Goal: Information Seeking & Learning: Compare options

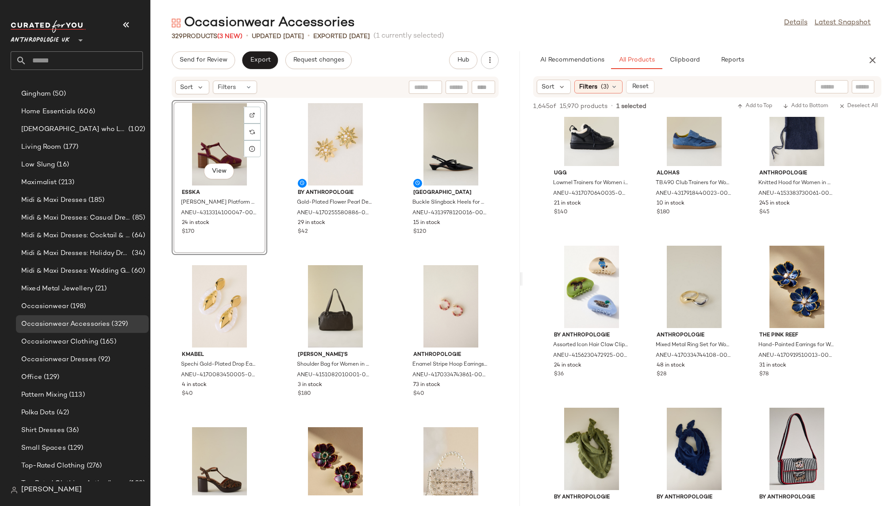
scroll to position [5394, 0]
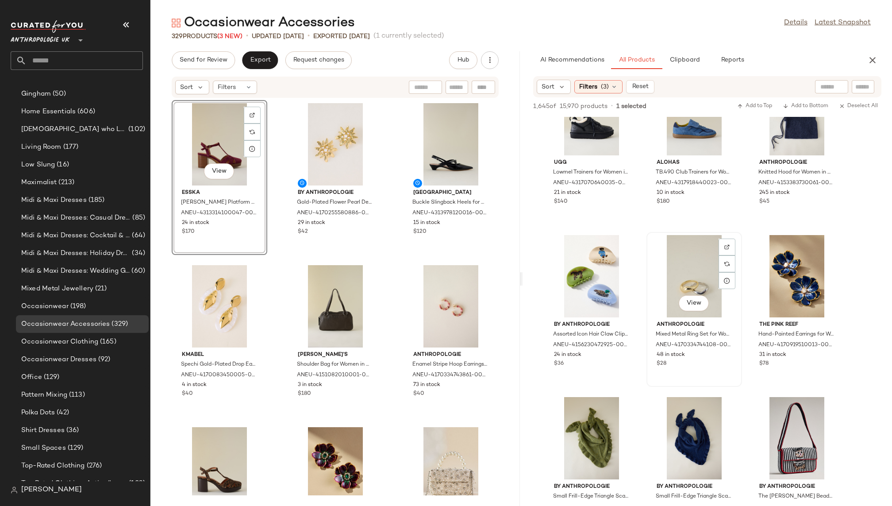
click at [688, 274] on div "View" at bounding box center [694, 276] width 89 height 82
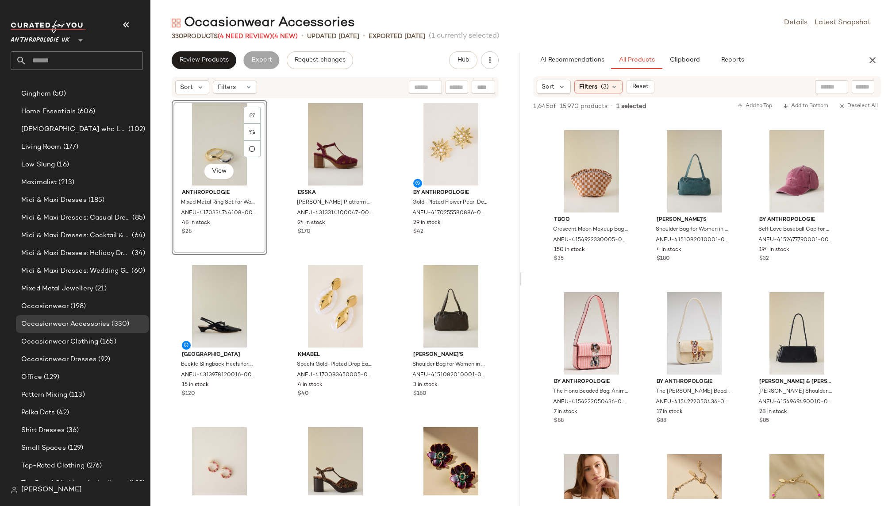
scroll to position [6811, 0]
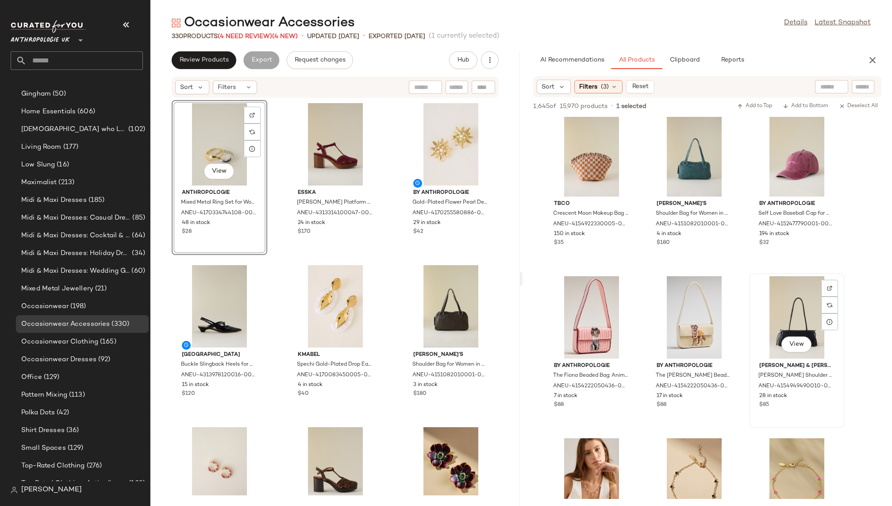
click at [767, 308] on div "View" at bounding box center [797, 317] width 89 height 82
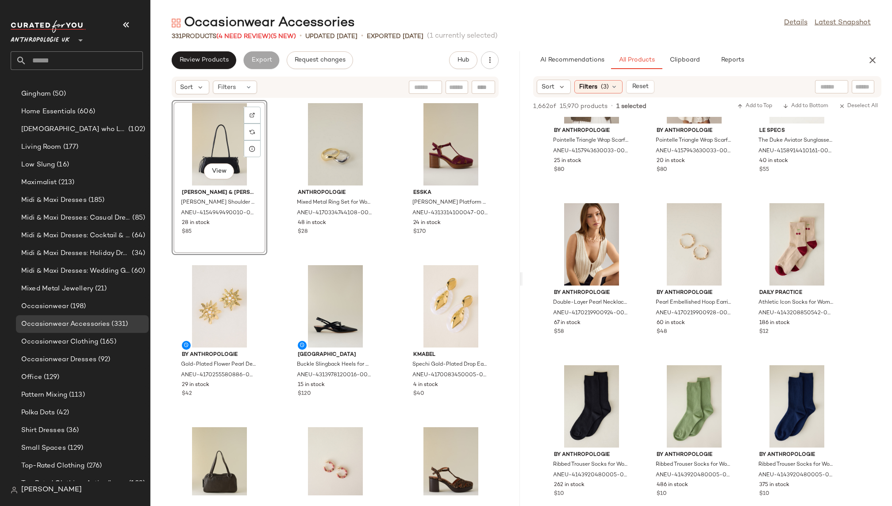
scroll to position [12401, 0]
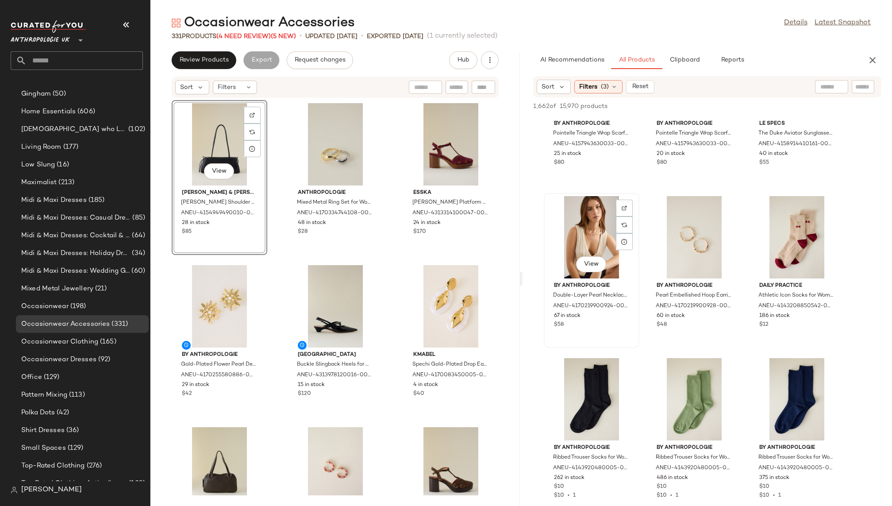
click at [587, 240] on div "View" at bounding box center [591, 237] width 89 height 82
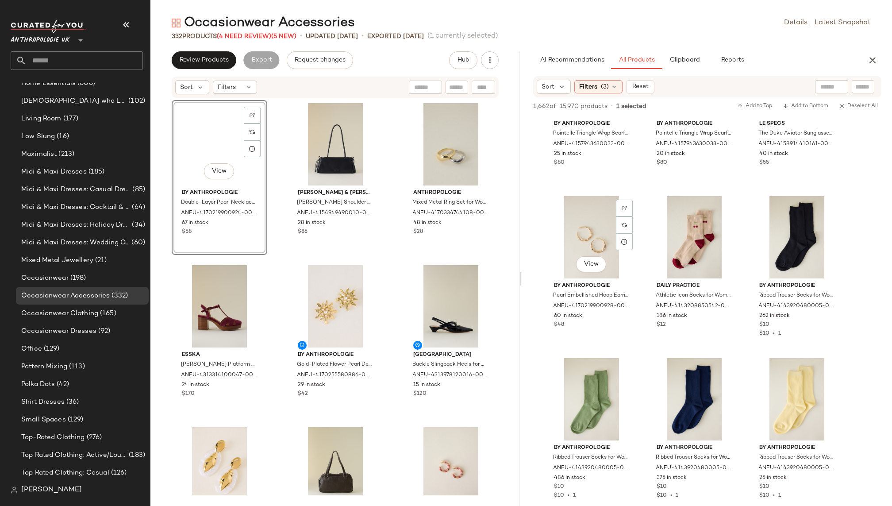
scroll to position [494, 0]
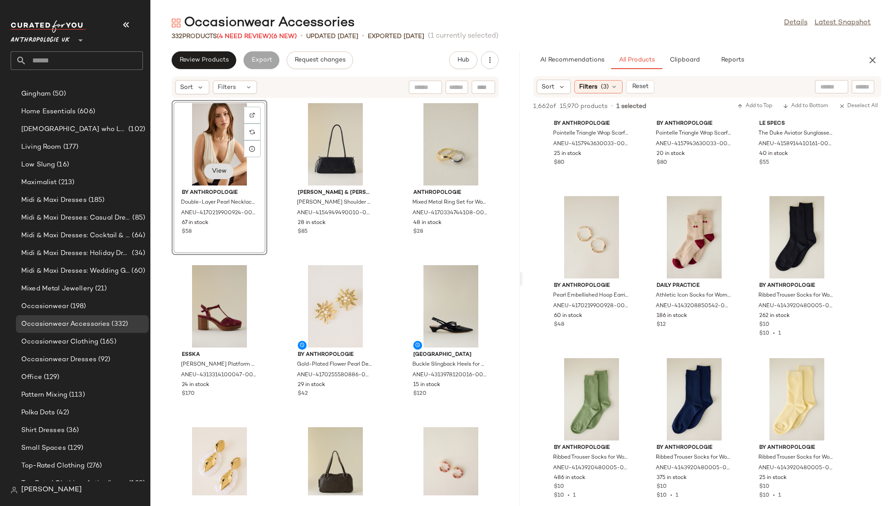
click at [222, 177] on button "View" at bounding box center [219, 171] width 30 height 16
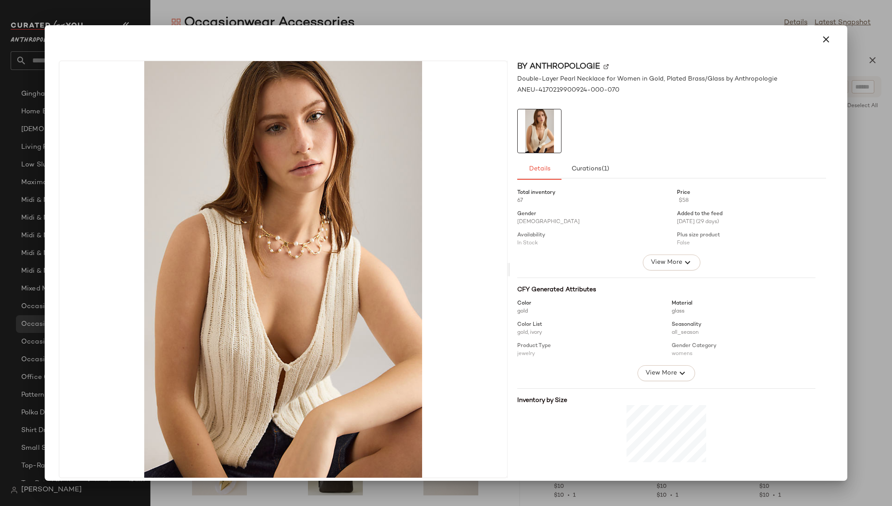
click at [821, 42] on icon "button" at bounding box center [826, 39] width 11 height 11
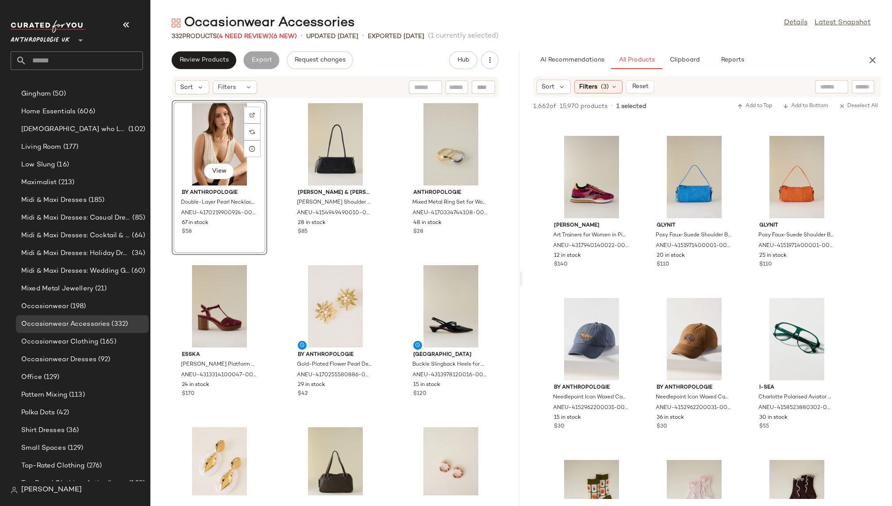
scroll to position [14657, 0]
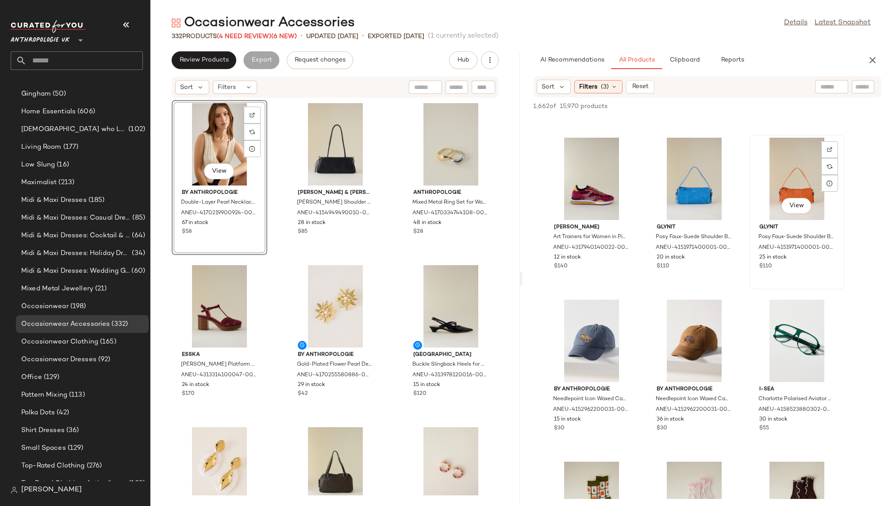
click at [762, 188] on div "View" at bounding box center [797, 179] width 89 height 82
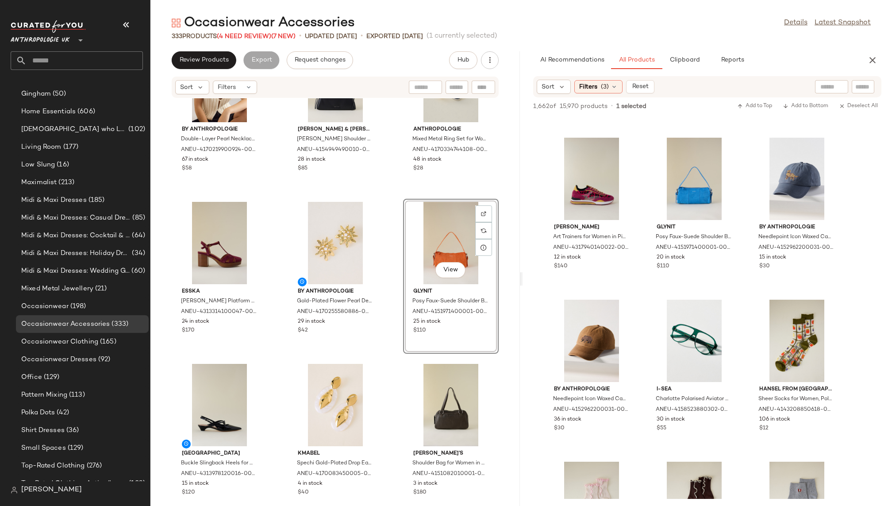
scroll to position [62, 0]
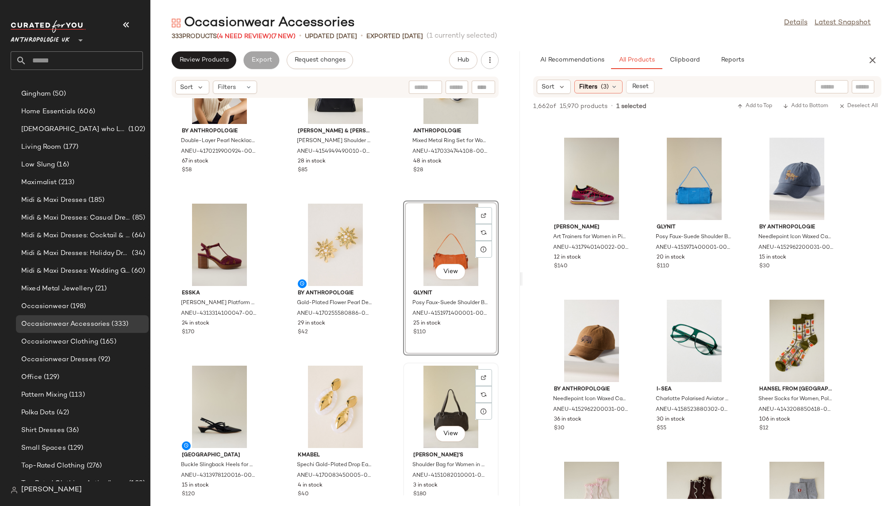
click at [429, 409] on div "View" at bounding box center [450, 407] width 89 height 82
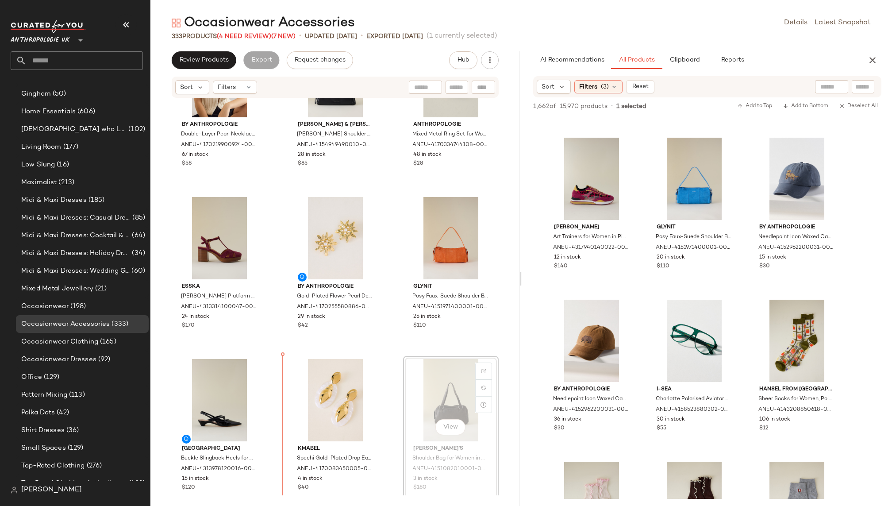
scroll to position [77, 0]
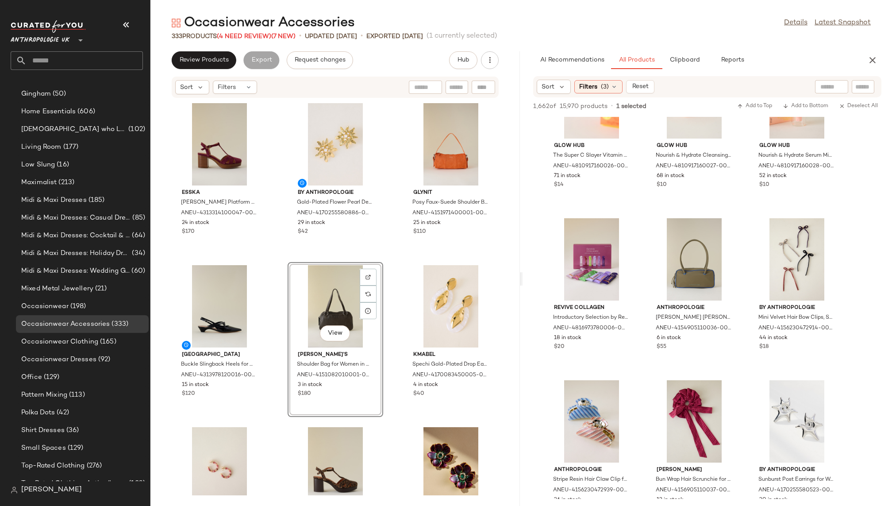
scroll to position [18473, 0]
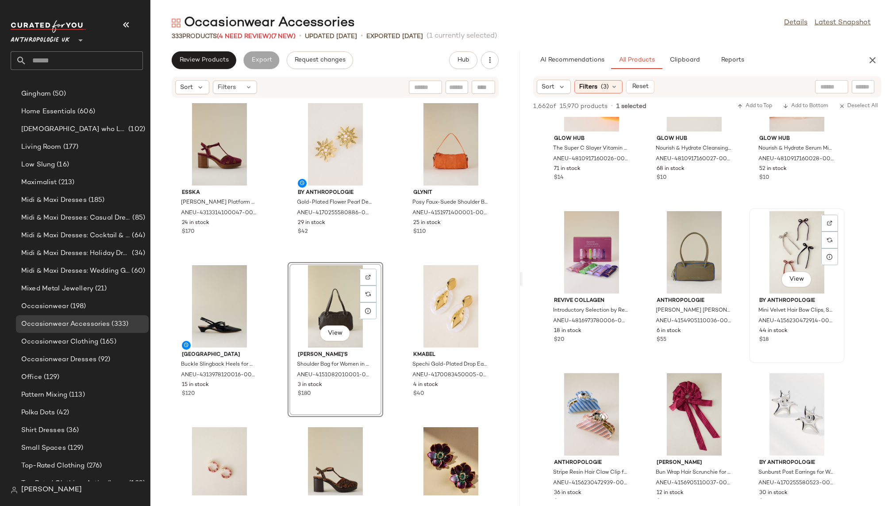
click at [778, 256] on div "View" at bounding box center [797, 252] width 89 height 82
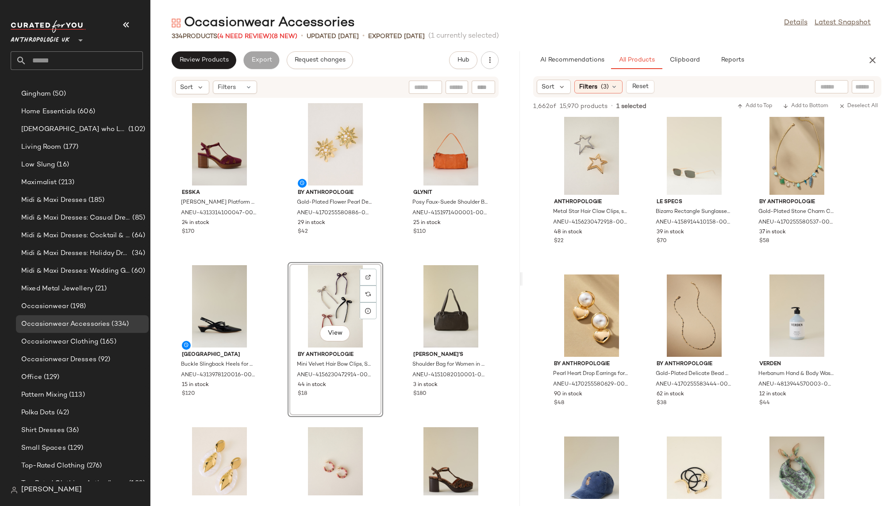
scroll to position [22311, 0]
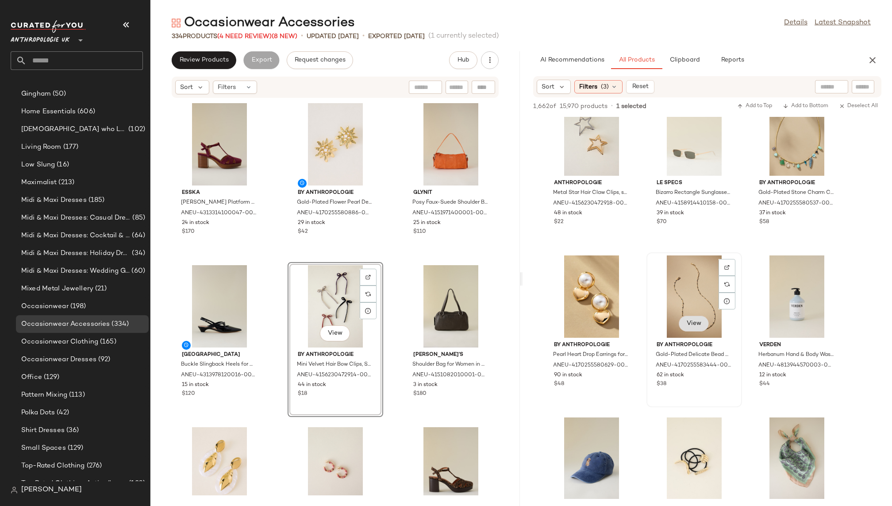
click at [693, 331] on button "View" at bounding box center [694, 324] width 30 height 16
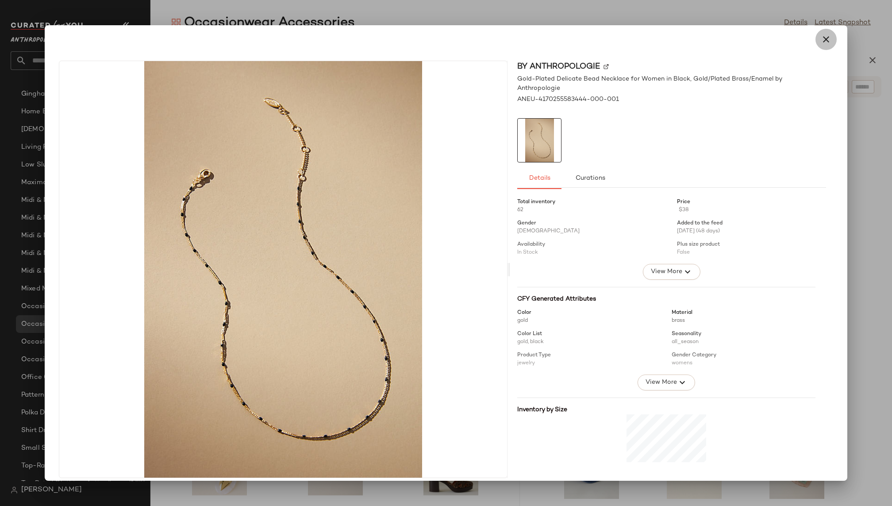
click at [821, 36] on icon "button" at bounding box center [826, 39] width 11 height 11
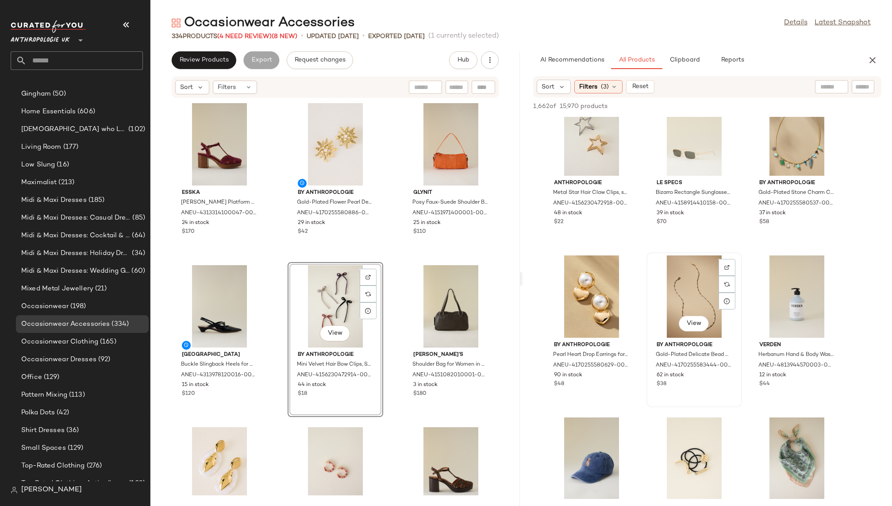
click at [672, 282] on div "View" at bounding box center [694, 296] width 89 height 82
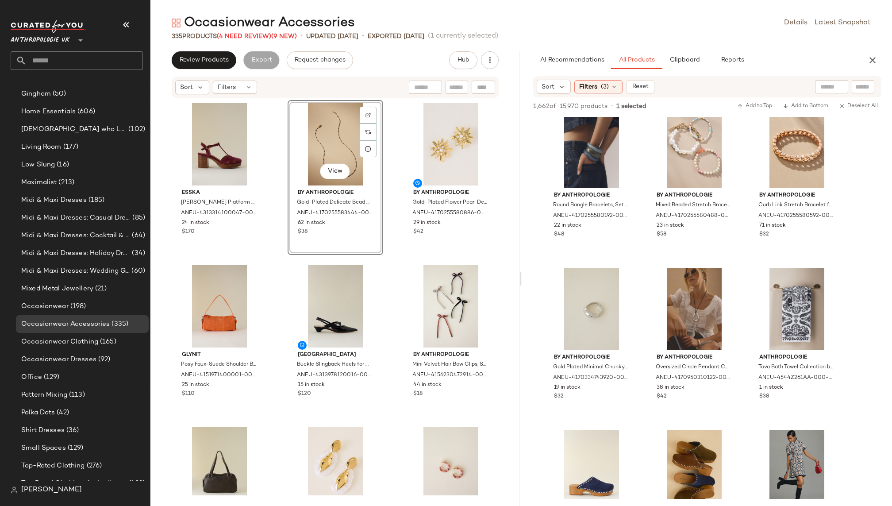
scroll to position [25699, 0]
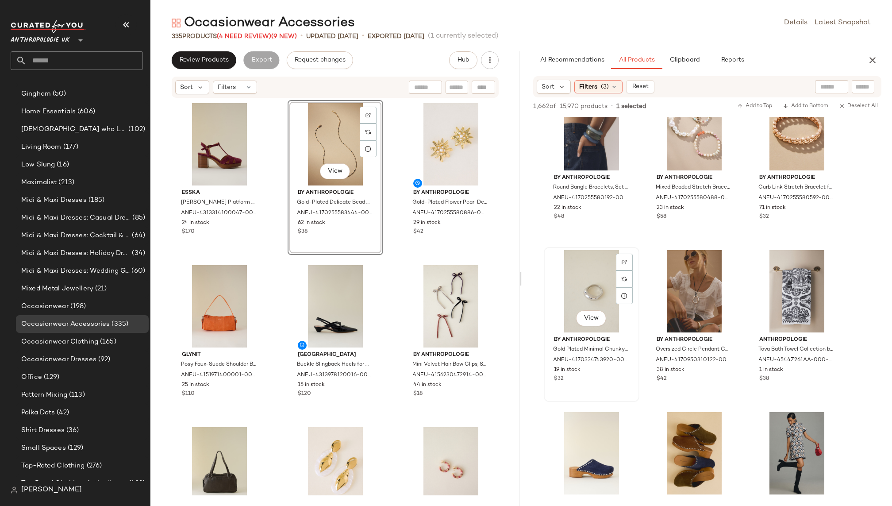
click at [572, 296] on div "View" at bounding box center [591, 291] width 89 height 82
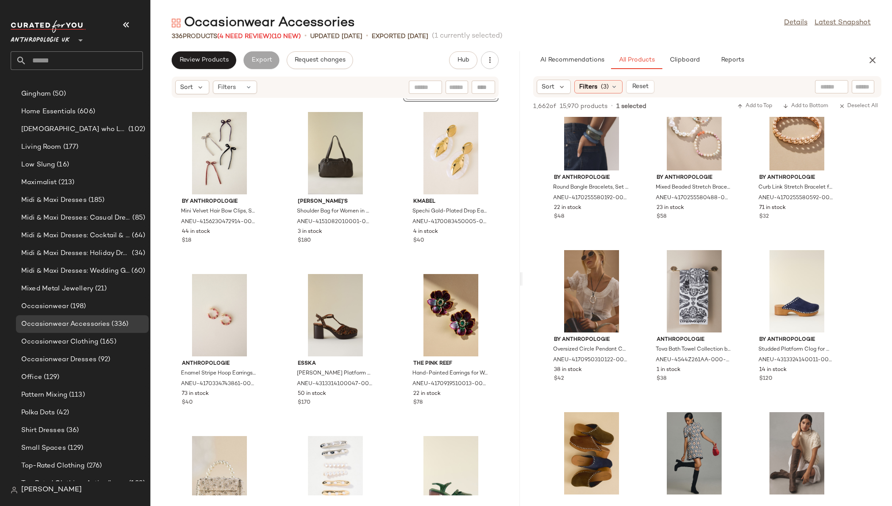
scroll to position [378, 0]
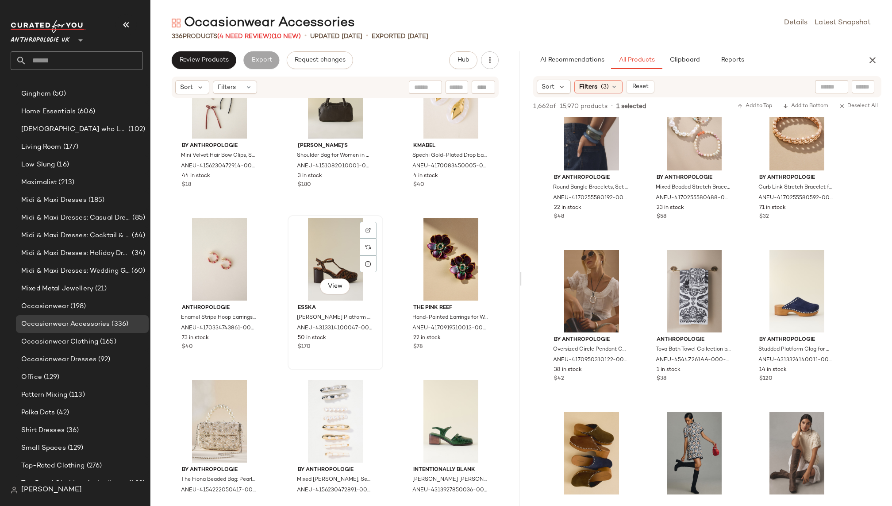
click at [336, 275] on div "View" at bounding box center [335, 259] width 89 height 82
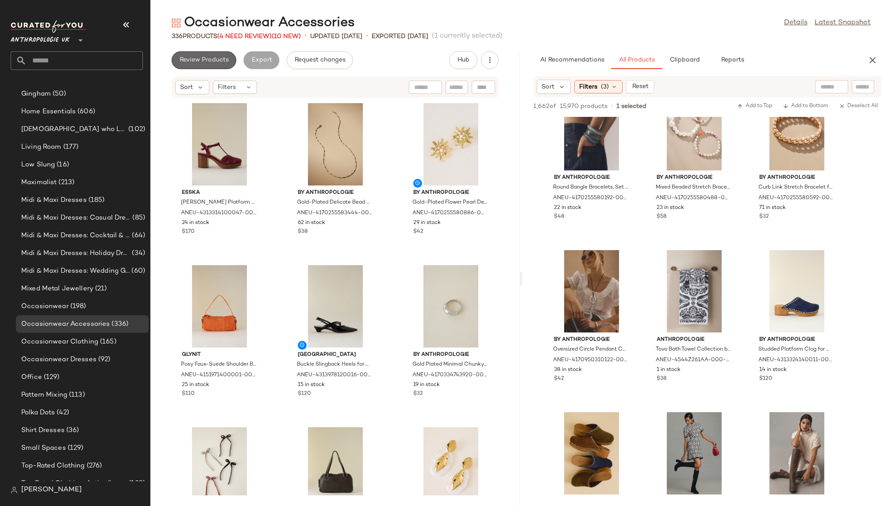
click at [214, 61] on span "Review Products" at bounding box center [204, 60] width 50 height 7
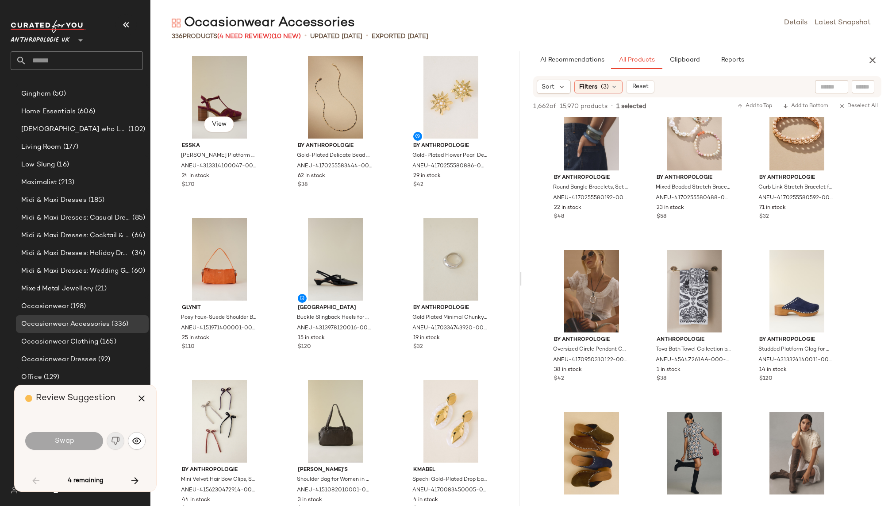
scroll to position [1296, 0]
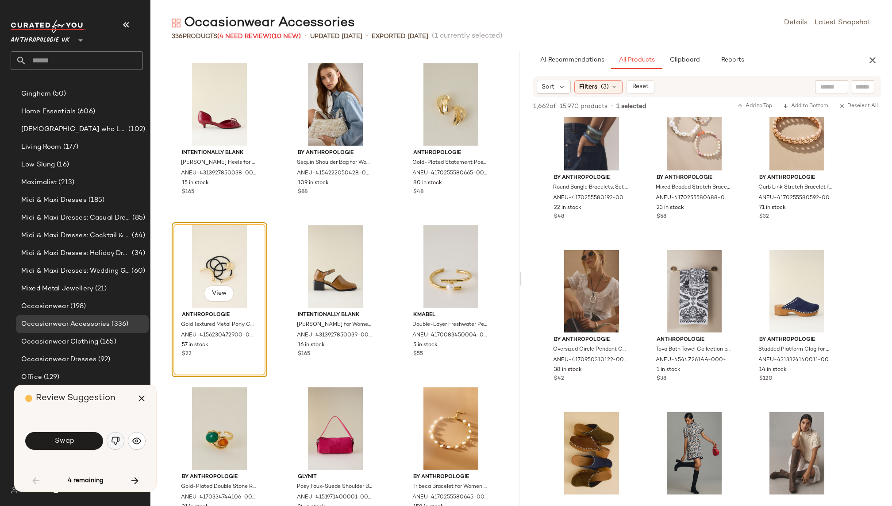
click at [110, 438] on button "button" at bounding box center [116, 441] width 18 height 18
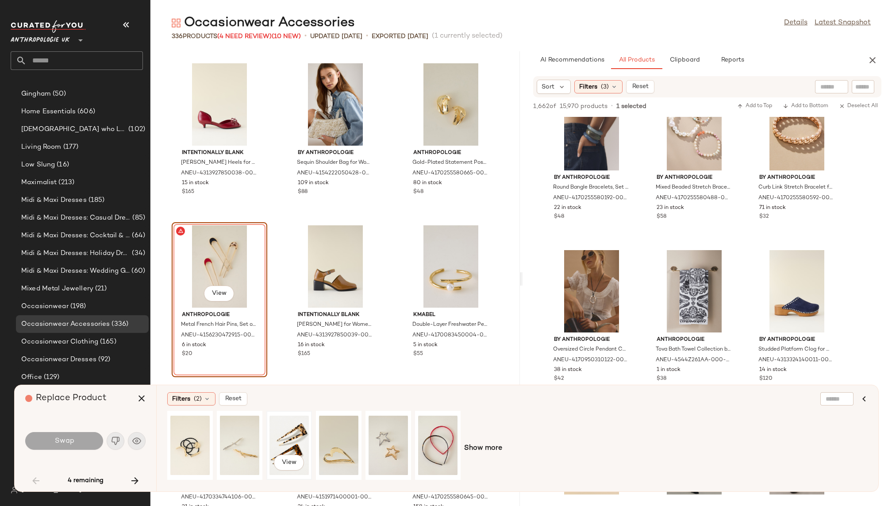
click at [280, 437] on div "View" at bounding box center [289, 445] width 39 height 63
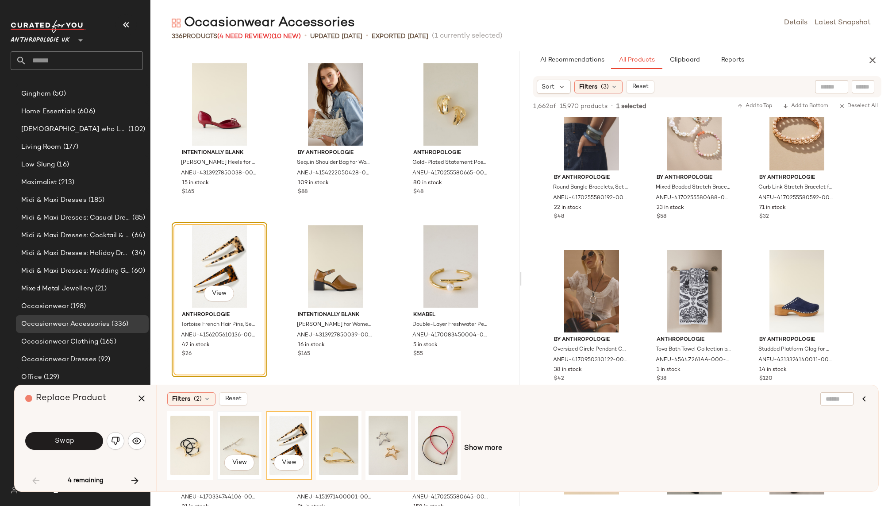
click at [232, 443] on div "View" at bounding box center [239, 445] width 39 height 63
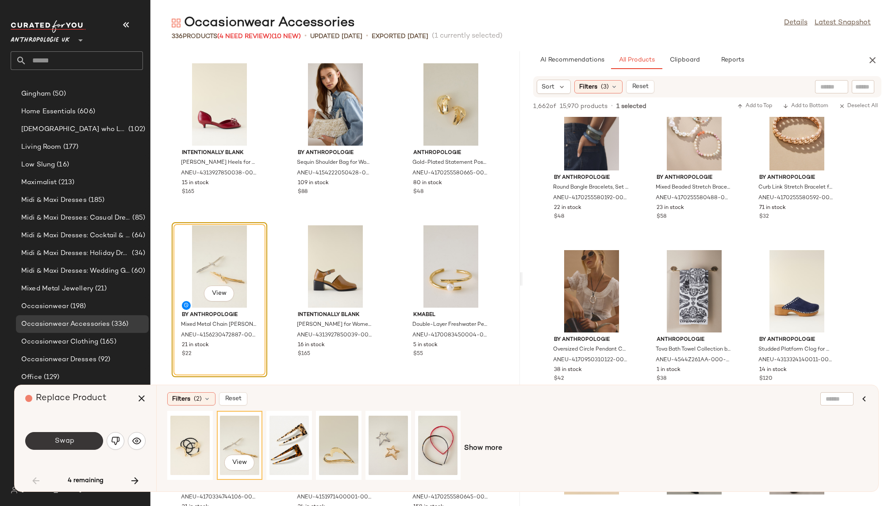
click at [78, 438] on button "Swap" at bounding box center [64, 441] width 78 height 18
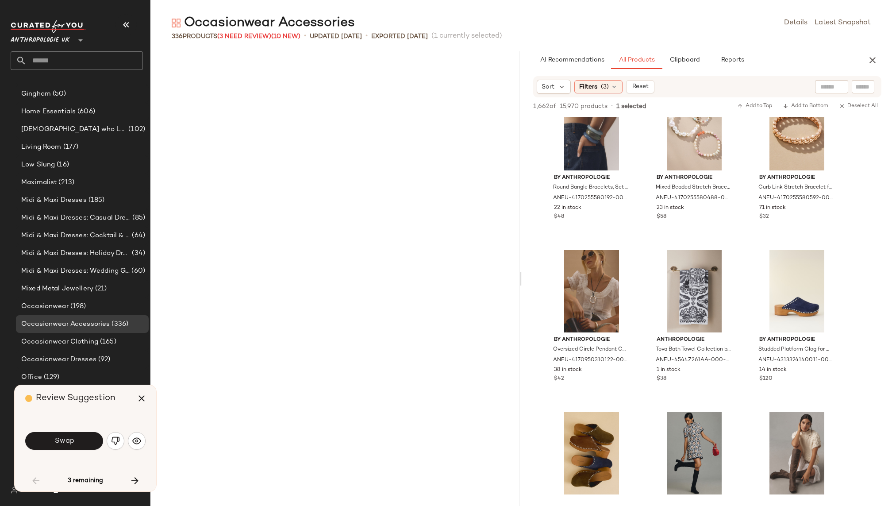
scroll to position [3727, 0]
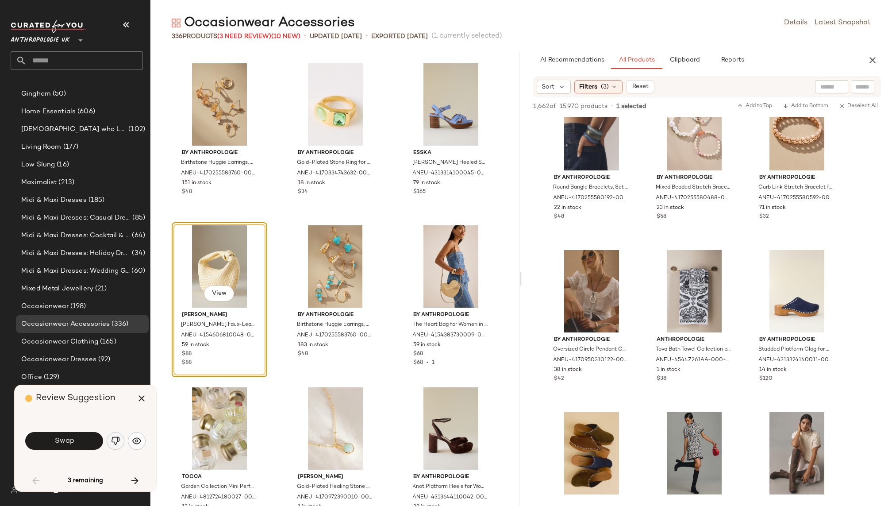
click at [112, 442] on img "button" at bounding box center [115, 440] width 9 height 9
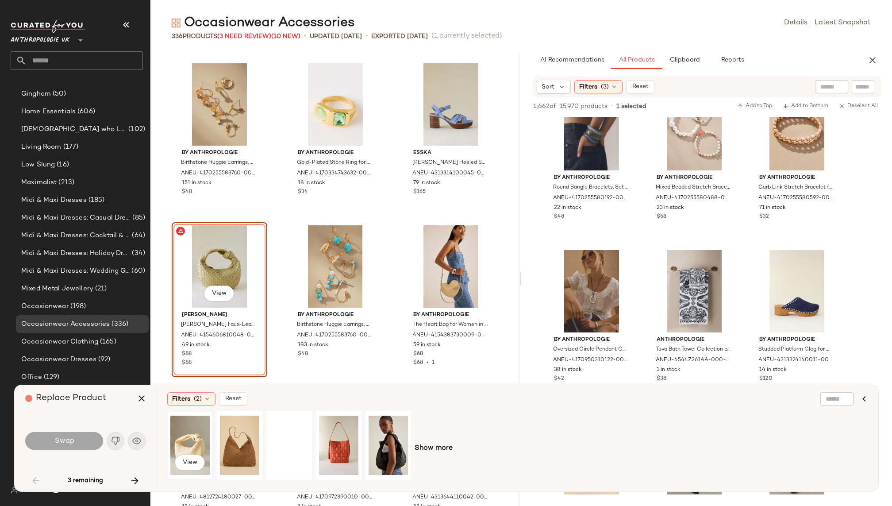
click at [197, 432] on div "View" at bounding box center [189, 445] width 39 height 63
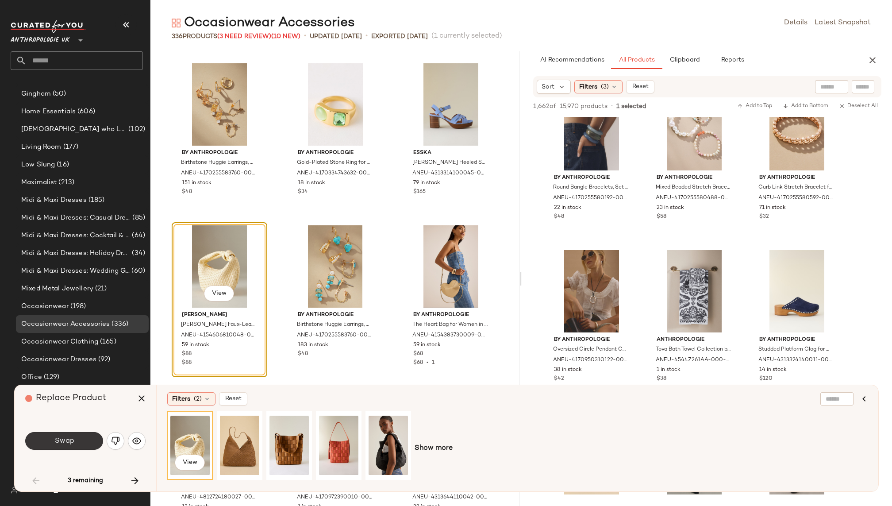
click at [87, 441] on button "Swap" at bounding box center [64, 441] width 78 height 18
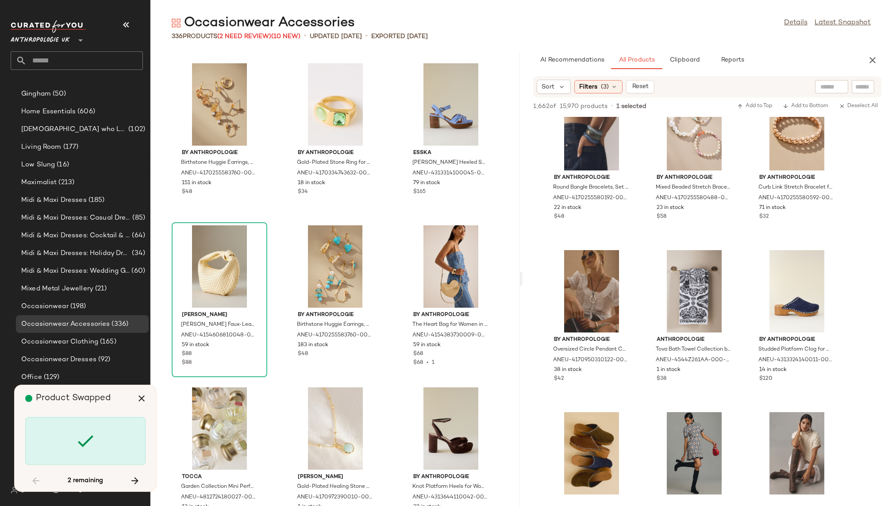
scroll to position [6157, 0]
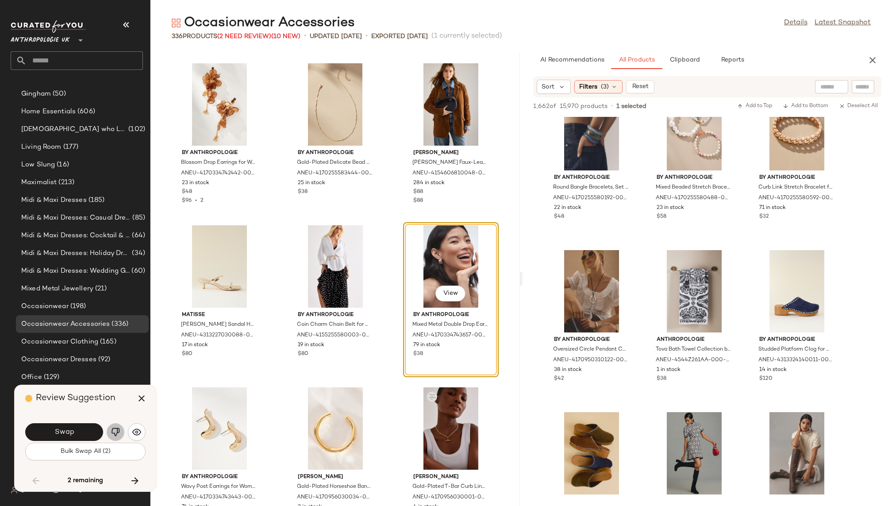
click at [117, 431] on img "button" at bounding box center [115, 432] width 9 height 9
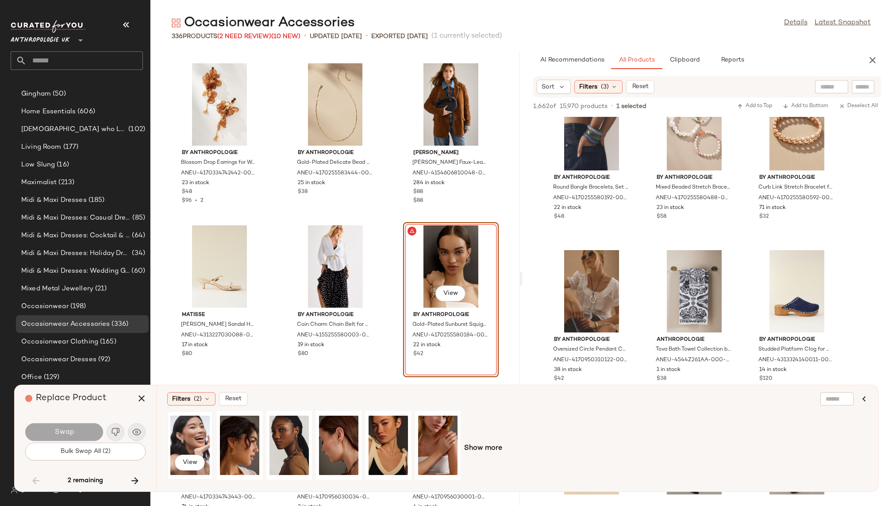
click at [190, 433] on div "View" at bounding box center [189, 445] width 39 height 63
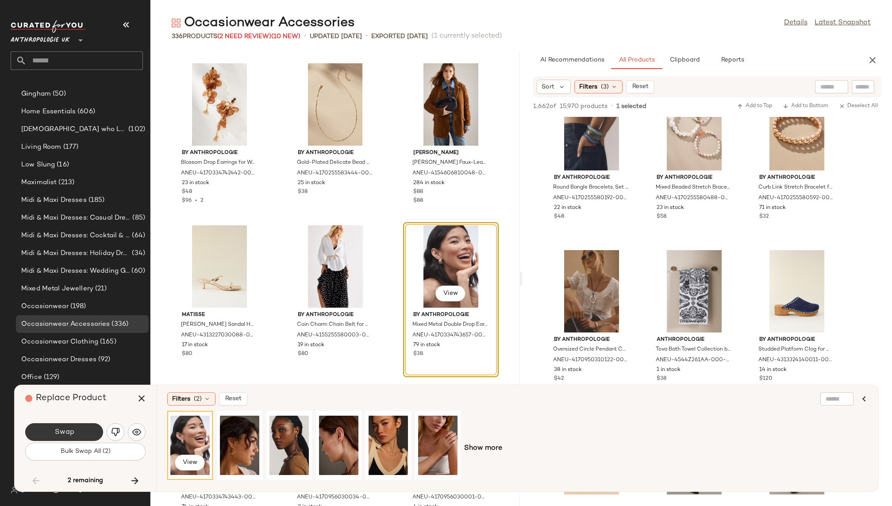
click at [87, 432] on button "Swap" at bounding box center [64, 432] width 78 height 18
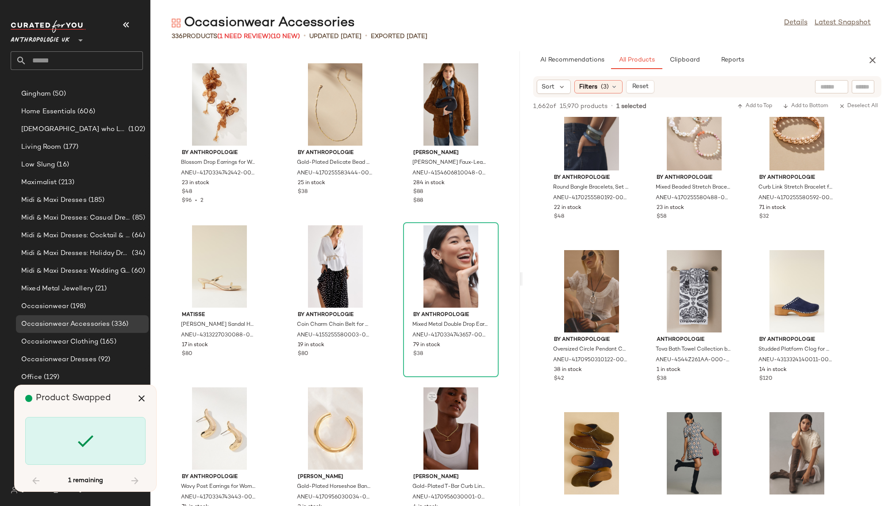
scroll to position [7453, 0]
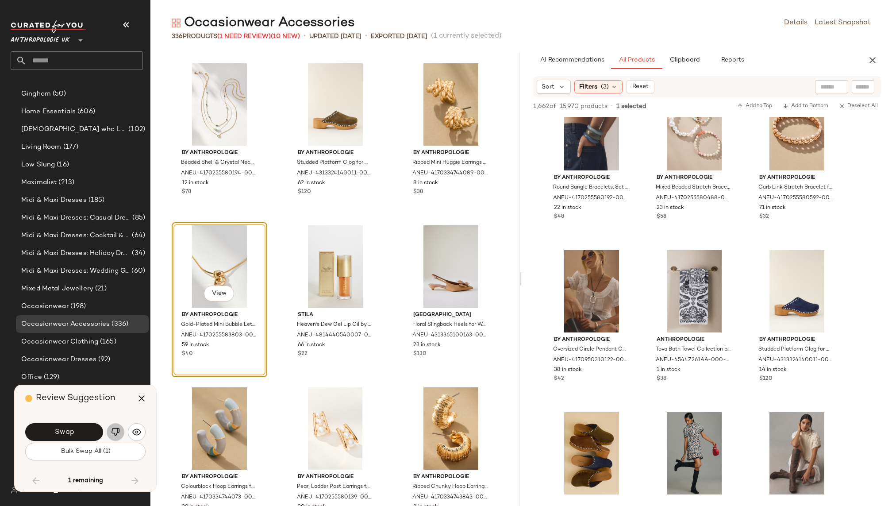
click at [112, 432] on img "button" at bounding box center [115, 432] width 9 height 9
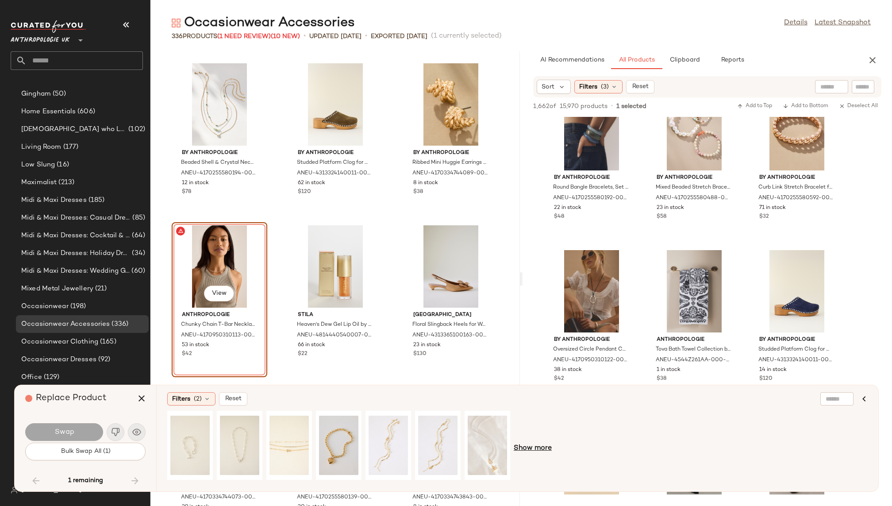
click at [537, 453] on span "Show more" at bounding box center [533, 448] width 38 height 11
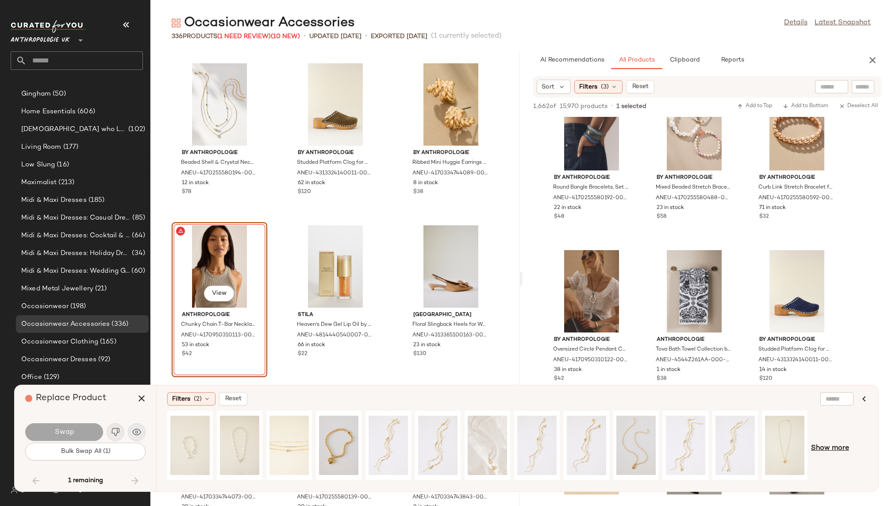
click at [830, 444] on span "Show more" at bounding box center [830, 448] width 38 height 11
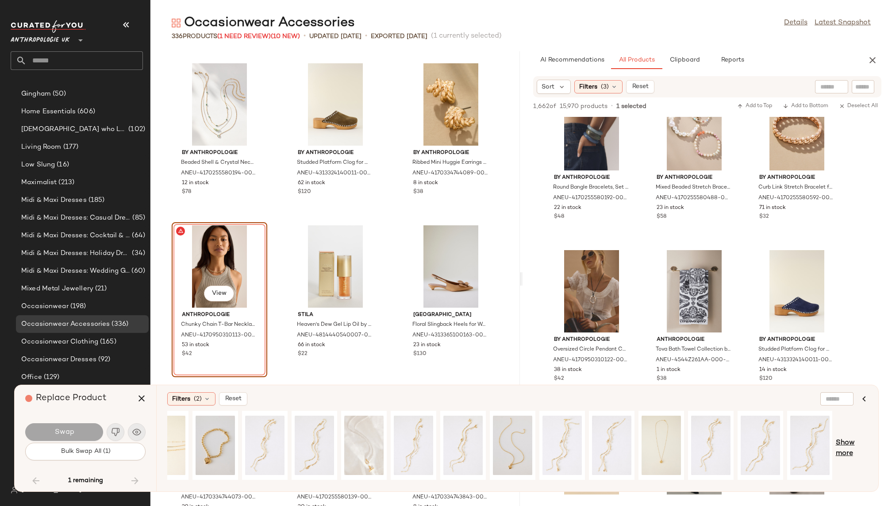
click at [847, 444] on span "Show more" at bounding box center [852, 448] width 32 height 21
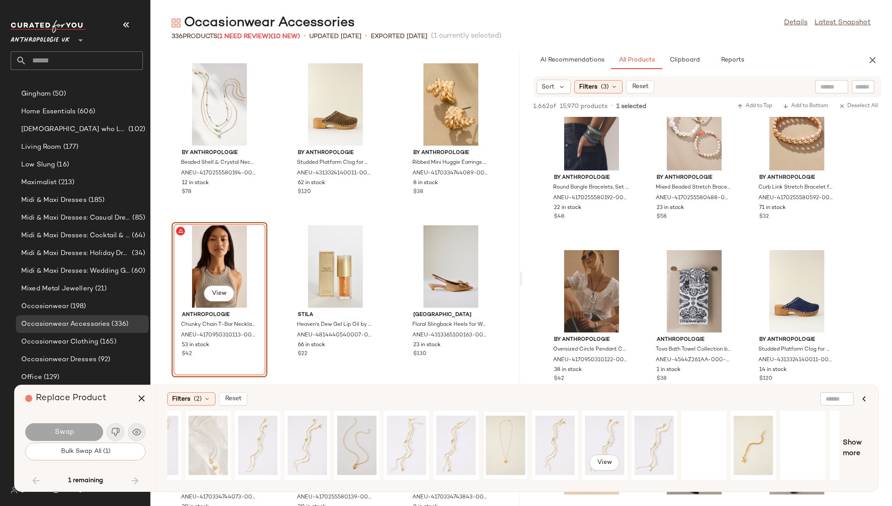
scroll to position [0, 364]
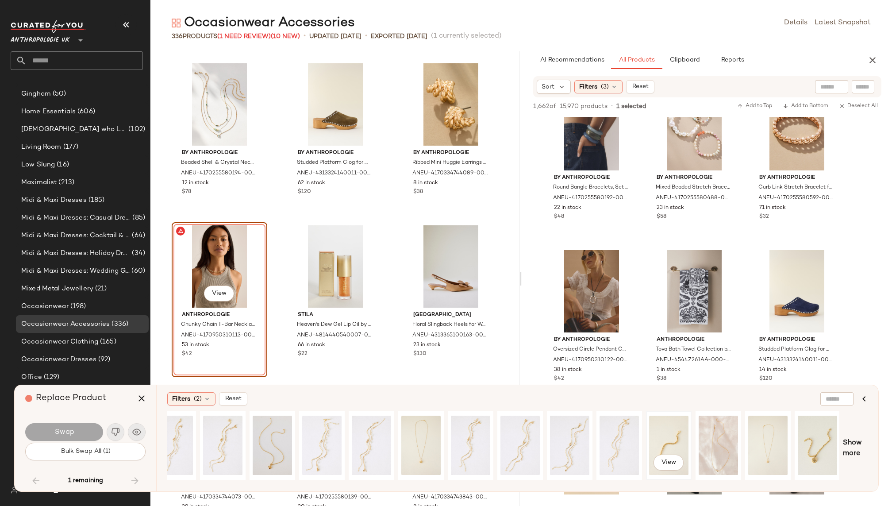
click at [664, 436] on div "View" at bounding box center [668, 445] width 39 height 63
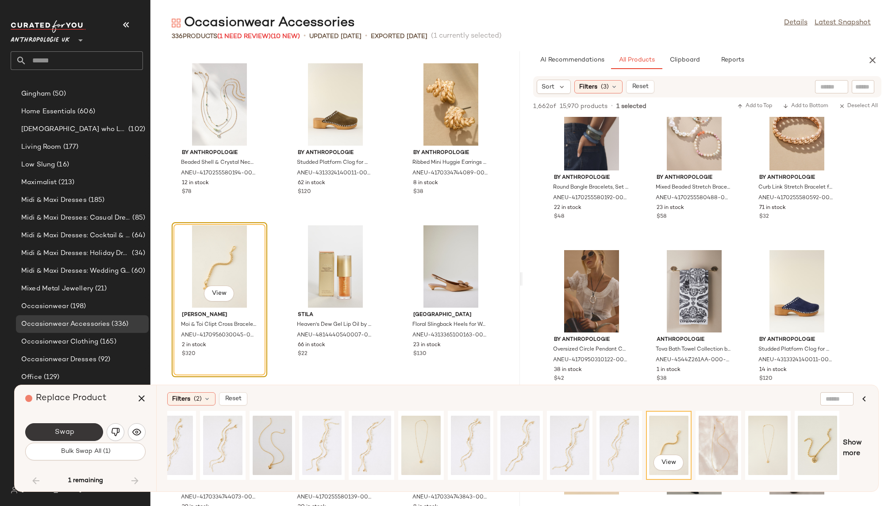
click at [77, 429] on button "Swap" at bounding box center [64, 432] width 78 height 18
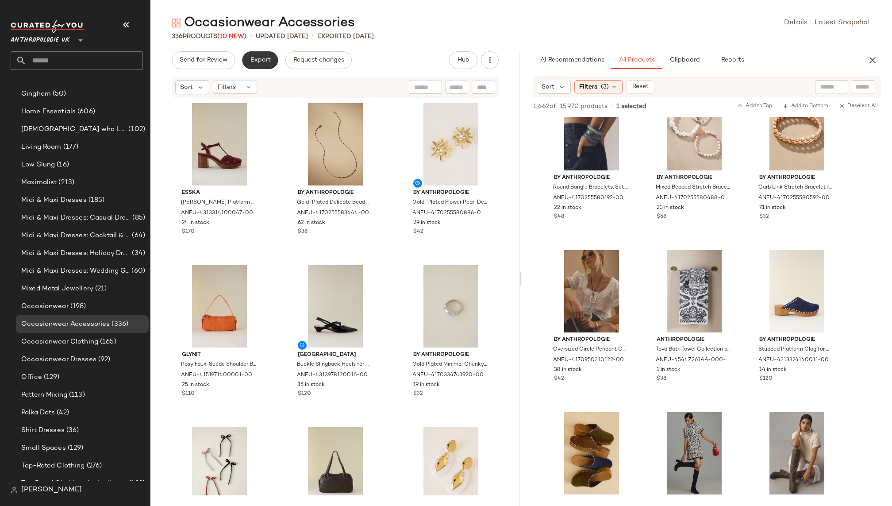
click at [258, 54] on button "Export" at bounding box center [260, 60] width 36 height 18
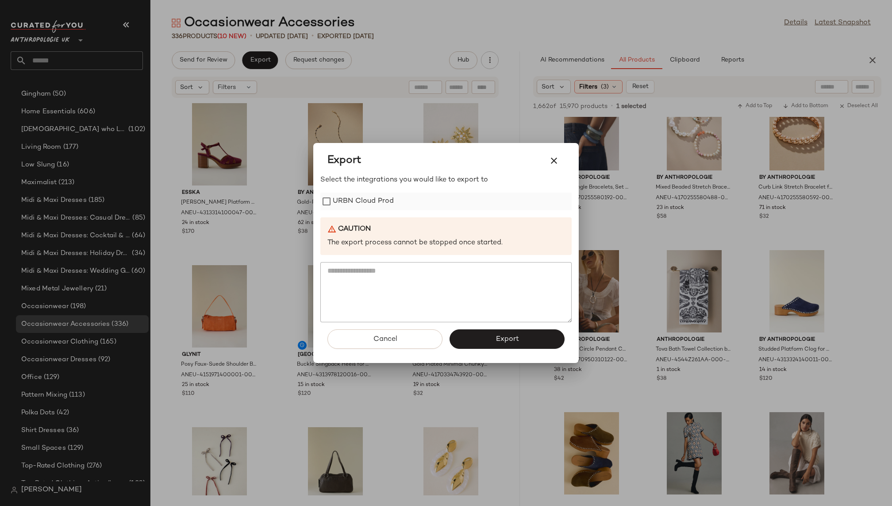
click at [356, 202] on label "URBN Cloud Prod" at bounding box center [363, 202] width 61 height 18
click at [505, 341] on span "Export" at bounding box center [506, 339] width 23 height 8
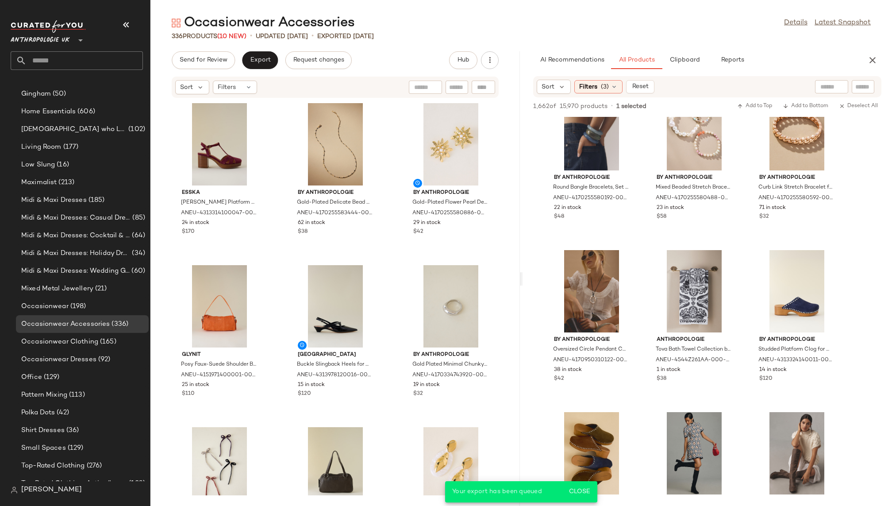
scroll to position [29912, 0]
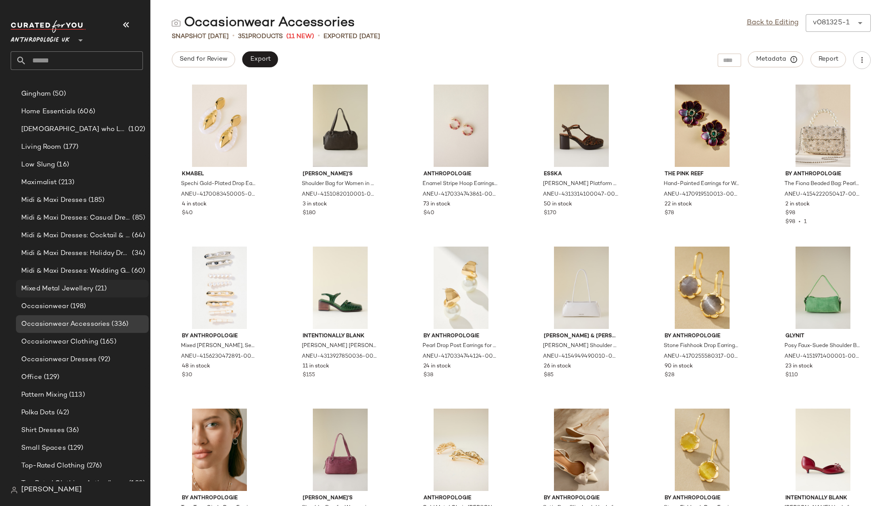
click at [95, 285] on span "(21)" at bounding box center [100, 289] width 14 height 10
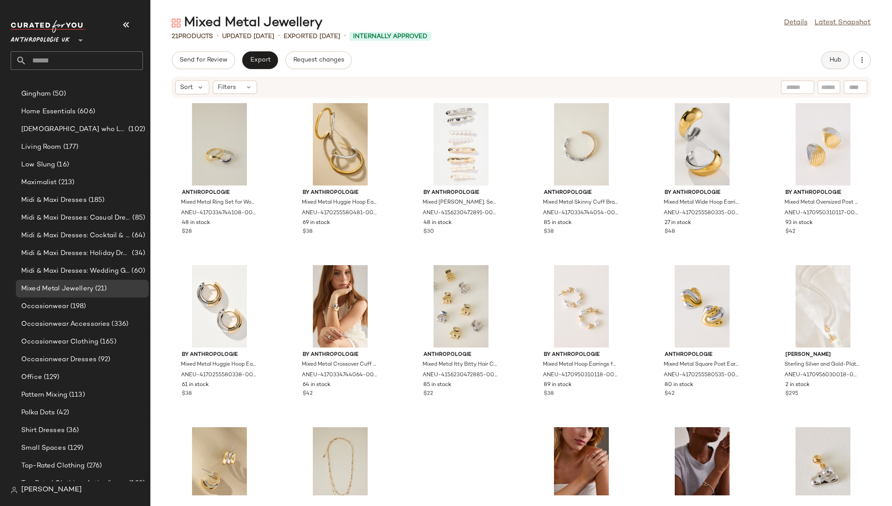
click at [832, 61] on span "Hub" at bounding box center [836, 60] width 12 height 7
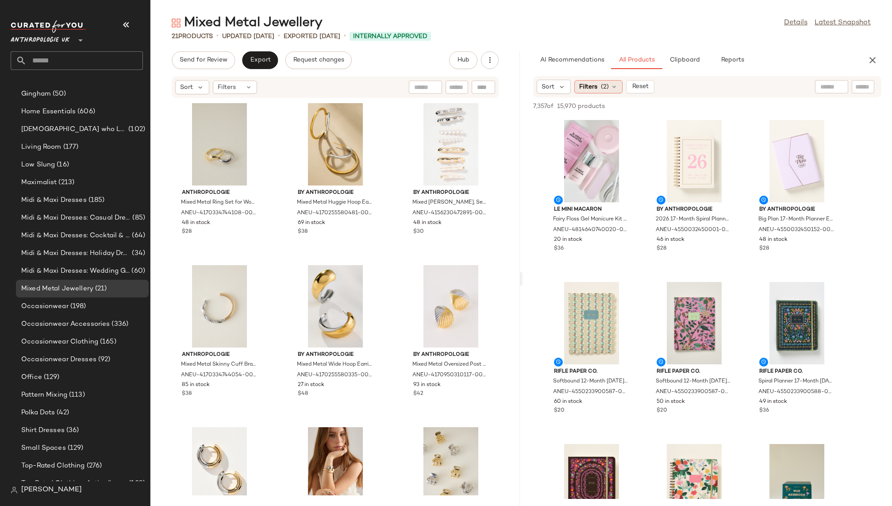
click at [601, 89] on span "(2)" at bounding box center [605, 86] width 8 height 9
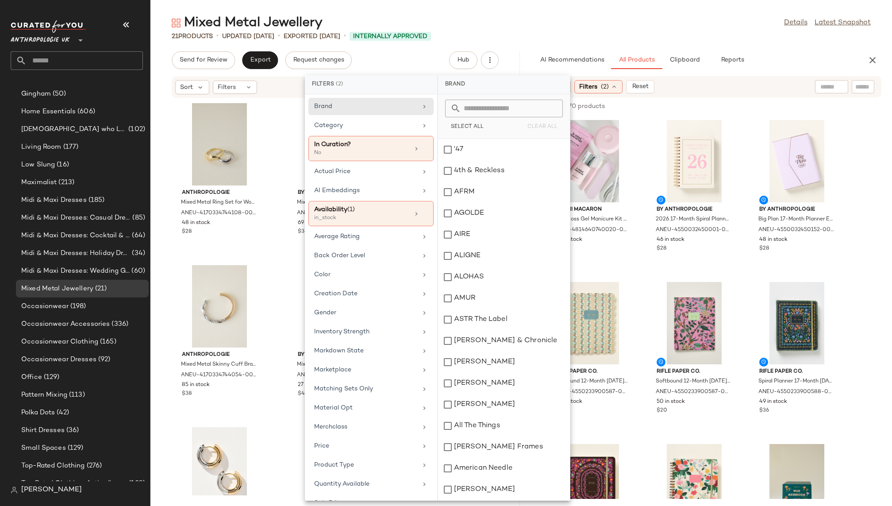
click at [697, 40] on div "21 Products • updated Aug 13th • Exported Aug 13th • Internally Approved" at bounding box center [522, 36] width 742 height 9
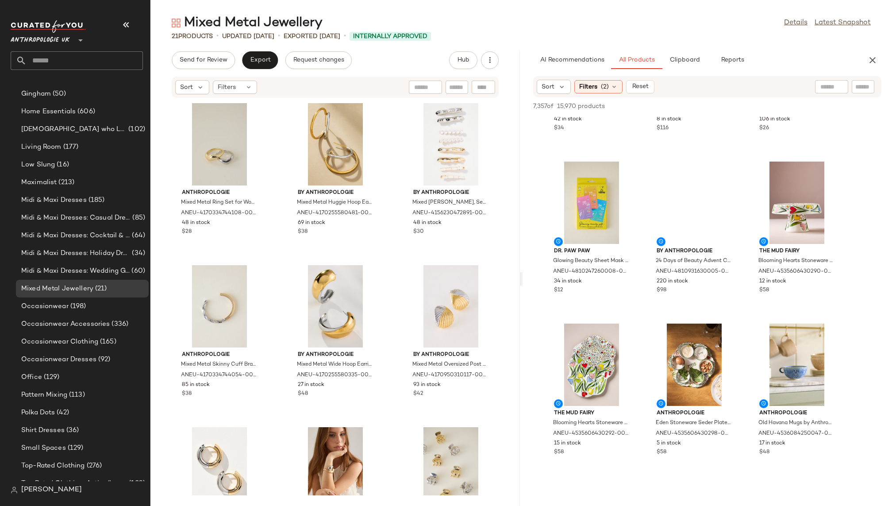
scroll to position [1270, 0]
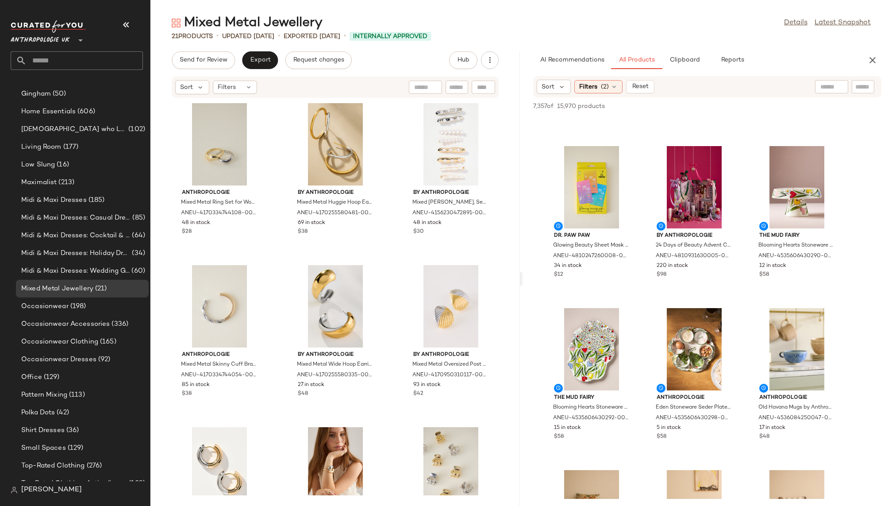
click at [889, 82] on div "Sort Filters (2) Reset" at bounding box center [708, 86] width 370 height 21
click at [867, 90] on input "Filter" at bounding box center [833, 86] width 75 height 9
type input "*****"
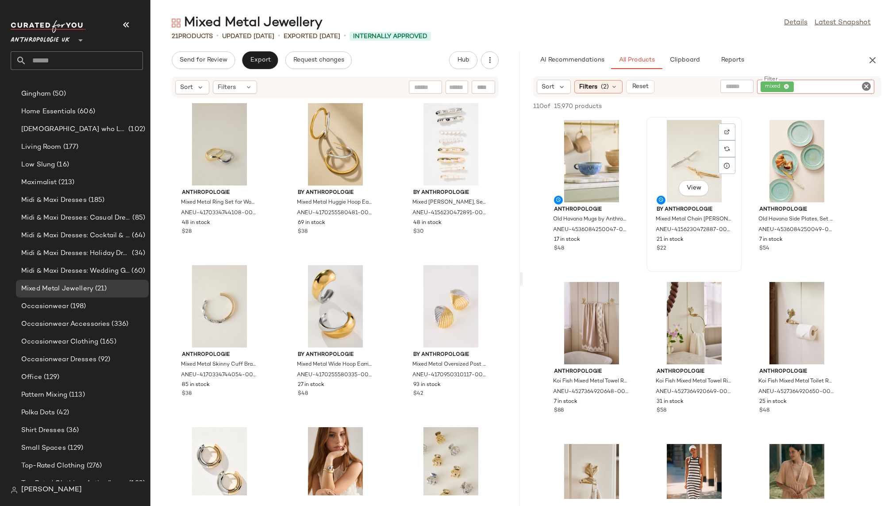
click at [687, 139] on div "View" at bounding box center [694, 161] width 89 height 82
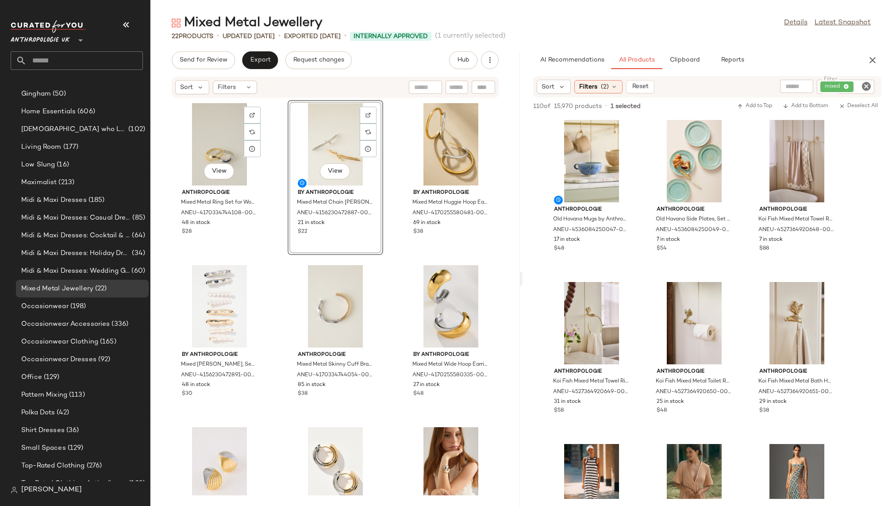
scroll to position [494, 0]
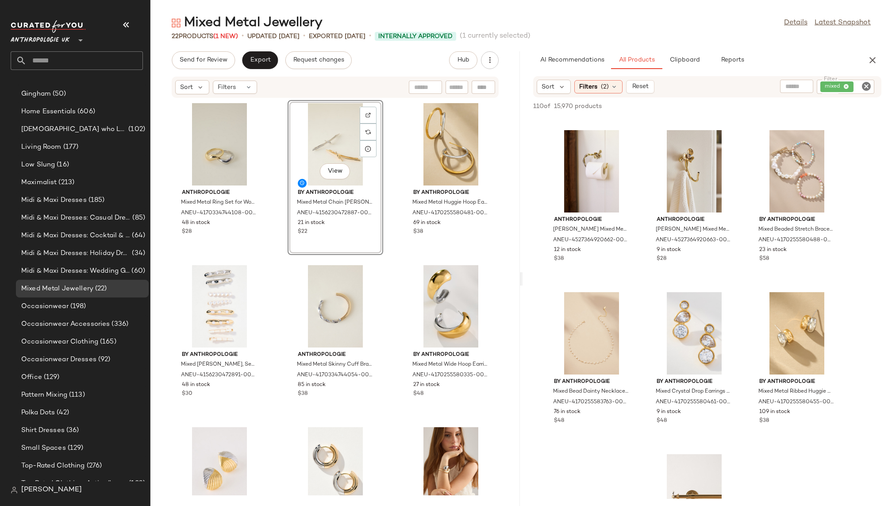
scroll to position [964, 0]
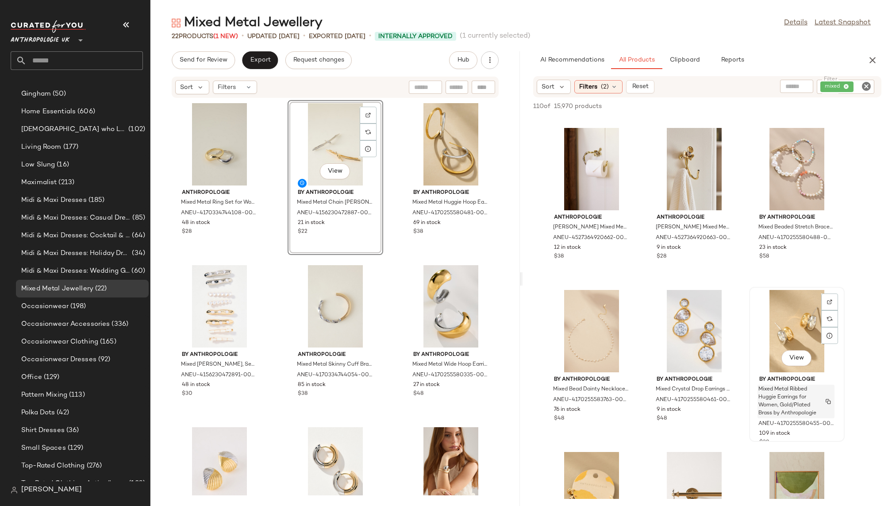
click at [797, 389] on span "Mixed Metal Ribbed Huggie Earrings for Women, Gold/Plated Brass by Anthropologie" at bounding box center [788, 402] width 58 height 32
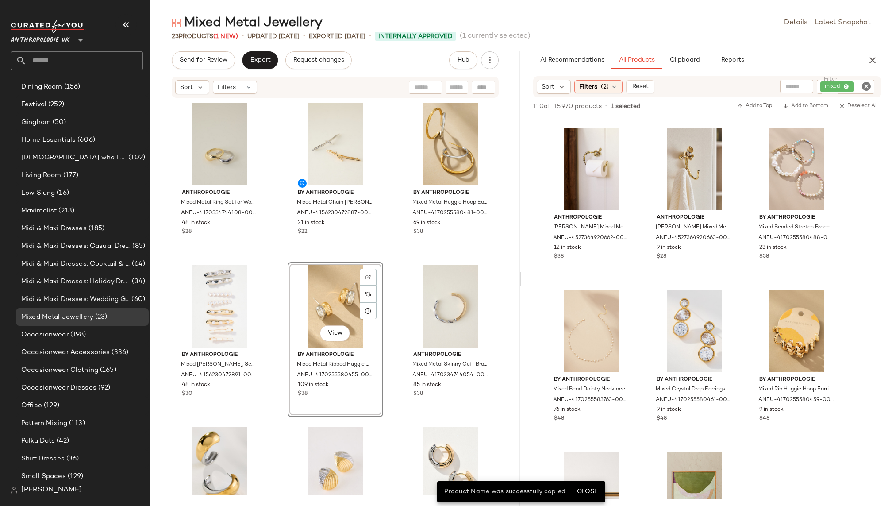
scroll to position [494, 0]
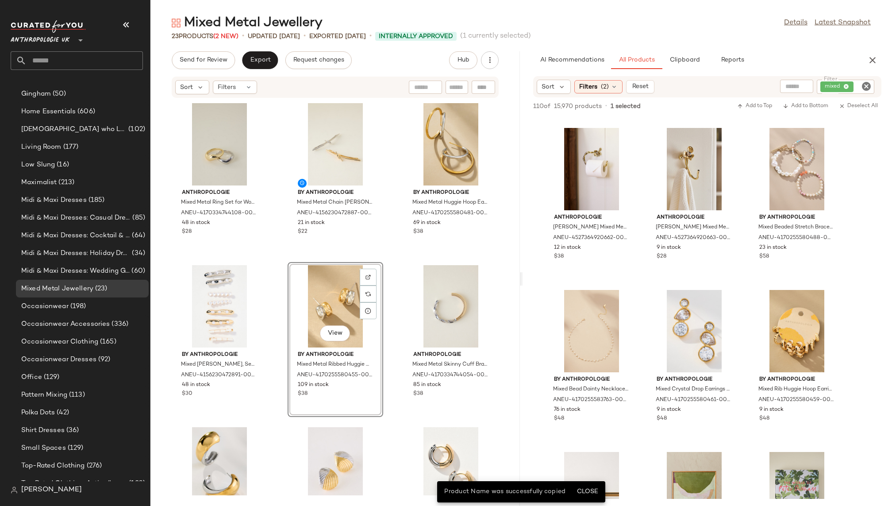
click at [382, 419] on div "Anthropologie Mixed Metal Ring Set for Women, Gold/Zinc, Size Small/Medium by A…" at bounding box center [336, 296] width 370 height 397
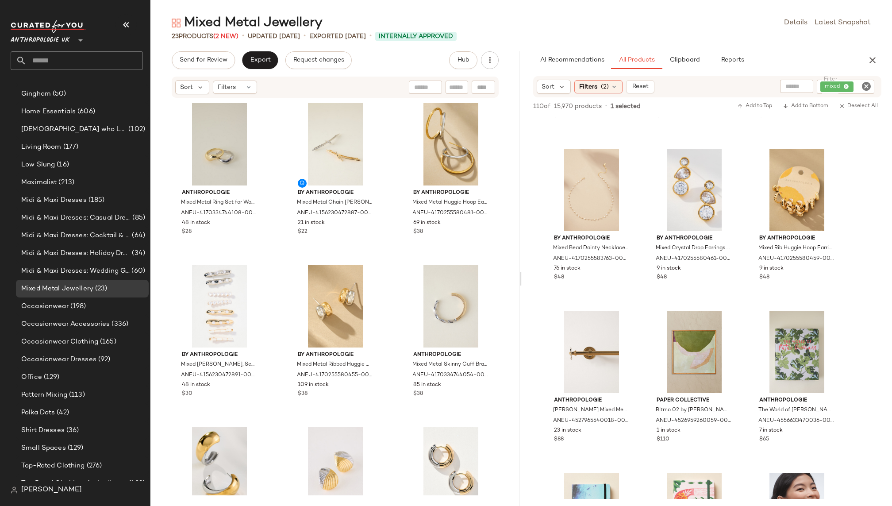
scroll to position [1091, 0]
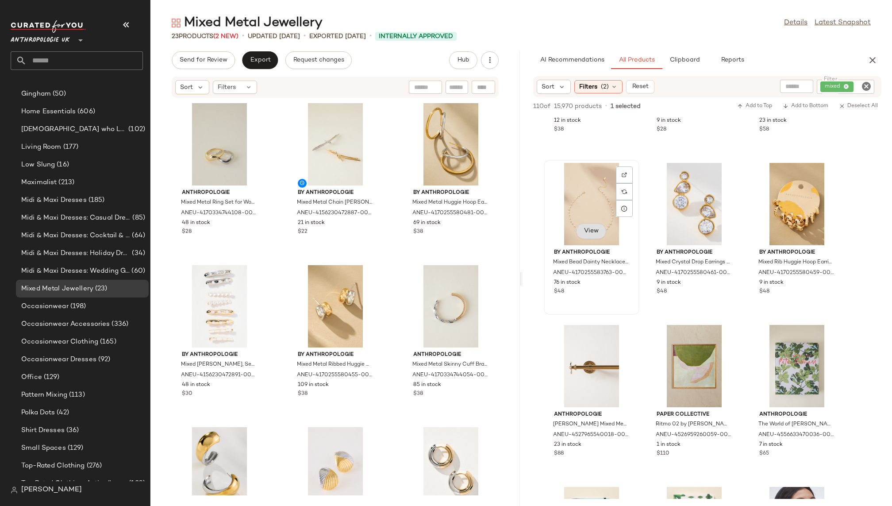
click at [591, 232] on span "View" at bounding box center [591, 231] width 15 height 7
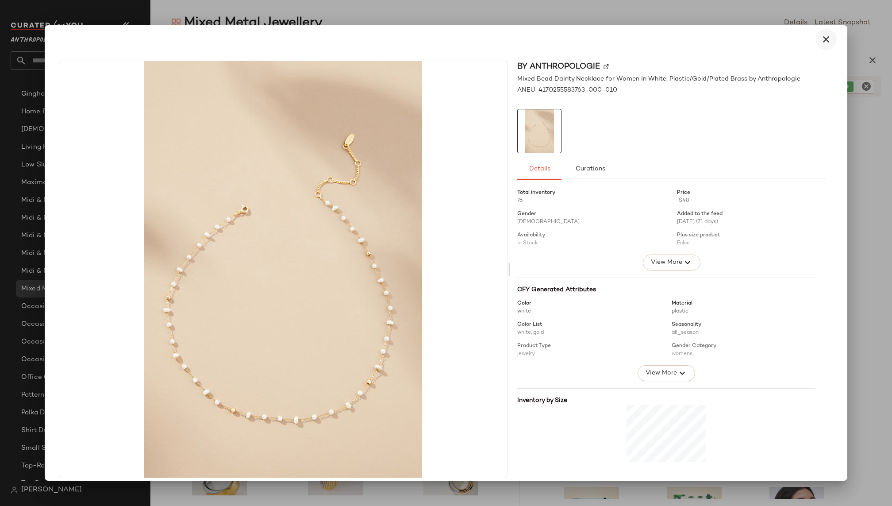
click at [823, 41] on icon "button" at bounding box center [826, 39] width 11 height 11
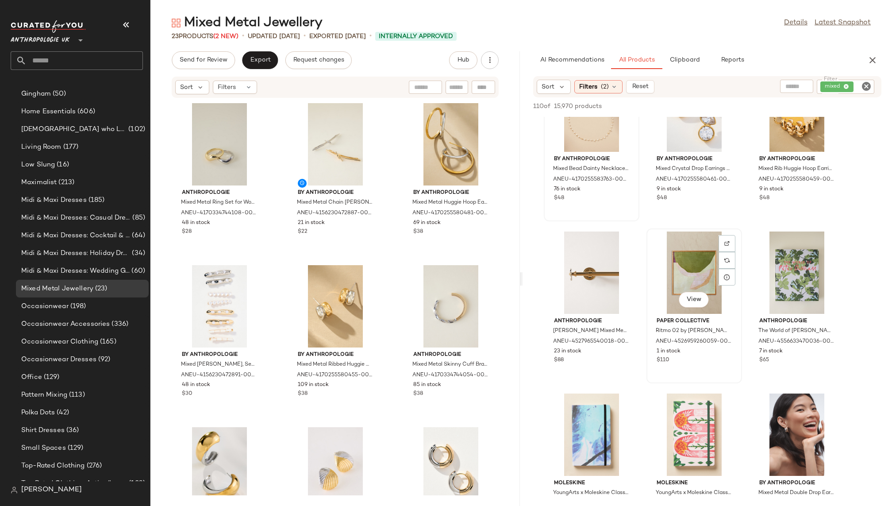
scroll to position [1302, 0]
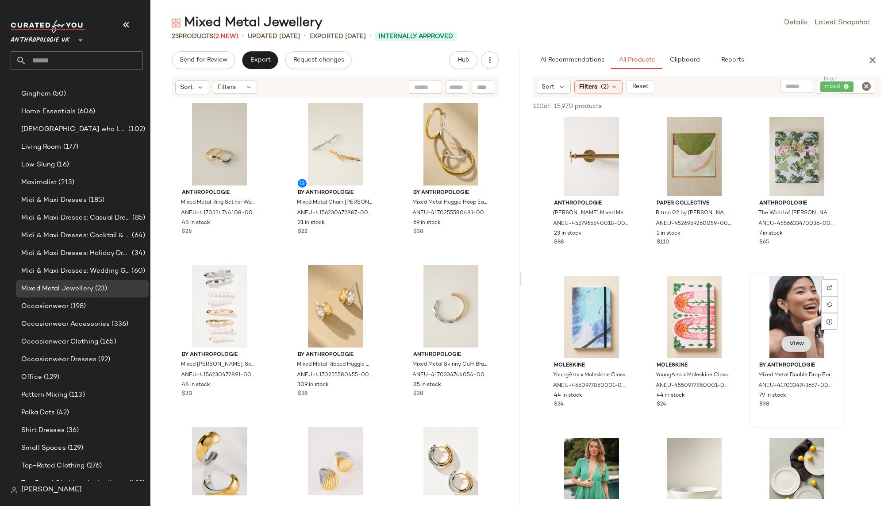
click at [791, 351] on button "View" at bounding box center [797, 344] width 30 height 16
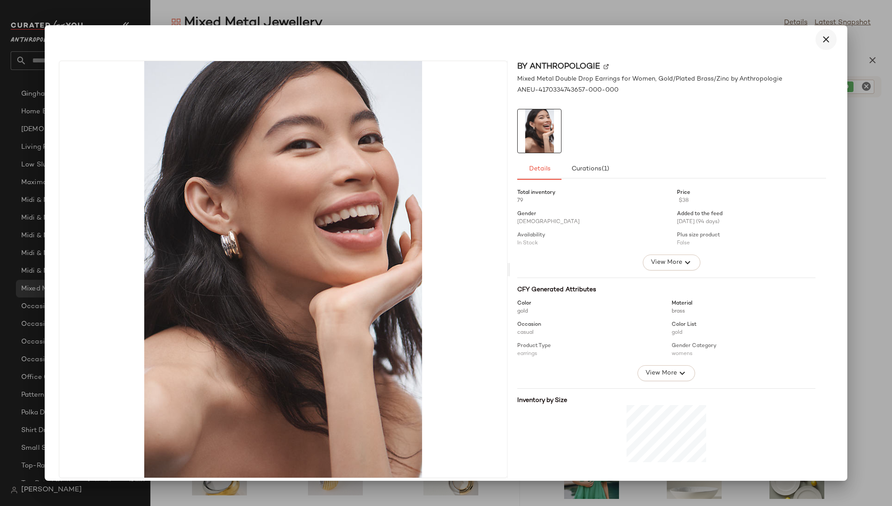
click at [821, 40] on icon "button" at bounding box center [826, 39] width 11 height 11
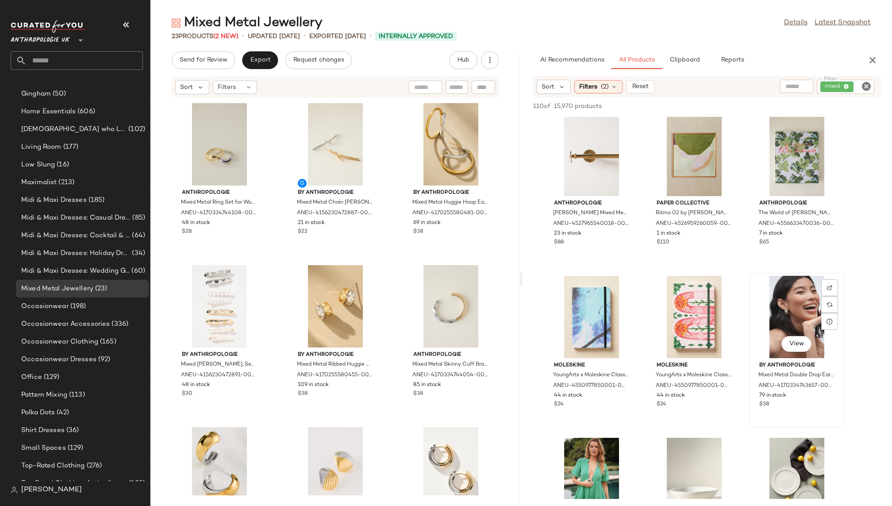
click at [768, 311] on div "View" at bounding box center [797, 317] width 89 height 82
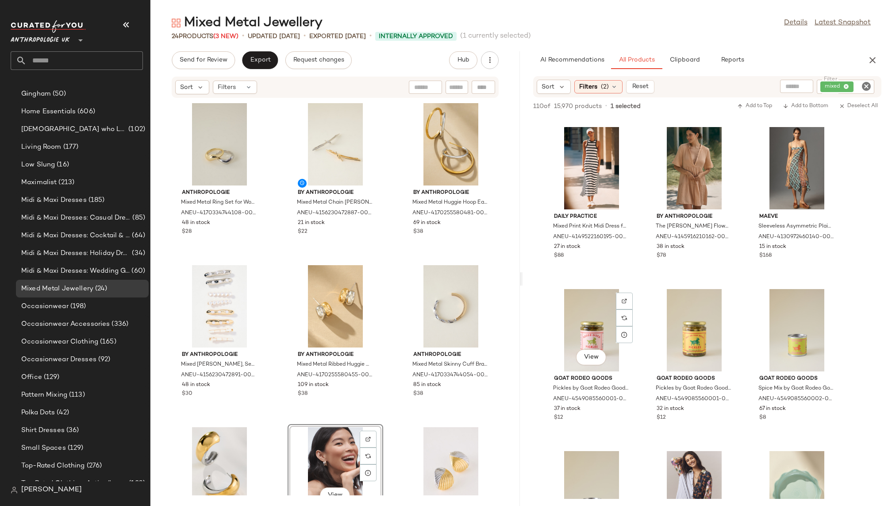
scroll to position [0, 0]
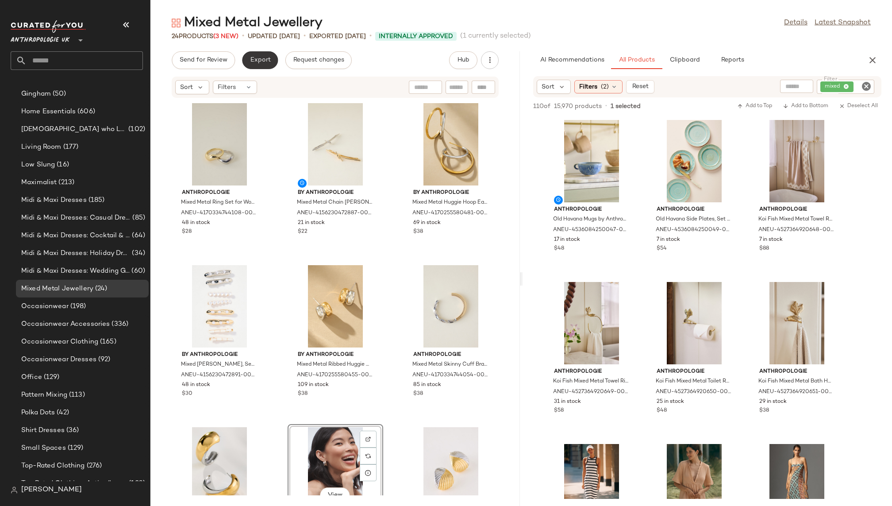
click at [261, 60] on span "Export" at bounding box center [260, 60] width 21 height 7
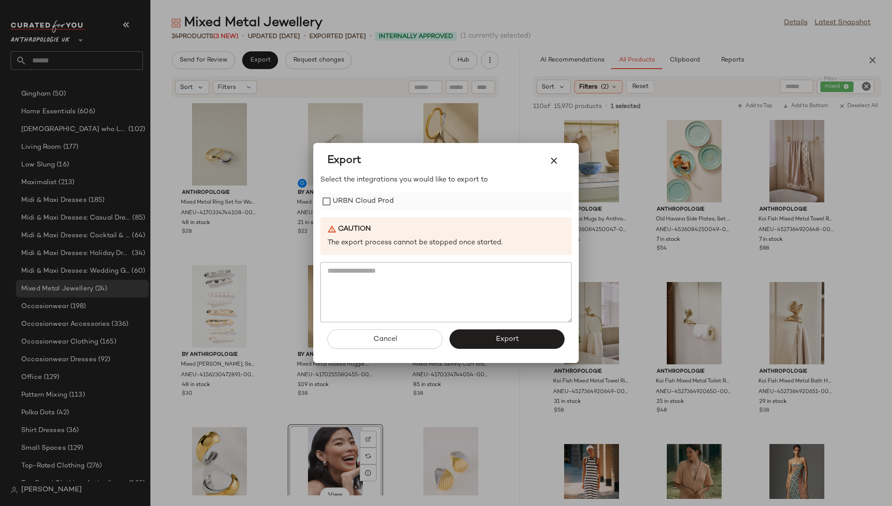
click at [361, 201] on label "URBN Cloud Prod" at bounding box center [363, 202] width 61 height 18
click at [469, 334] on button "Export" at bounding box center [507, 338] width 115 height 19
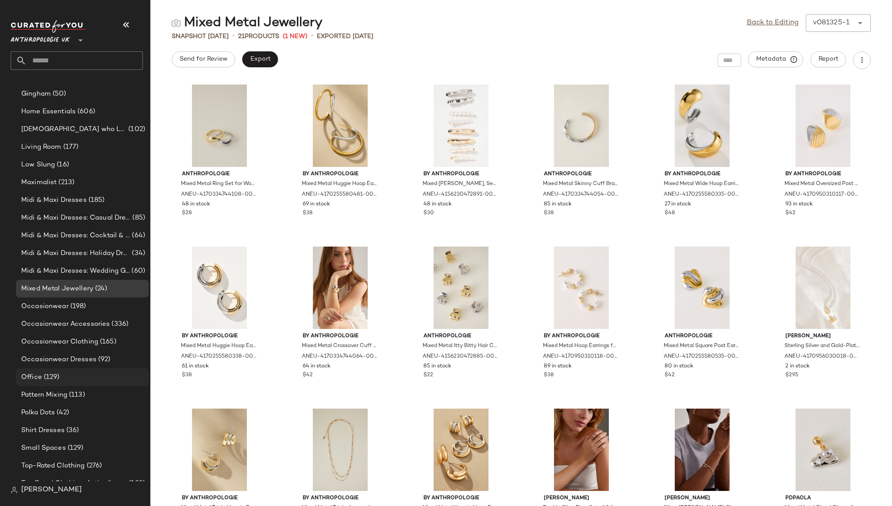
scroll to position [545, 0]
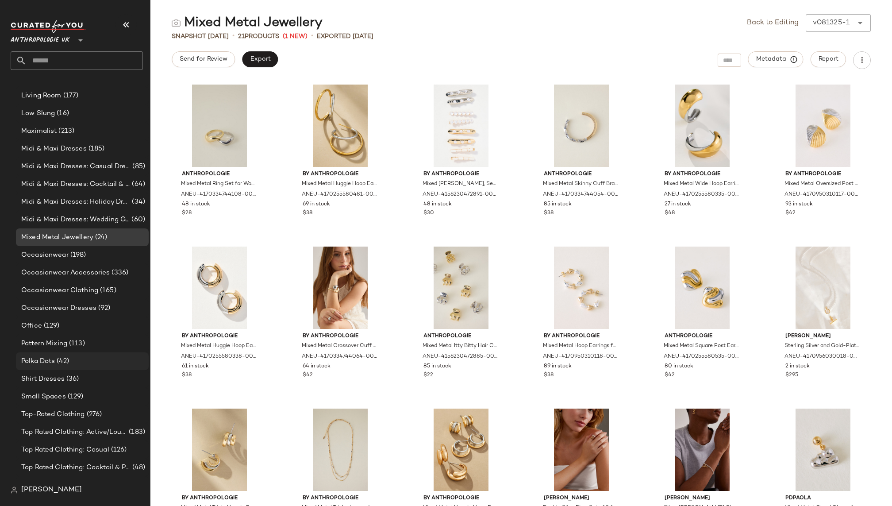
click at [97, 352] on div "Polka Dots (42)" at bounding box center [82, 361] width 133 height 18
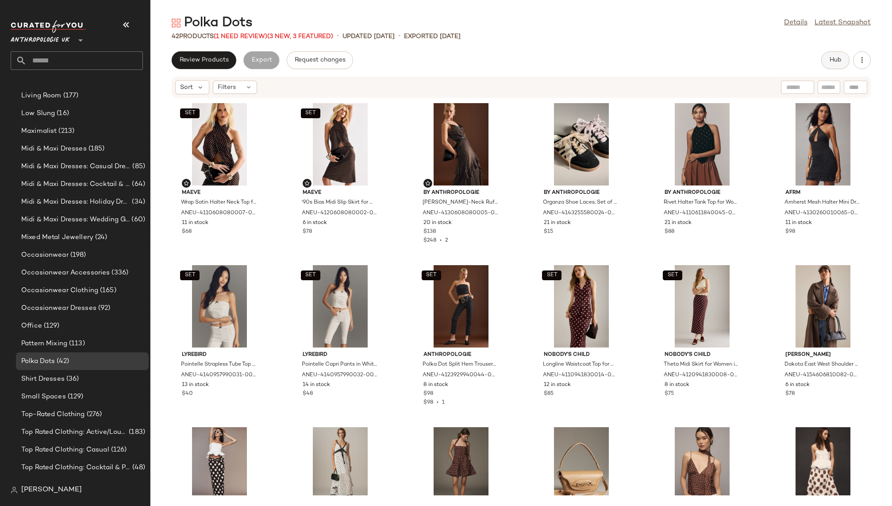
click at [825, 62] on button "Hub" at bounding box center [836, 60] width 28 height 18
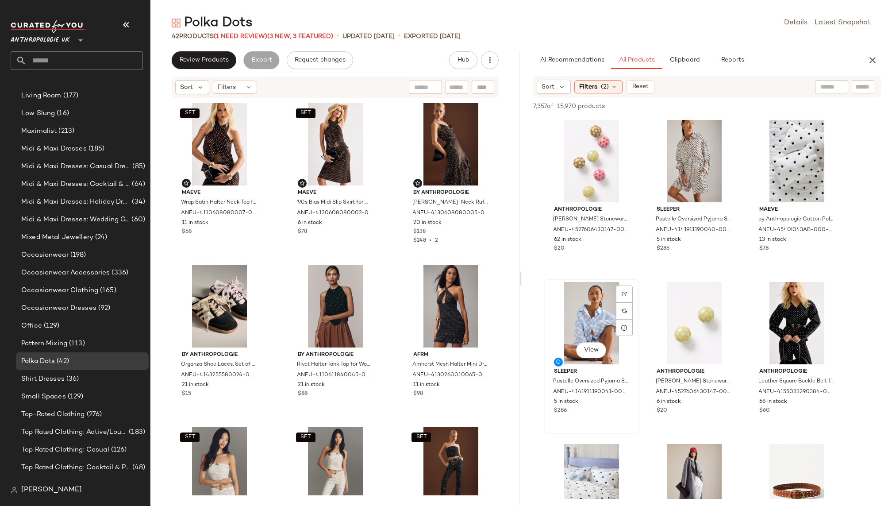
click at [583, 319] on div "View" at bounding box center [591, 323] width 89 height 82
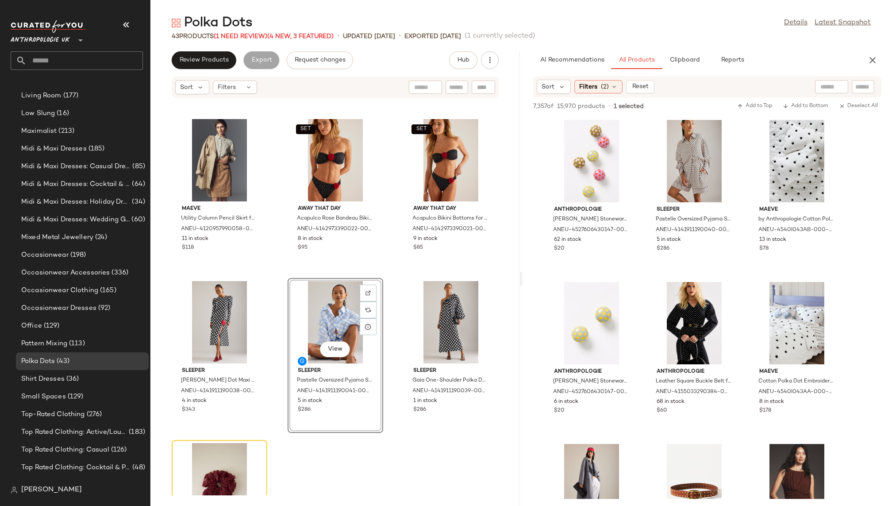
scroll to position [2035, 0]
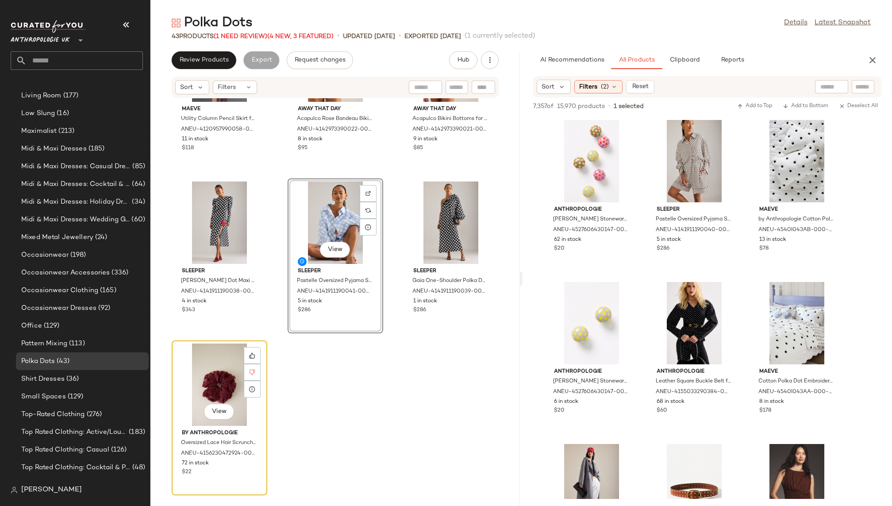
click at [205, 387] on div "View" at bounding box center [219, 385] width 89 height 82
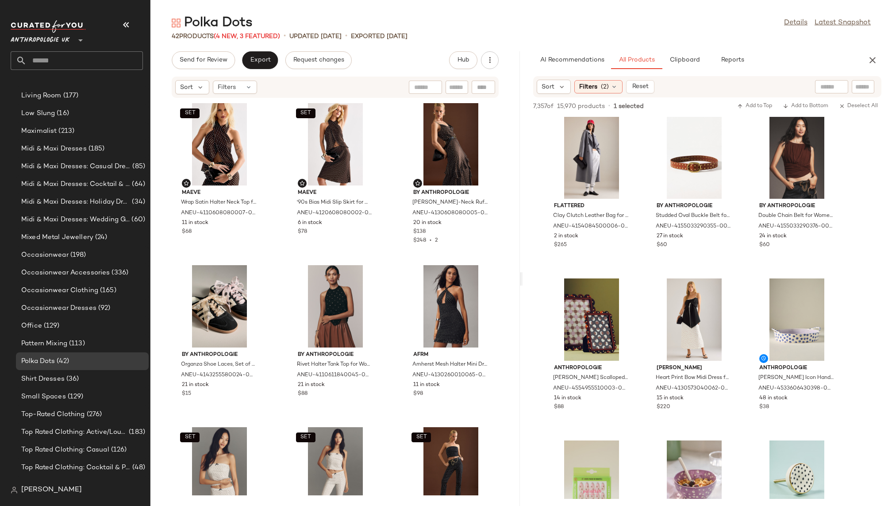
scroll to position [355, 0]
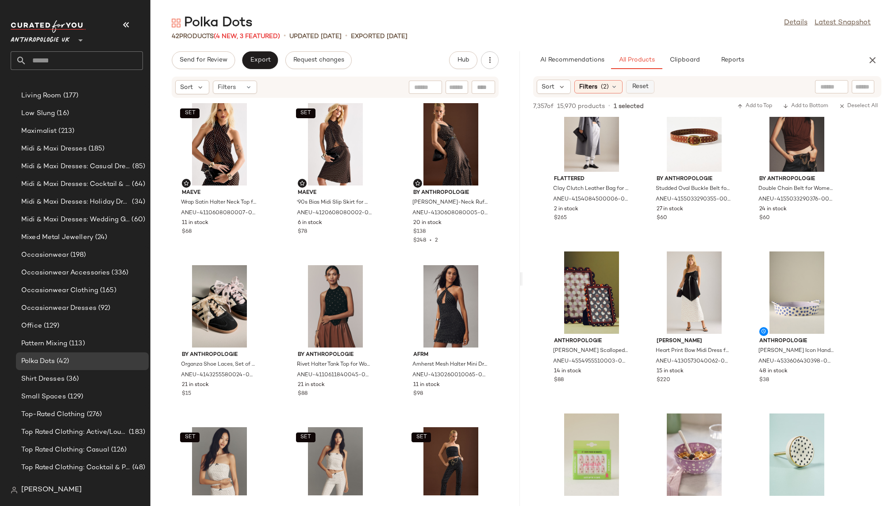
click at [637, 80] on button "Reset" at bounding box center [640, 86] width 28 height 13
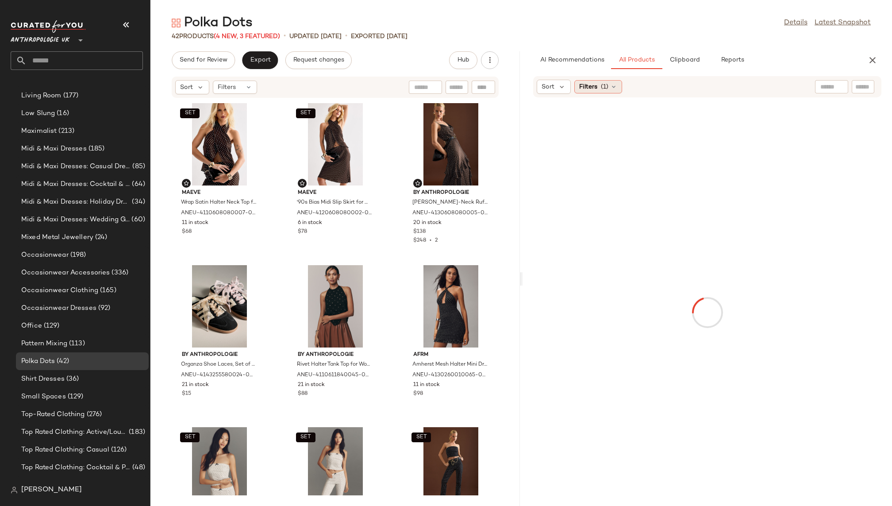
click at [591, 84] on span "Filters" at bounding box center [588, 86] width 18 height 9
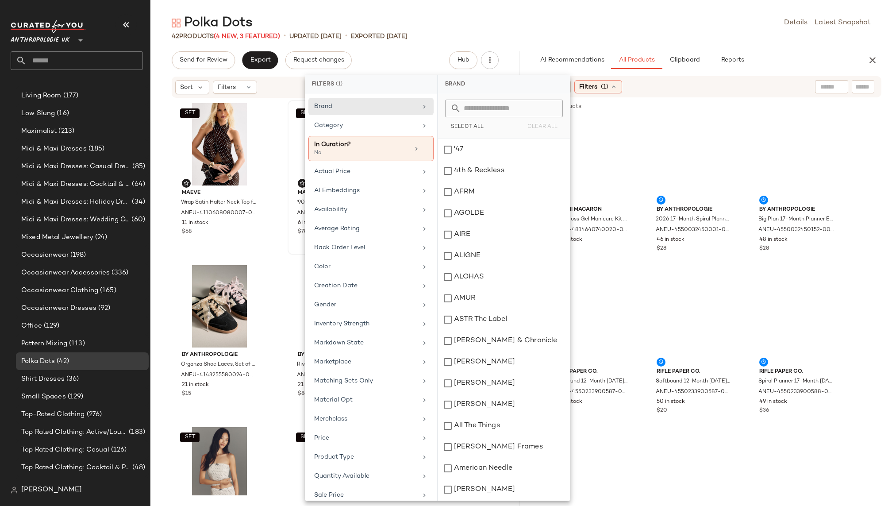
click at [372, 209] on body "Anthropologie UK ** Dashboard All Products Global Clipboards (4) 8.11-8.15 AM N…" at bounding box center [446, 253] width 892 height 506
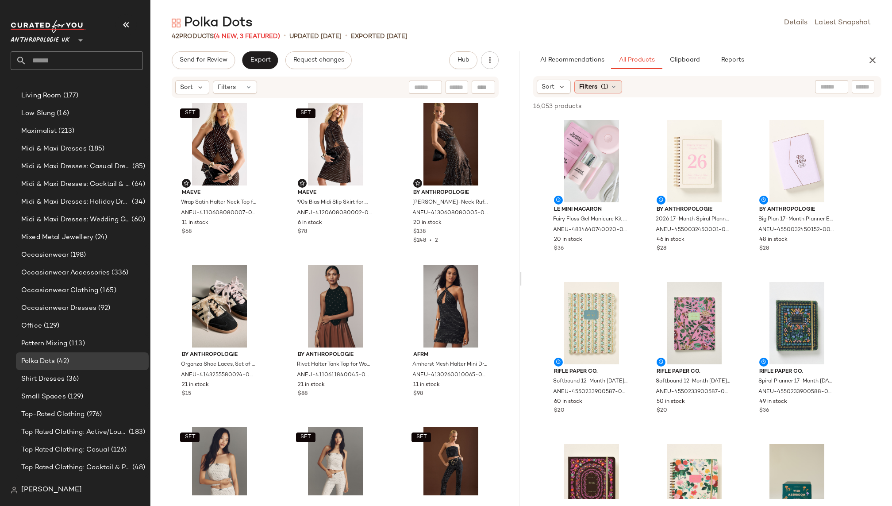
click at [591, 88] on span "Filters" at bounding box center [588, 86] width 18 height 9
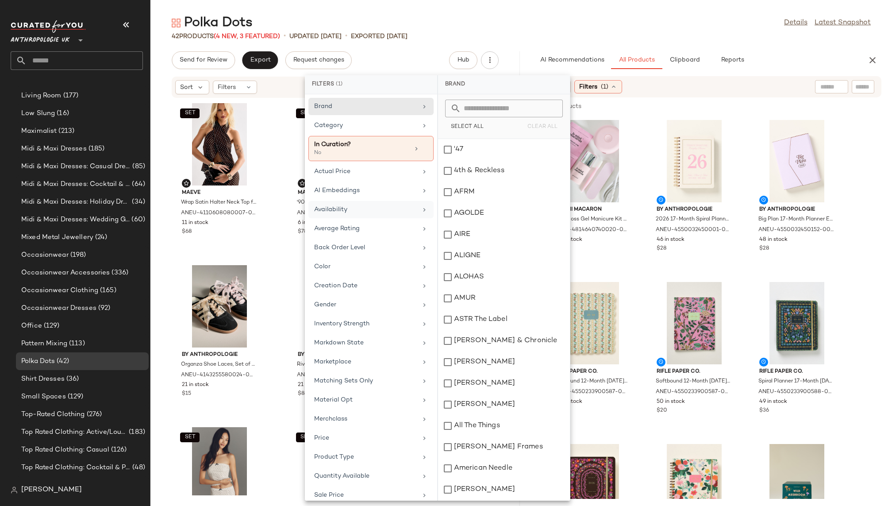
click at [399, 207] on div "Availability" at bounding box center [365, 209] width 103 height 9
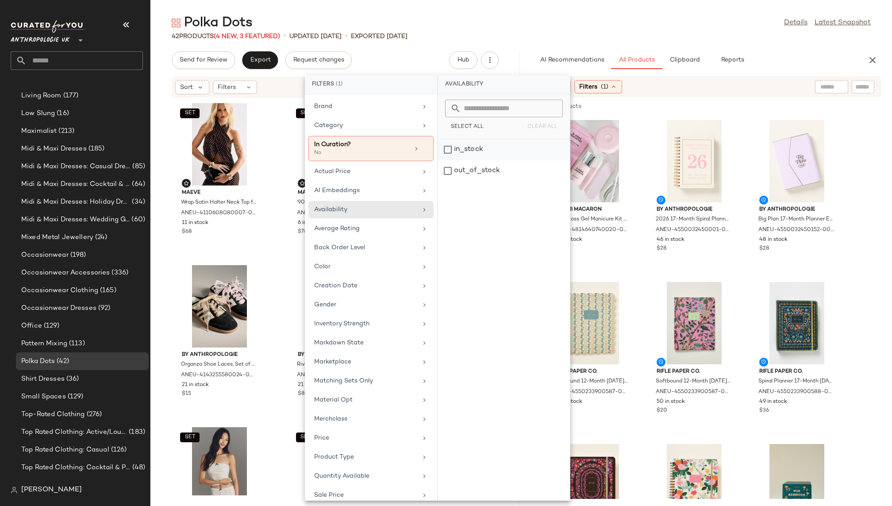
click at [499, 160] on div "in_stock" at bounding box center [504, 170] width 132 height 21
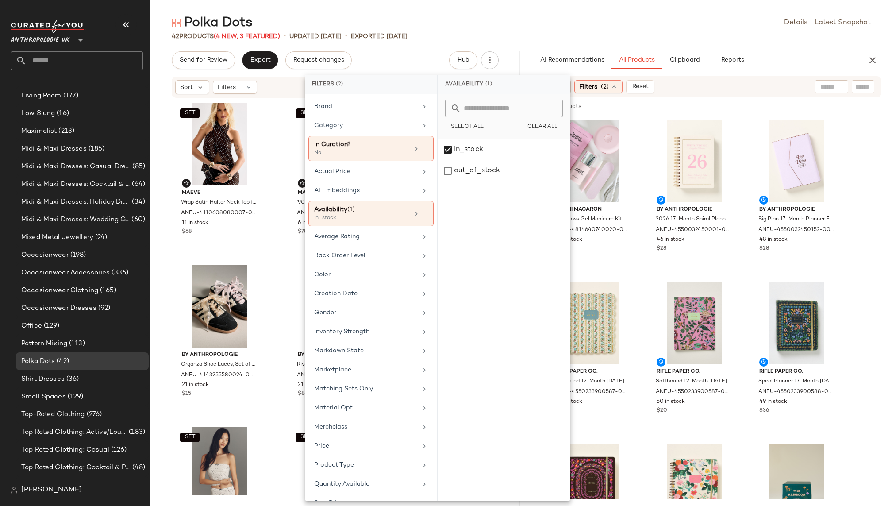
click at [660, 27] on div "Polka Dots Details Latest Snapshot" at bounding box center [522, 23] width 742 height 18
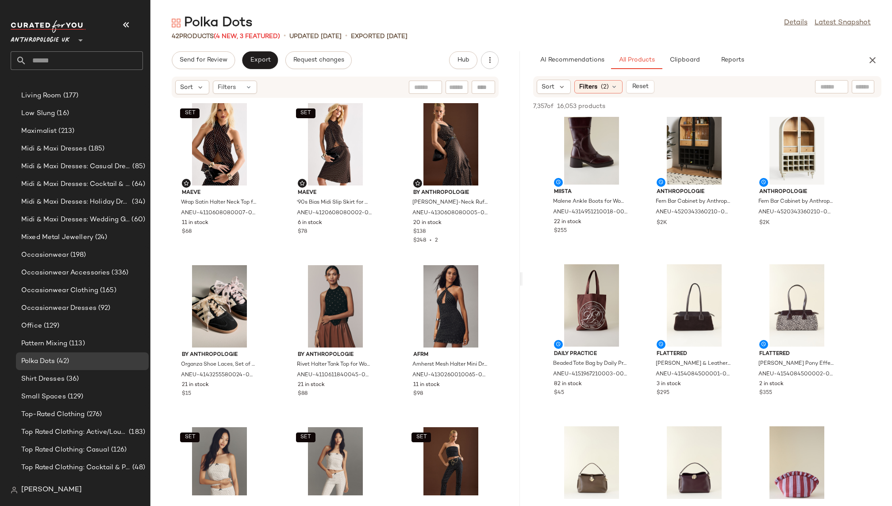
scroll to position [2304, 0]
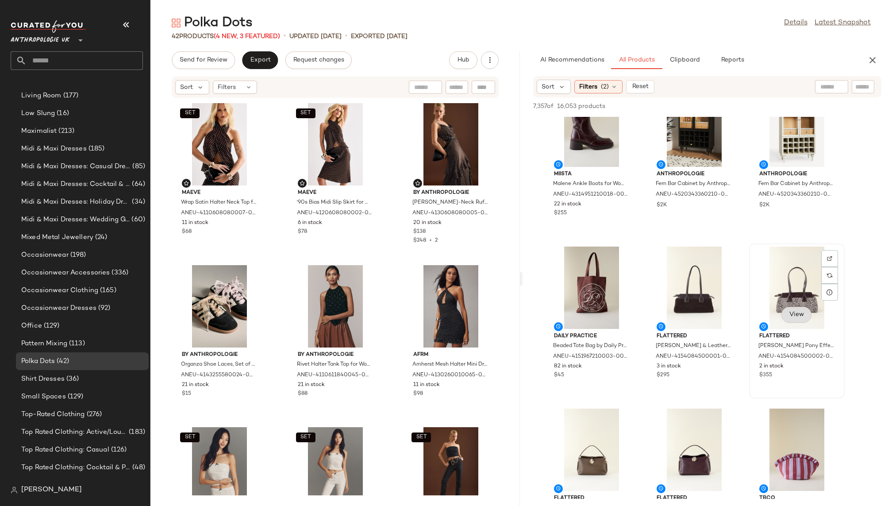
click at [797, 315] on span "View" at bounding box center [796, 314] width 15 height 7
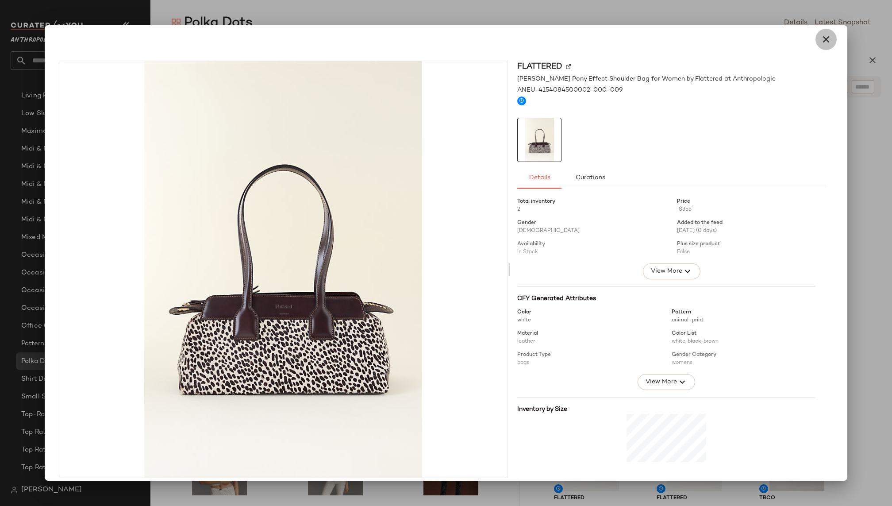
click at [821, 38] on icon "button" at bounding box center [826, 39] width 11 height 11
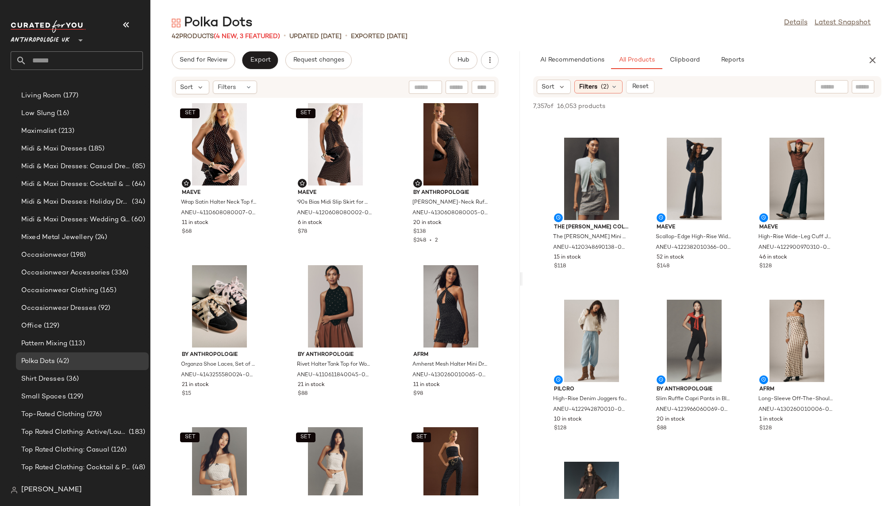
scroll to position [9922, 0]
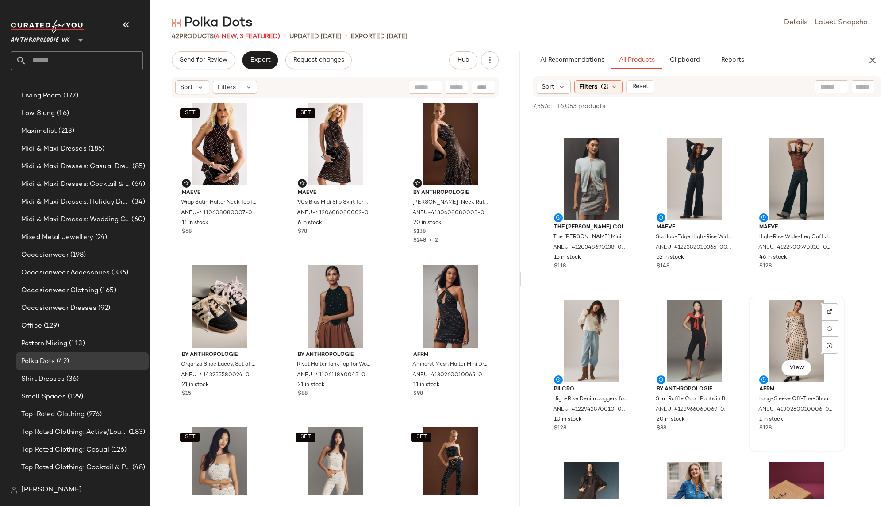
click at [772, 345] on div "View" at bounding box center [797, 341] width 89 height 82
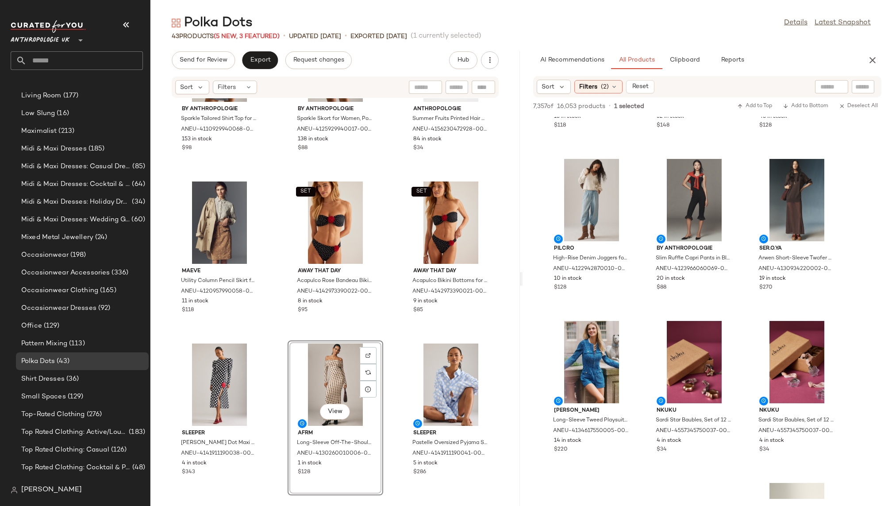
scroll to position [10076, 0]
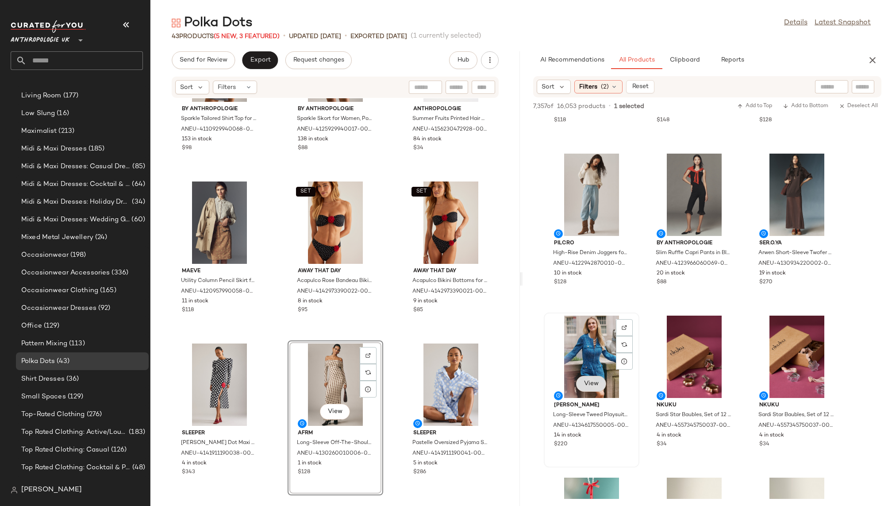
click at [594, 383] on span "View" at bounding box center [591, 383] width 15 height 7
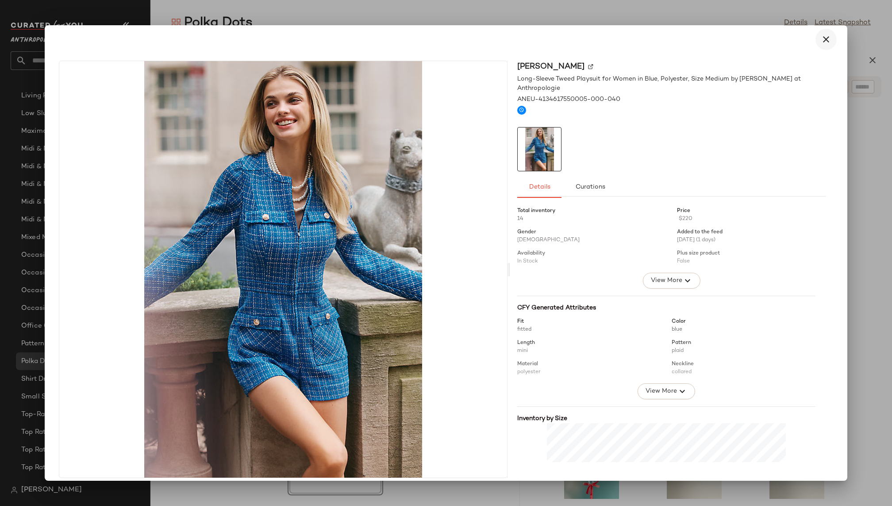
click at [821, 40] on icon "button" at bounding box center [826, 39] width 11 height 11
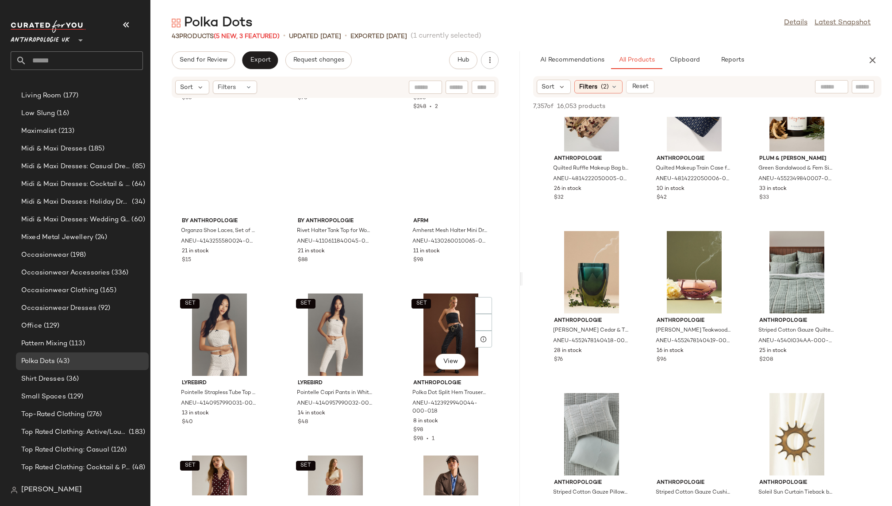
scroll to position [0, 0]
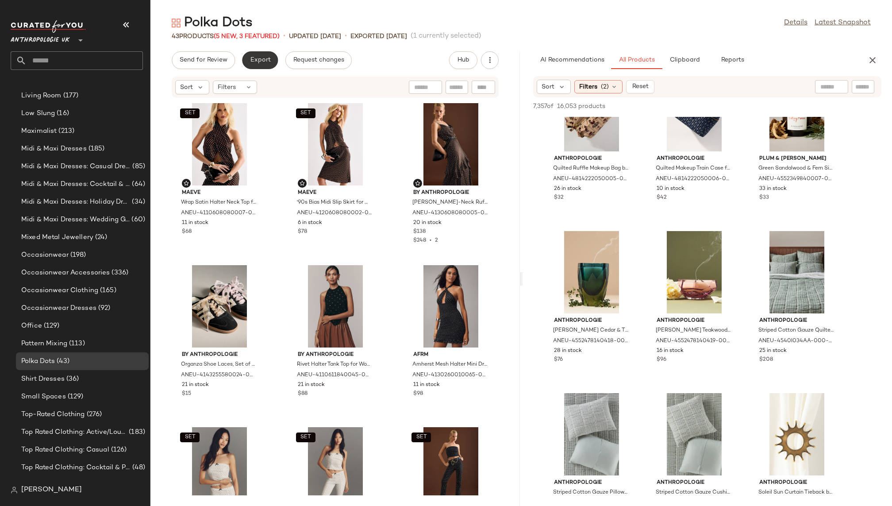
click at [261, 62] on span "Export" at bounding box center [260, 60] width 21 height 7
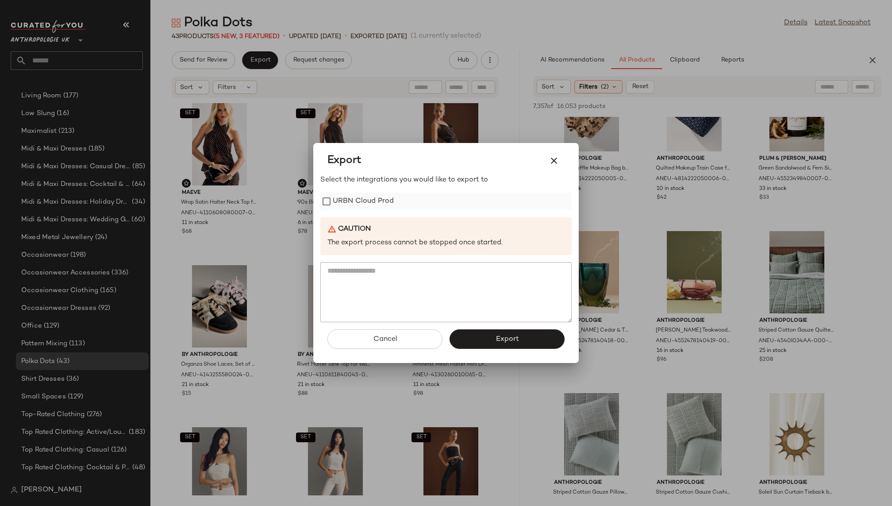
click at [356, 197] on label "URBN Cloud Prod" at bounding box center [363, 202] width 61 height 18
click at [503, 337] on span "Export" at bounding box center [506, 339] width 23 height 8
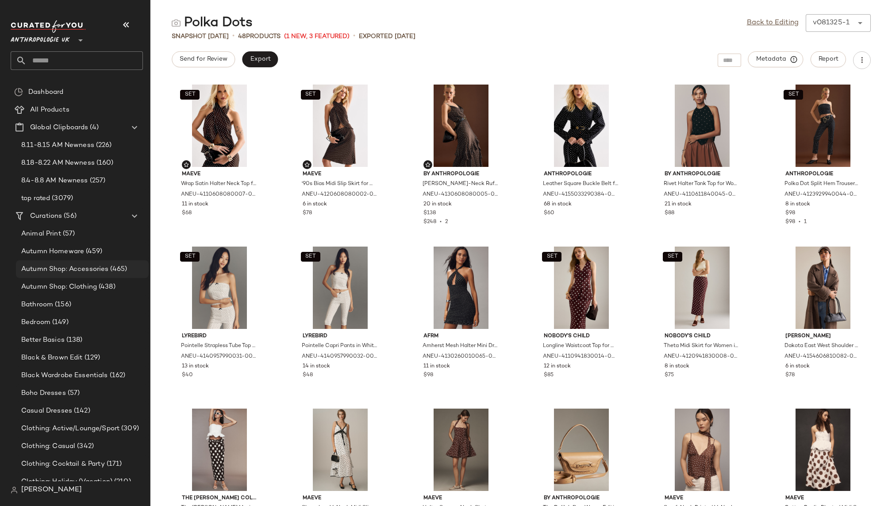
click at [103, 274] on div "Autumn Shop: Accessories (465)" at bounding box center [82, 269] width 133 height 18
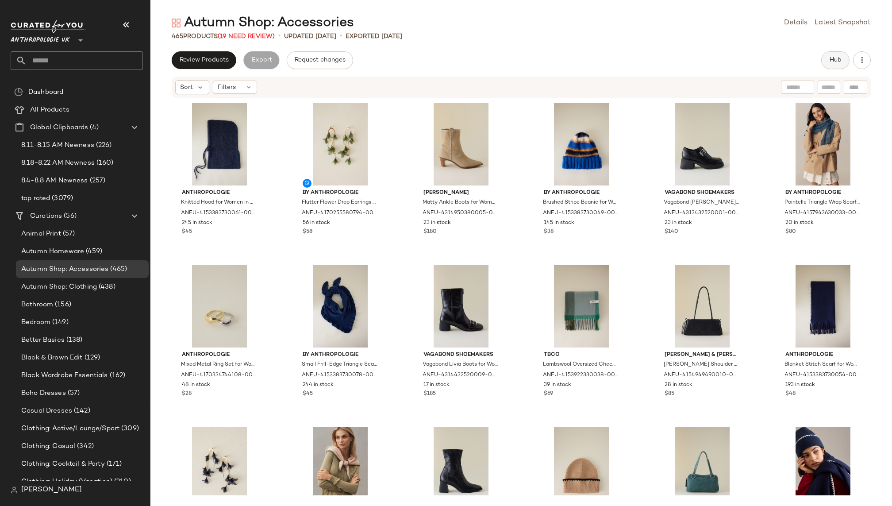
click at [832, 63] on span "Hub" at bounding box center [836, 60] width 12 height 7
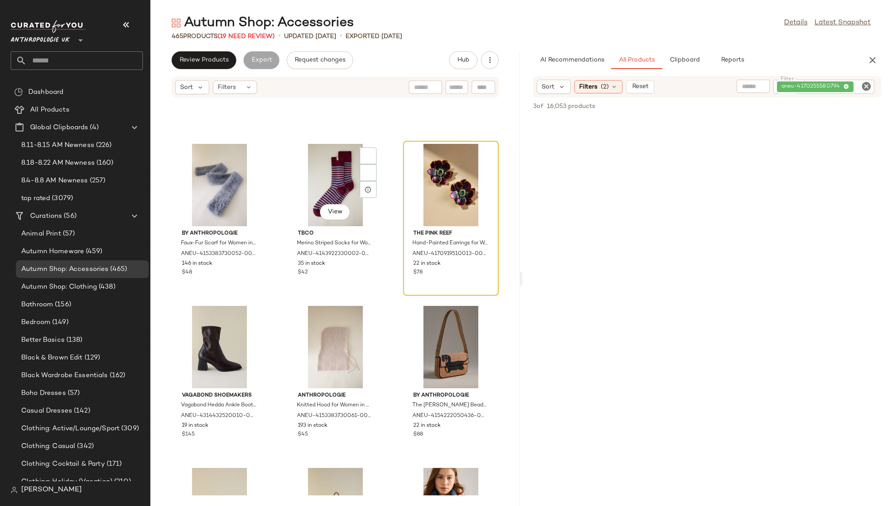
scroll to position [1254, 0]
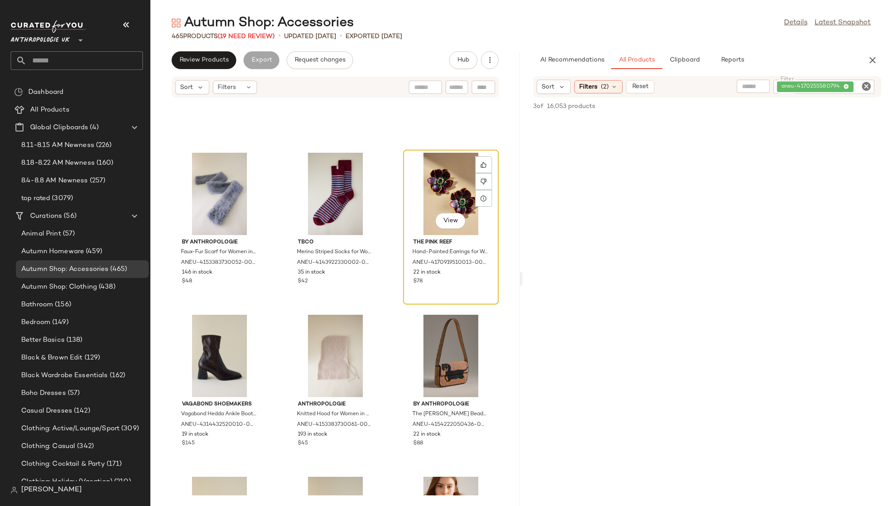
click at [429, 192] on div "View" at bounding box center [450, 194] width 89 height 82
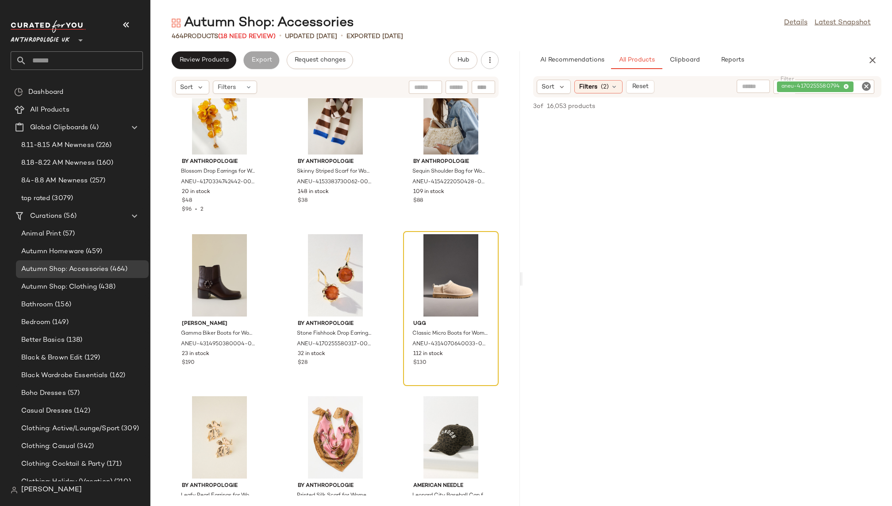
scroll to position [2316, 0]
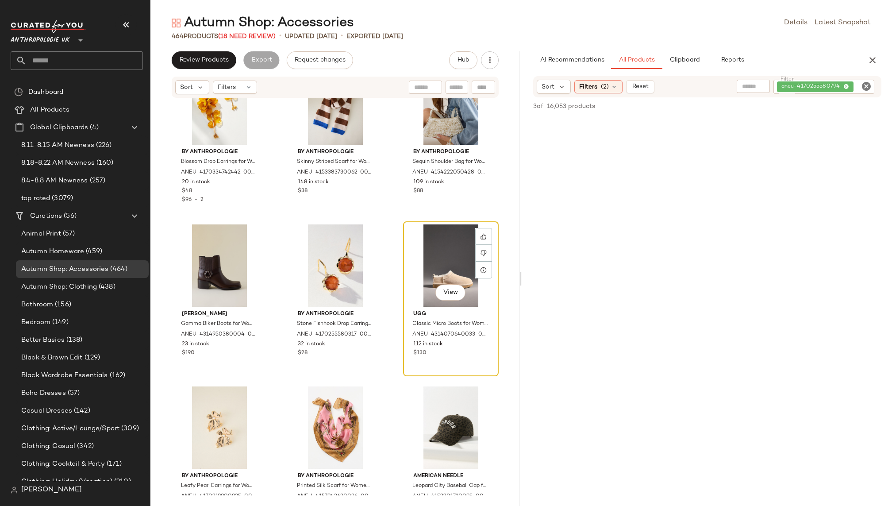
click at [431, 272] on div "View" at bounding box center [450, 265] width 89 height 82
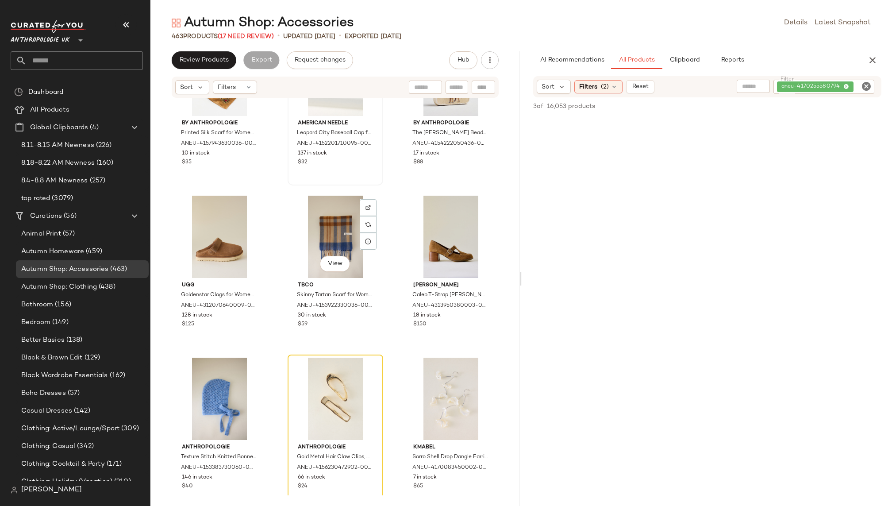
scroll to position [2724, 0]
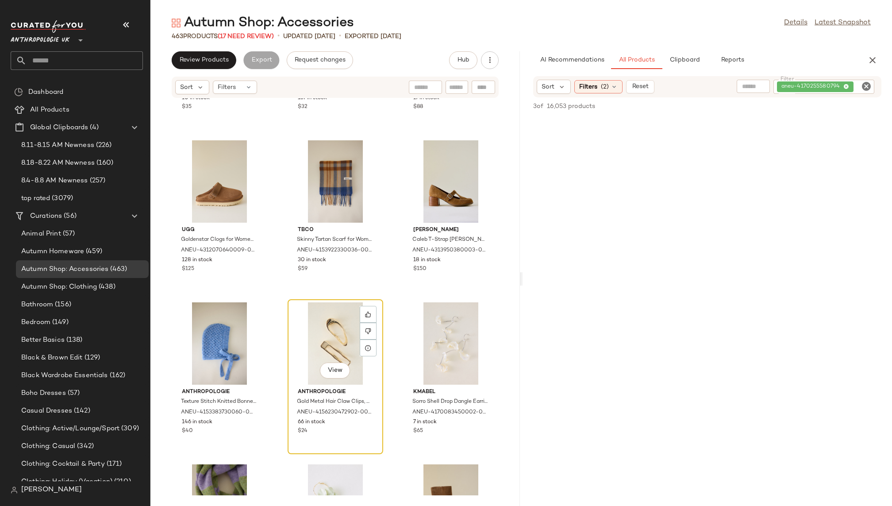
click at [313, 335] on div "View" at bounding box center [335, 343] width 89 height 82
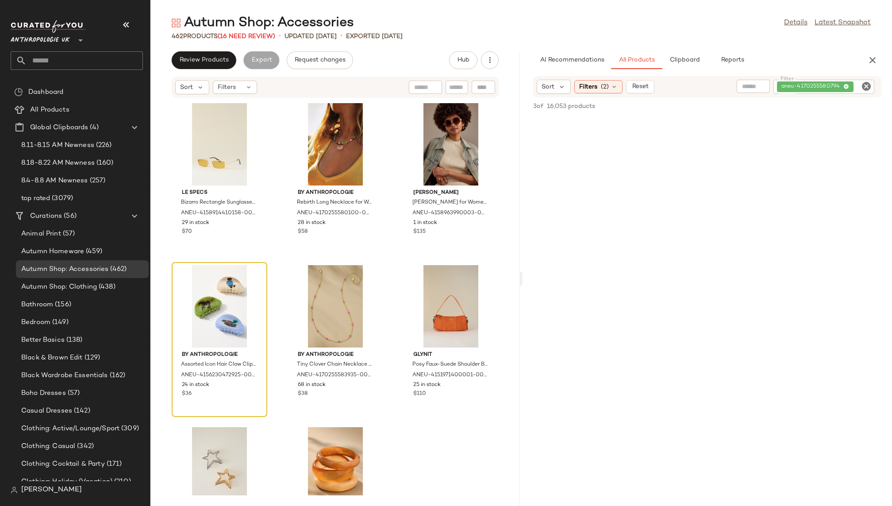
scroll to position [4726, 0]
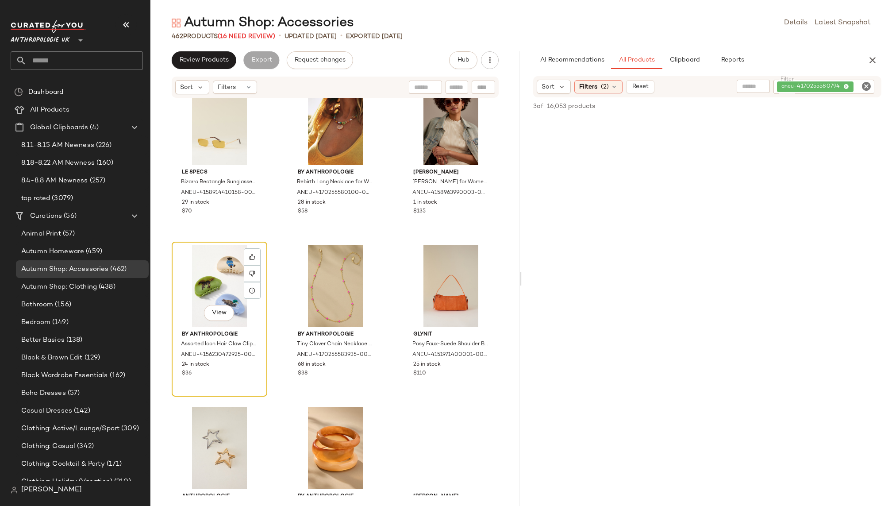
click at [202, 288] on div "View" at bounding box center [219, 286] width 89 height 82
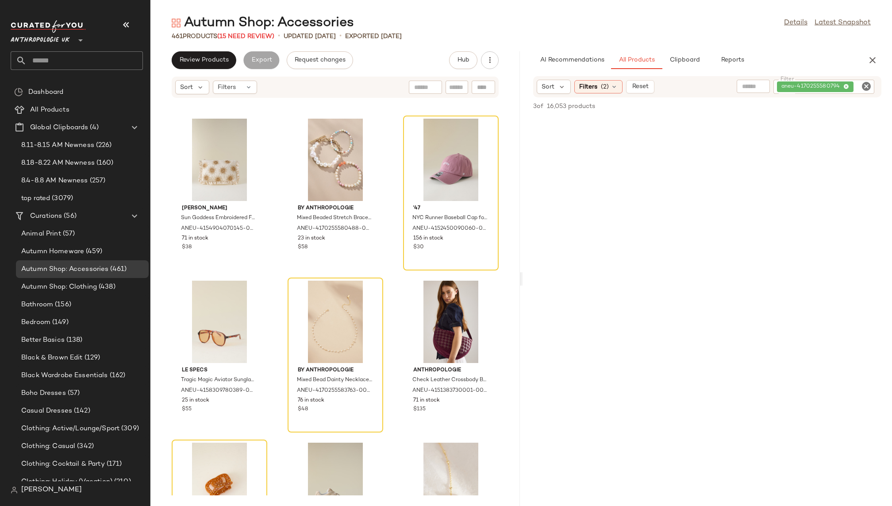
scroll to position [5153, 0]
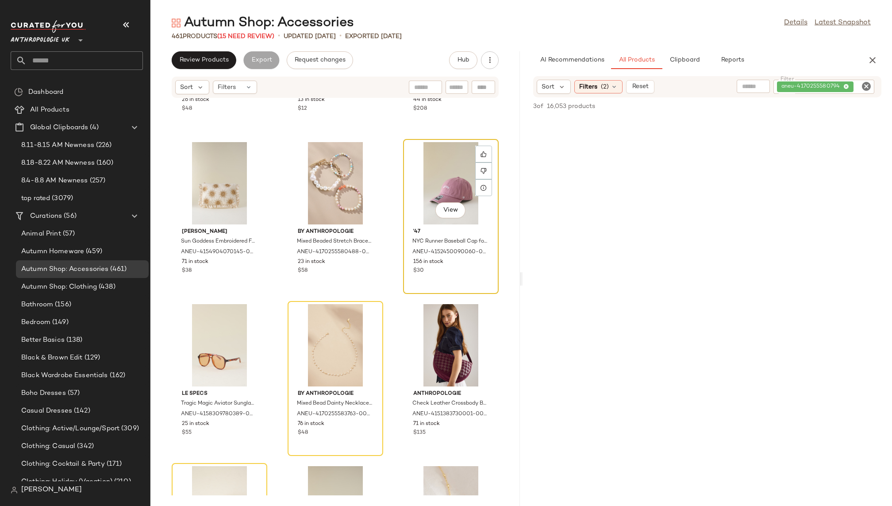
click at [414, 179] on div "View" at bounding box center [450, 183] width 89 height 82
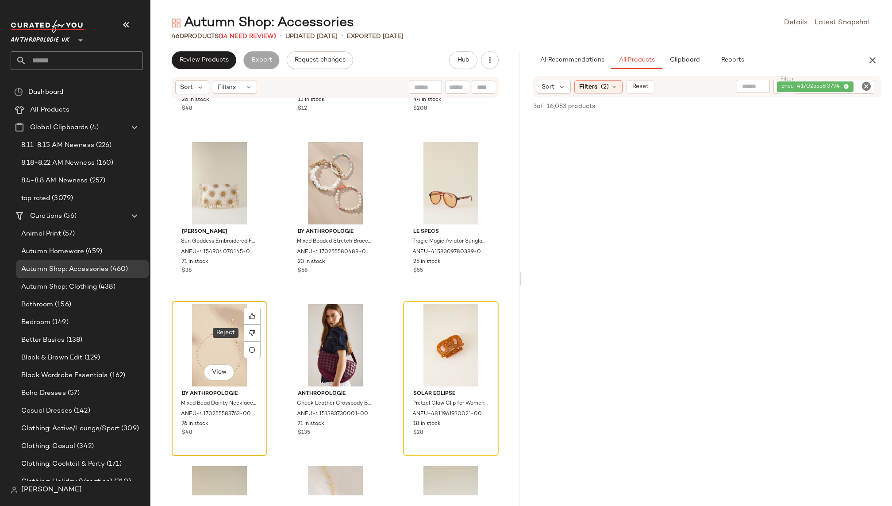
click at [217, 328] on div "View" at bounding box center [219, 345] width 89 height 82
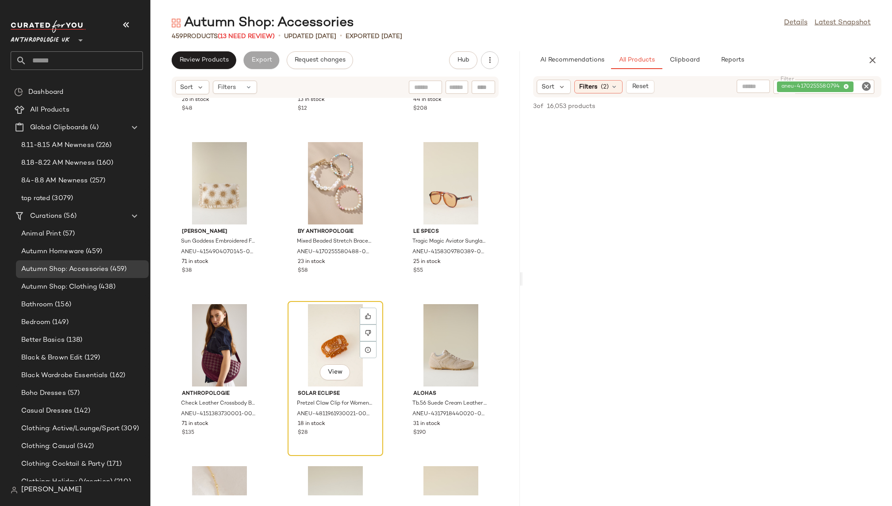
click at [292, 351] on div "View" at bounding box center [335, 345] width 89 height 82
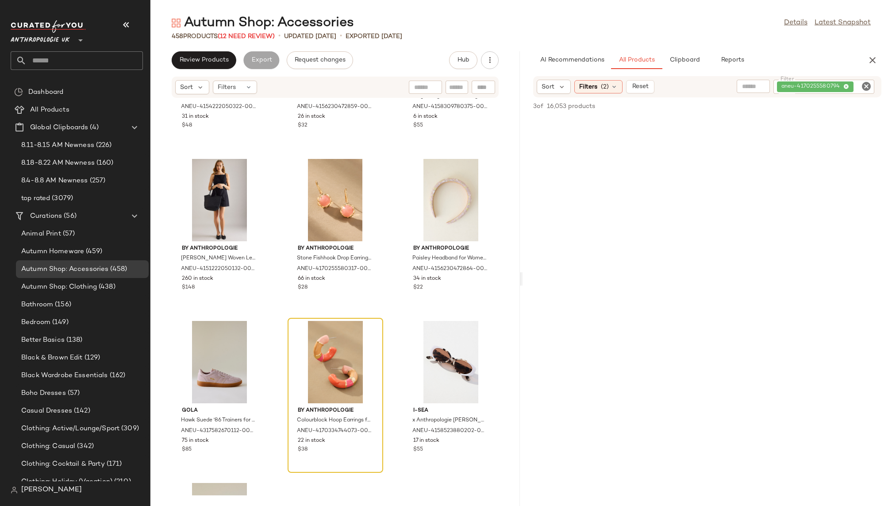
scroll to position [7746, 0]
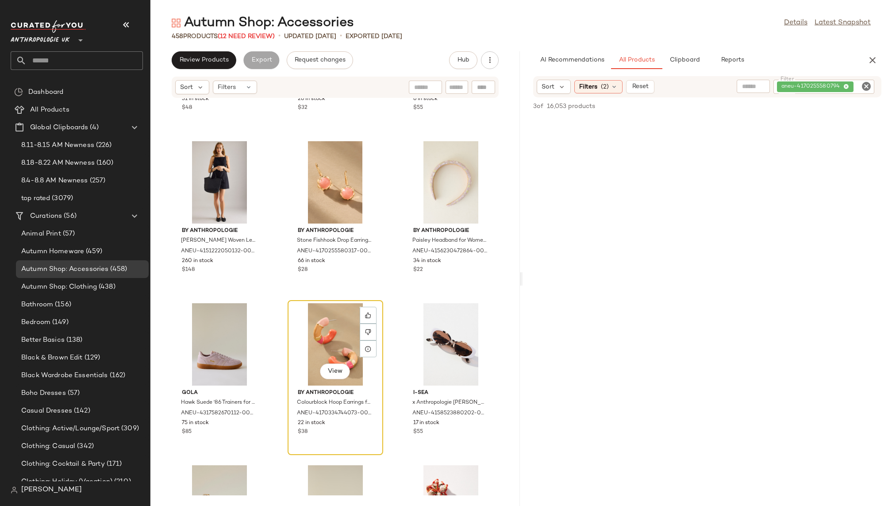
click at [316, 331] on div "View" at bounding box center [335, 344] width 89 height 82
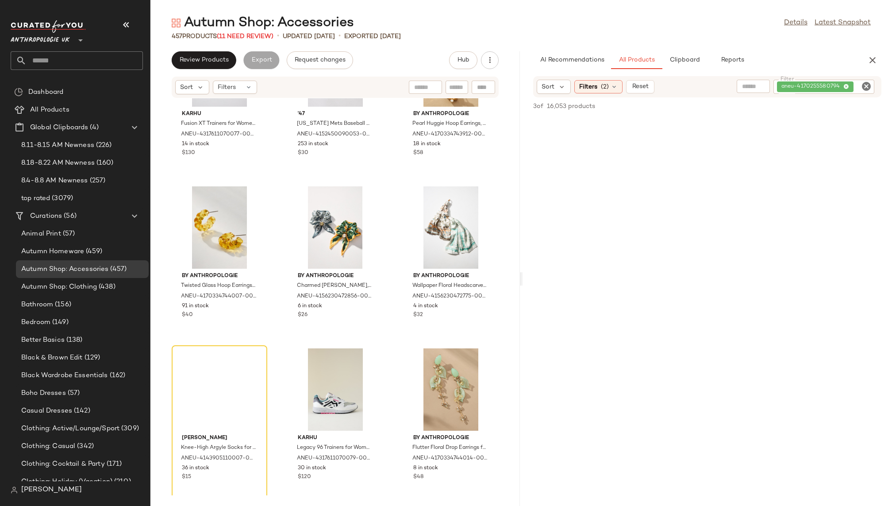
scroll to position [8713, 0]
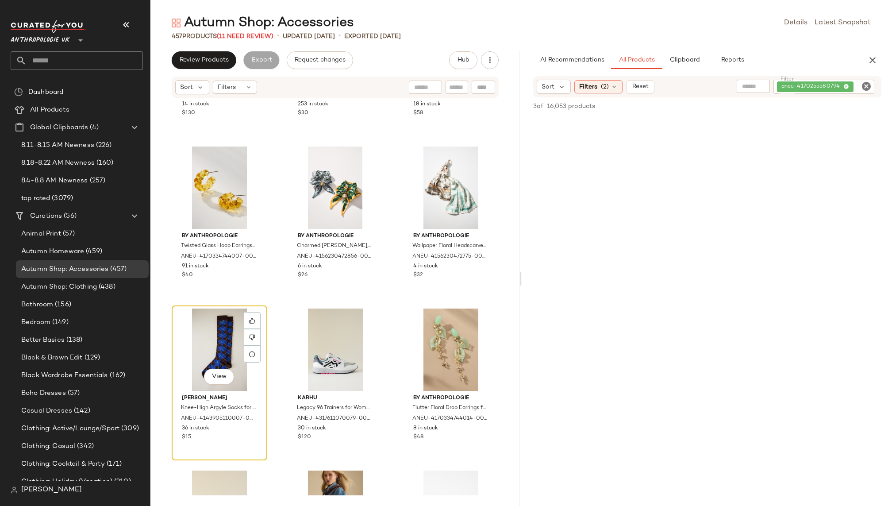
click at [200, 337] on div "View" at bounding box center [219, 350] width 89 height 82
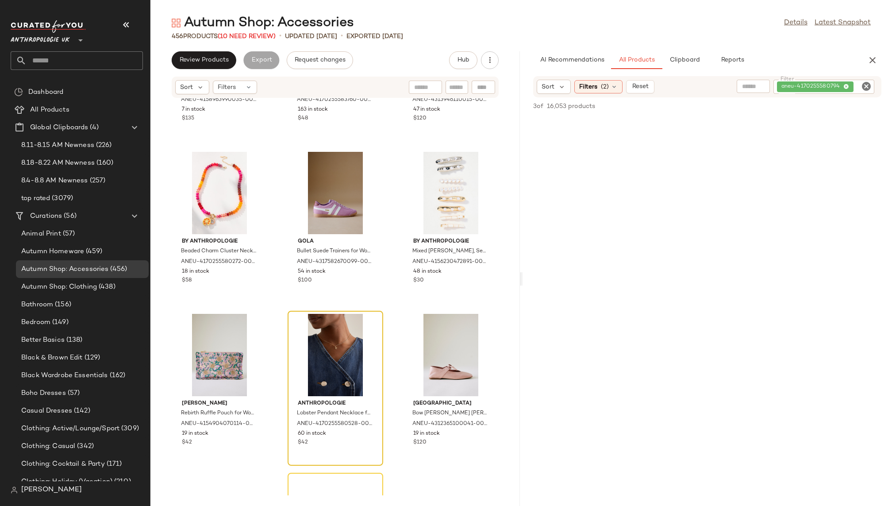
scroll to position [10019, 0]
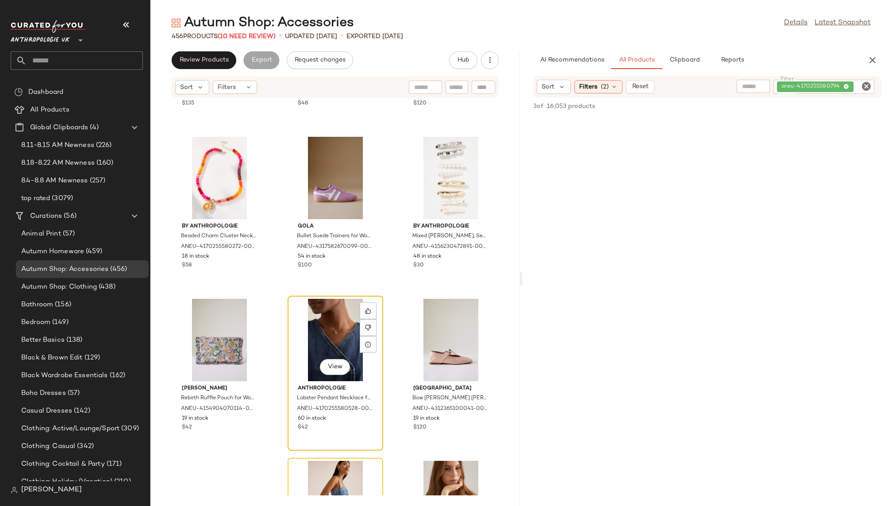
click at [322, 341] on div "View" at bounding box center [335, 340] width 89 height 82
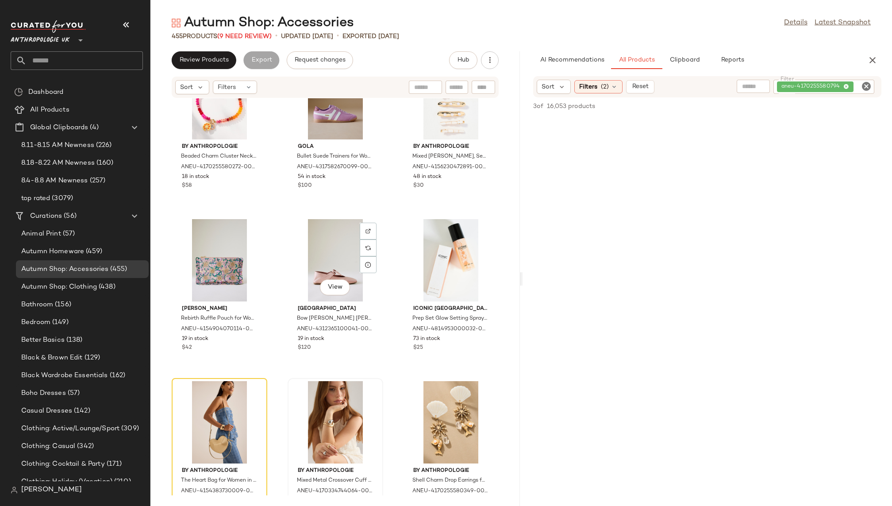
scroll to position [10154, 0]
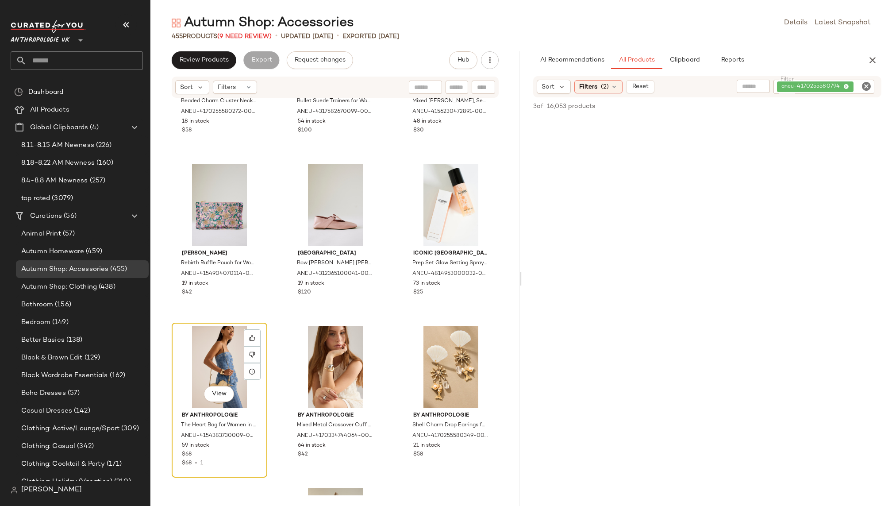
click at [212, 365] on div "View" at bounding box center [219, 367] width 89 height 82
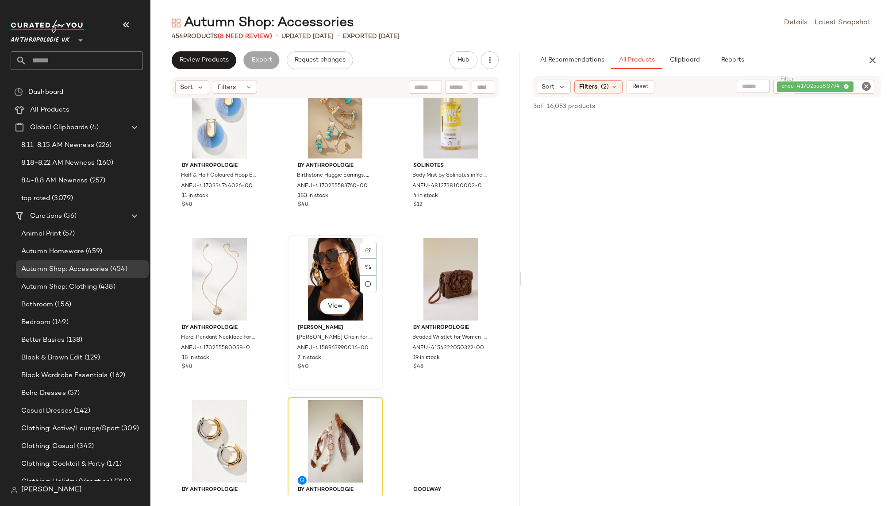
scroll to position [10786, 0]
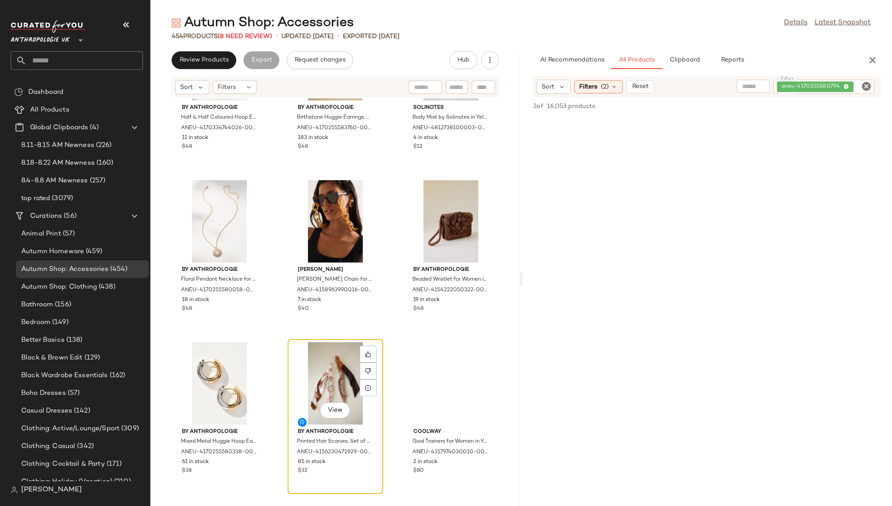
click at [324, 372] on div "View" at bounding box center [335, 383] width 89 height 82
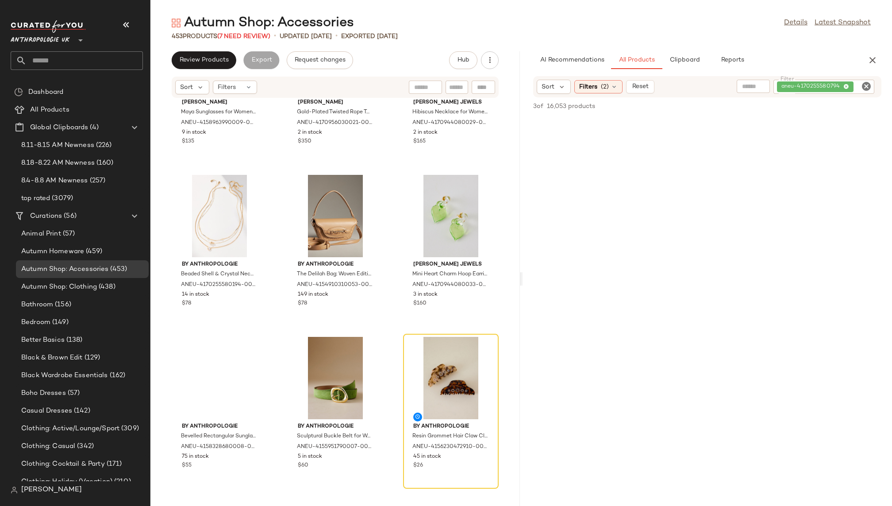
scroll to position [12577, 0]
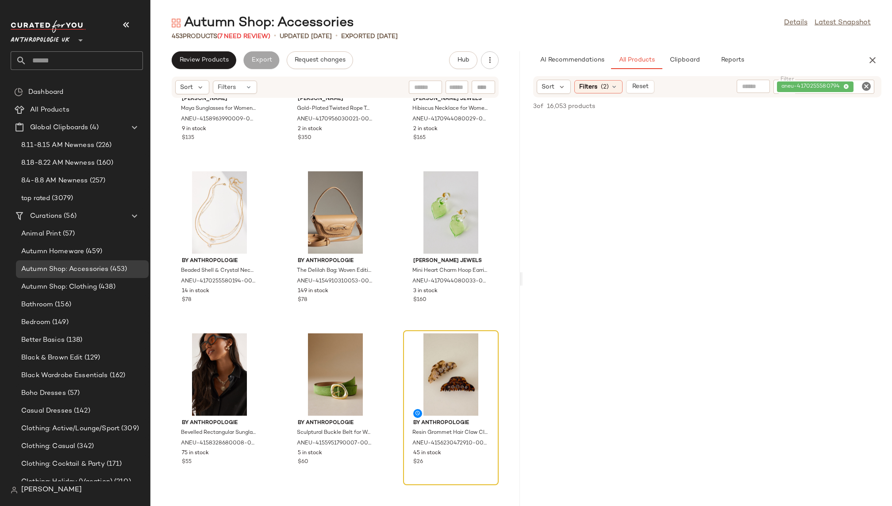
click at [411, 366] on div at bounding box center [450, 374] width 89 height 82
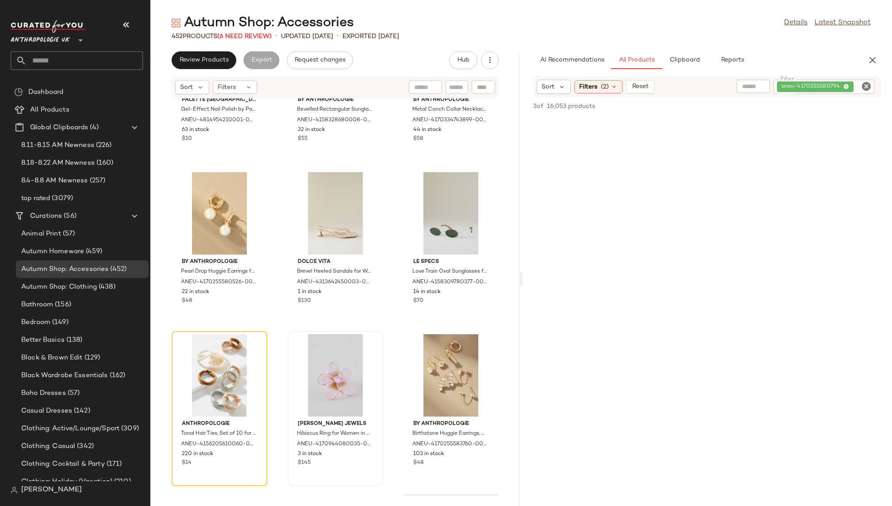
scroll to position [13403, 0]
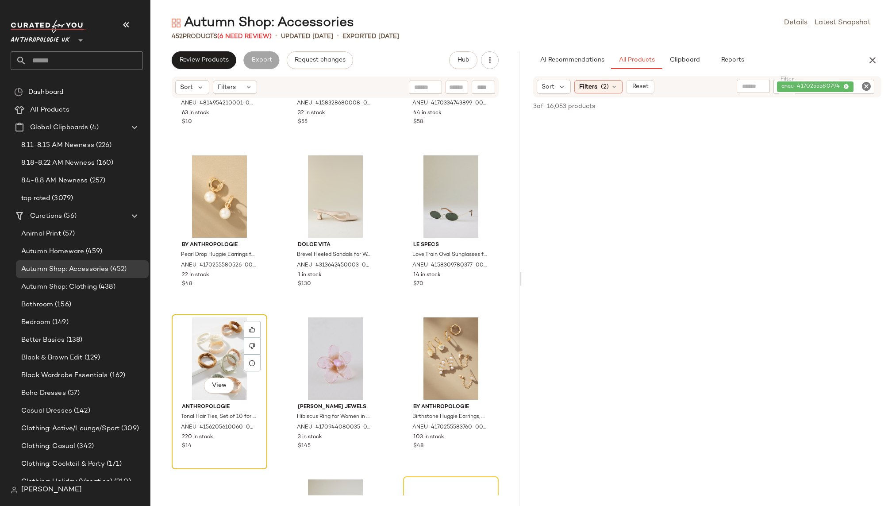
click at [209, 371] on div "View" at bounding box center [219, 358] width 89 height 82
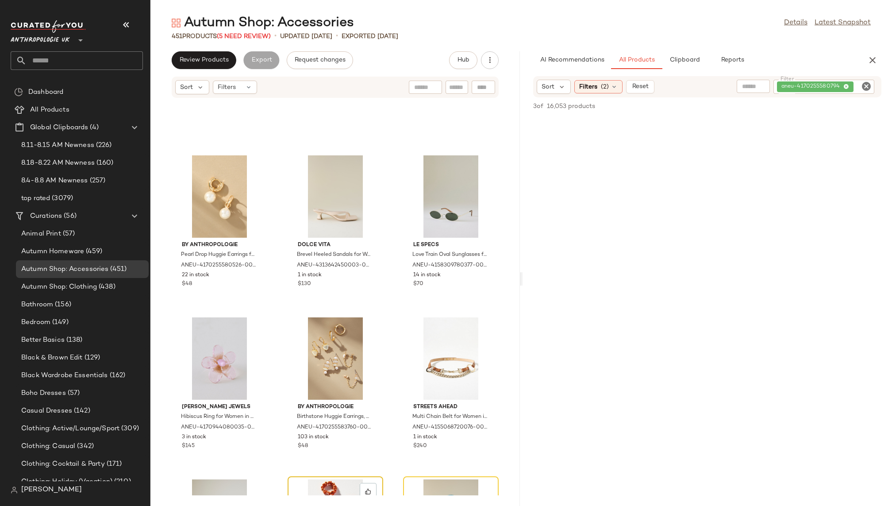
scroll to position [13579, 0]
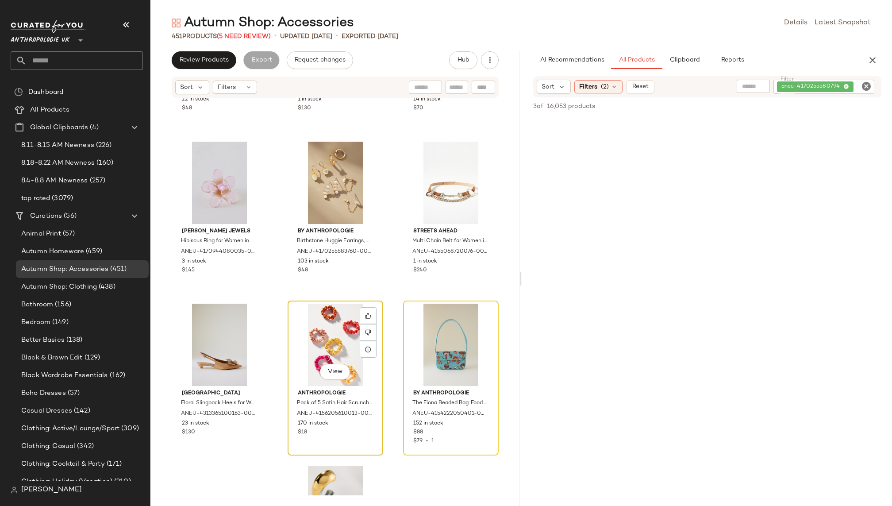
click at [325, 325] on div "View" at bounding box center [335, 345] width 89 height 82
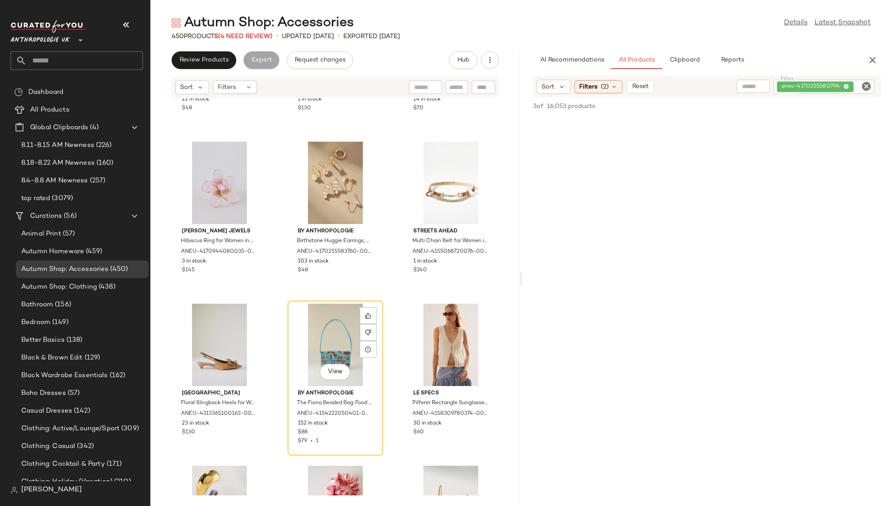
click at [325, 325] on div "View" at bounding box center [335, 345] width 89 height 82
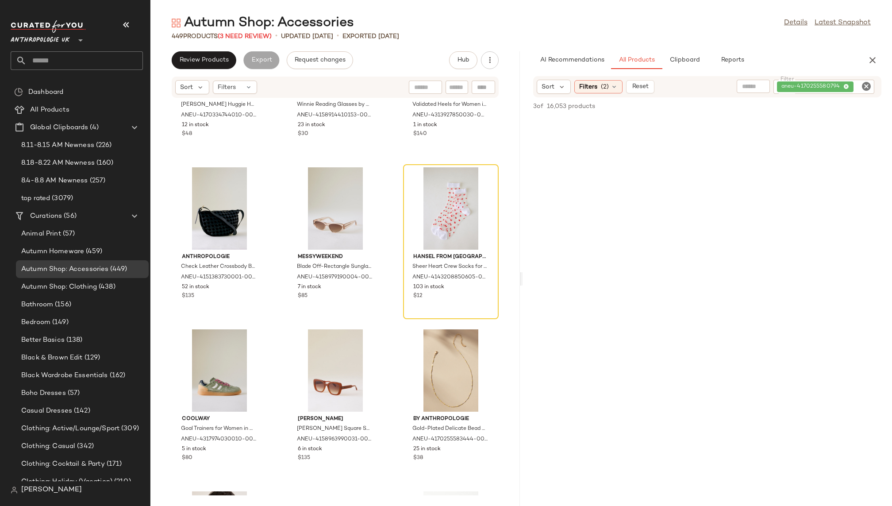
scroll to position [15981, 0]
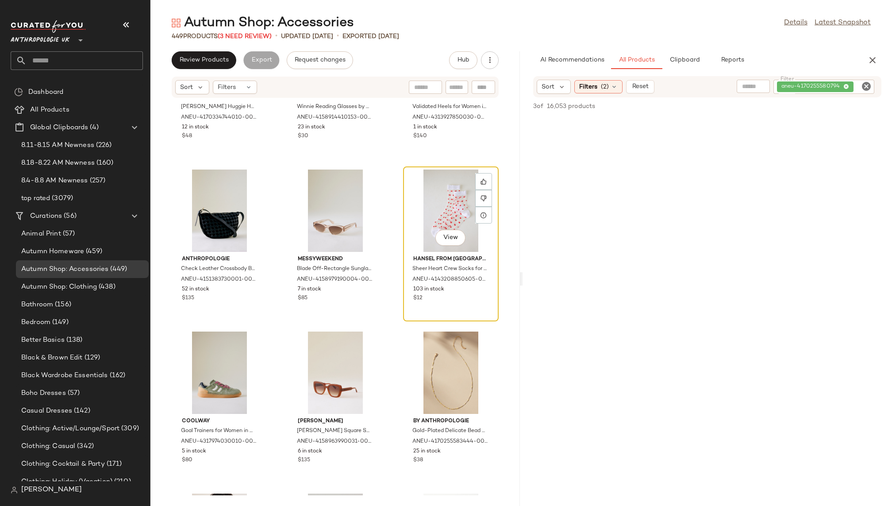
click at [415, 222] on div "View" at bounding box center [450, 211] width 89 height 82
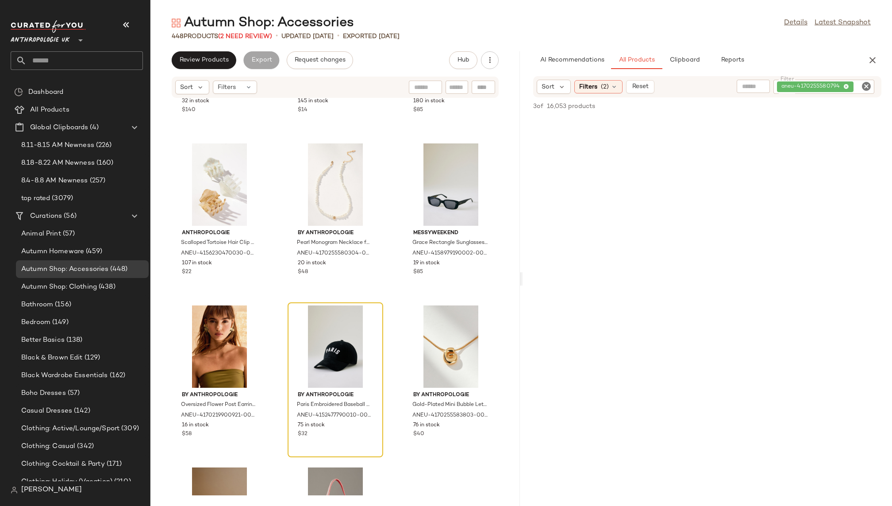
scroll to position [20100, 0]
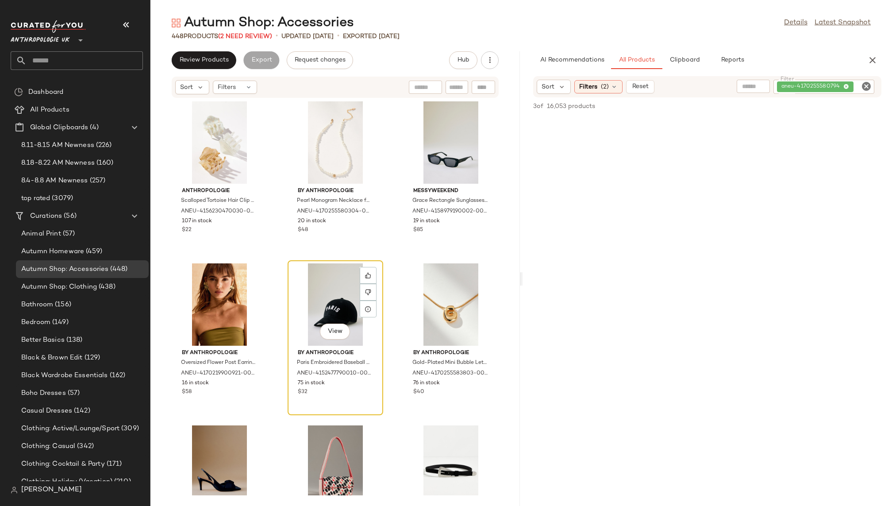
click at [318, 294] on div "View" at bounding box center [335, 304] width 89 height 82
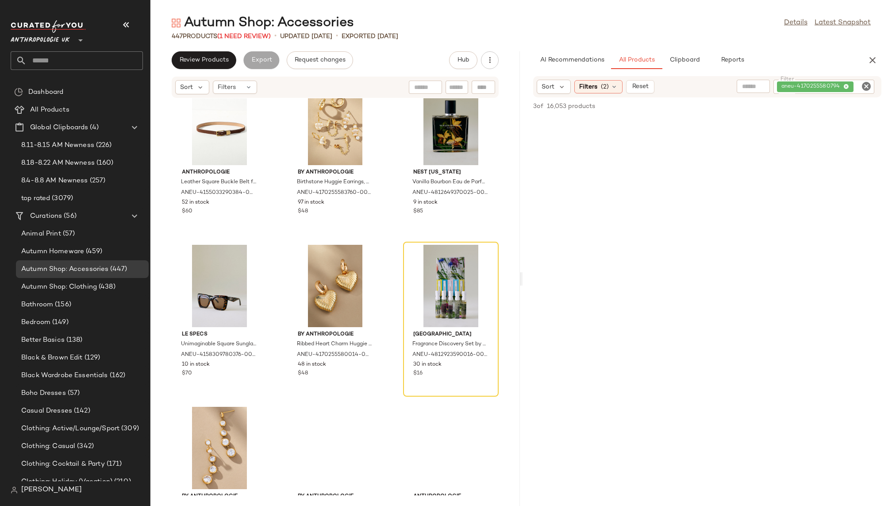
scroll to position [23204, 0]
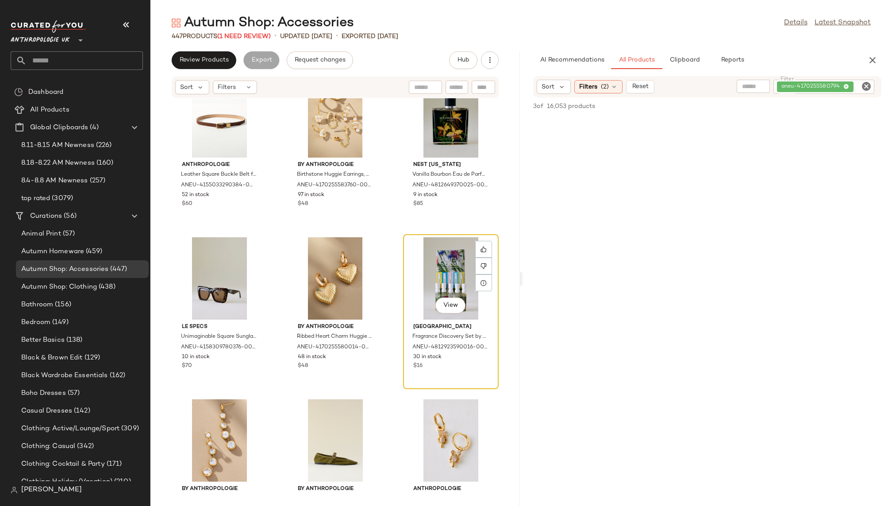
click at [415, 264] on div "View" at bounding box center [450, 278] width 89 height 82
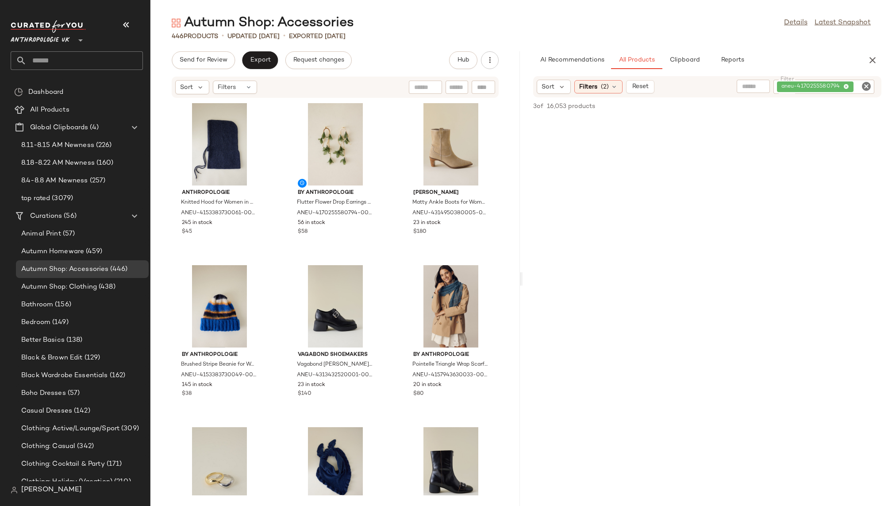
click at [868, 86] on icon "Clear Filter" at bounding box center [866, 86] width 11 height 11
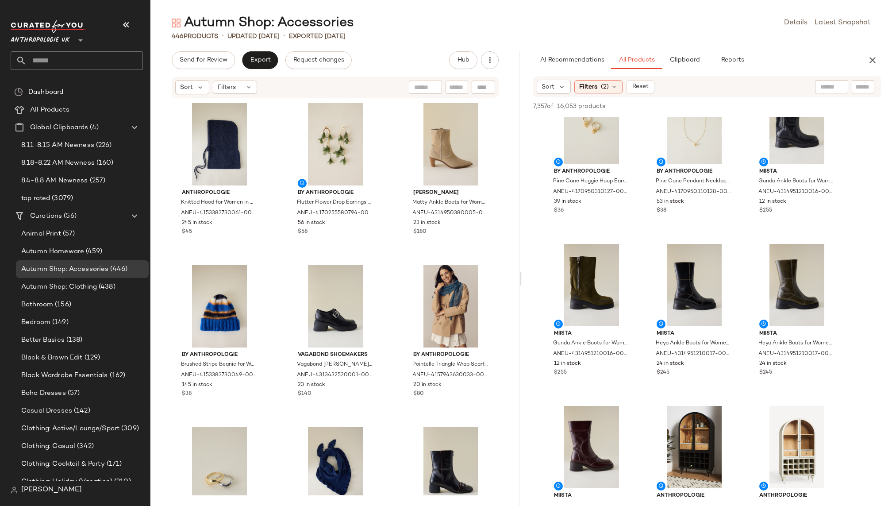
scroll to position [1985, 0]
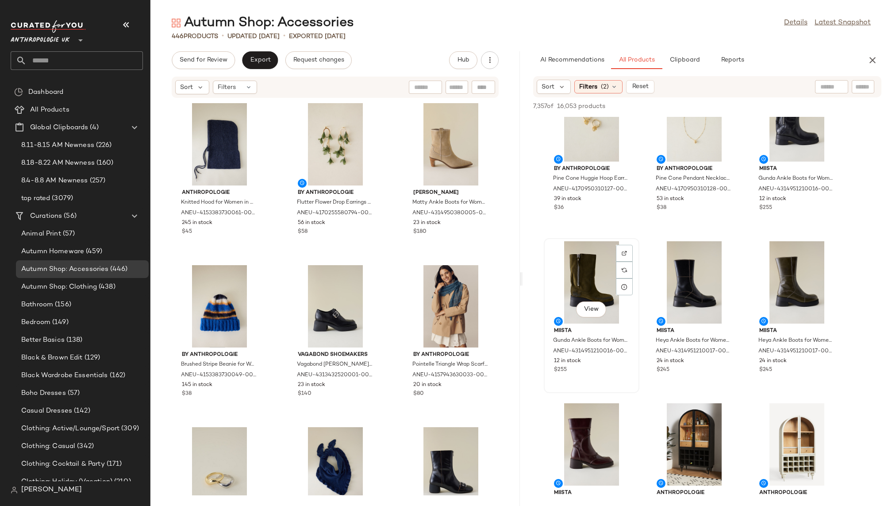
click at [576, 283] on div "View" at bounding box center [591, 282] width 89 height 82
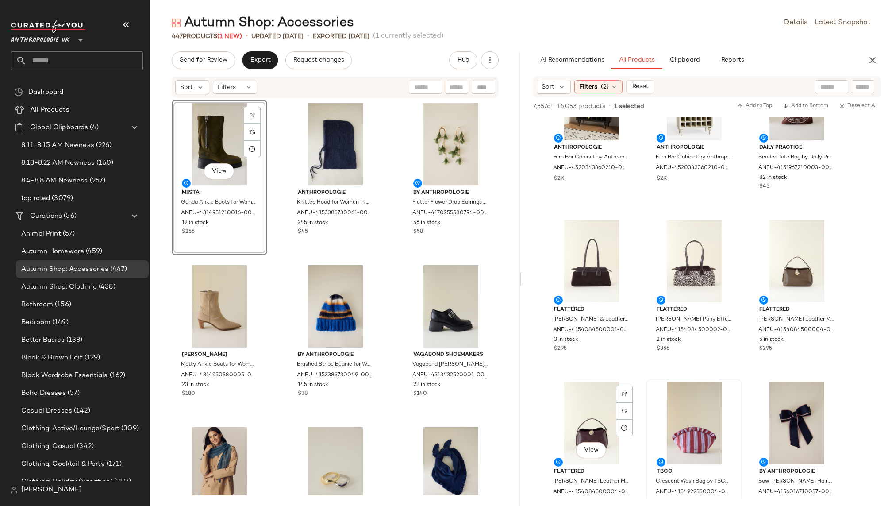
scroll to position [2355, 0]
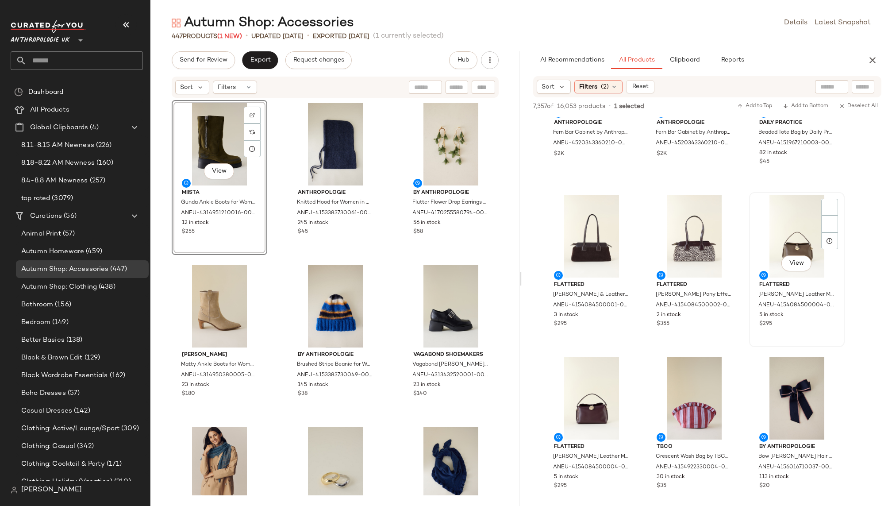
click at [762, 250] on div "View" at bounding box center [797, 236] width 89 height 82
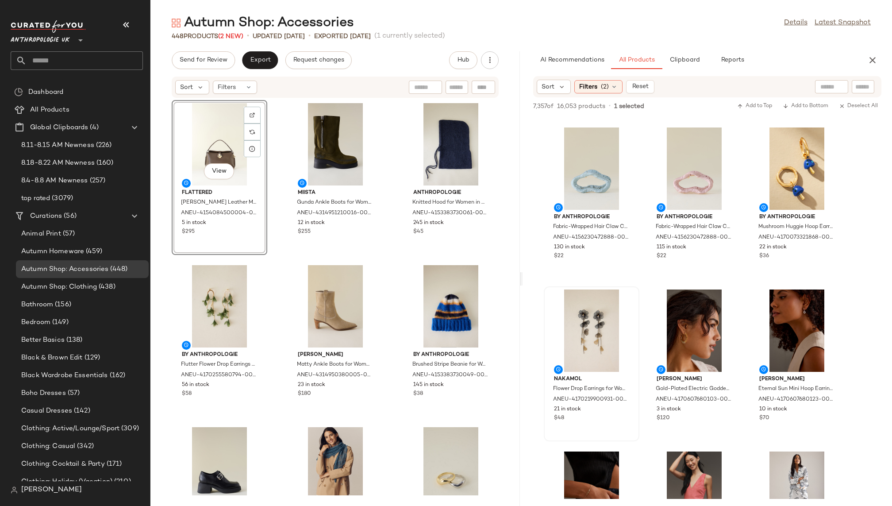
scroll to position [2753, 0]
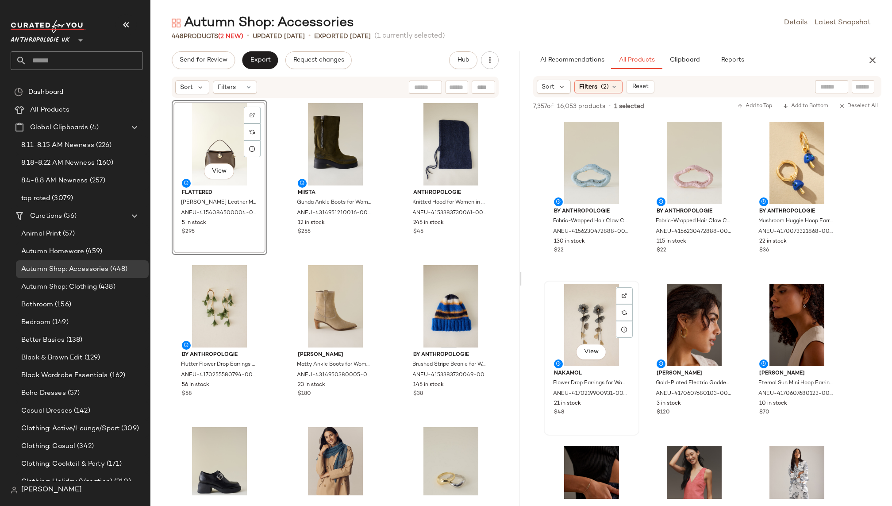
click at [580, 332] on div "View" at bounding box center [591, 325] width 89 height 82
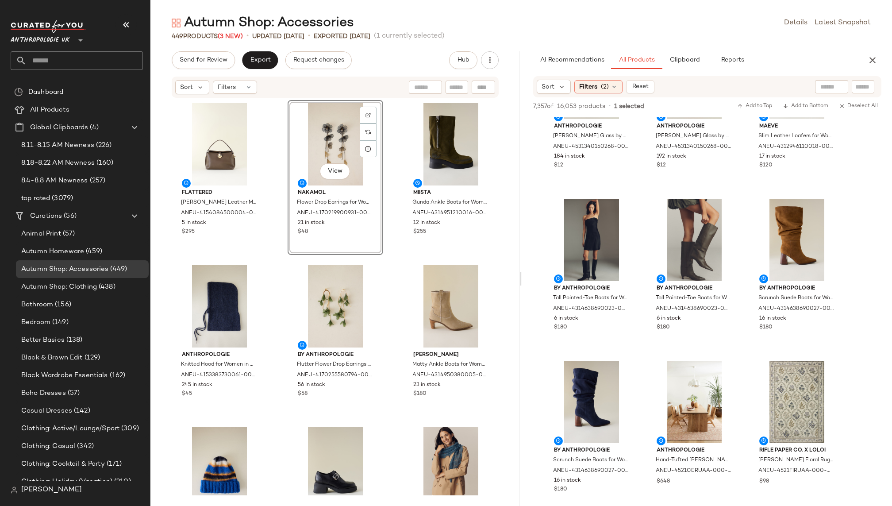
scroll to position [7218, 0]
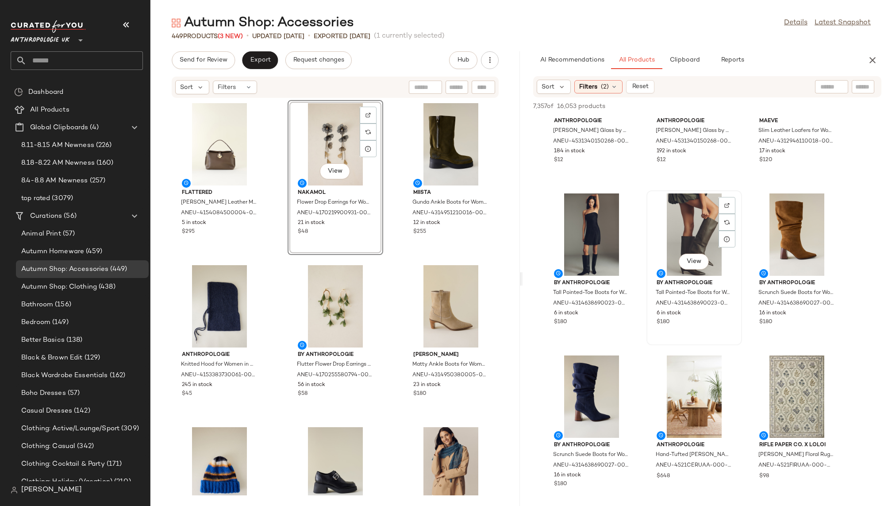
click at [664, 251] on div "View" at bounding box center [694, 234] width 89 height 82
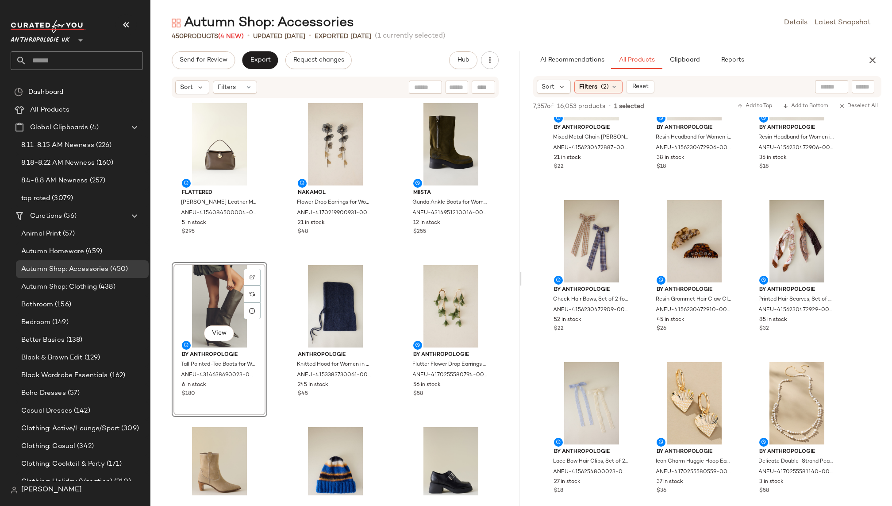
scroll to position [7879, 0]
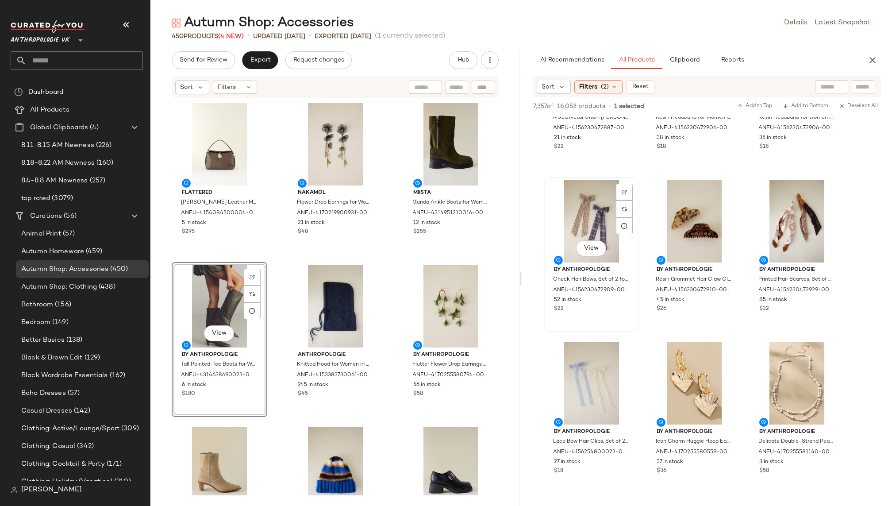
click at [582, 224] on div "View" at bounding box center [591, 221] width 89 height 82
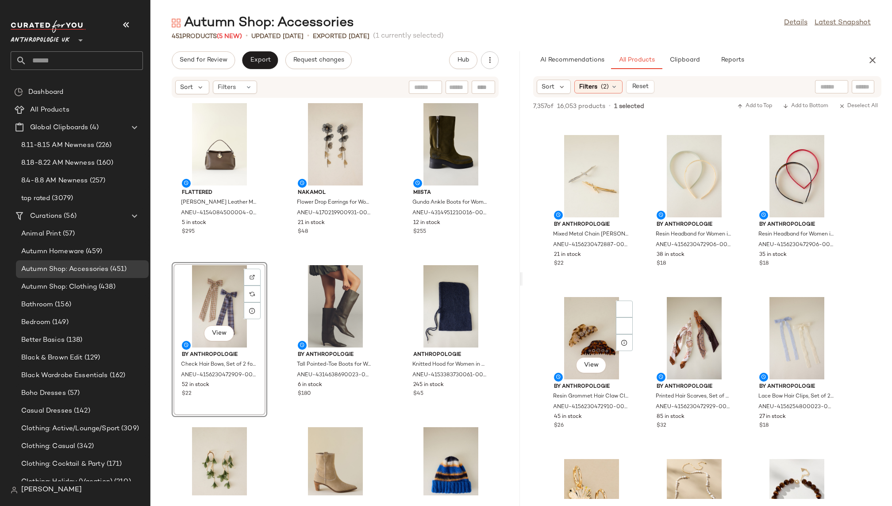
scroll to position [7741, 0]
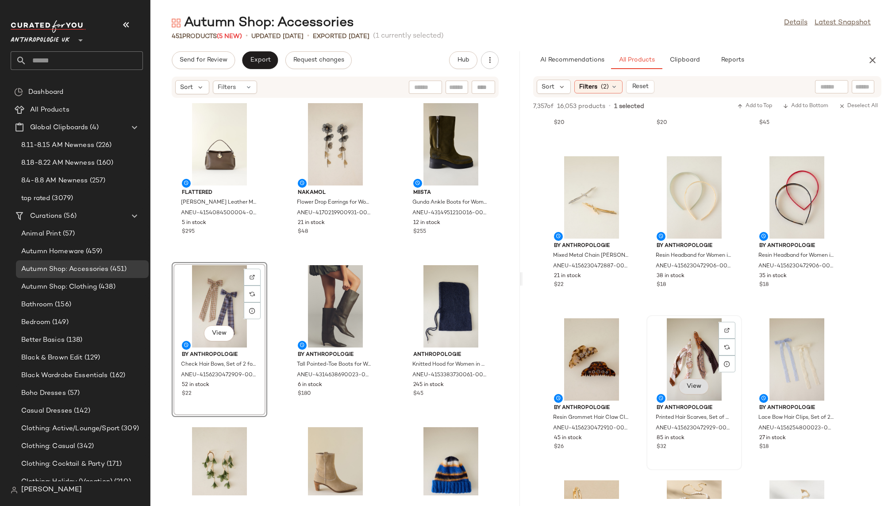
click at [693, 383] on span "View" at bounding box center [694, 386] width 15 height 7
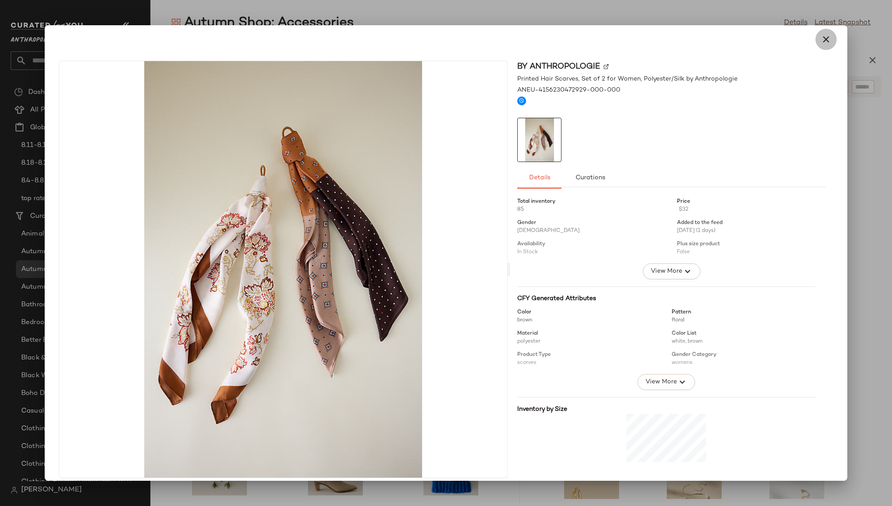
click at [822, 38] on icon "button" at bounding box center [826, 39] width 11 height 11
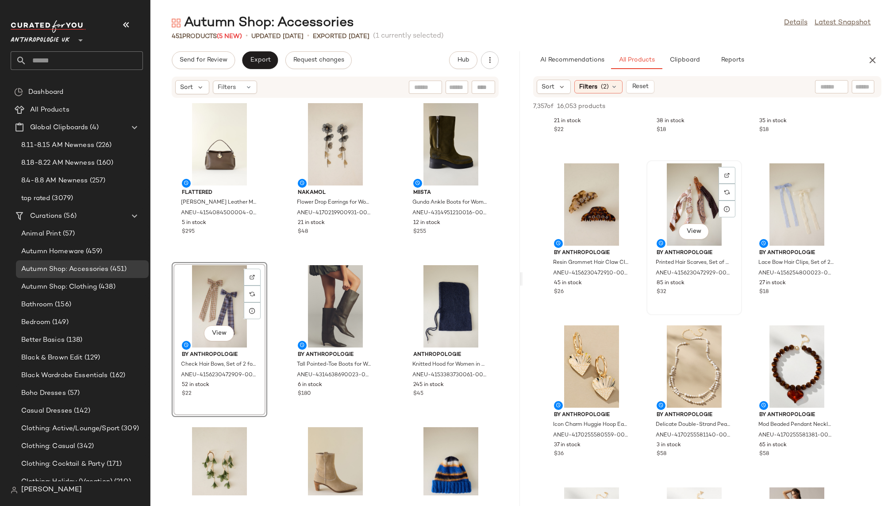
scroll to position [7843, 0]
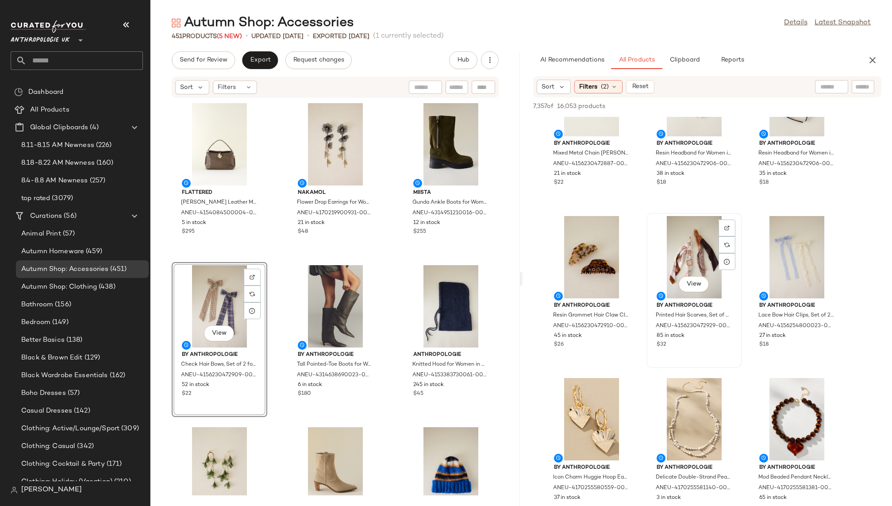
click at [682, 251] on div "View" at bounding box center [694, 257] width 89 height 82
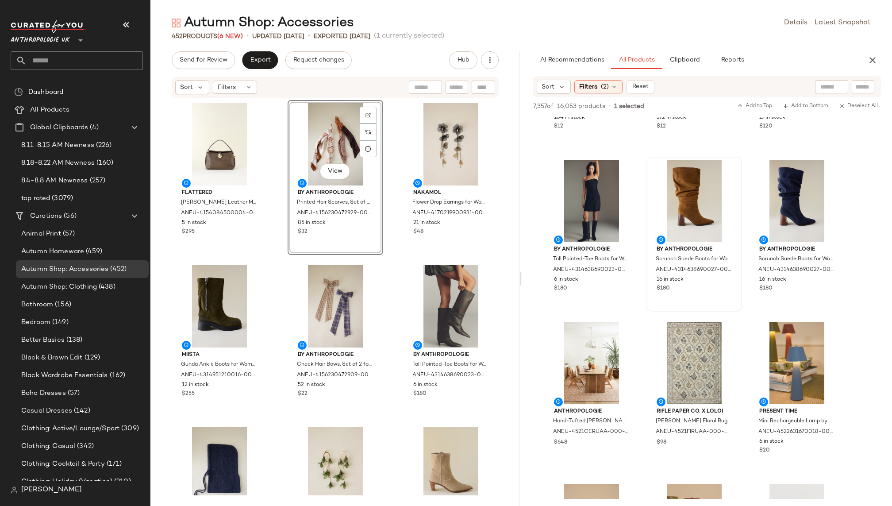
scroll to position [7239, 0]
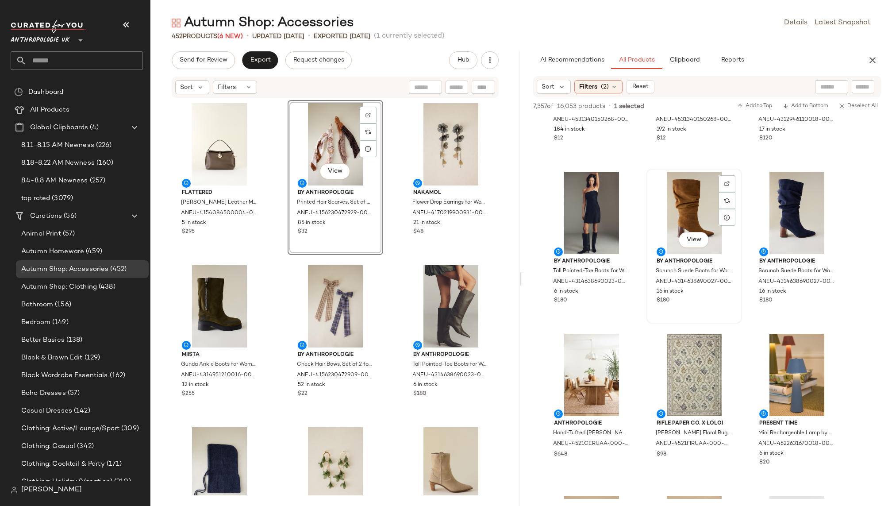
click at [679, 212] on div "View" at bounding box center [694, 213] width 89 height 82
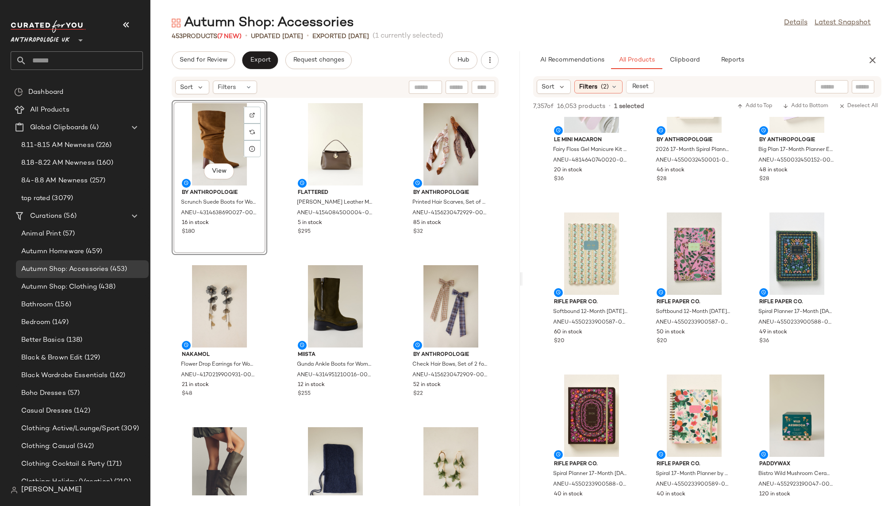
scroll to position [0, 0]
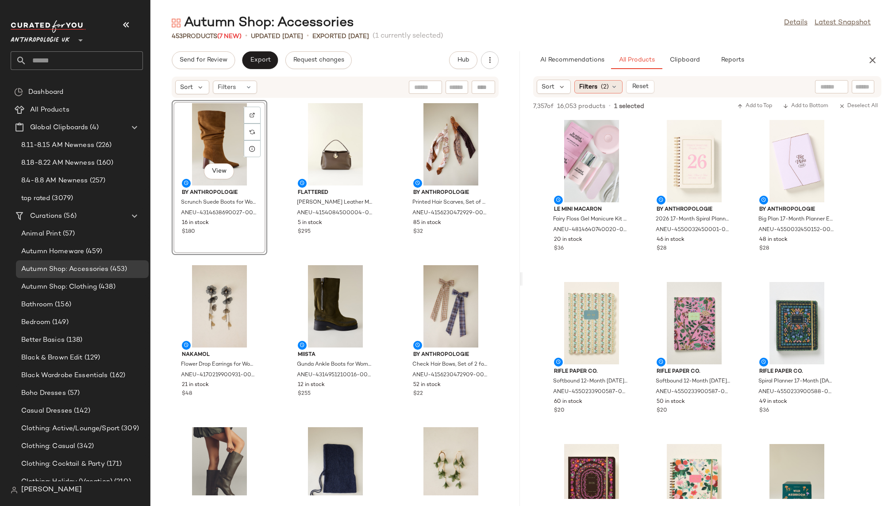
click at [601, 88] on span "(2)" at bounding box center [605, 86] width 8 height 9
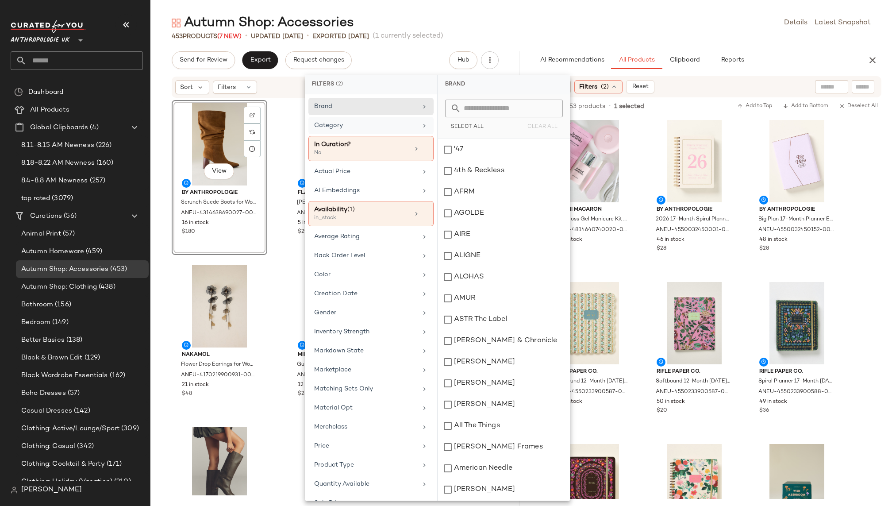
click at [409, 125] on div "Category" at bounding box center [365, 125] width 103 height 9
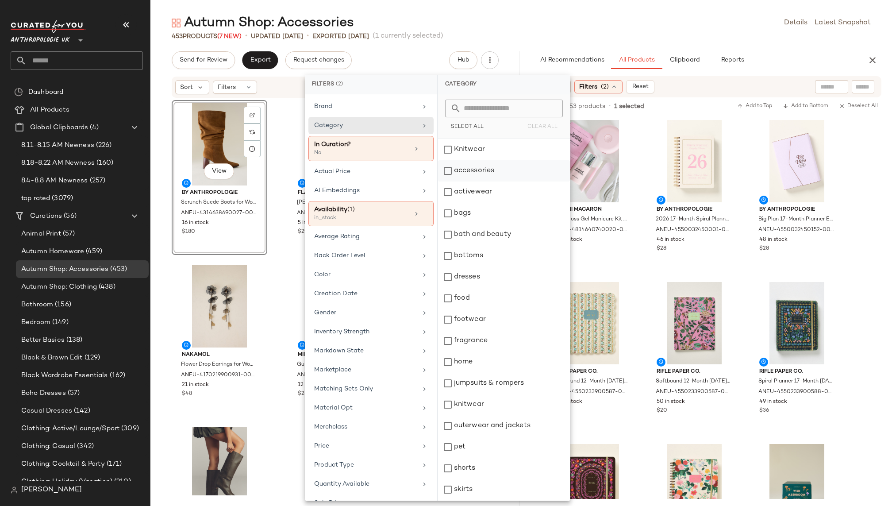
click at [494, 174] on div "accessories" at bounding box center [504, 170] width 132 height 21
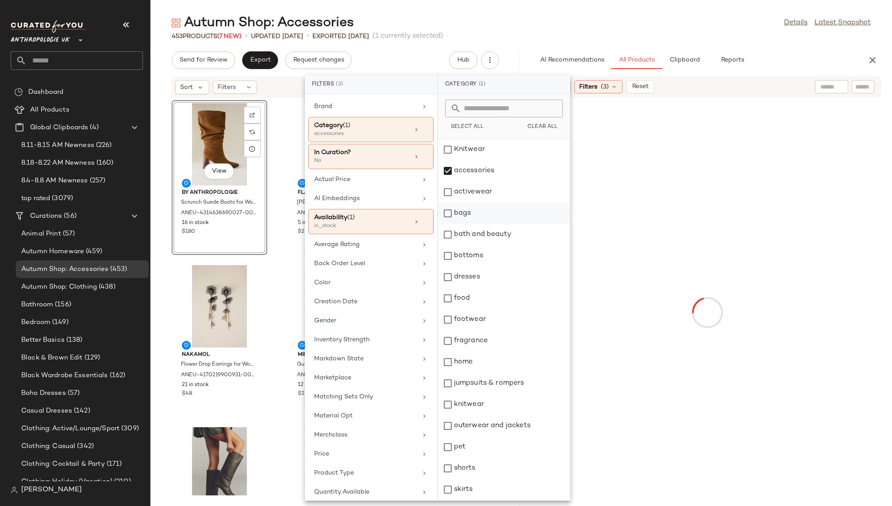
click at [486, 215] on div "bags" at bounding box center [504, 213] width 132 height 21
click at [486, 384] on div "jumpsuits & rompers" at bounding box center [504, 383] width 132 height 21
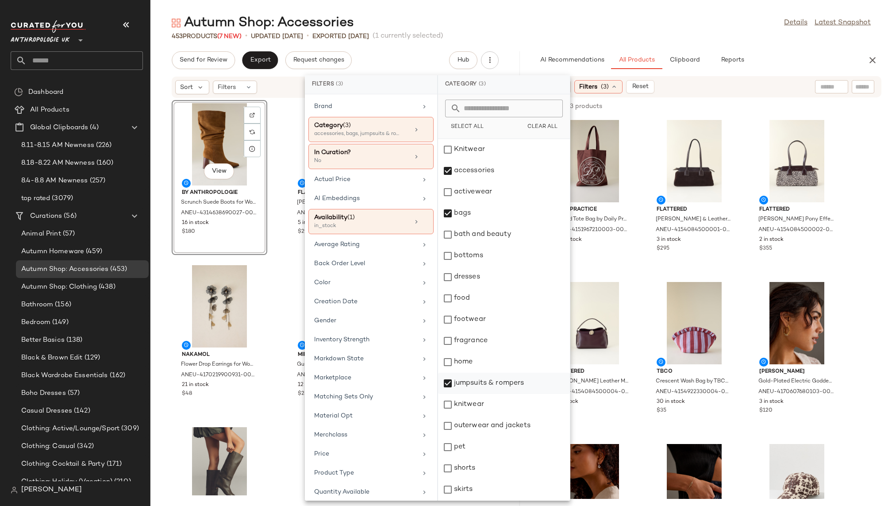
click at [490, 383] on div "jumpsuits & rompers" at bounding box center [504, 383] width 132 height 21
click at [487, 321] on div "footwear" at bounding box center [504, 319] width 132 height 21
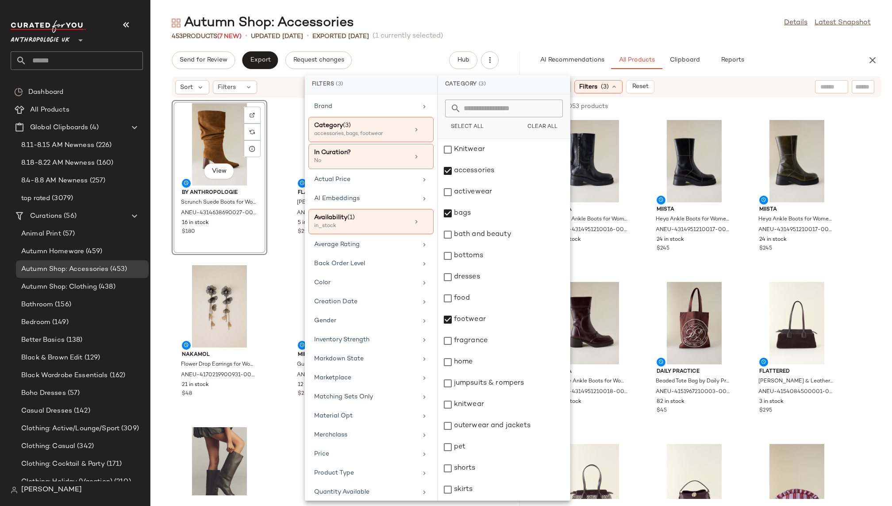
click at [680, 35] on div "453 Products (7 New) • updated Aug 20th • Exported Aug 15th (1 currently select…" at bounding box center [522, 36] width 742 height 9
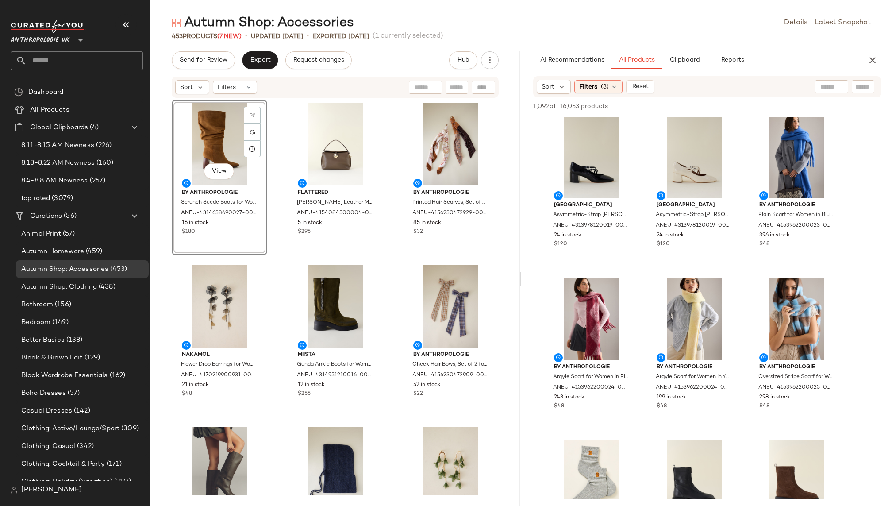
scroll to position [954, 0]
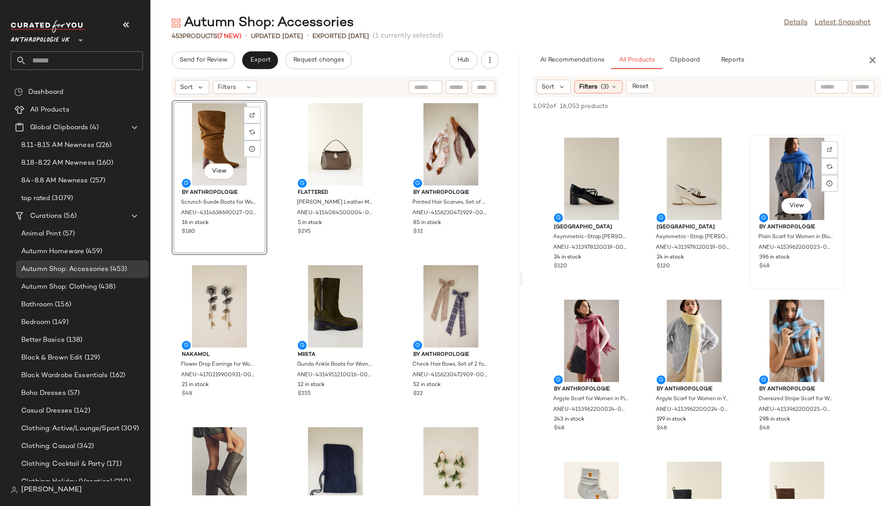
click at [780, 216] on div "View" at bounding box center [797, 179] width 89 height 82
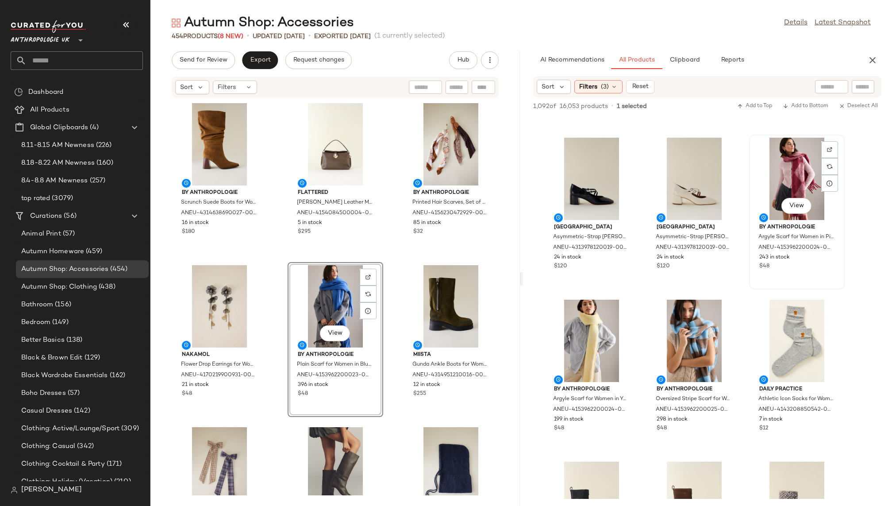
click at [782, 176] on div "View" at bounding box center [797, 179] width 89 height 82
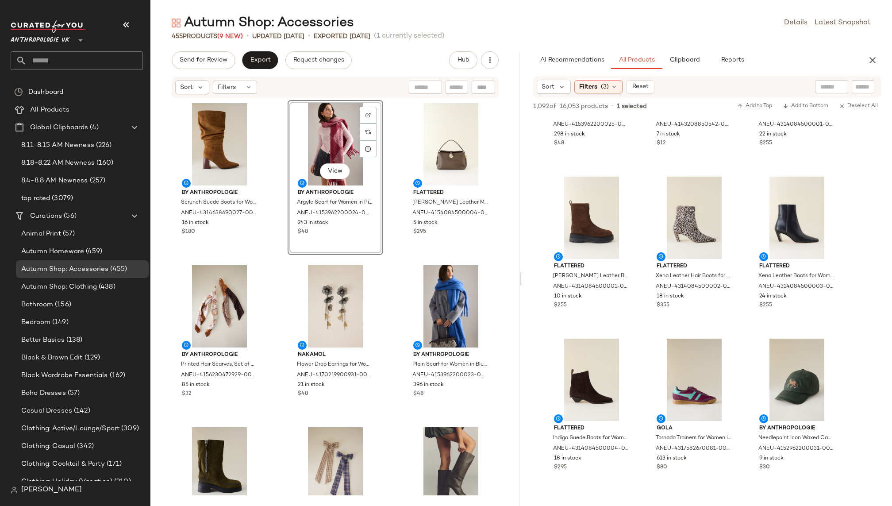
scroll to position [1237, 0]
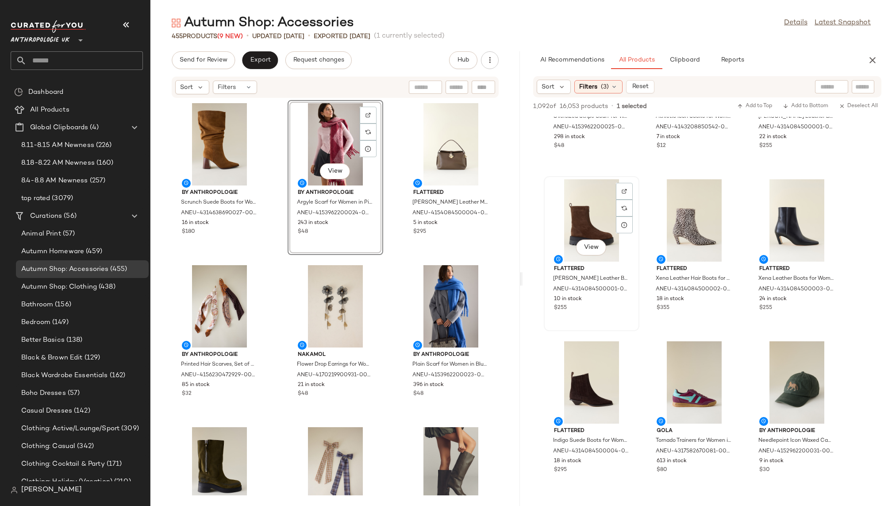
click at [581, 210] on div "View" at bounding box center [591, 220] width 89 height 82
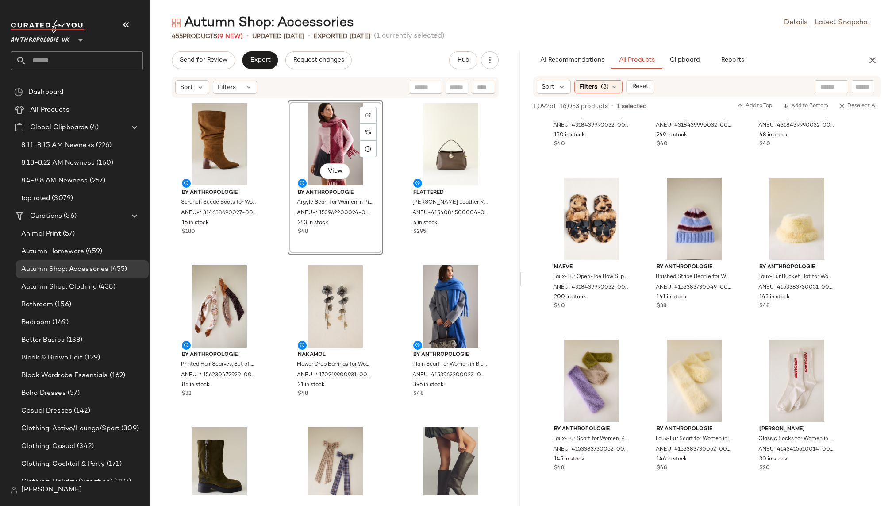
scroll to position [2533, 0]
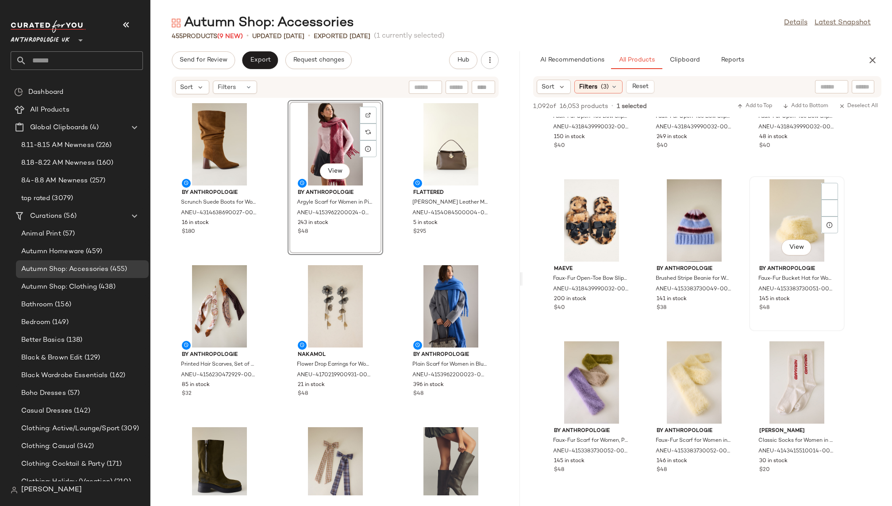
click at [778, 239] on div "View" at bounding box center [797, 220] width 89 height 82
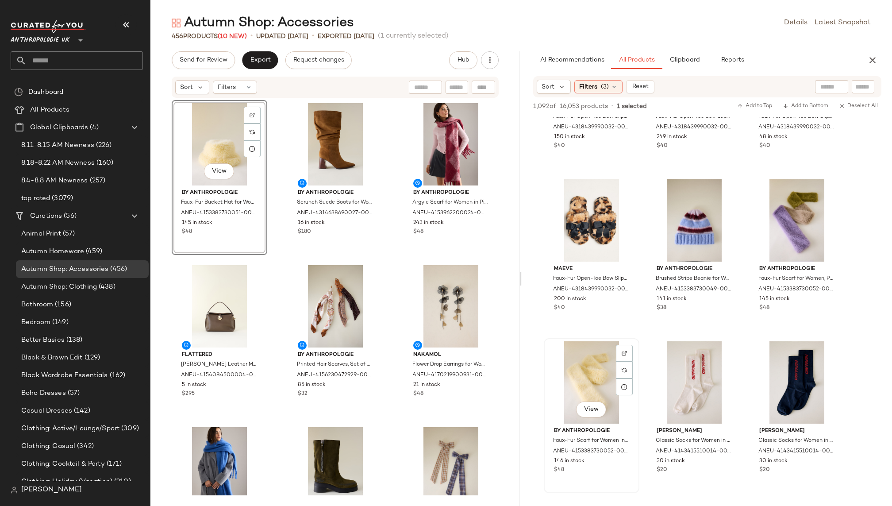
click at [583, 383] on div "View" at bounding box center [591, 382] width 89 height 82
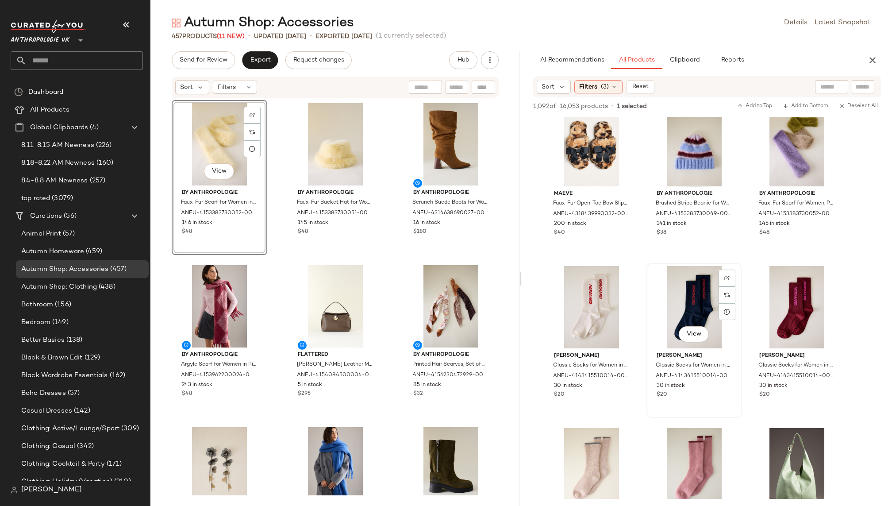
scroll to position [2702, 0]
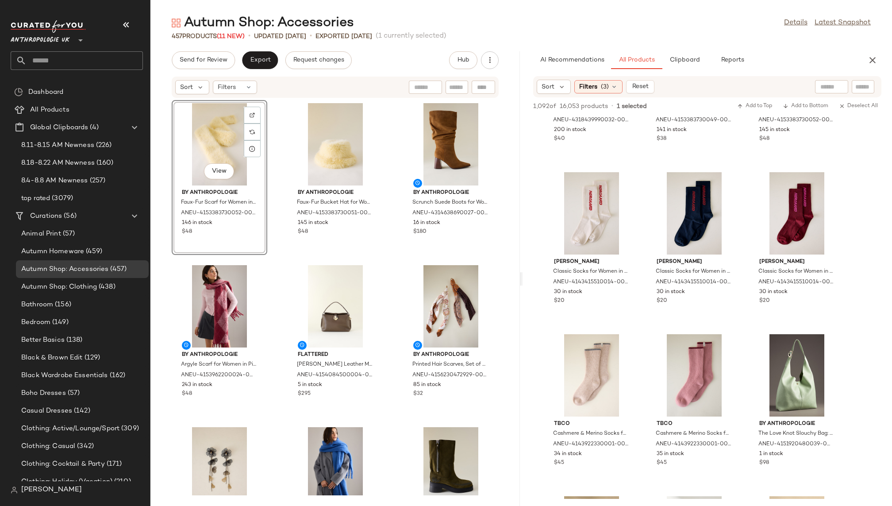
click at [272, 268] on div "View By Anthropologie Faux-Fur Scarf for Women in Yellow, Polyester by Anthropo…" at bounding box center [336, 296] width 370 height 397
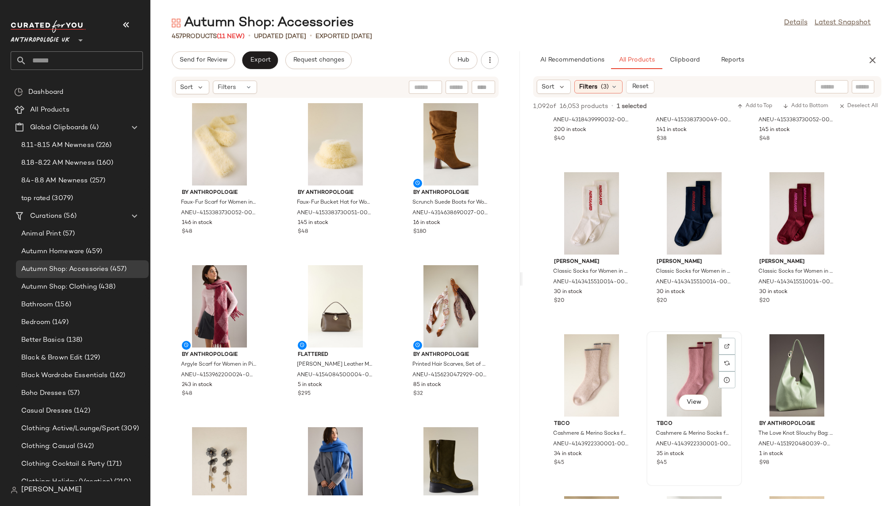
click at [673, 363] on div "View" at bounding box center [694, 375] width 89 height 82
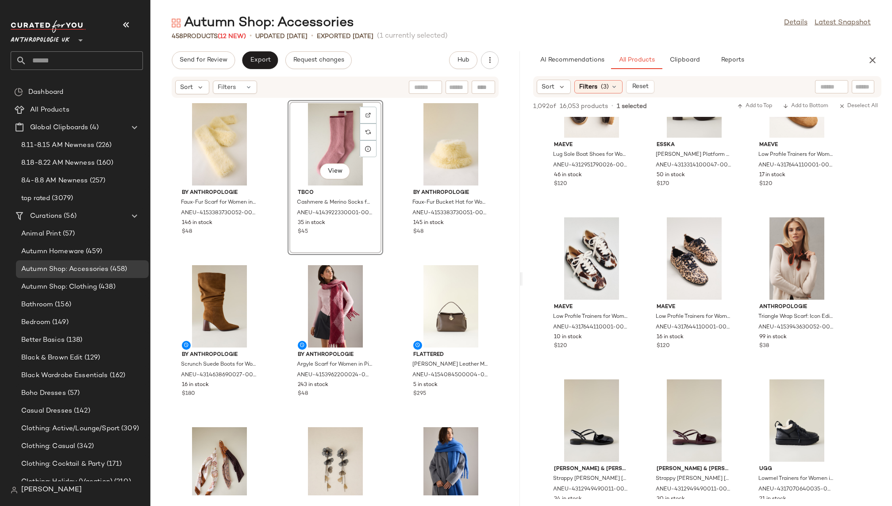
scroll to position [3458, 0]
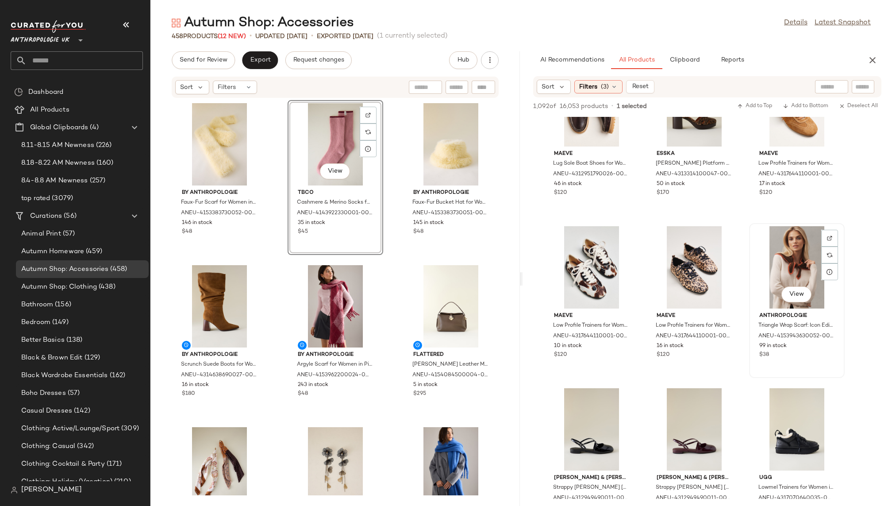
click at [774, 263] on div "View" at bounding box center [797, 267] width 89 height 82
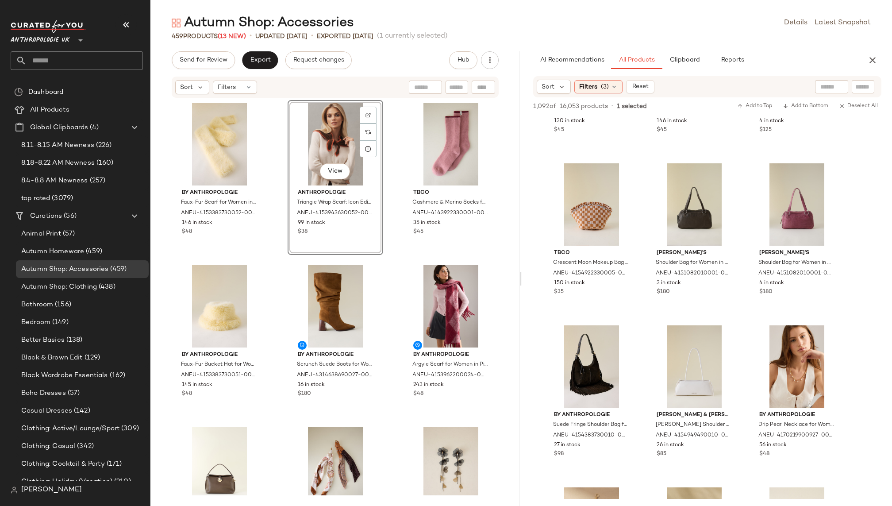
scroll to position [4657, 0]
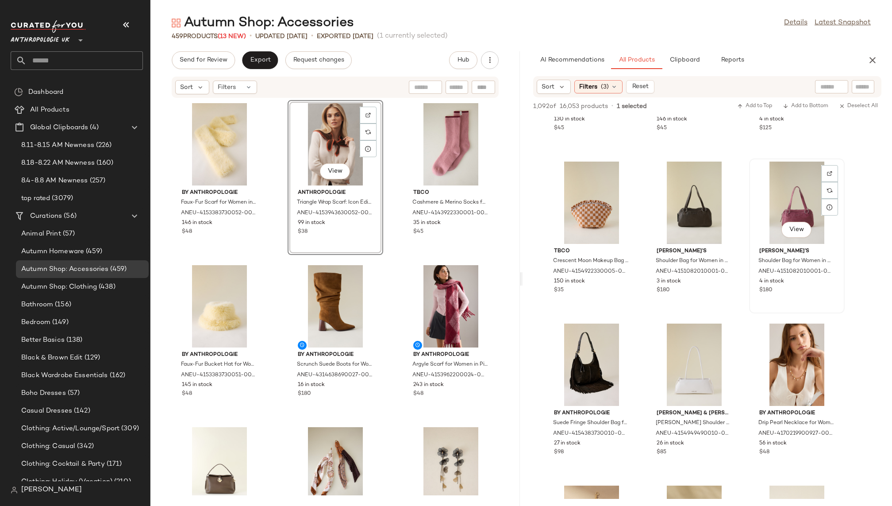
click at [777, 235] on div "View" at bounding box center [797, 203] width 89 height 82
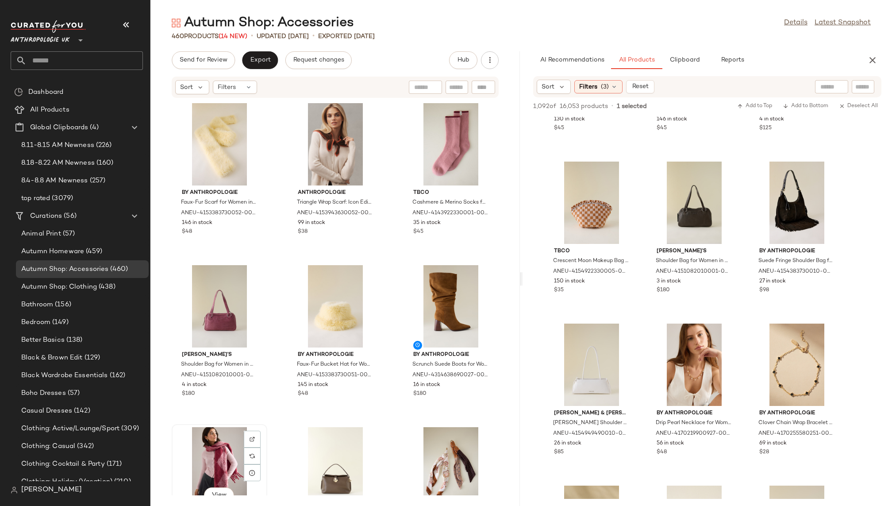
click at [201, 473] on div "View" at bounding box center [219, 468] width 89 height 82
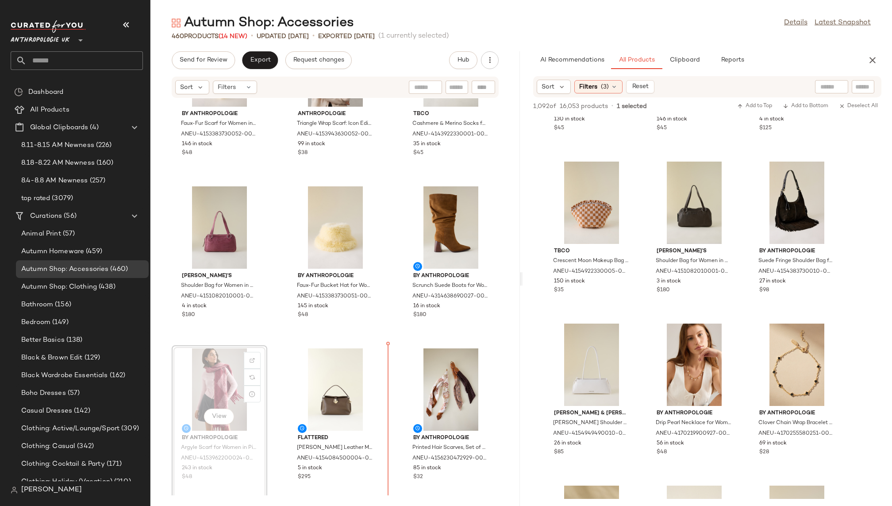
scroll to position [91, 0]
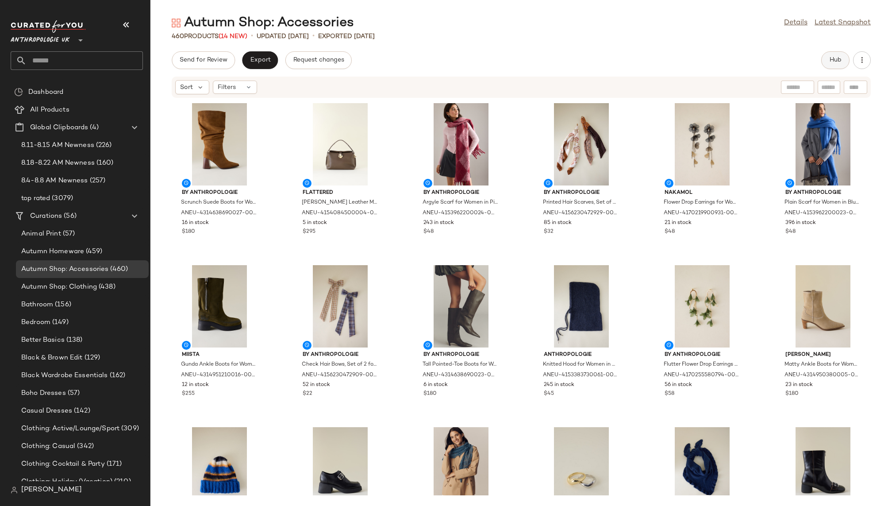
click at [826, 64] on button "Hub" at bounding box center [836, 60] width 28 height 18
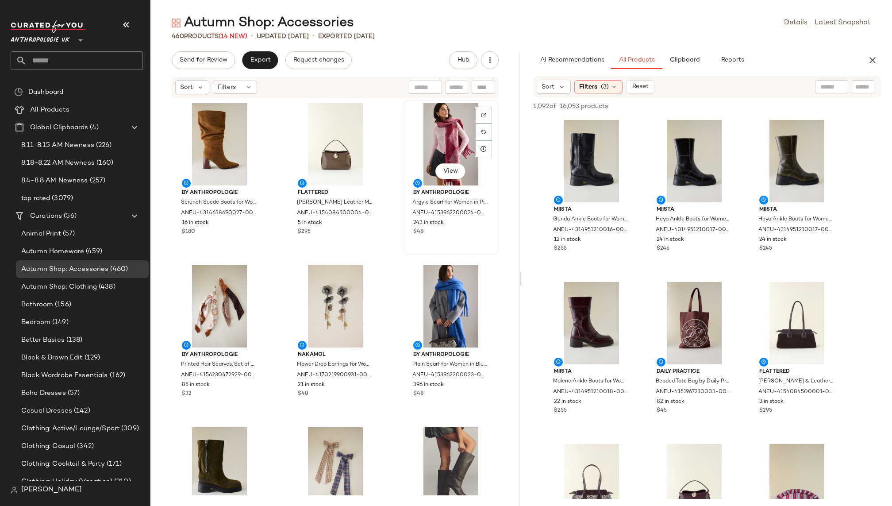
click at [412, 151] on div "View" at bounding box center [450, 144] width 89 height 82
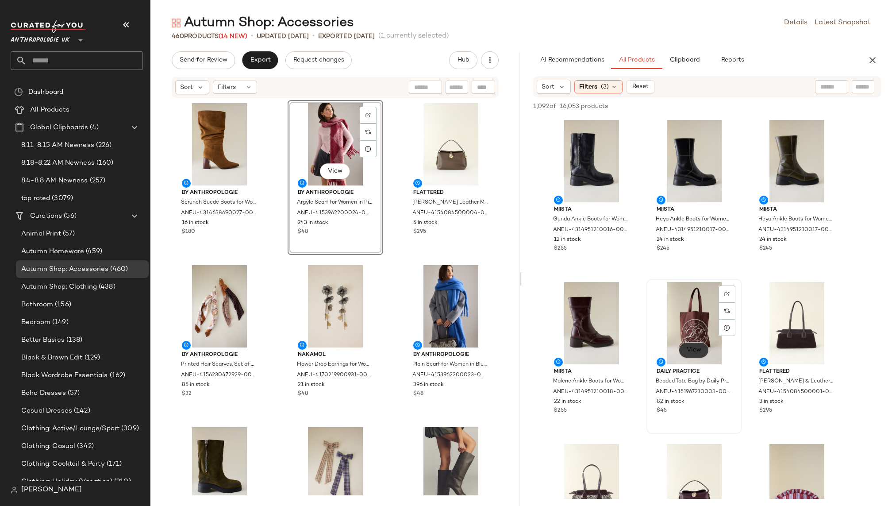
click at [696, 348] on span "View" at bounding box center [694, 350] width 15 height 7
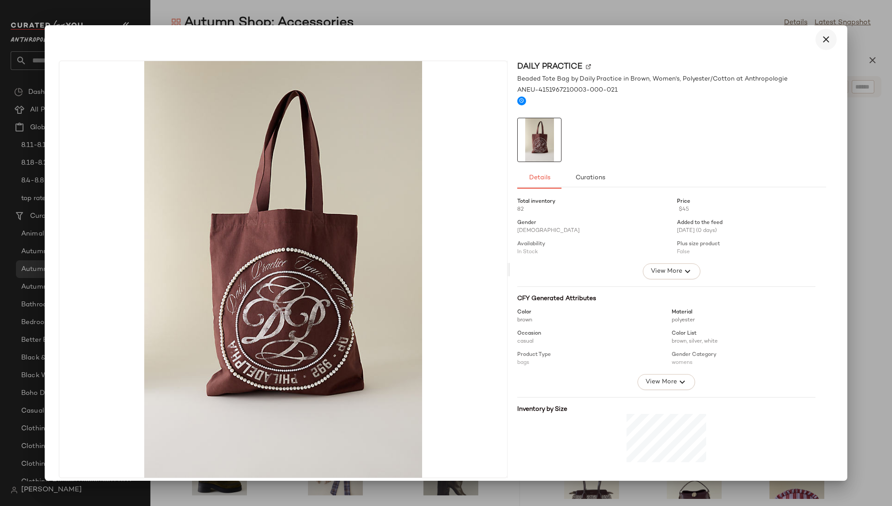
click at [821, 39] on icon "button" at bounding box center [826, 39] width 11 height 11
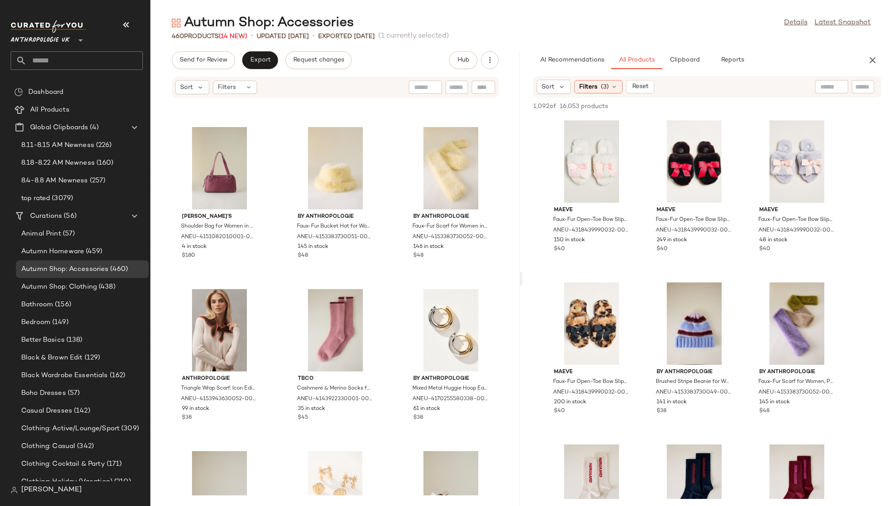
scroll to position [11486, 0]
click at [331, 336] on div "View" at bounding box center [335, 331] width 89 height 82
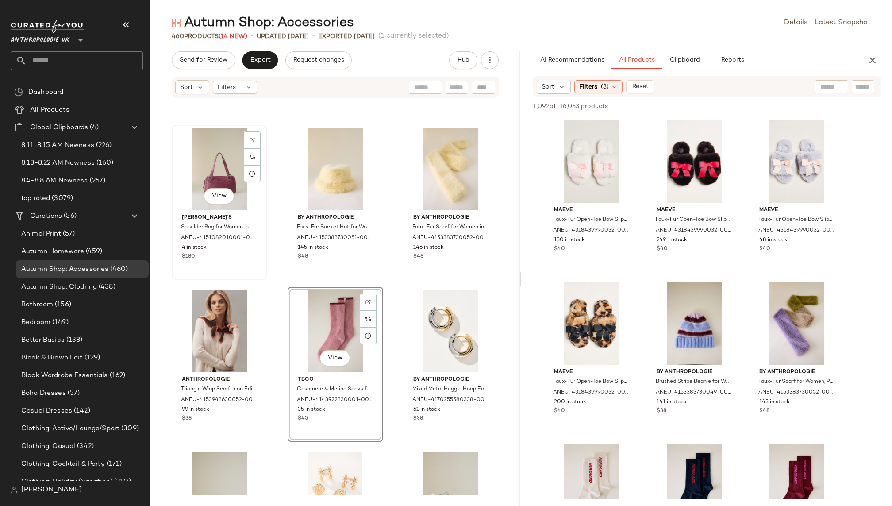
click at [218, 212] on div "Susmie's Shoulder Bag for Women in Purple, Leather by Susmie's at Anthropologie…" at bounding box center [219, 235] width 89 height 51
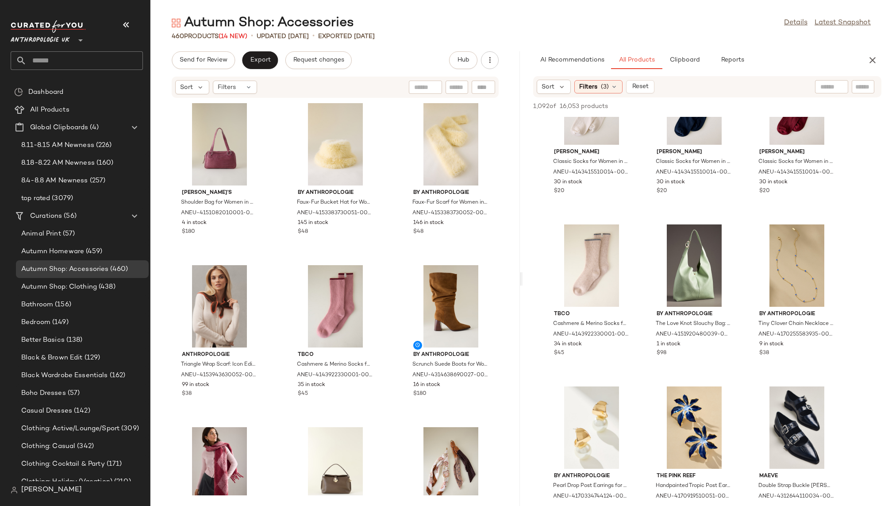
scroll to position [2843, 0]
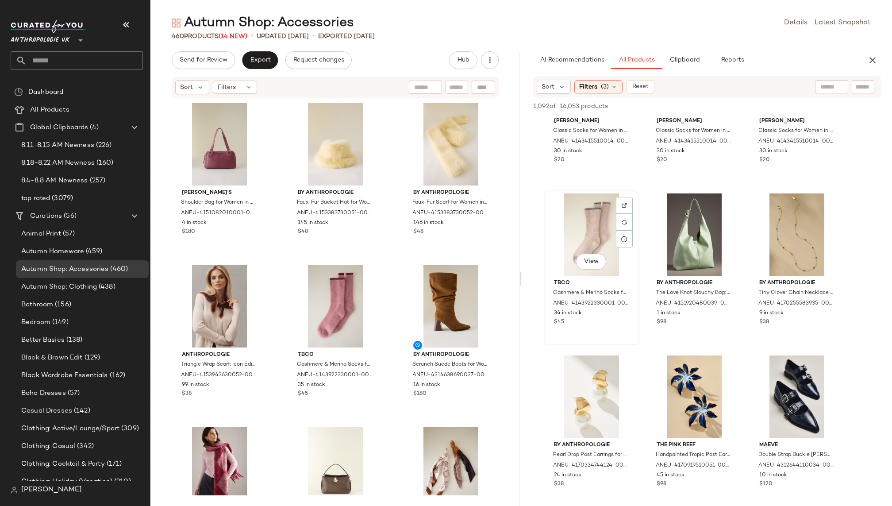
click at [597, 247] on div "View" at bounding box center [591, 234] width 89 height 82
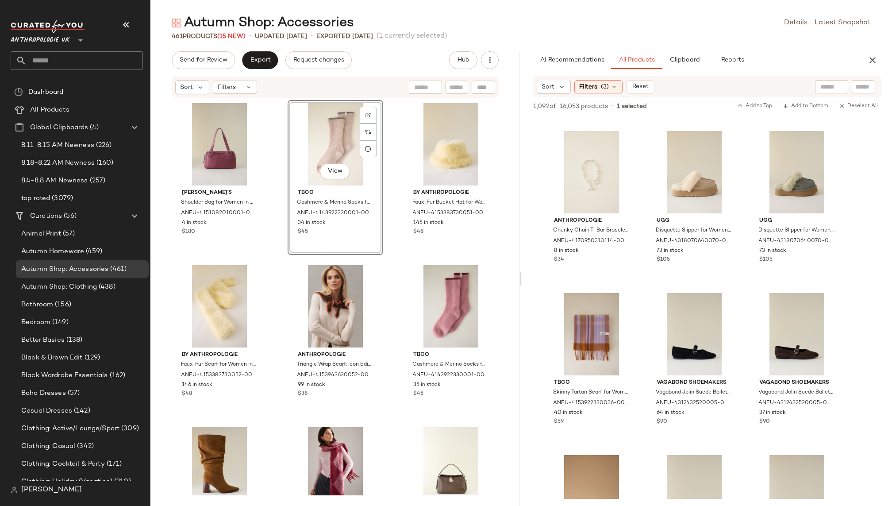
scroll to position [4995, 0]
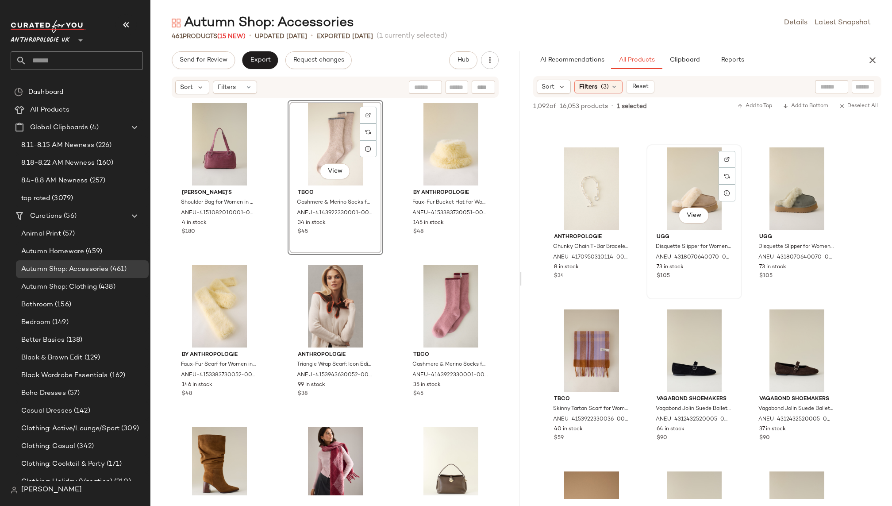
click at [667, 188] on div "View" at bounding box center [694, 188] width 89 height 82
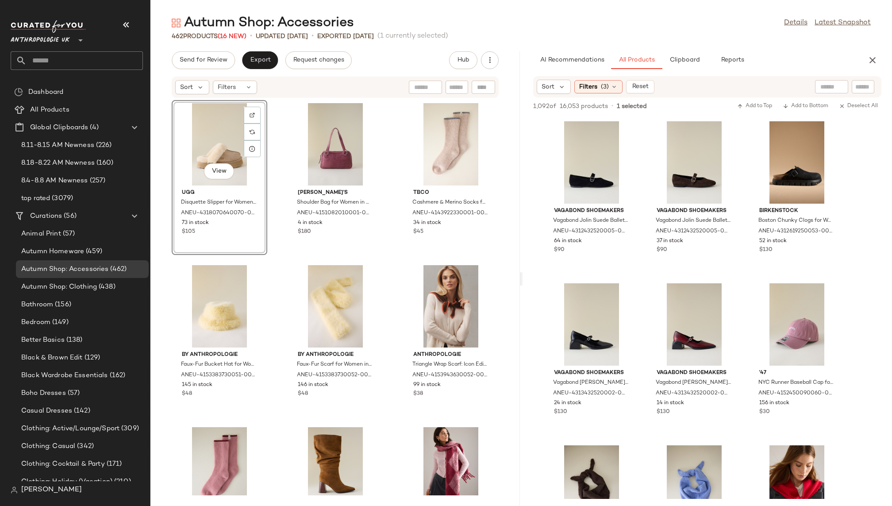
scroll to position [5191, 0]
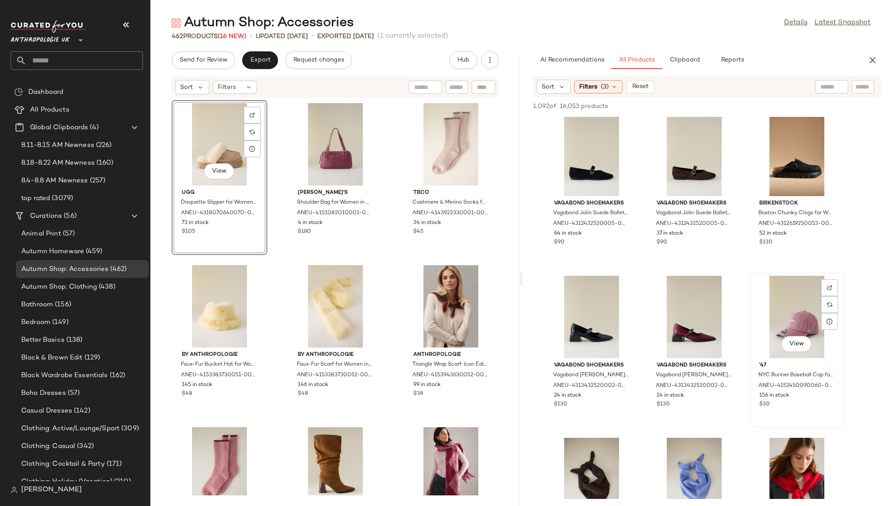
click at [770, 333] on div "View" at bounding box center [797, 317] width 89 height 82
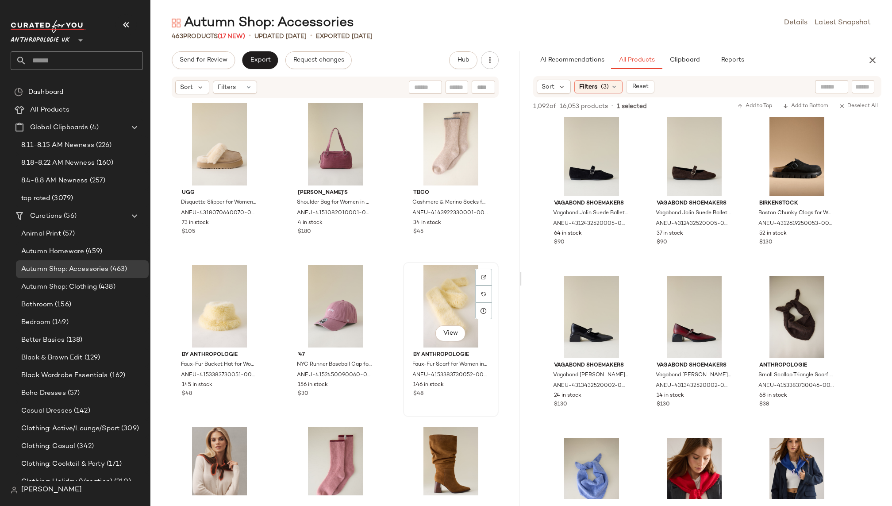
click at [420, 324] on div "View" at bounding box center [450, 306] width 89 height 82
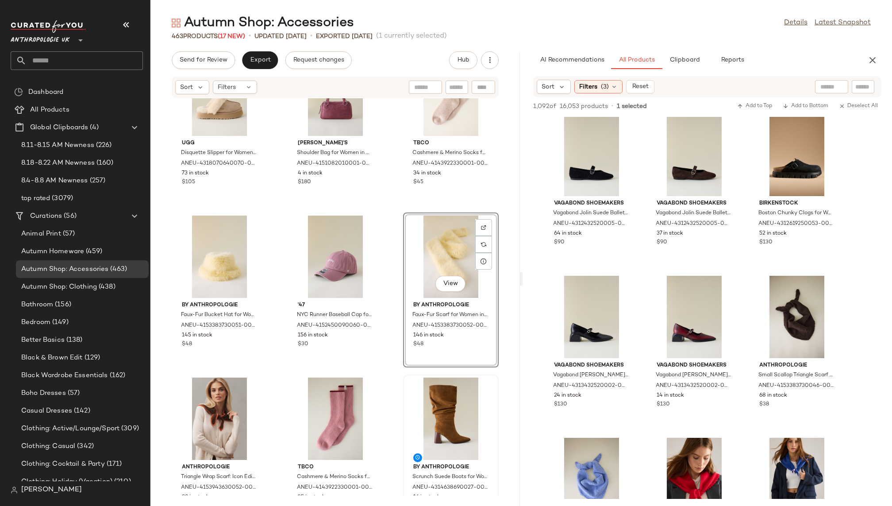
scroll to position [67, 0]
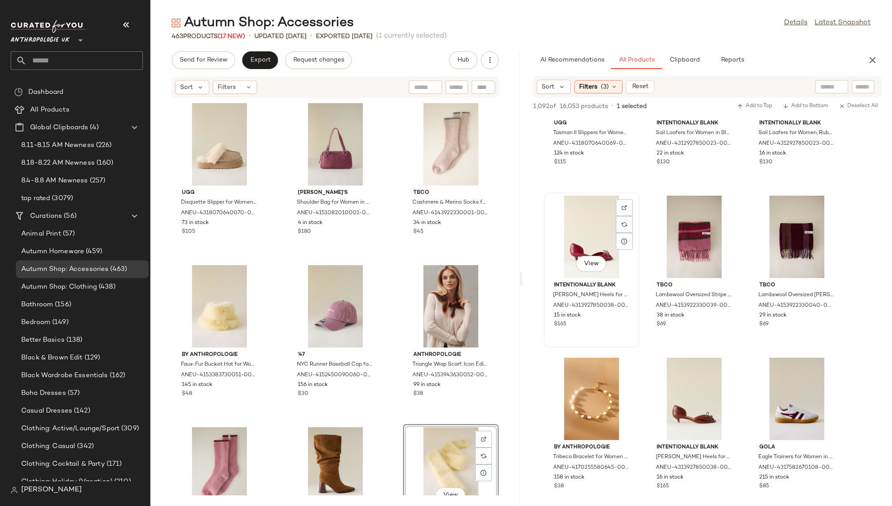
scroll to position [6115, 0]
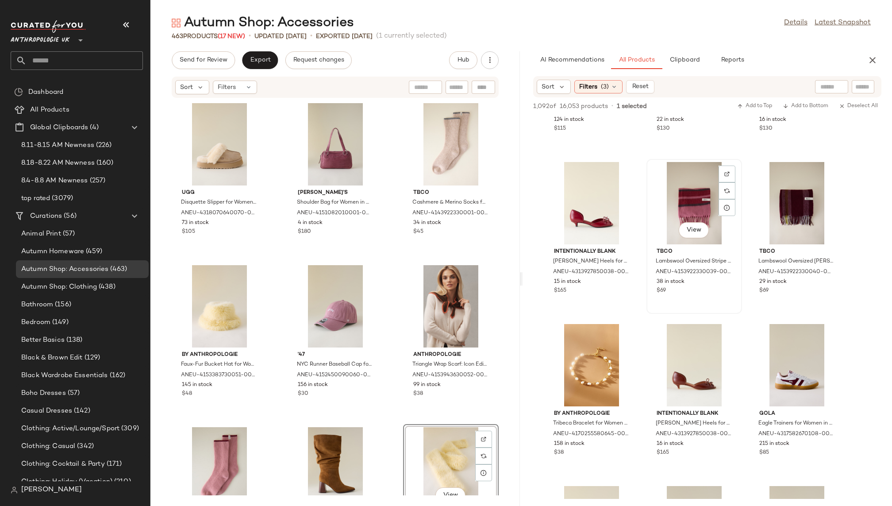
click at [676, 216] on div "View" at bounding box center [694, 203] width 89 height 82
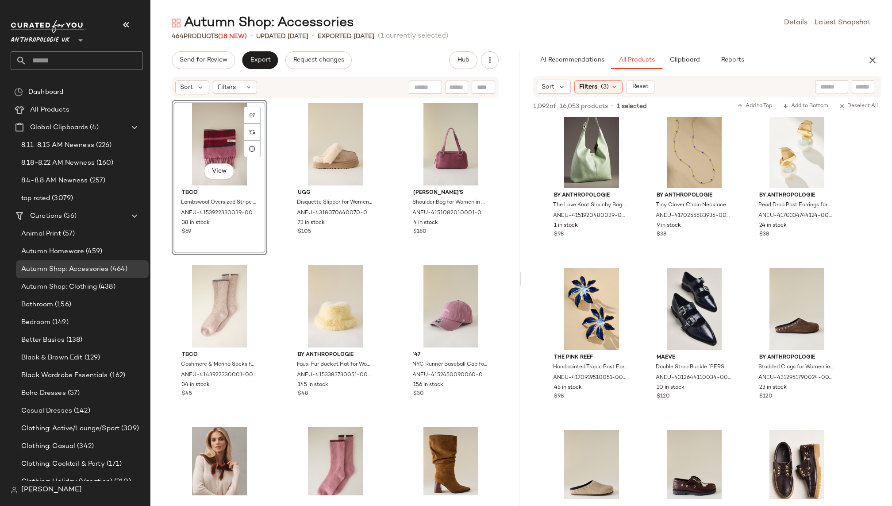
scroll to position [0, 0]
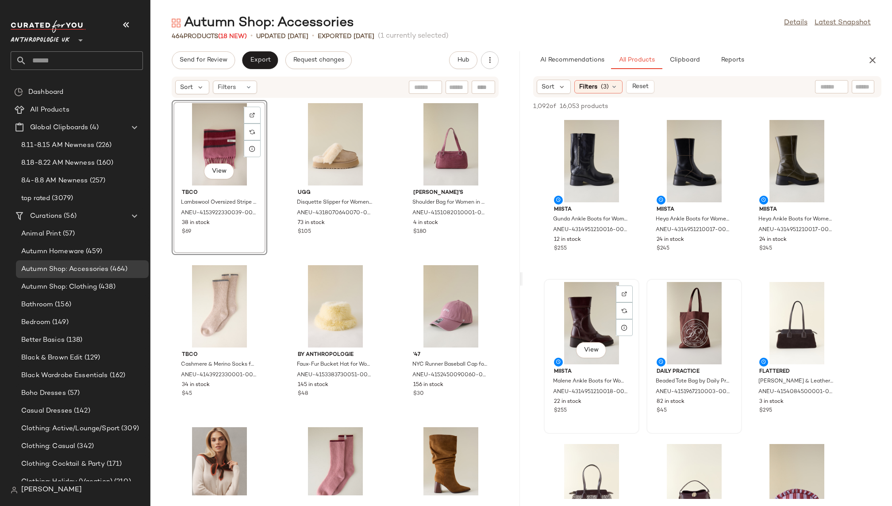
click at [564, 330] on div "View" at bounding box center [591, 323] width 89 height 82
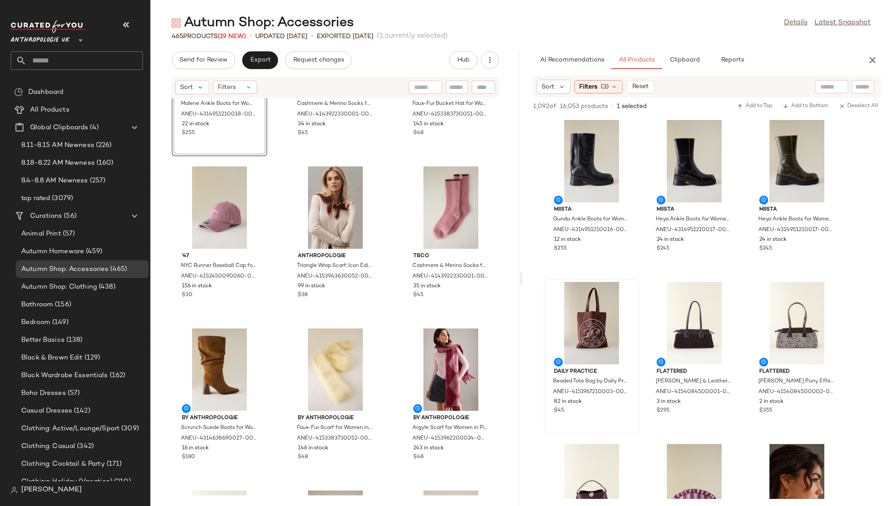
scroll to position [290, 0]
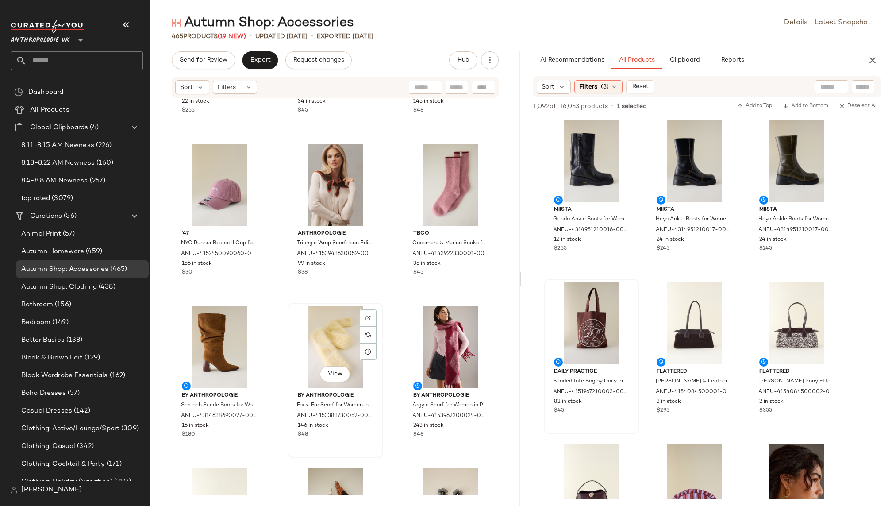
click at [317, 357] on div "View" at bounding box center [335, 347] width 89 height 82
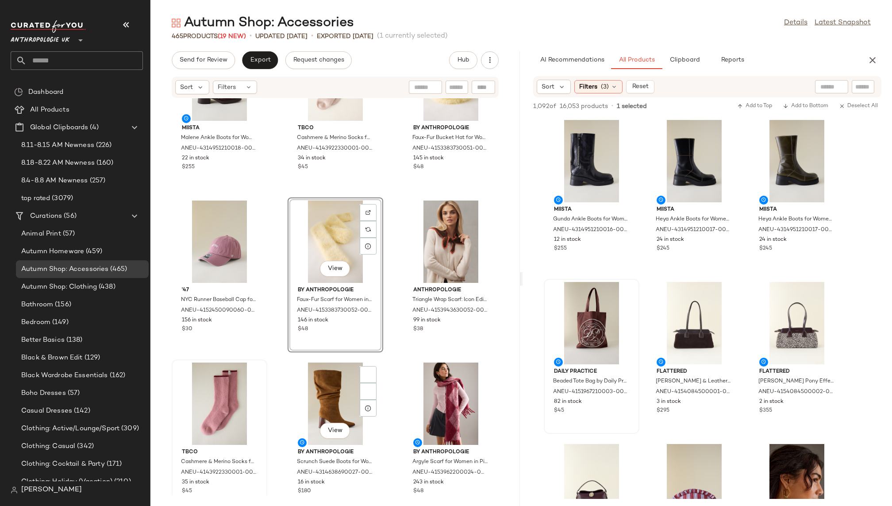
scroll to position [287, 0]
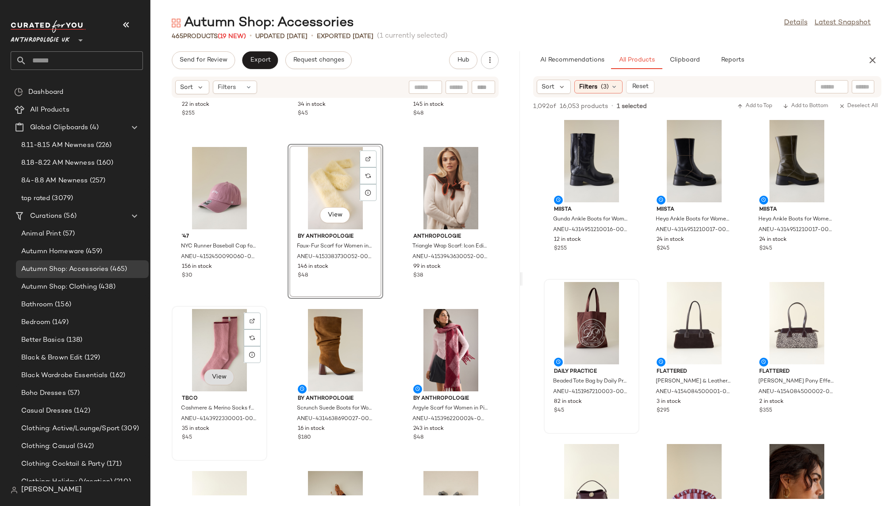
click at [205, 376] on button "View" at bounding box center [219, 377] width 30 height 16
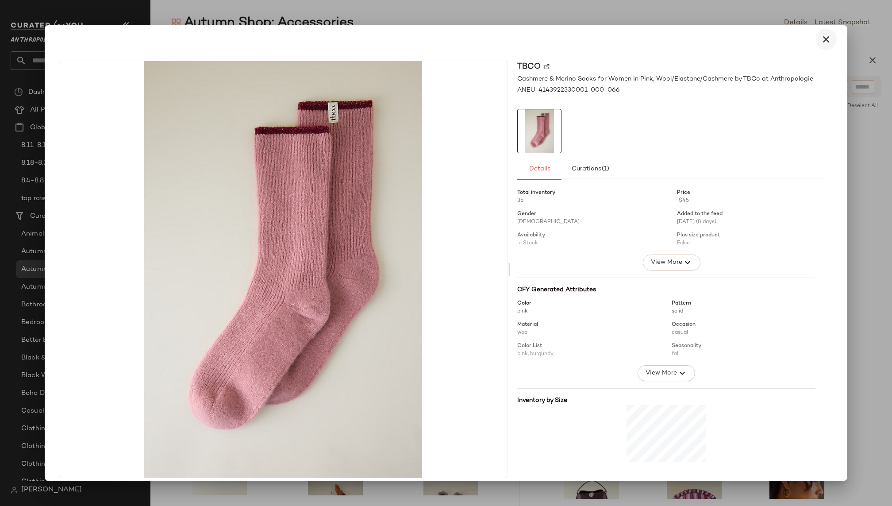
click at [821, 36] on icon "button" at bounding box center [826, 39] width 11 height 11
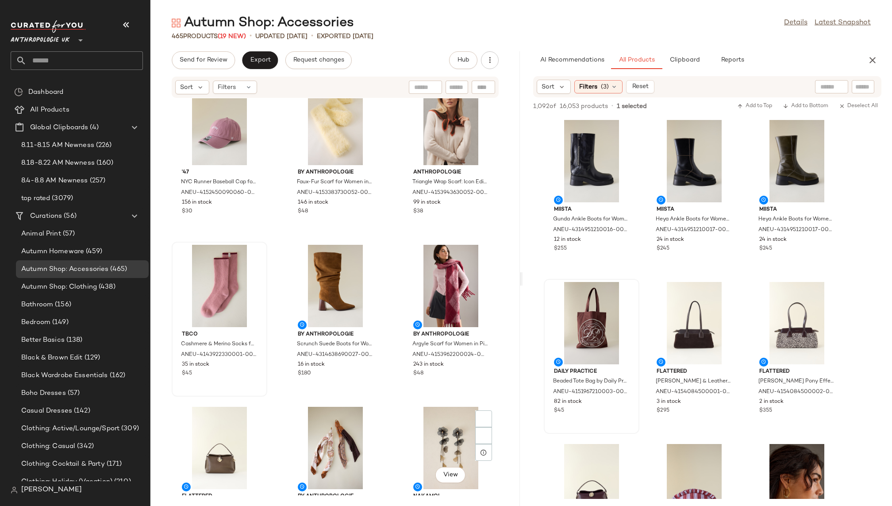
scroll to position [454, 0]
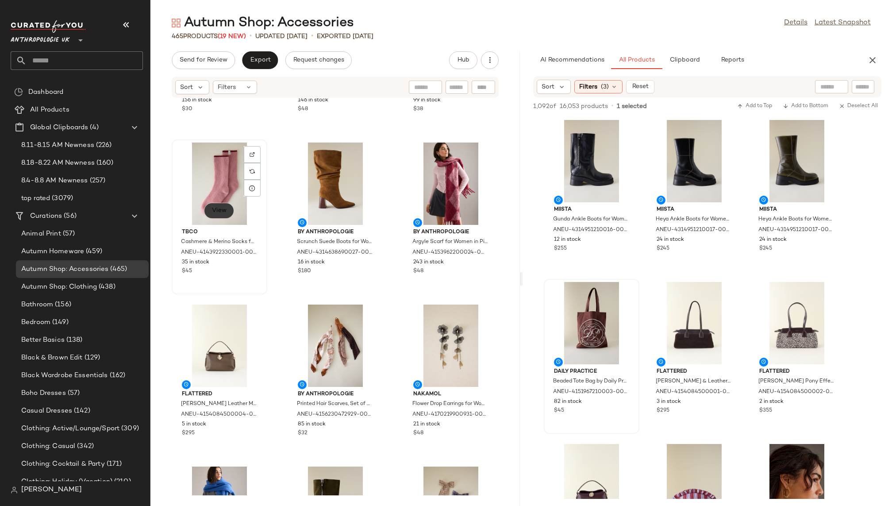
click at [224, 205] on button "View" at bounding box center [219, 211] width 30 height 16
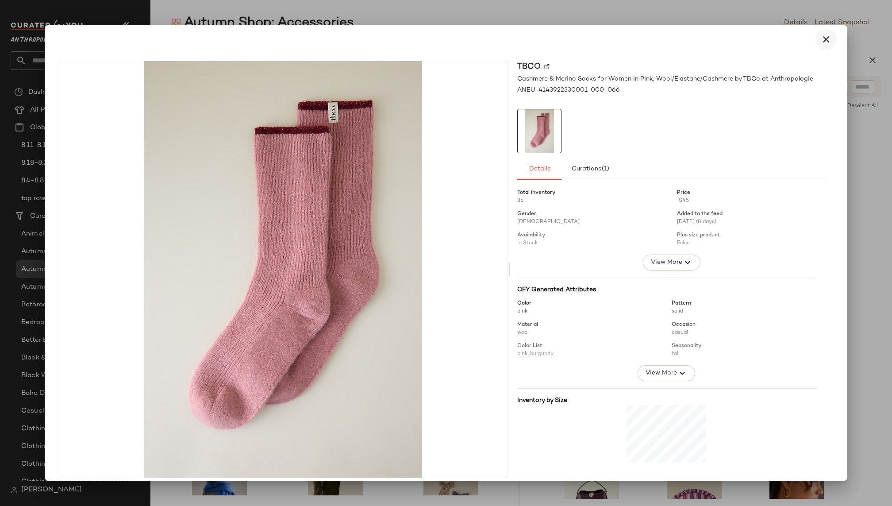
click at [816, 44] on button "button" at bounding box center [826, 39] width 21 height 21
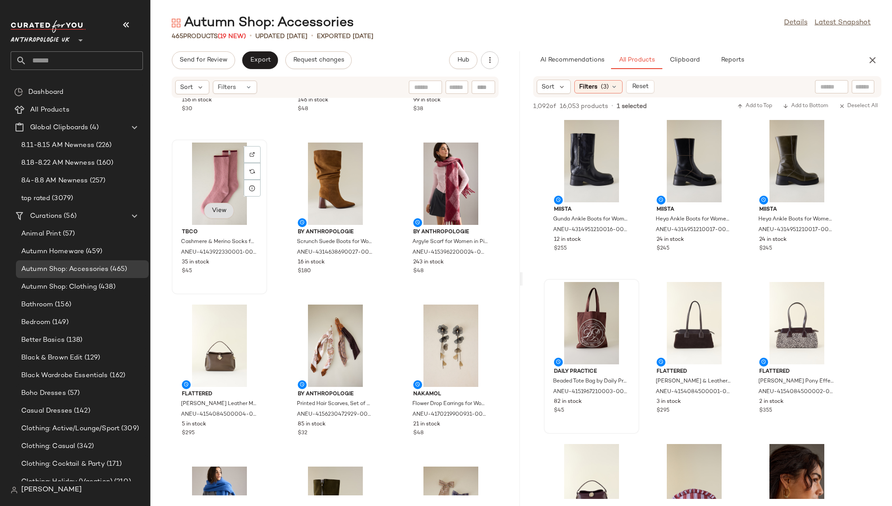
click at [205, 214] on button "View" at bounding box center [219, 211] width 30 height 16
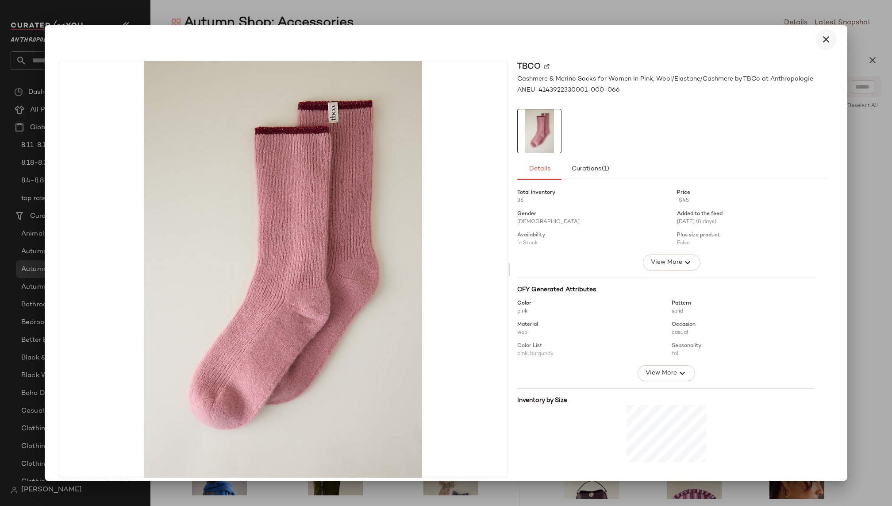
click at [822, 40] on icon "button" at bounding box center [826, 39] width 11 height 11
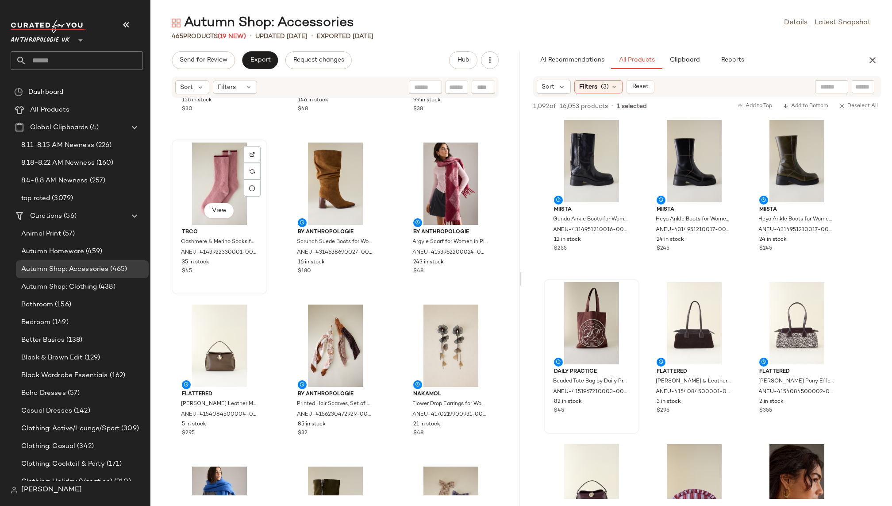
click at [224, 185] on div "View" at bounding box center [219, 184] width 89 height 82
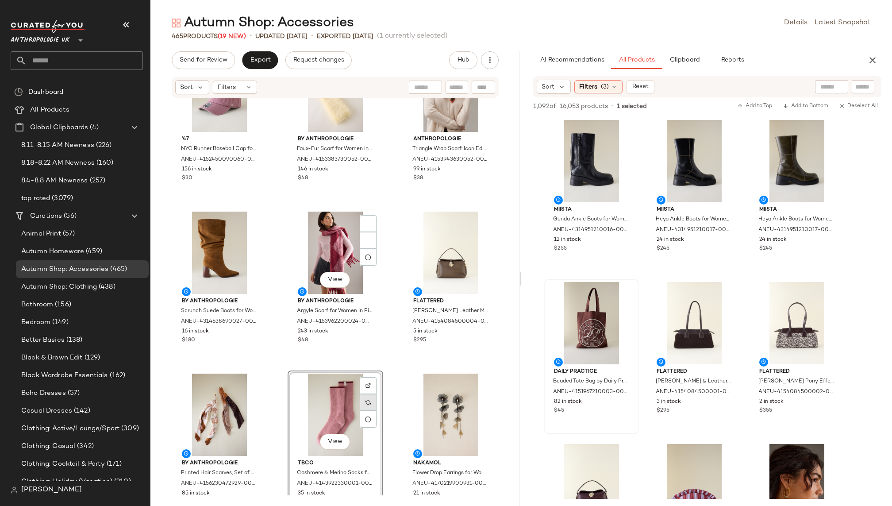
scroll to position [352, 0]
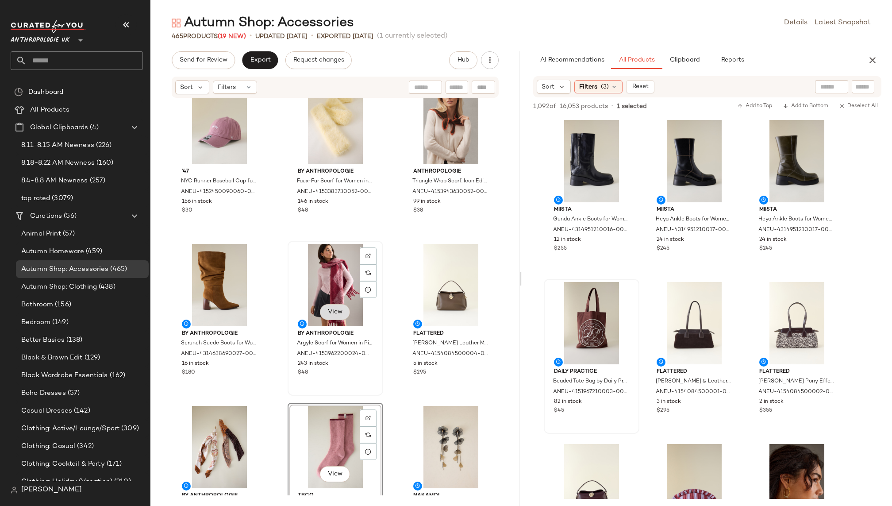
click at [324, 304] on button "View" at bounding box center [335, 312] width 30 height 16
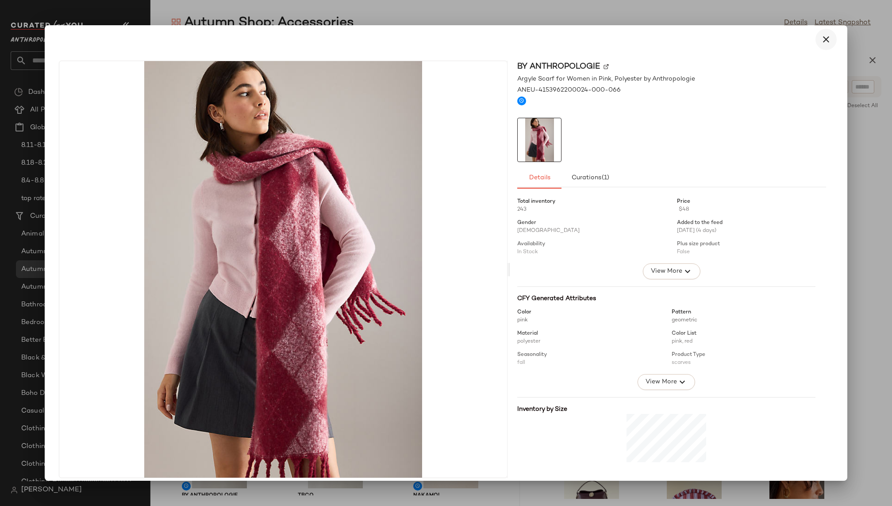
click at [823, 35] on icon "button" at bounding box center [826, 39] width 11 height 11
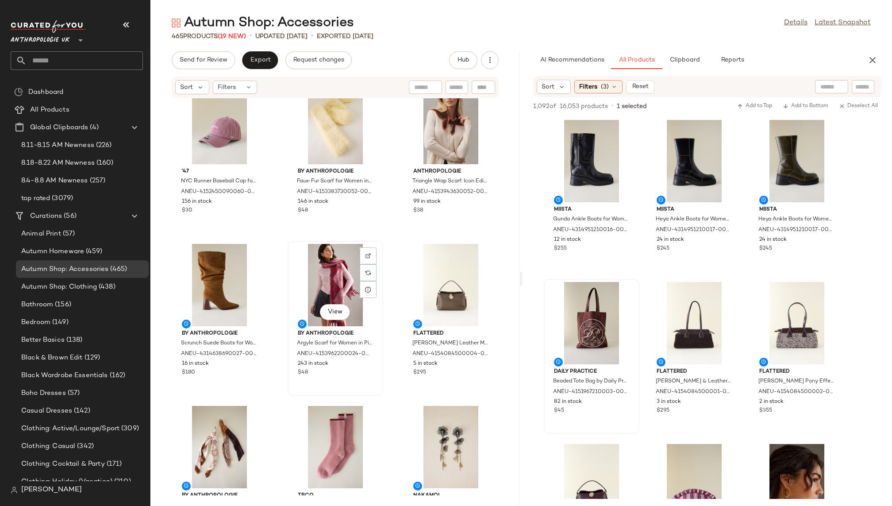
click at [304, 265] on div "View" at bounding box center [335, 285] width 89 height 82
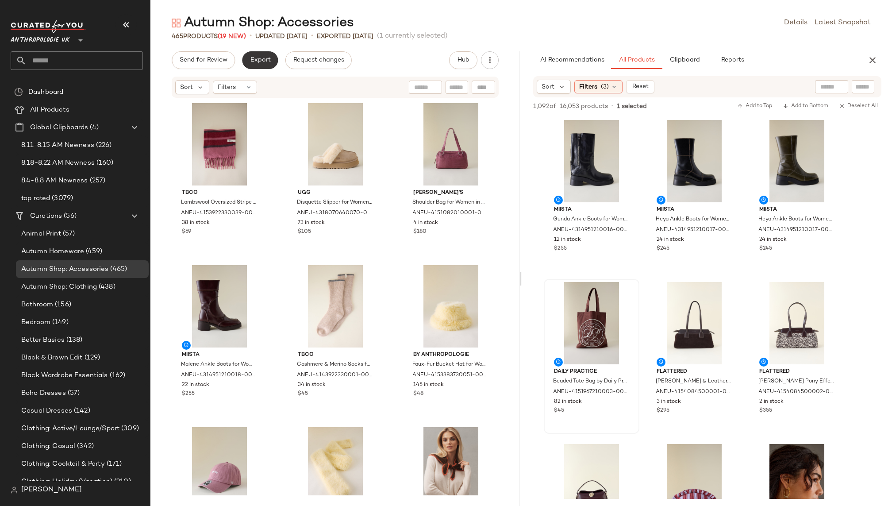
click at [256, 61] on span "Export" at bounding box center [260, 60] width 21 height 7
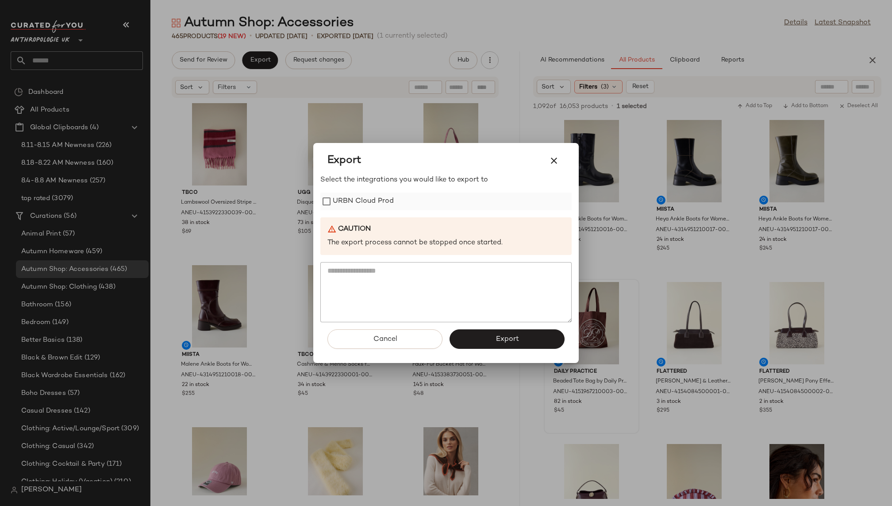
click at [359, 203] on label "URBN Cloud Prod" at bounding box center [363, 202] width 61 height 18
click at [490, 340] on button "Export" at bounding box center [507, 338] width 115 height 19
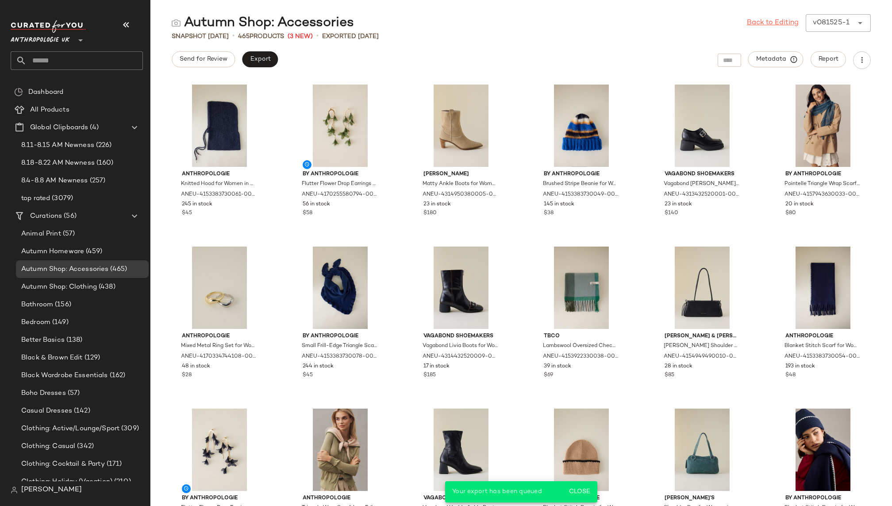
click at [761, 20] on link "Back to Editing" at bounding box center [773, 23] width 52 height 11
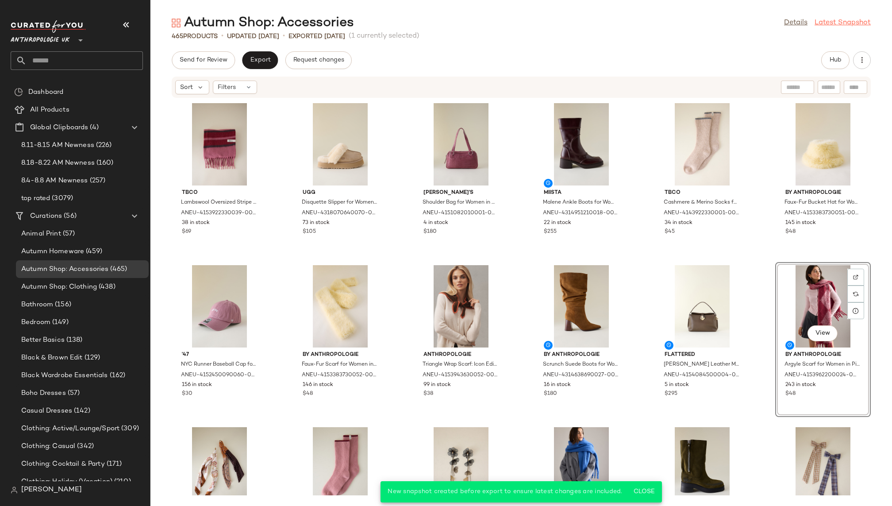
click at [844, 23] on link "Latest Snapshot" at bounding box center [843, 23] width 56 height 11
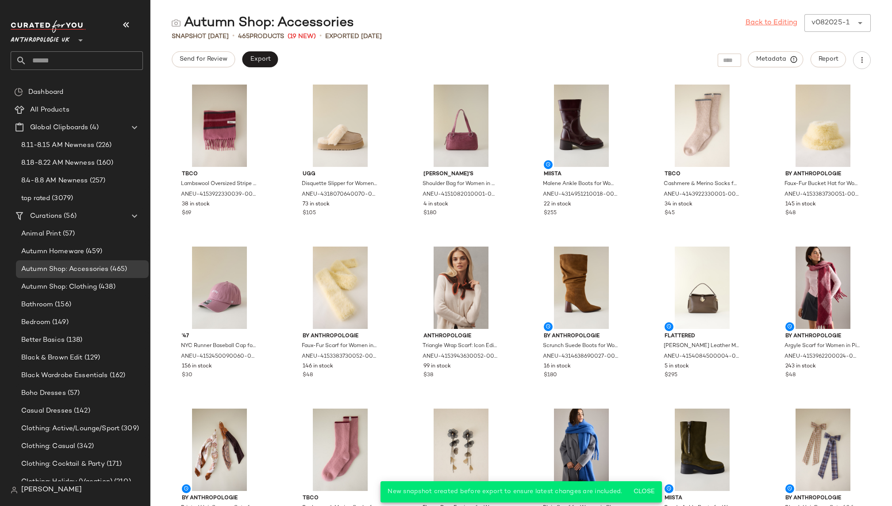
click at [759, 22] on link "Back to Editing" at bounding box center [772, 23] width 52 height 11
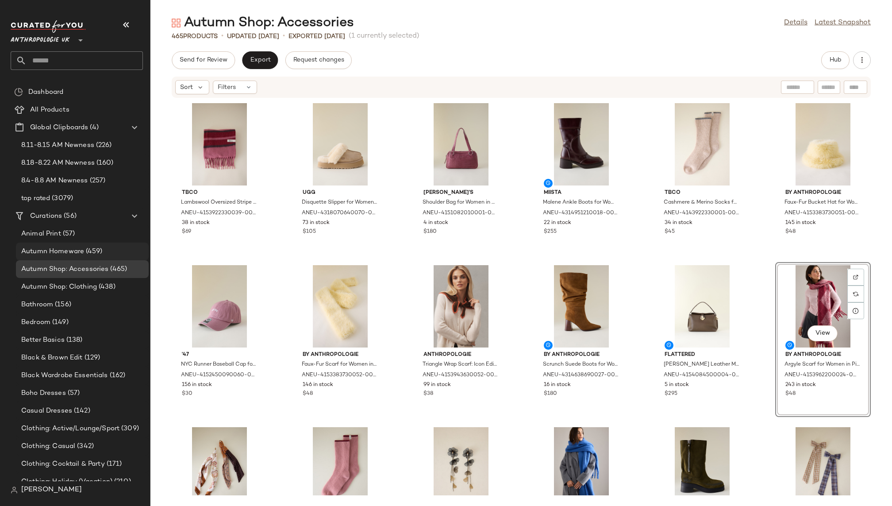
click at [98, 254] on span "(459)" at bounding box center [93, 252] width 18 height 10
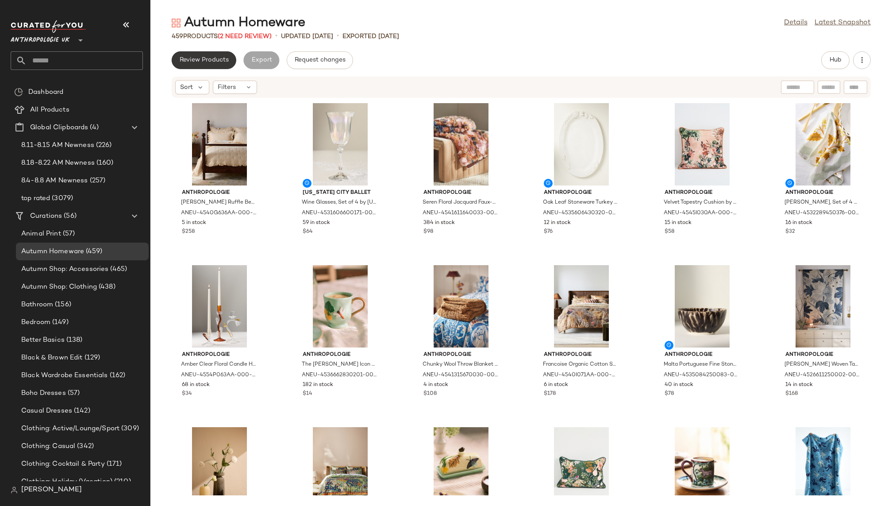
click at [213, 57] on span "Review Products" at bounding box center [204, 60] width 50 height 7
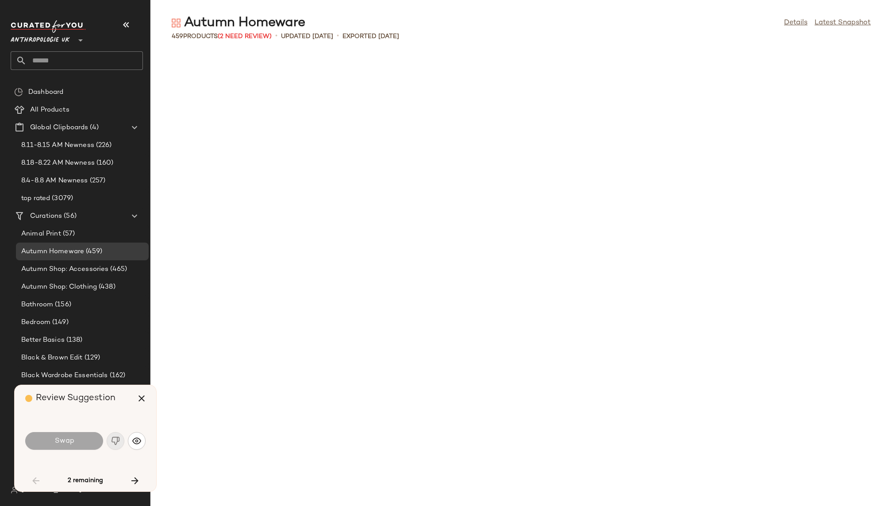
scroll to position [972, 0]
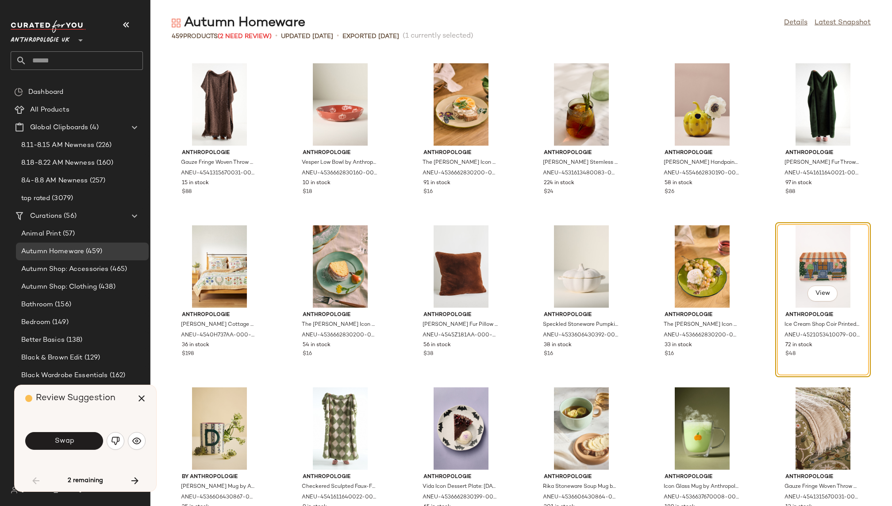
click at [804, 261] on div "View" at bounding box center [823, 266] width 89 height 82
click at [135, 398] on button "button" at bounding box center [141, 398] width 21 height 21
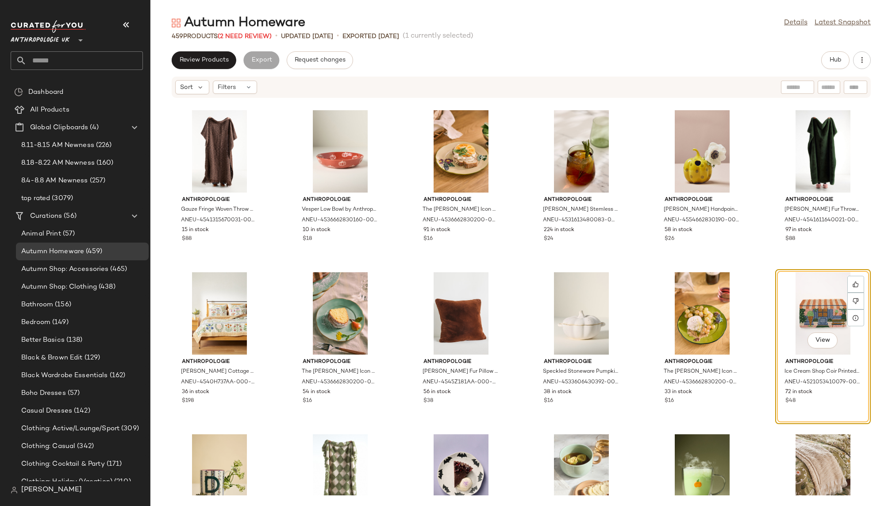
click at [776, 291] on div "View Anthropologie Ice Cream Shop Coir Printed Doormat by Anthropologie Size: 1…" at bounding box center [824, 346] width 96 height 155
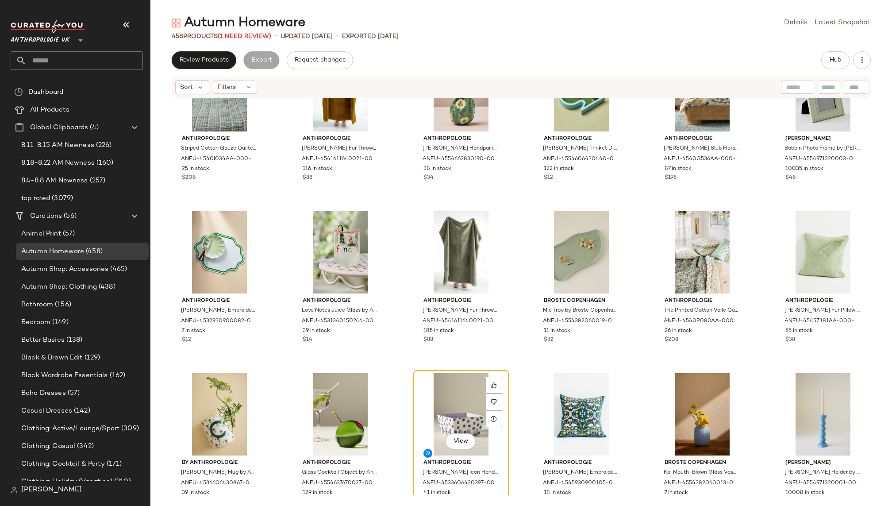
scroll to position [1537, 0]
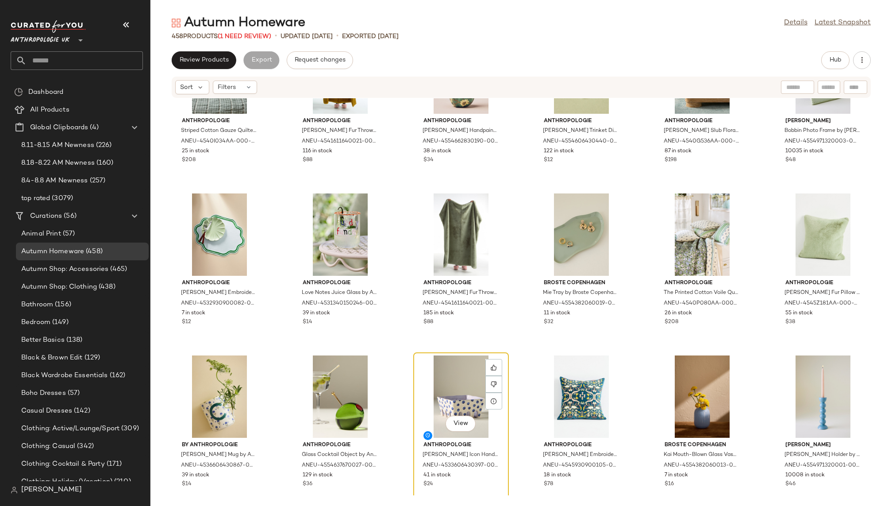
click at [441, 382] on div "View" at bounding box center [461, 396] width 89 height 82
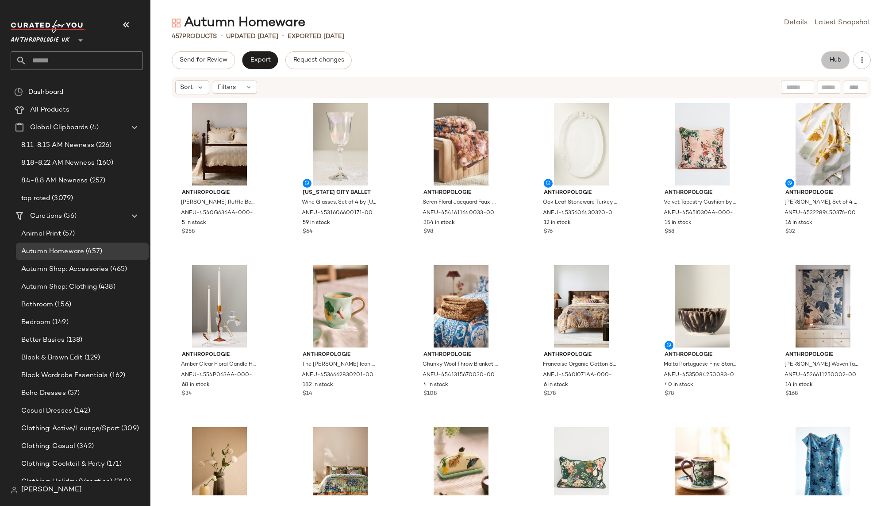
click at [834, 62] on span "Hub" at bounding box center [836, 60] width 12 height 7
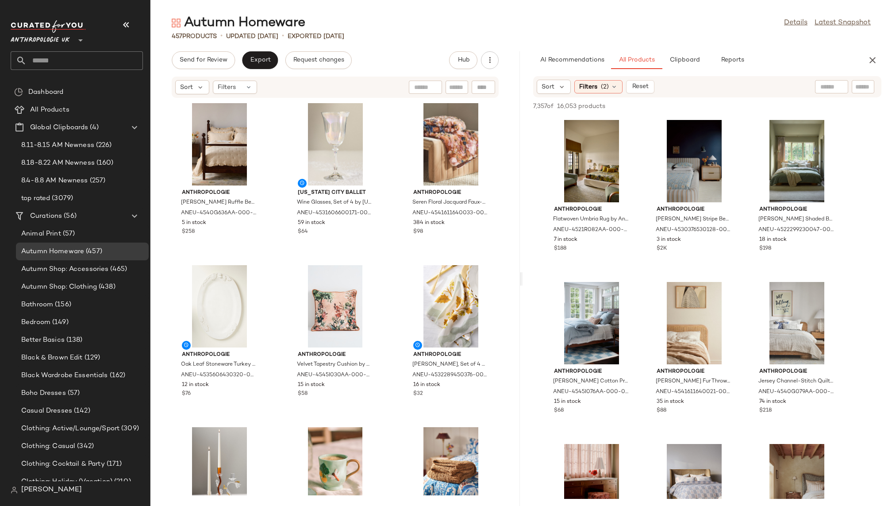
click at [594, 97] on div "7,357 of 16,053 products • 0 selected Add to Top Add to Bottom Deselect All" at bounding box center [708, 106] width 370 height 19
click at [596, 86] on span "Filters" at bounding box center [588, 86] width 18 height 9
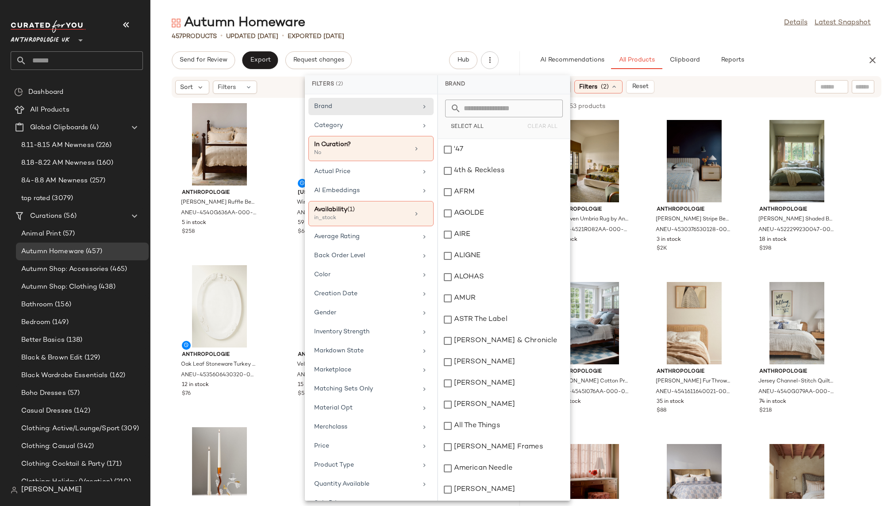
click at [614, 15] on div "Autumn Homeware Details Latest Snapshot" at bounding box center [522, 23] width 742 height 18
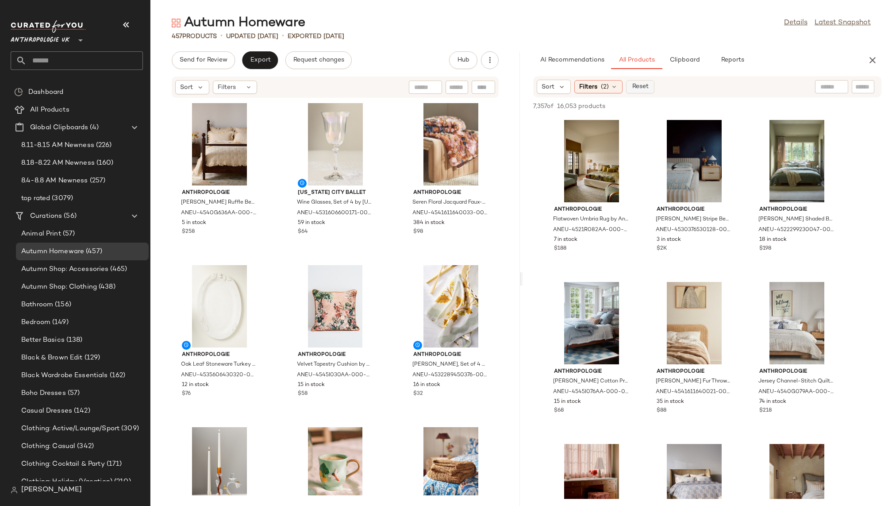
click at [643, 84] on span "Reset" at bounding box center [640, 86] width 17 height 7
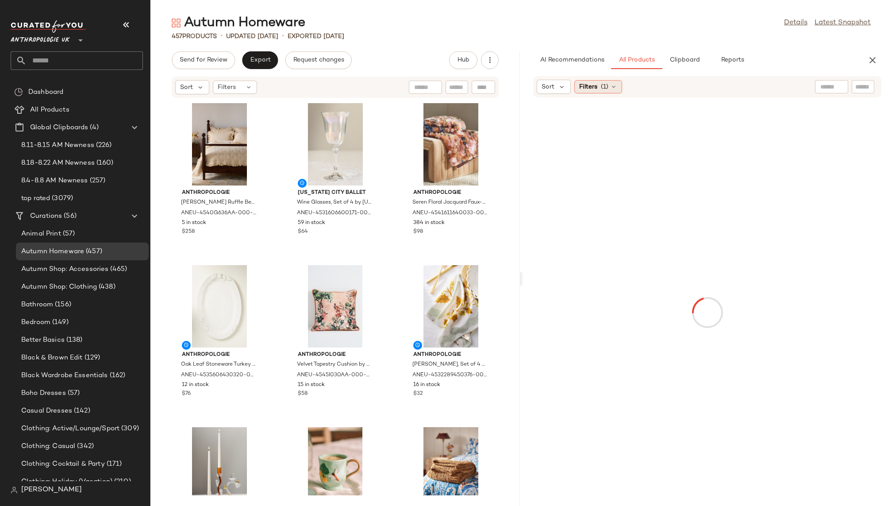
click at [582, 89] on span "Filters" at bounding box center [588, 86] width 18 height 9
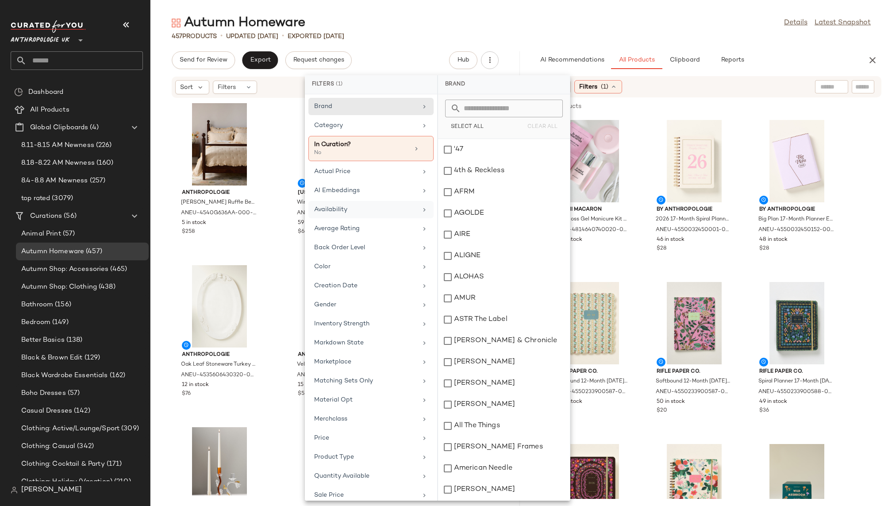
click at [375, 220] on div "Availability" at bounding box center [371, 228] width 125 height 17
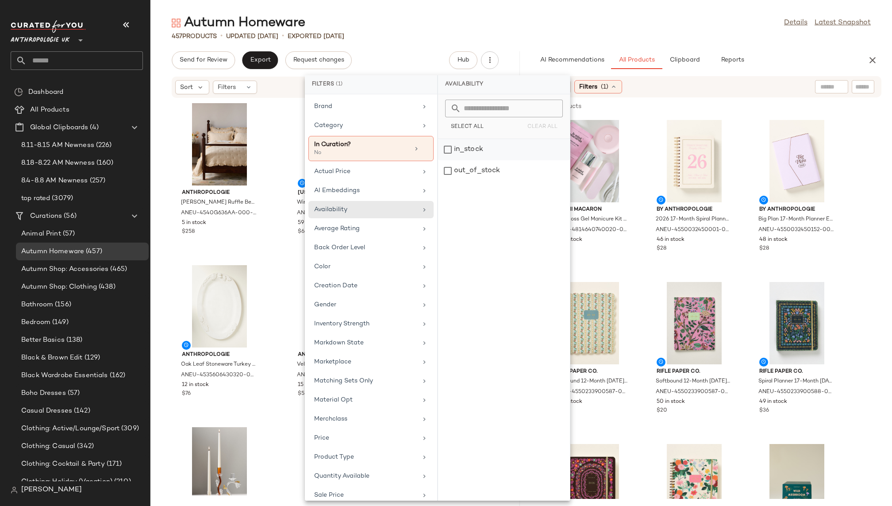
click at [484, 160] on div "in_stock" at bounding box center [504, 170] width 132 height 21
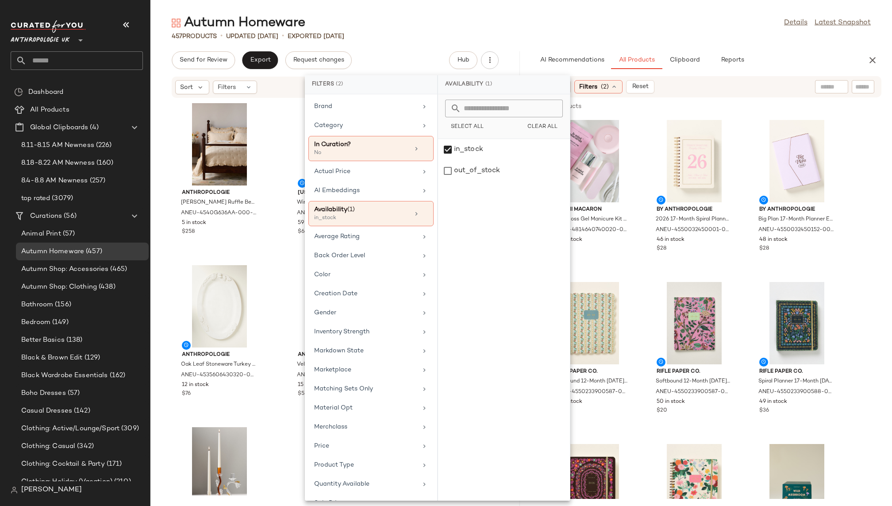
click at [656, 24] on div "Autumn Homeware Details Latest Snapshot" at bounding box center [522, 23] width 742 height 18
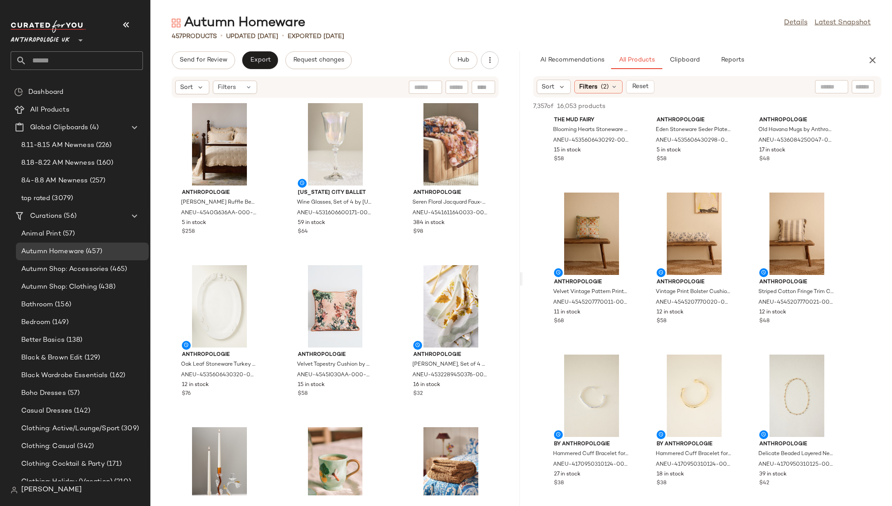
scroll to position [1549, 0]
click at [593, 257] on span "View" at bounding box center [591, 259] width 15 height 7
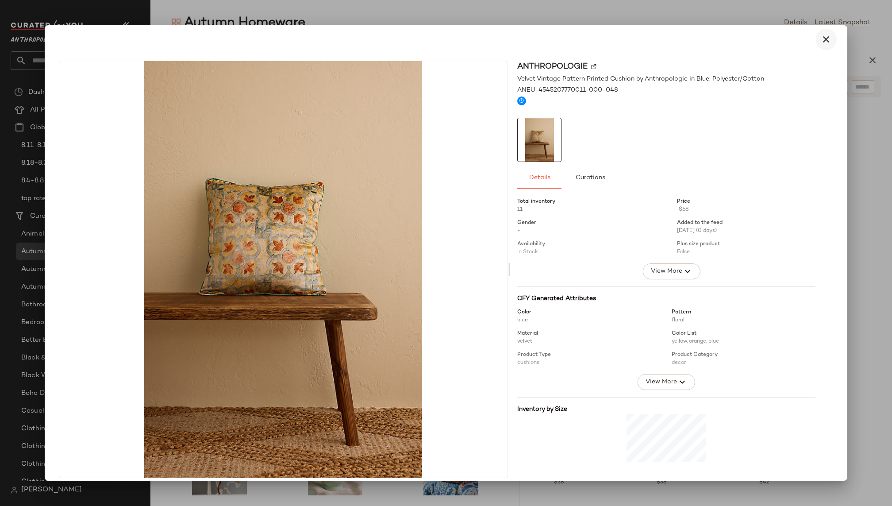
click at [821, 40] on icon "button" at bounding box center [826, 39] width 11 height 11
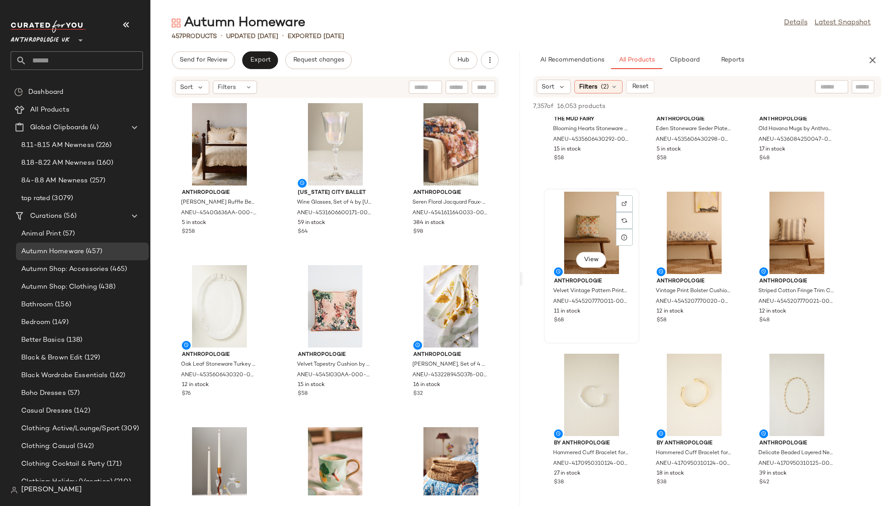
click at [574, 216] on div "View" at bounding box center [591, 233] width 89 height 82
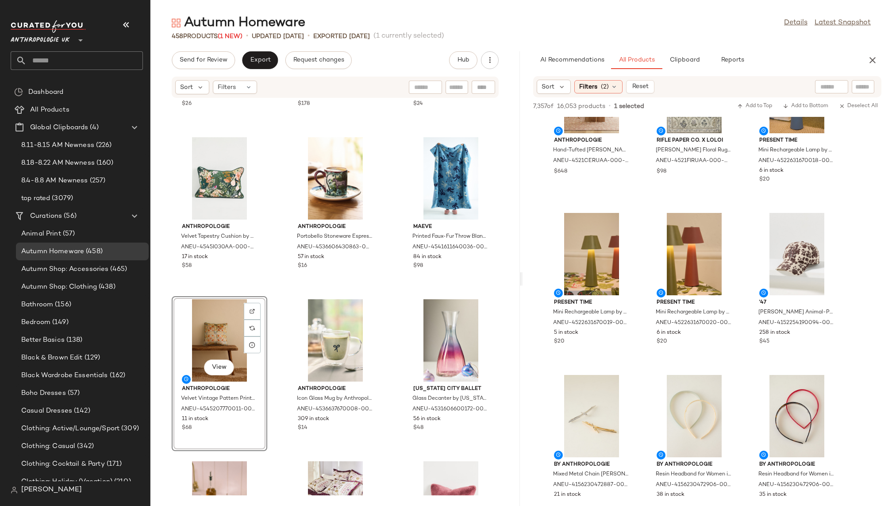
scroll to position [7369, 0]
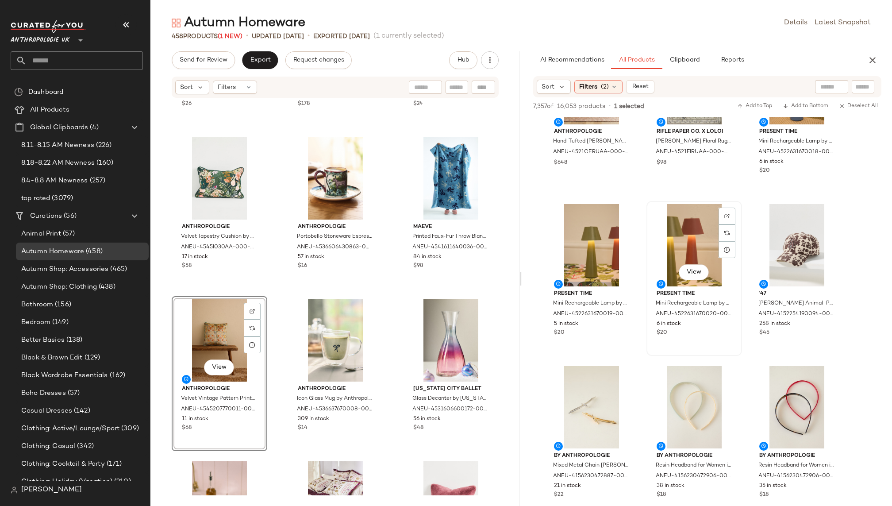
click at [669, 257] on div "View" at bounding box center [694, 245] width 89 height 82
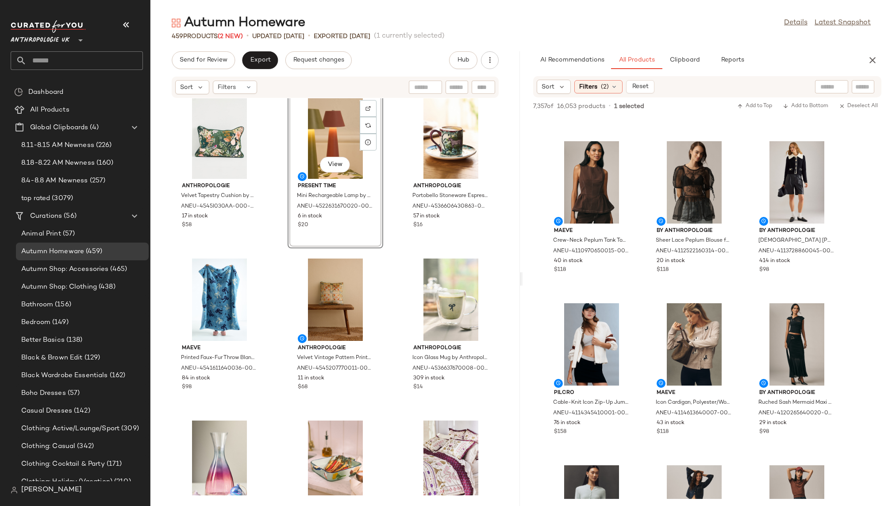
scroll to position [9151, 0]
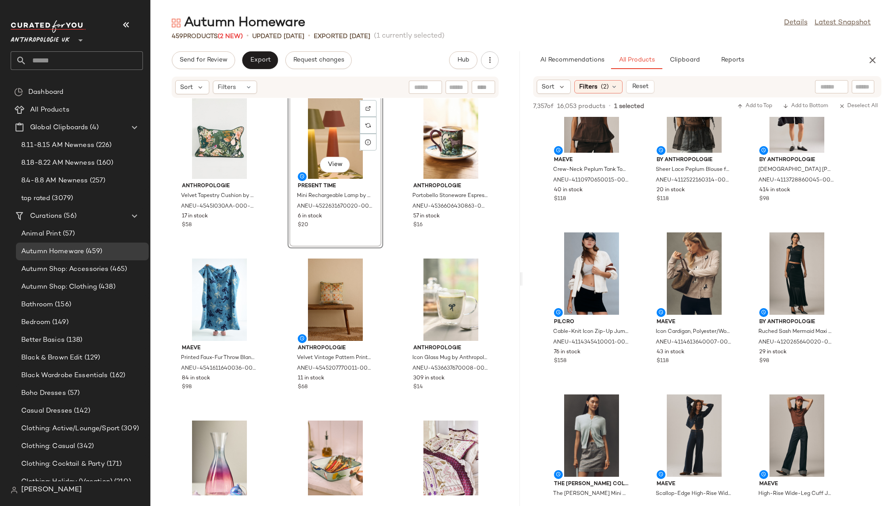
click at [595, 77] on div "Sort Filters (2) Reset" at bounding box center [707, 86] width 348 height 21
click at [596, 85] on span "Filters" at bounding box center [588, 86] width 18 height 9
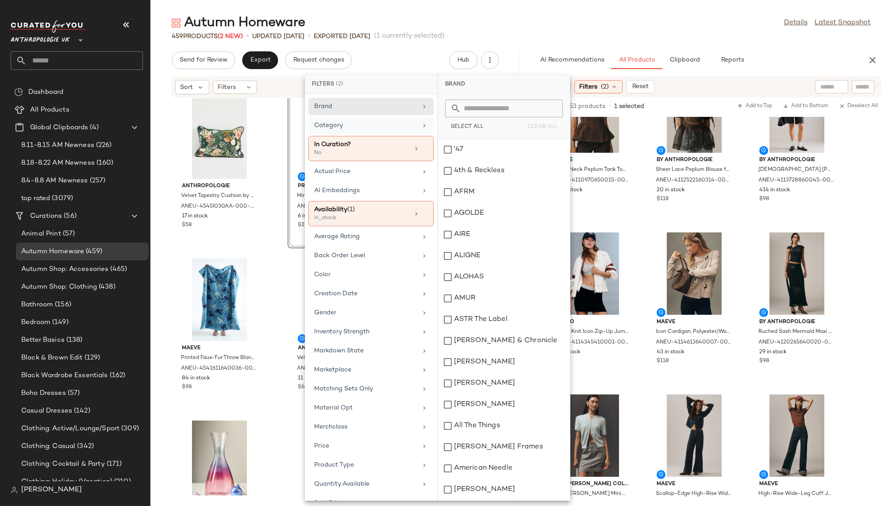
click at [384, 124] on div "Category" at bounding box center [365, 125] width 103 height 9
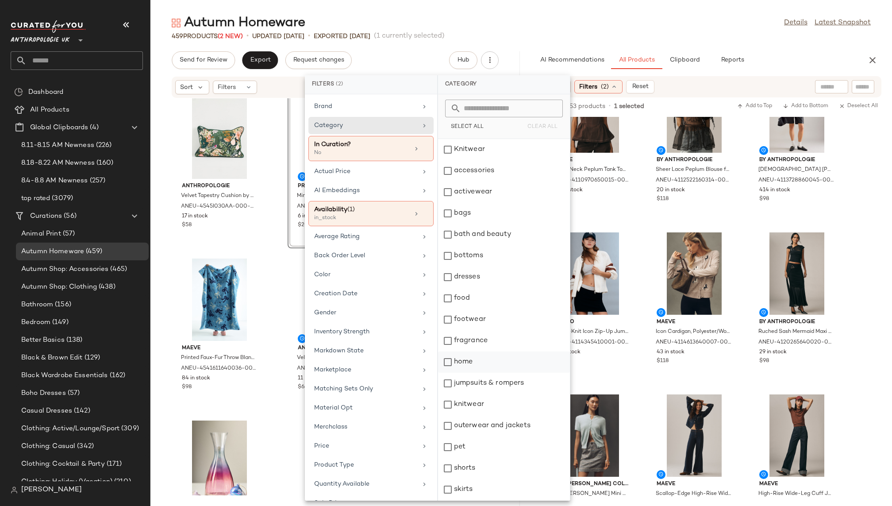
click at [480, 363] on div "home" at bounding box center [504, 361] width 132 height 21
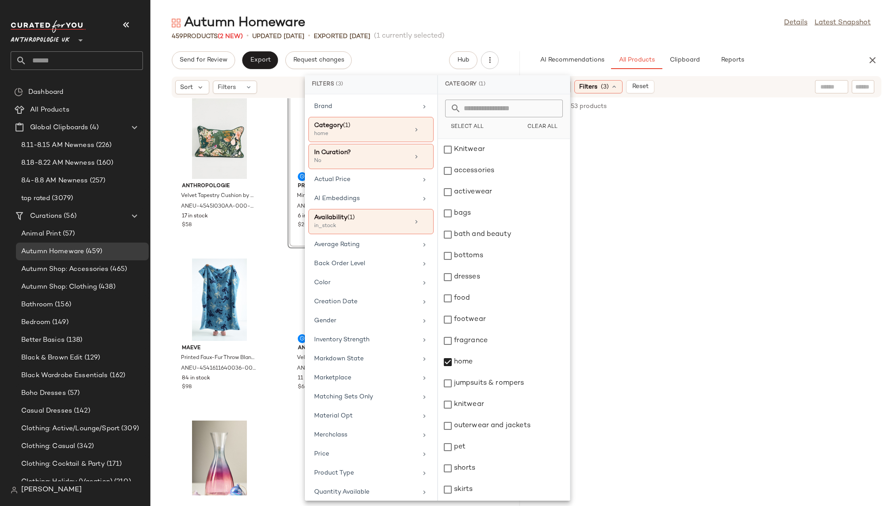
click at [672, 38] on div "459 Products (2 New) • updated Aug 20th • Exported Aug 19th (1 currently select…" at bounding box center [522, 36] width 742 height 9
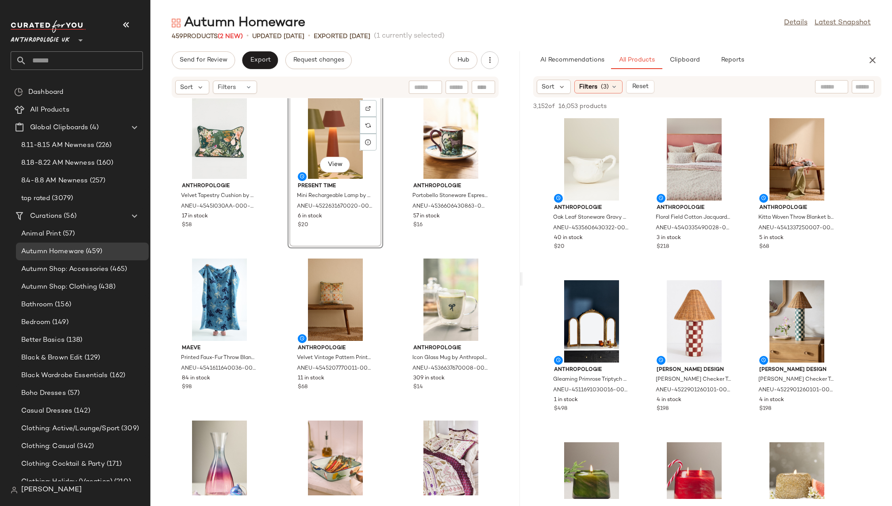
scroll to position [4850, 0]
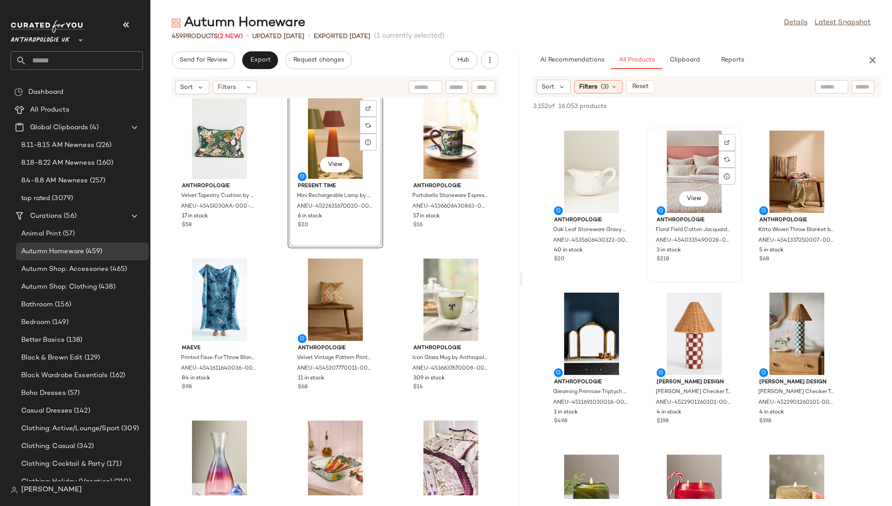
click at [683, 180] on div "View" at bounding box center [694, 172] width 89 height 82
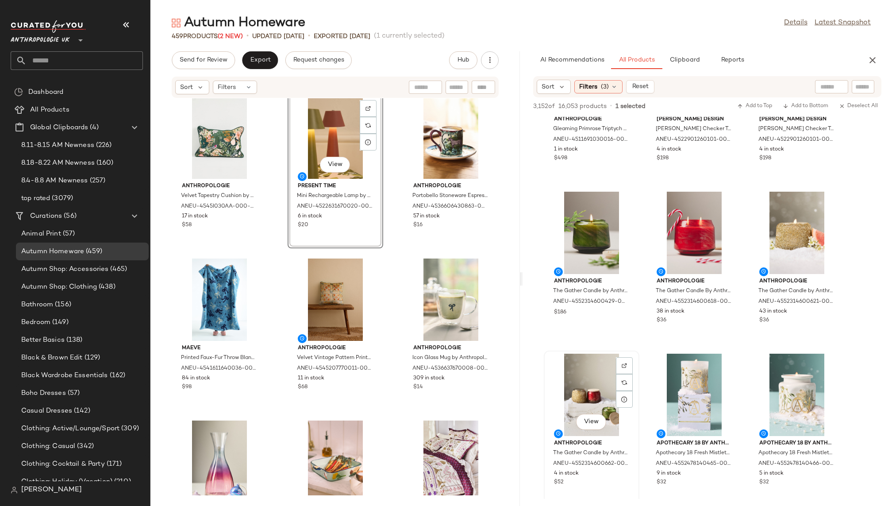
scroll to position [5133, 0]
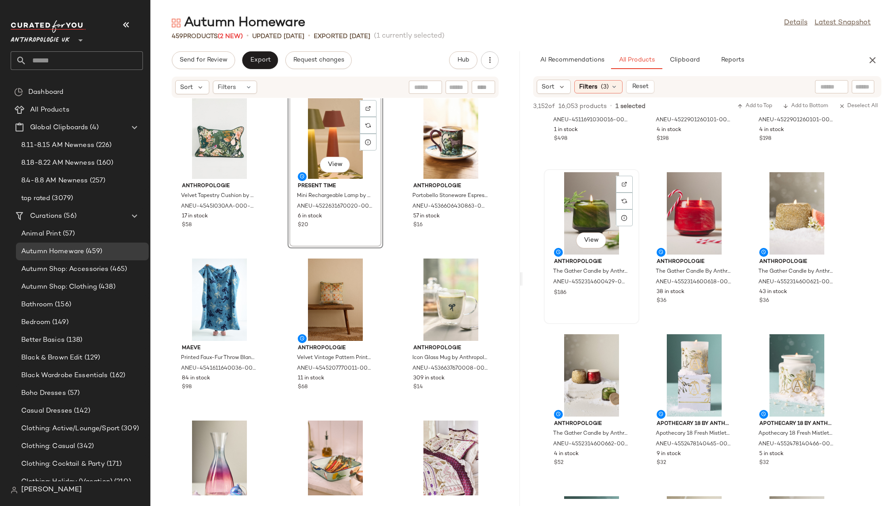
click at [582, 213] on div "View" at bounding box center [591, 213] width 89 height 82
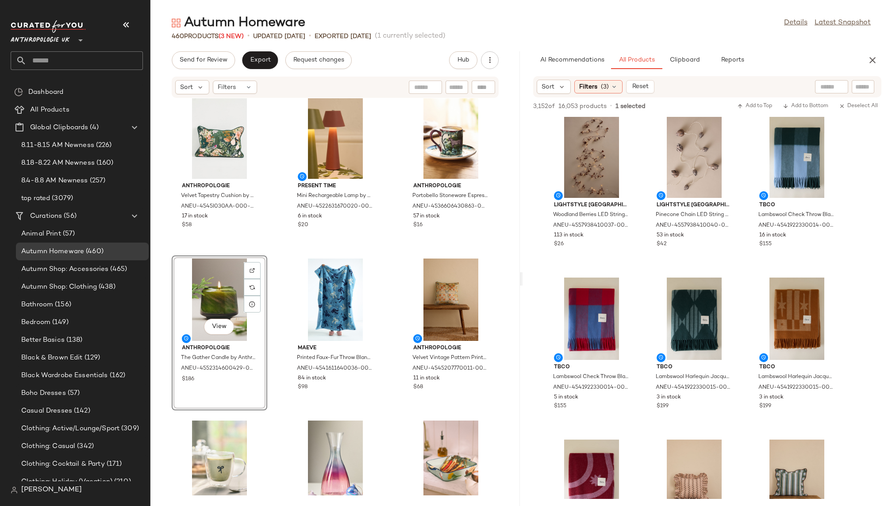
scroll to position [9626, 0]
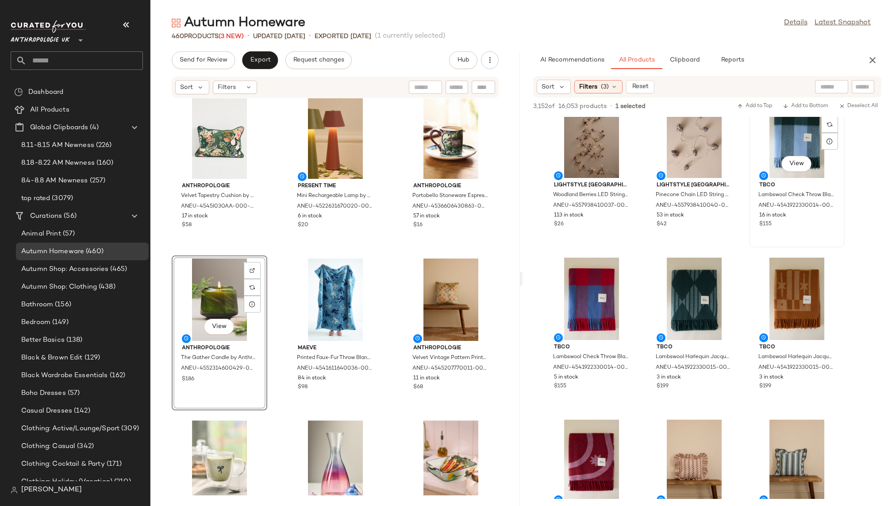
click at [768, 156] on div "View" at bounding box center [797, 137] width 89 height 82
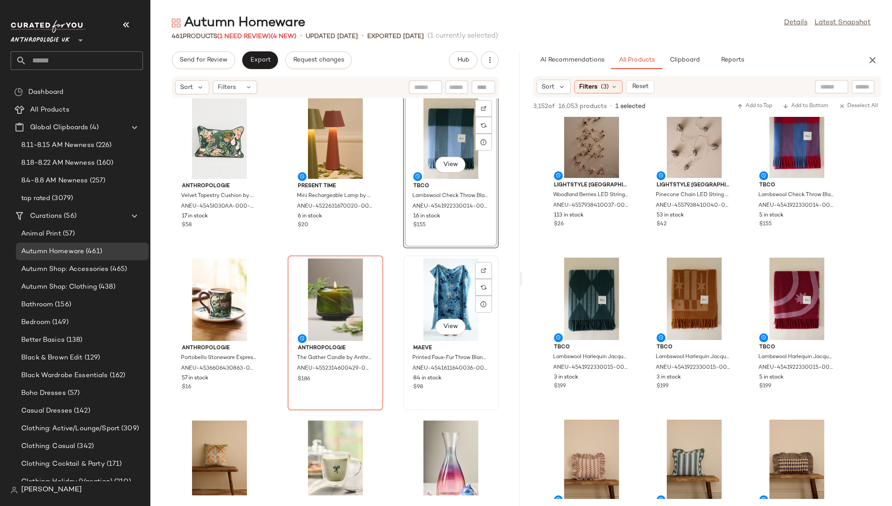
click at [438, 282] on div "View" at bounding box center [450, 300] width 89 height 82
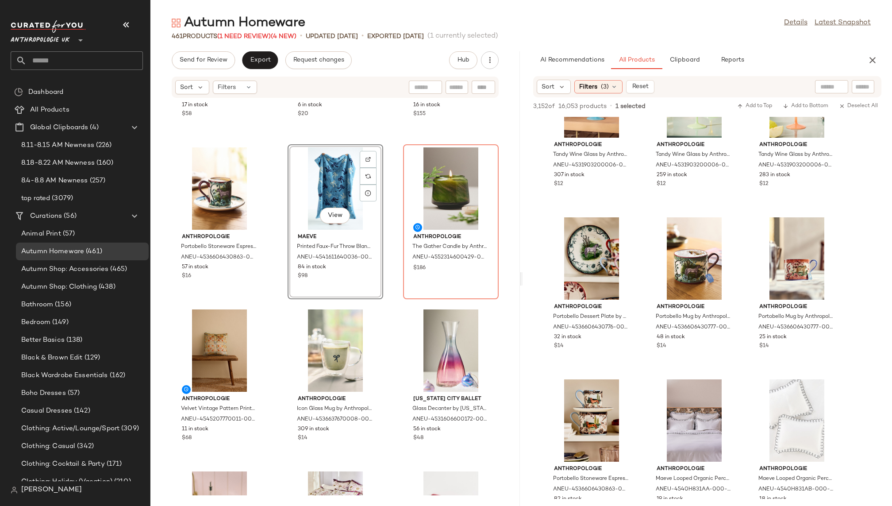
scroll to position [15265, 0]
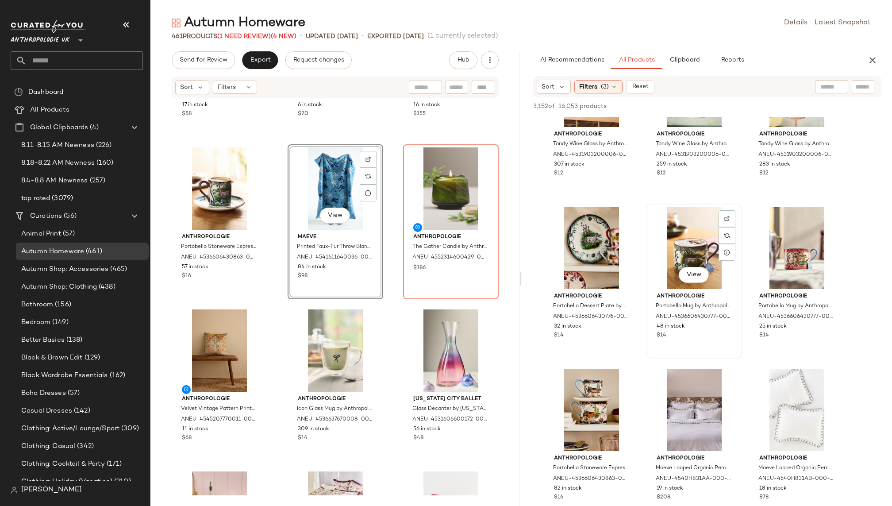
click at [678, 252] on div "View" at bounding box center [694, 248] width 89 height 82
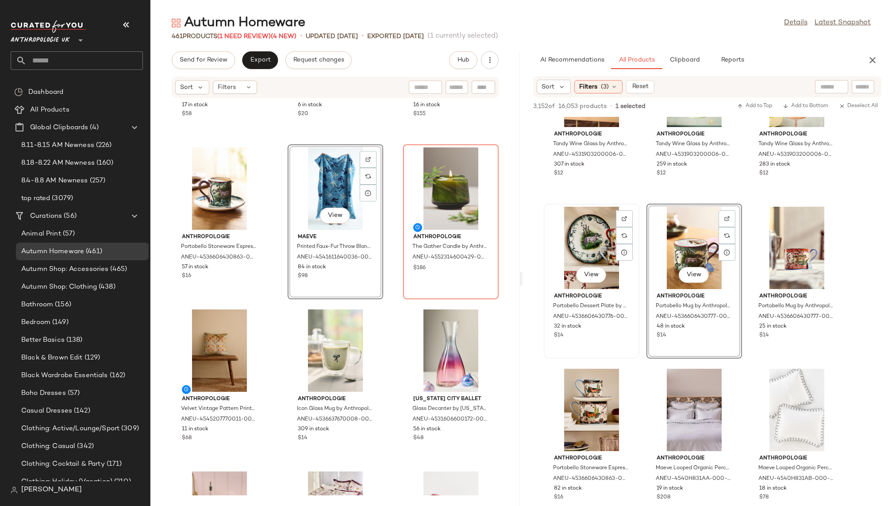
click at [573, 246] on div "View" at bounding box center [591, 248] width 89 height 82
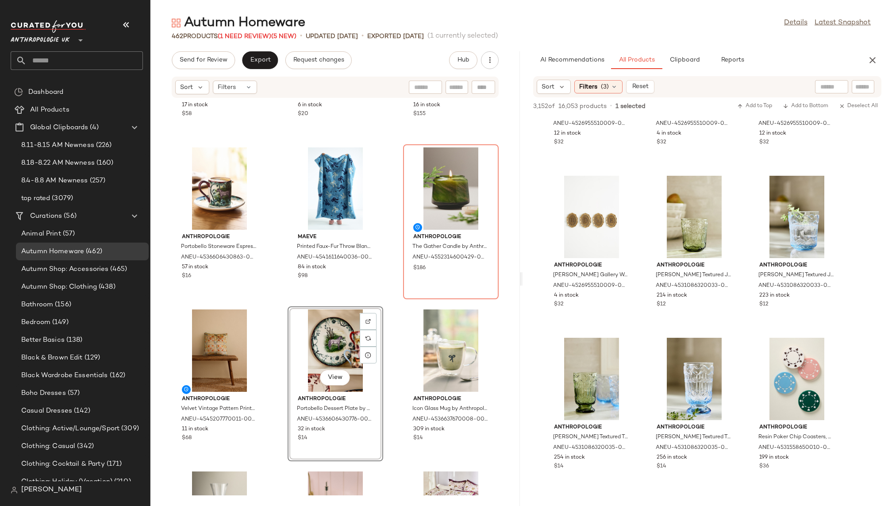
scroll to position [18512, 0]
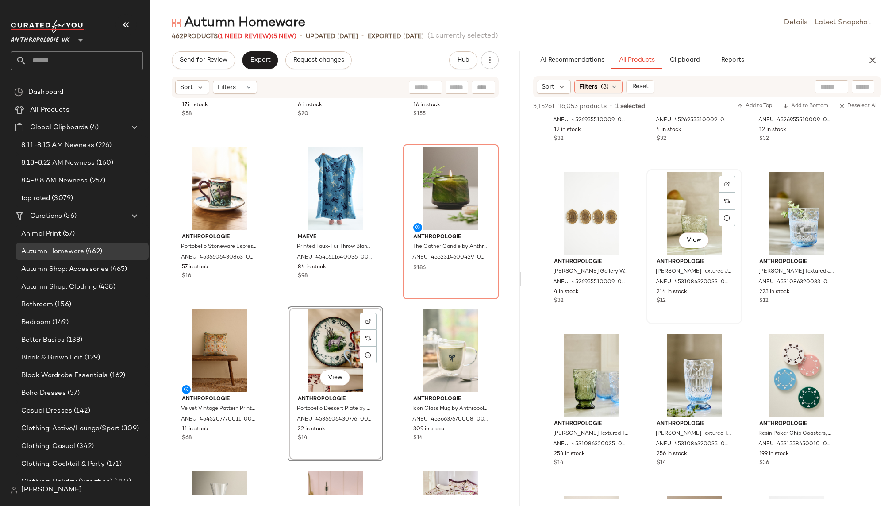
click at [680, 208] on div "View" at bounding box center [694, 213] width 89 height 82
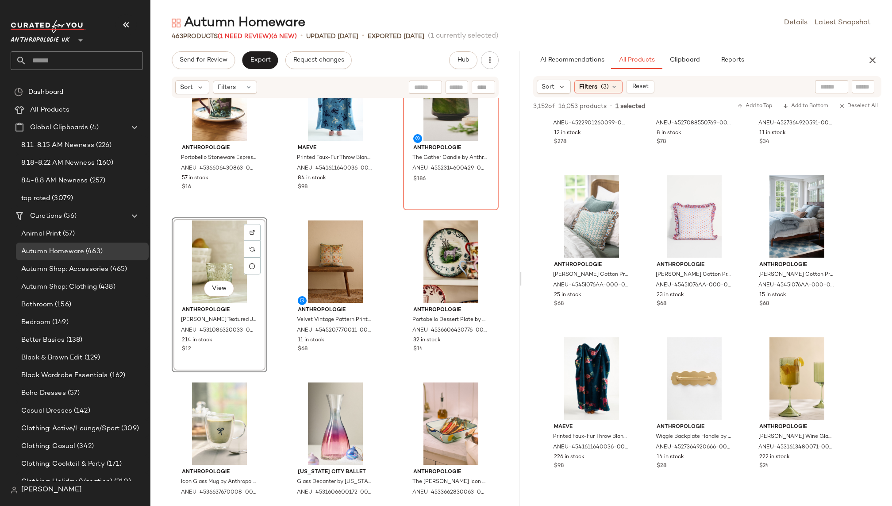
scroll to position [20543, 0]
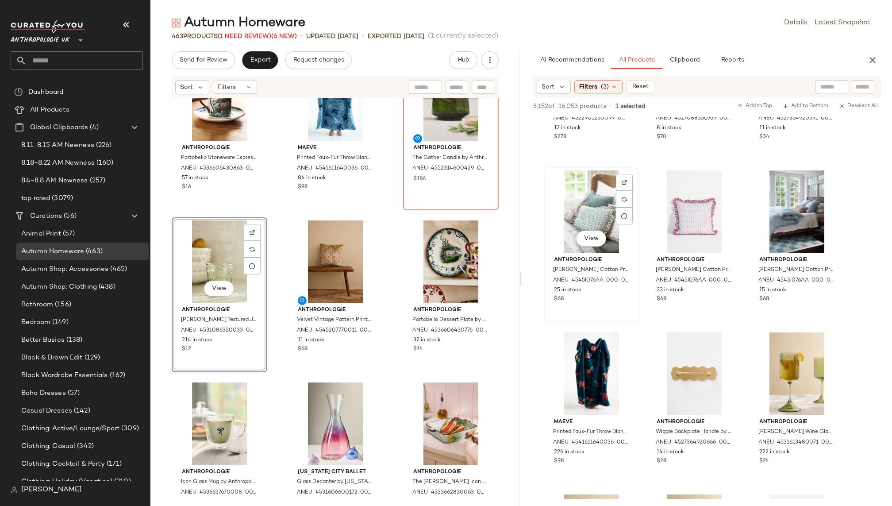
click at [583, 205] on div "View" at bounding box center [591, 211] width 89 height 82
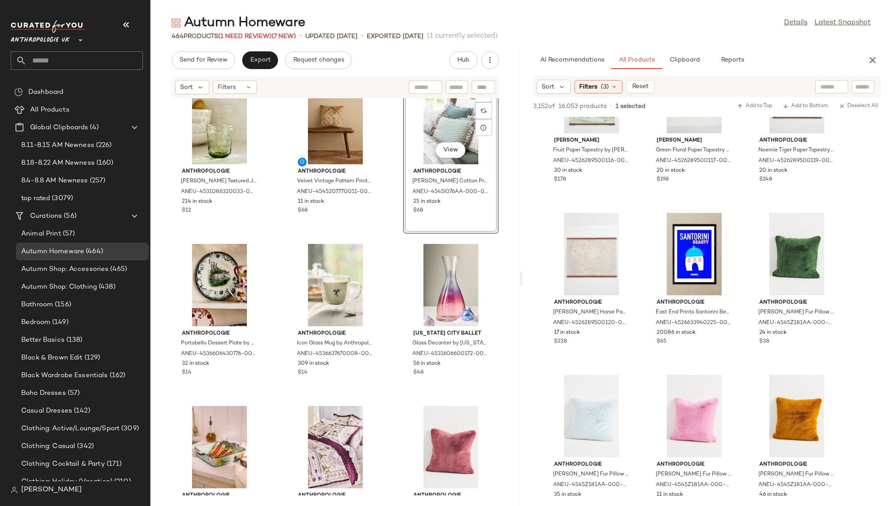
scroll to position [22869, 0]
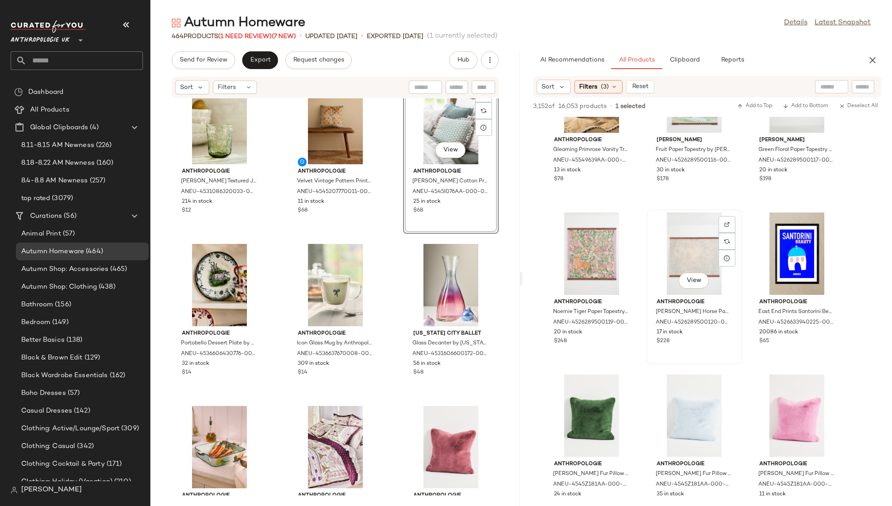
click at [663, 263] on div "View" at bounding box center [694, 253] width 89 height 82
click at [578, 388] on div "View" at bounding box center [591, 416] width 89 height 82
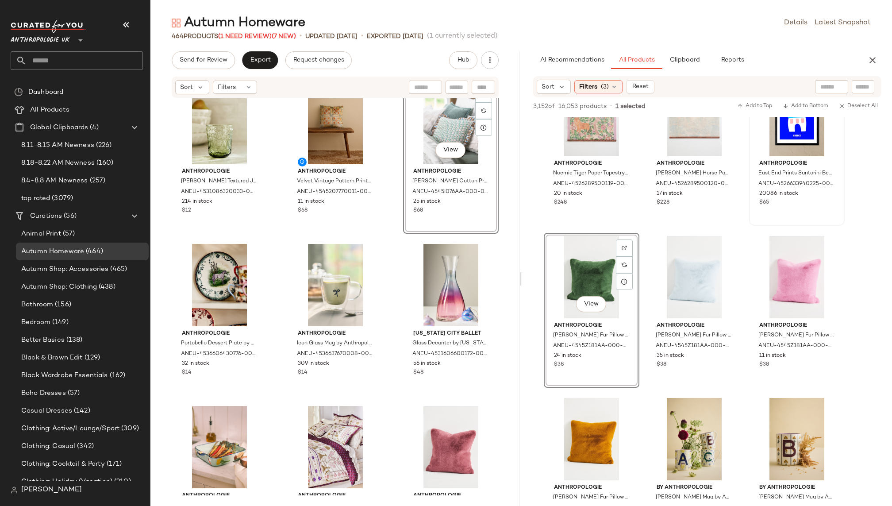
scroll to position [23014, 0]
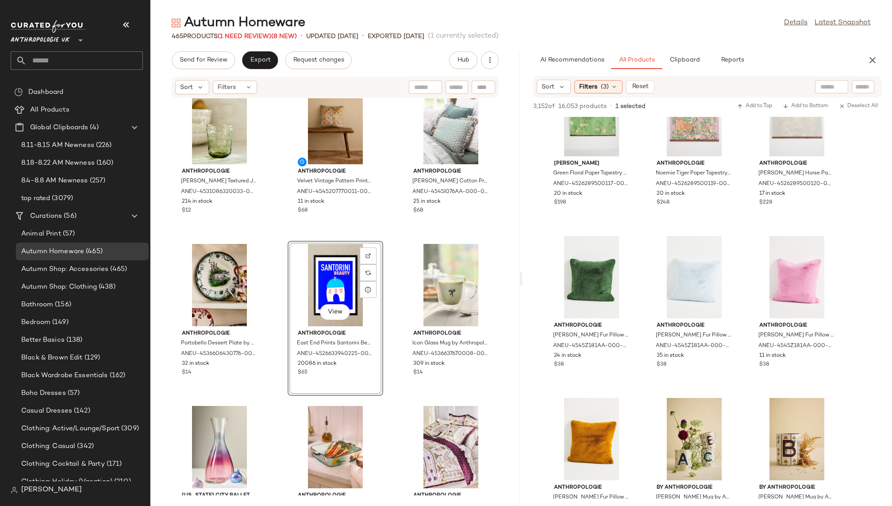
click at [337, 277] on div "View" at bounding box center [335, 285] width 89 height 82
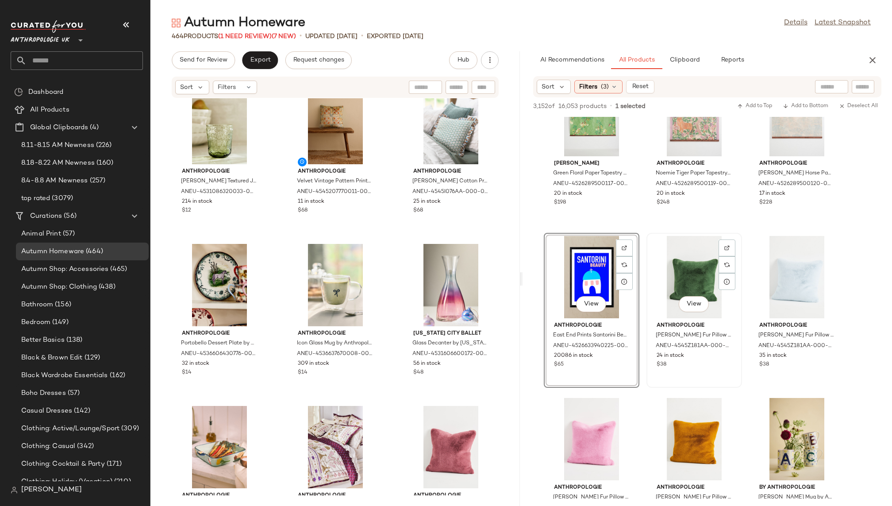
click at [672, 263] on div "View" at bounding box center [694, 277] width 89 height 82
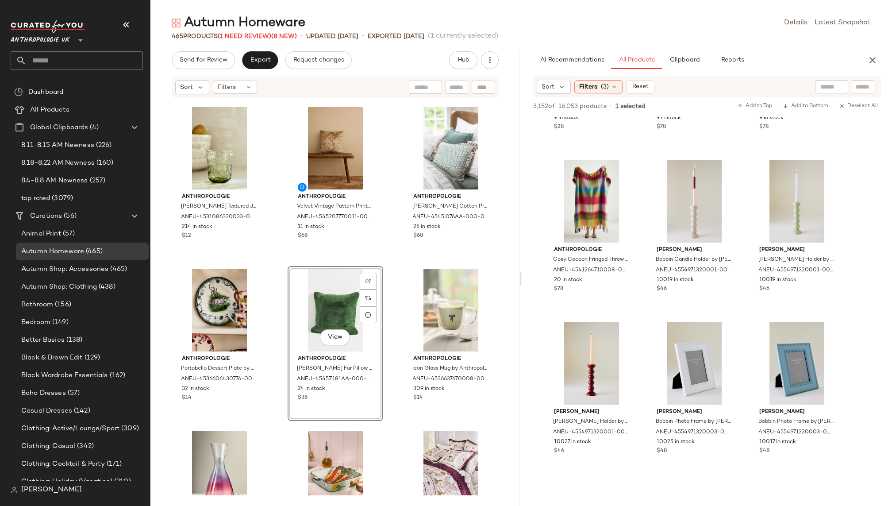
scroll to position [26487, 0]
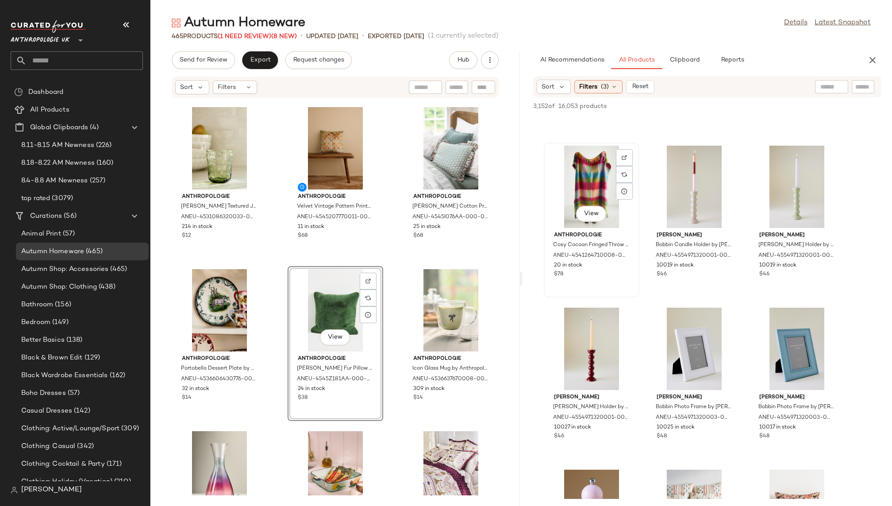
click at [567, 170] on div "View" at bounding box center [591, 187] width 89 height 82
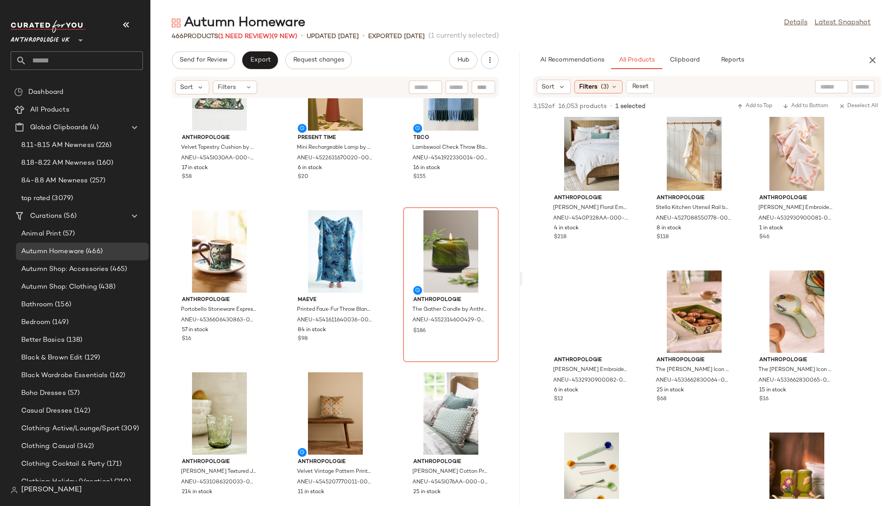
scroll to position [28215, 0]
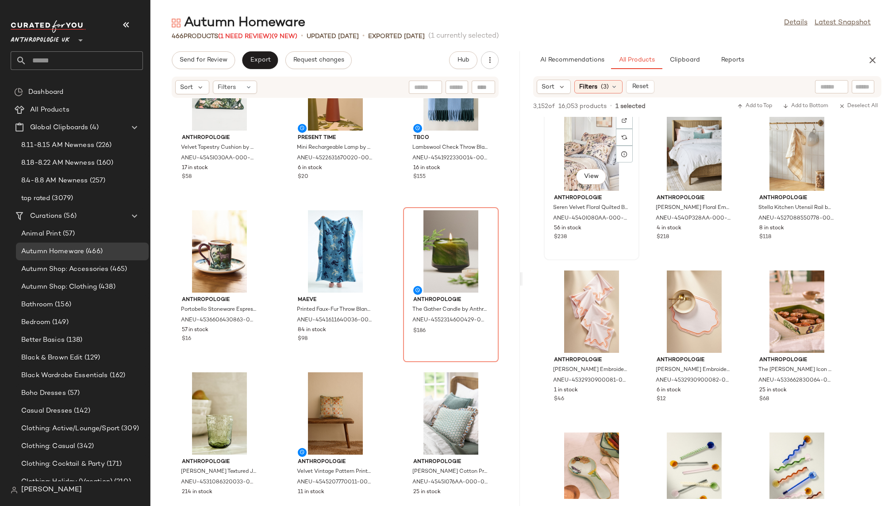
click at [585, 154] on div "View" at bounding box center [591, 149] width 89 height 82
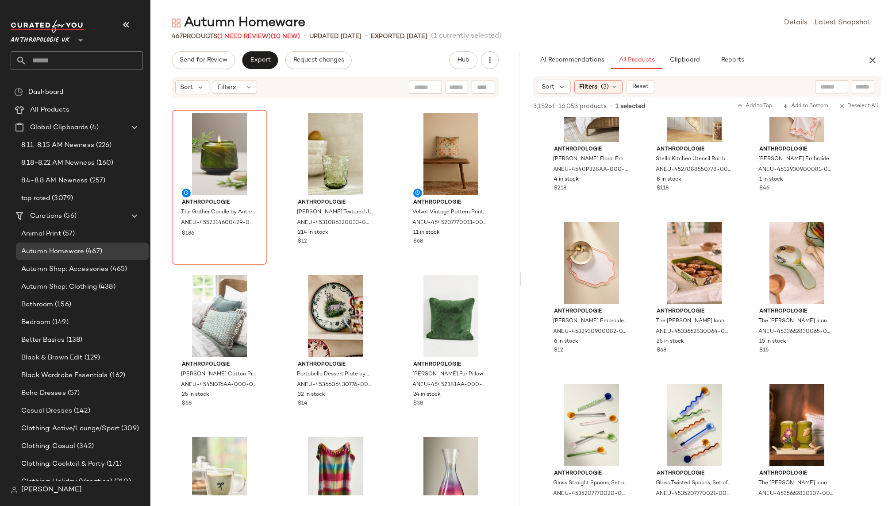
scroll to position [28279, 0]
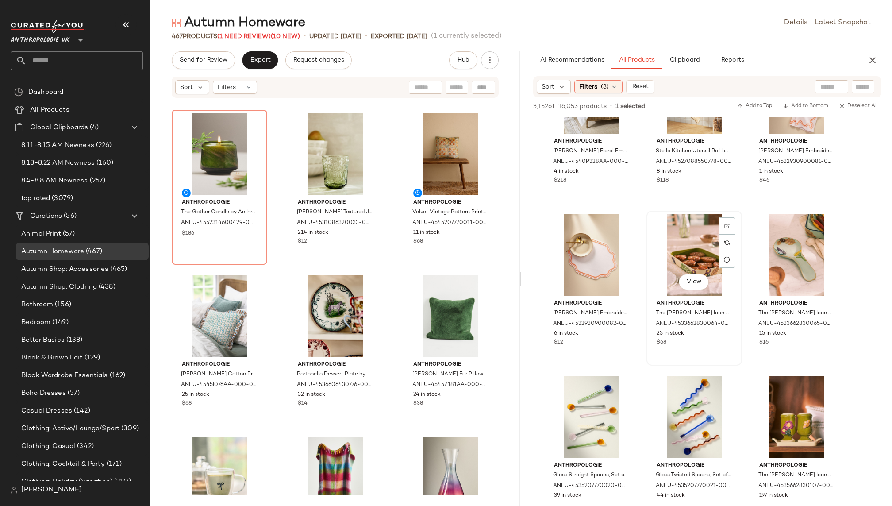
click at [682, 255] on div "View" at bounding box center [694, 255] width 89 height 82
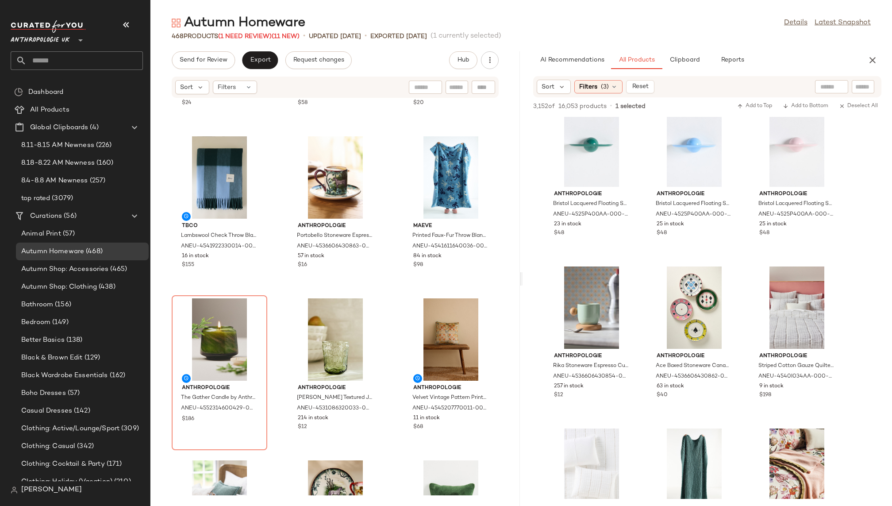
scroll to position [953, 0]
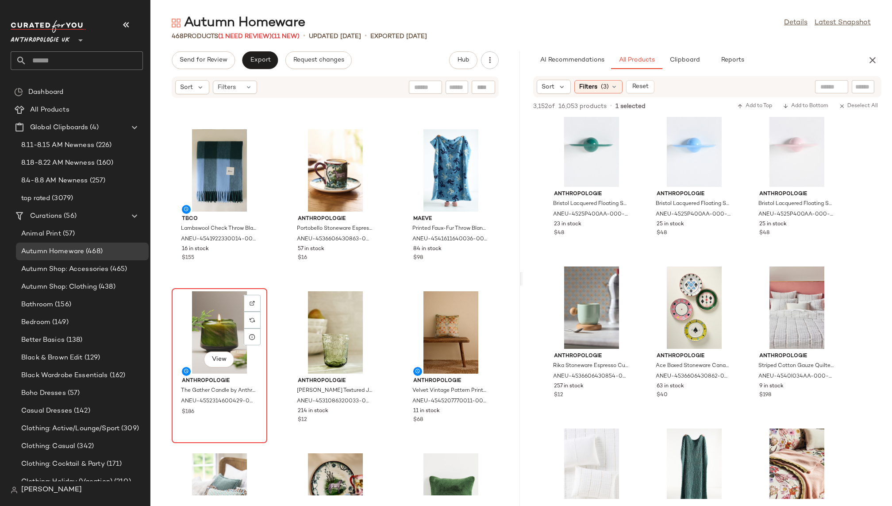
click at [211, 318] on div "View" at bounding box center [219, 332] width 89 height 82
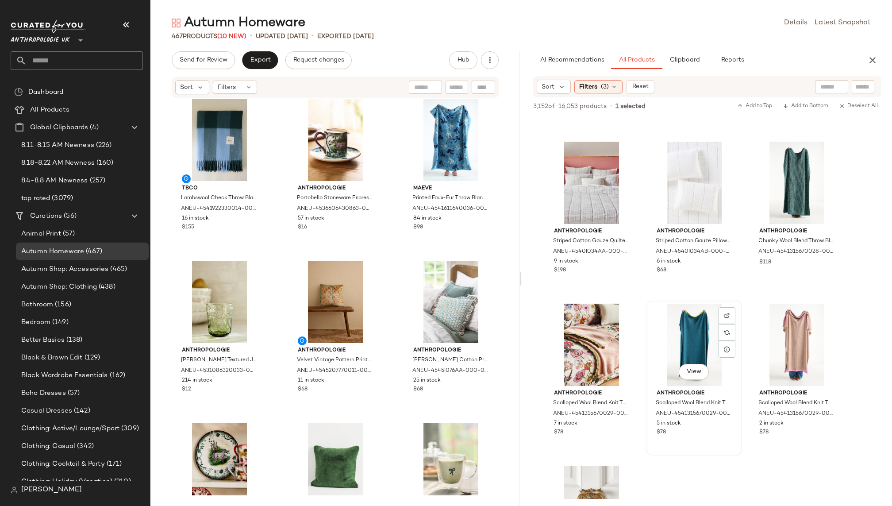
scroll to position [32248, 0]
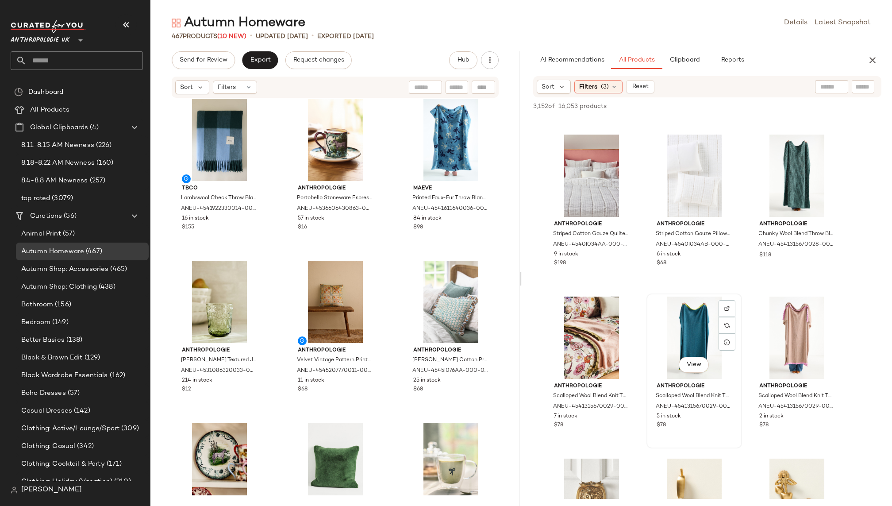
click at [672, 335] on div "View" at bounding box center [694, 338] width 89 height 82
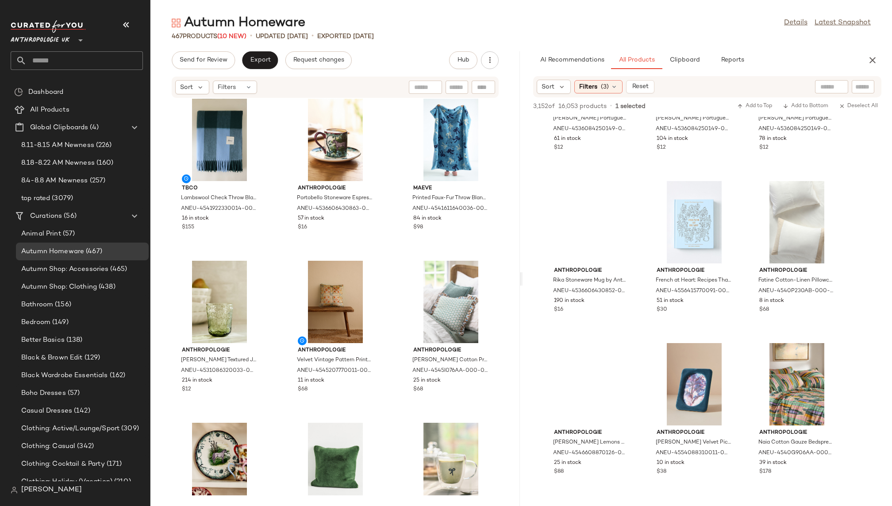
scroll to position [36767, 0]
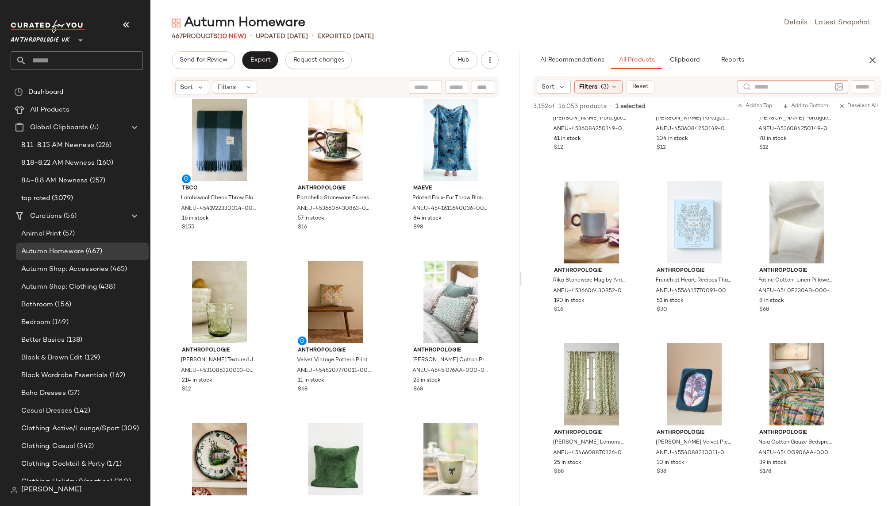
click at [830, 88] on input "text" at bounding box center [793, 86] width 77 height 9
click at [602, 86] on span "(3)" at bounding box center [605, 86] width 8 height 9
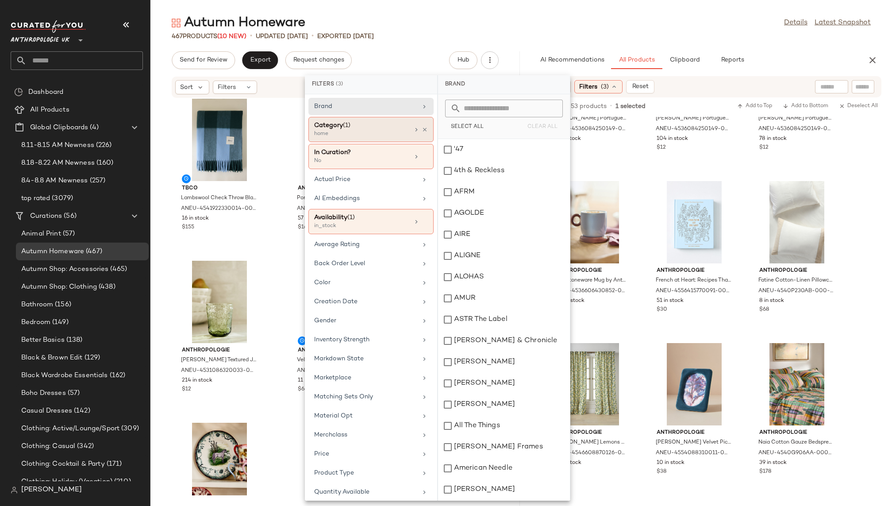
click at [387, 121] on div "Category (1)" at bounding box center [361, 125] width 95 height 9
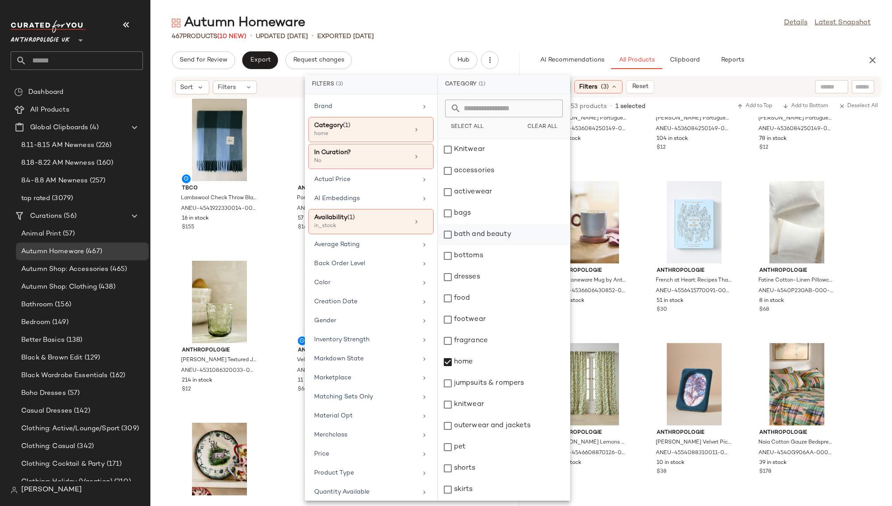
click at [480, 234] on div "bath and beauty" at bounding box center [504, 234] width 132 height 21
click at [647, 36] on div "467 Products (10 New) • updated Aug 20th • Exported Aug 19th" at bounding box center [522, 36] width 742 height 9
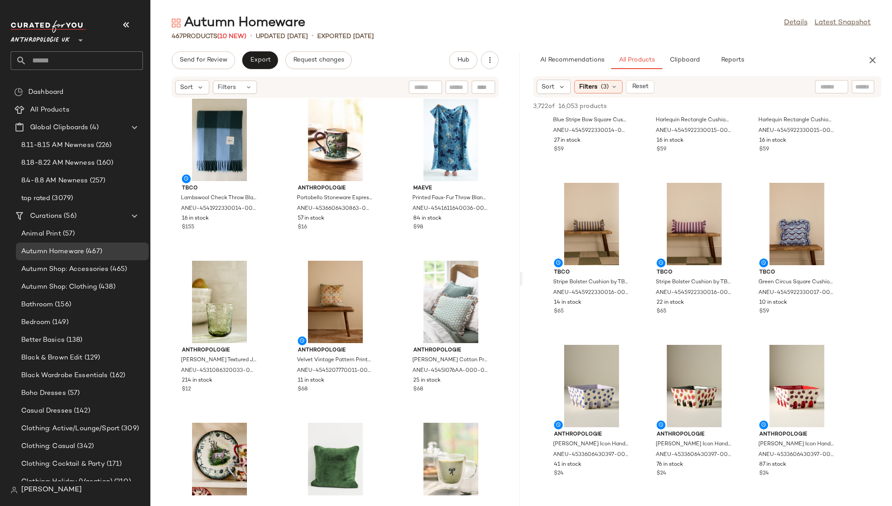
scroll to position [11235, 0]
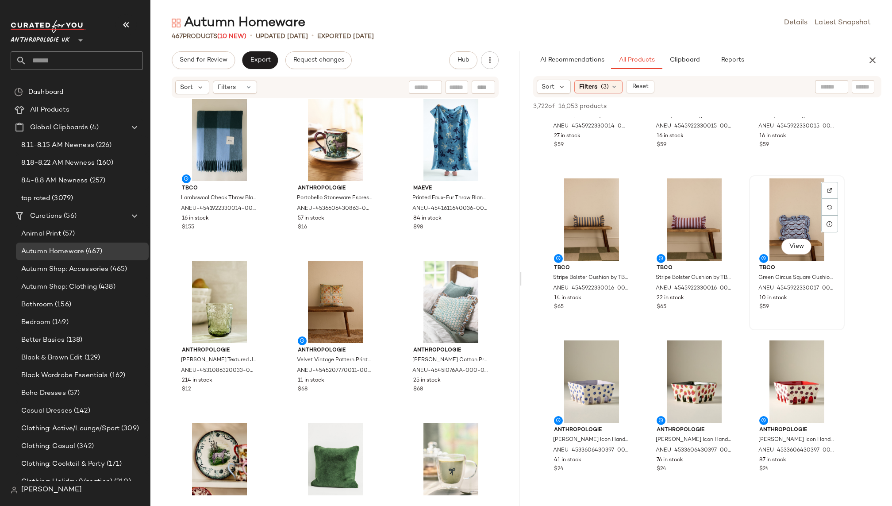
click at [785, 213] on div "View" at bounding box center [797, 219] width 89 height 82
click at [797, 248] on span "View" at bounding box center [796, 246] width 15 height 7
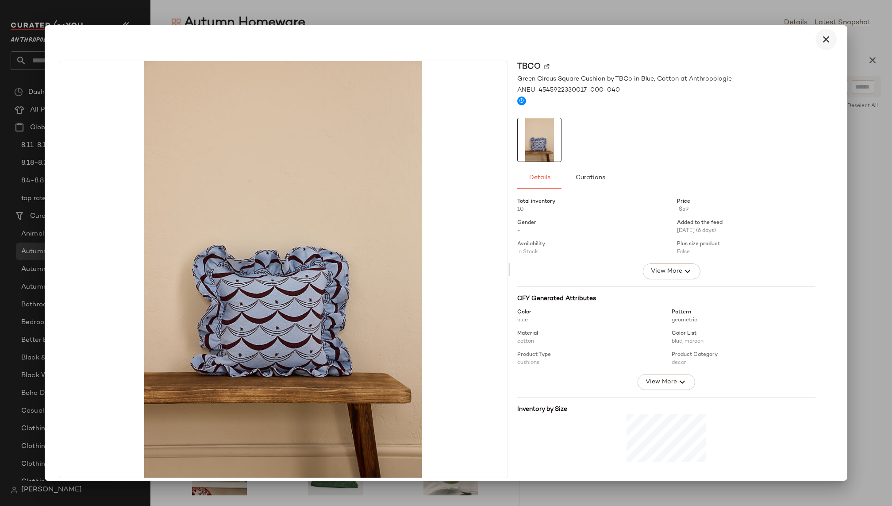
click at [821, 40] on icon "button" at bounding box center [826, 39] width 11 height 11
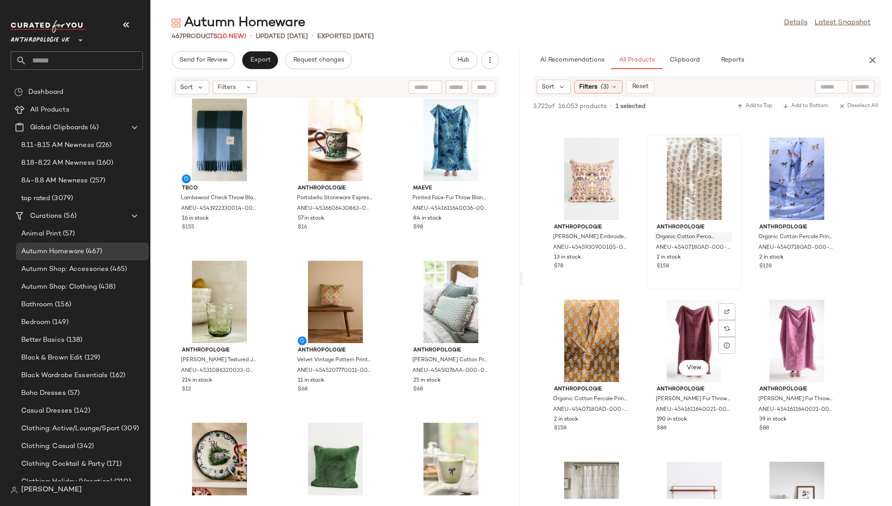
scroll to position [23277, 0]
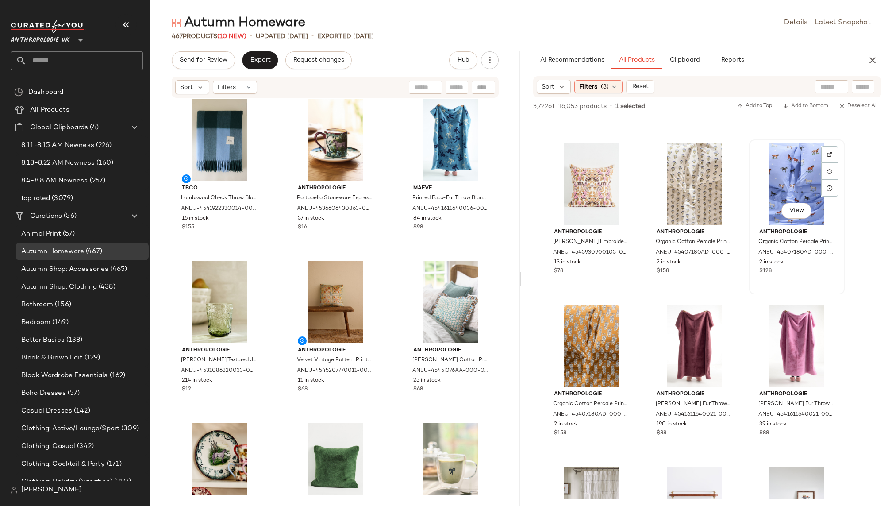
click at [769, 174] on div "View" at bounding box center [797, 184] width 89 height 82
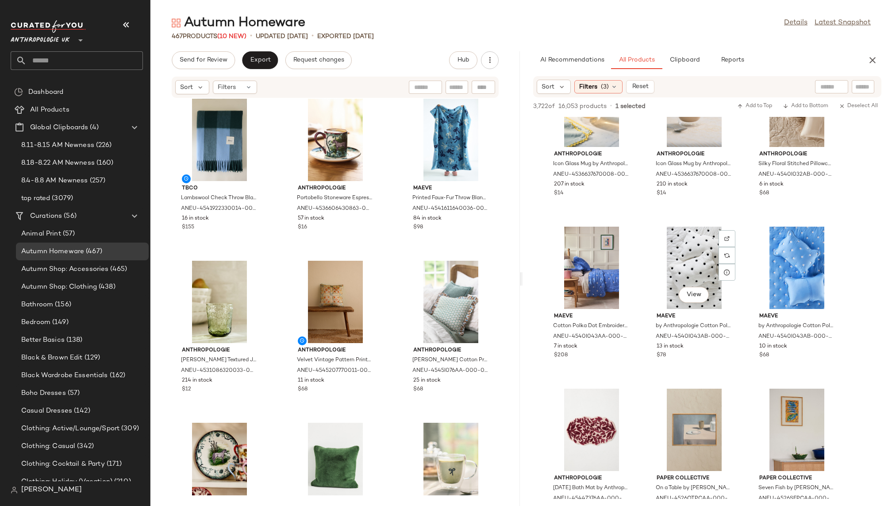
scroll to position [28785, 0]
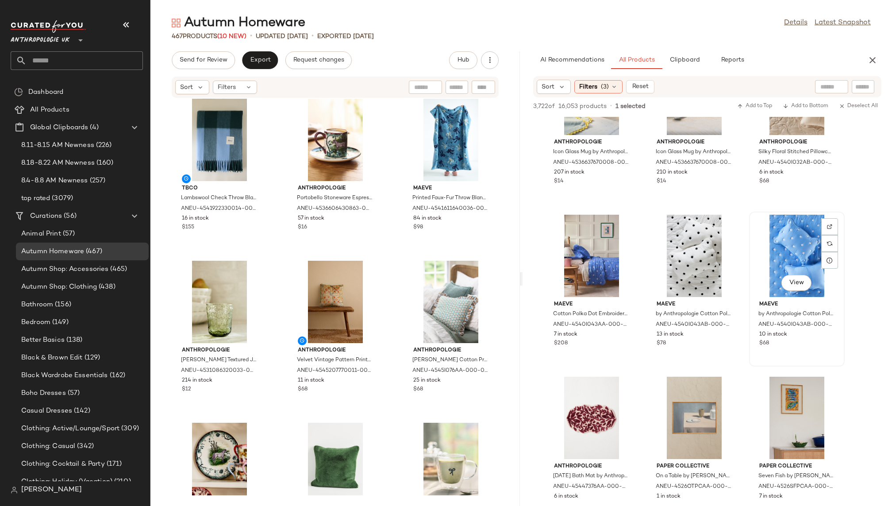
click at [774, 233] on div "View" at bounding box center [797, 256] width 89 height 82
click at [589, 251] on div "View" at bounding box center [591, 256] width 89 height 82
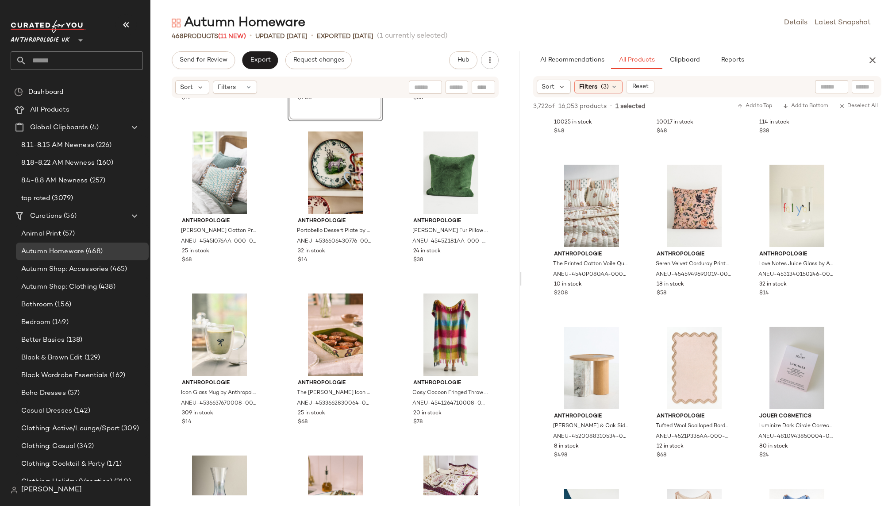
scroll to position [29851, 0]
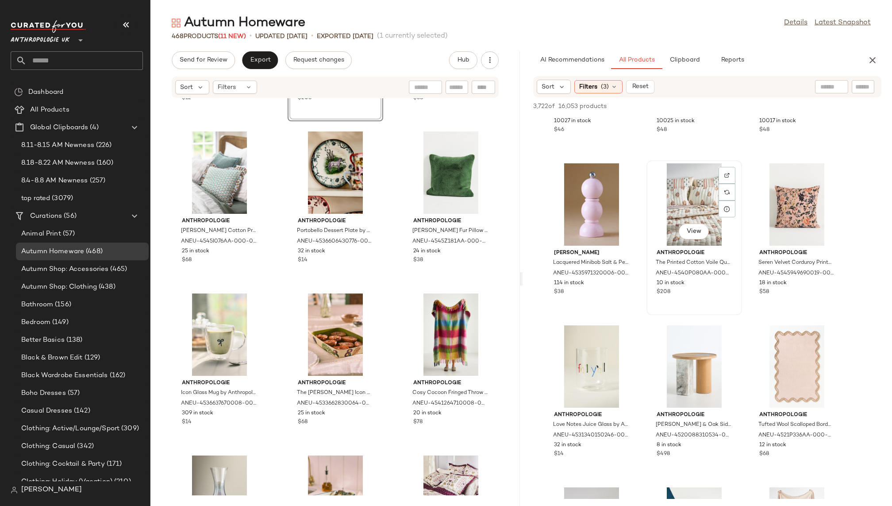
click at [667, 201] on div "View" at bounding box center [694, 204] width 89 height 82
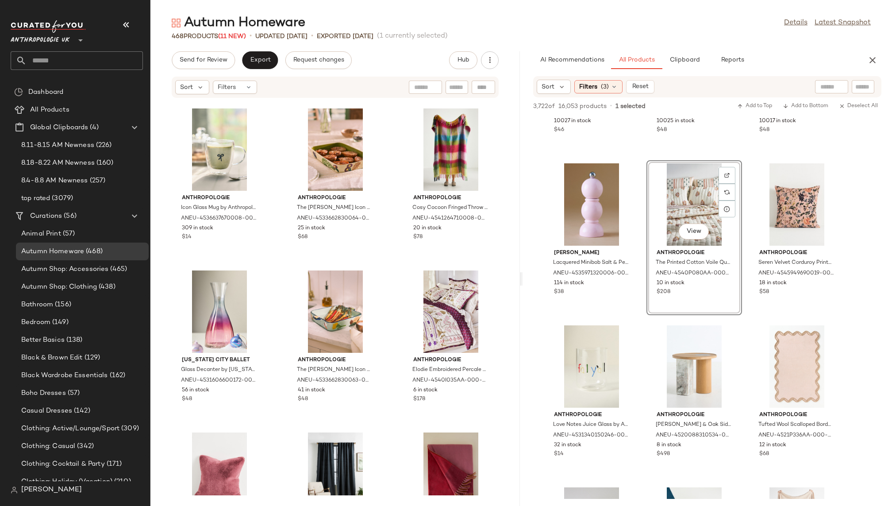
scroll to position [1445, 0]
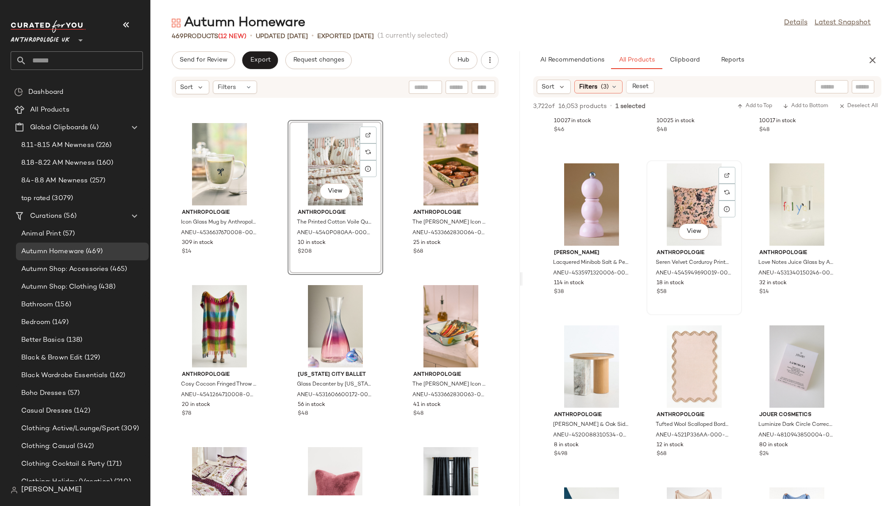
click at [685, 201] on div "View" at bounding box center [694, 204] width 89 height 82
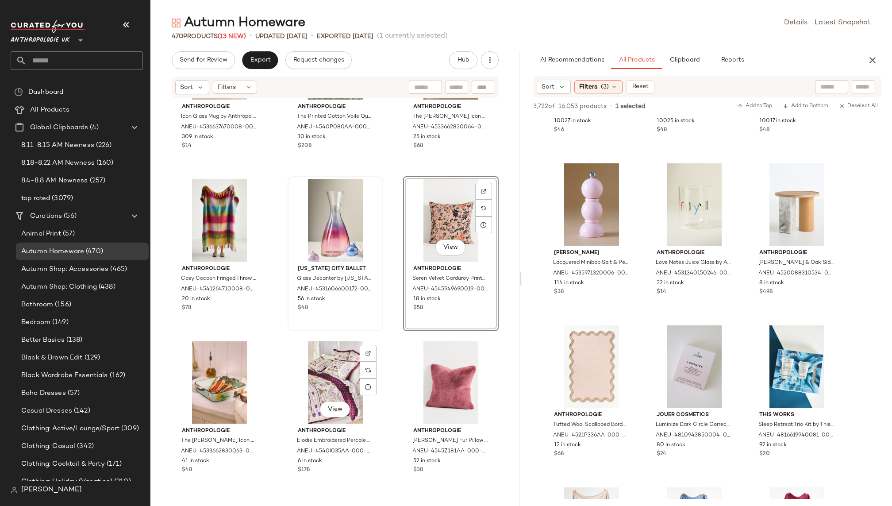
scroll to position [1582, 0]
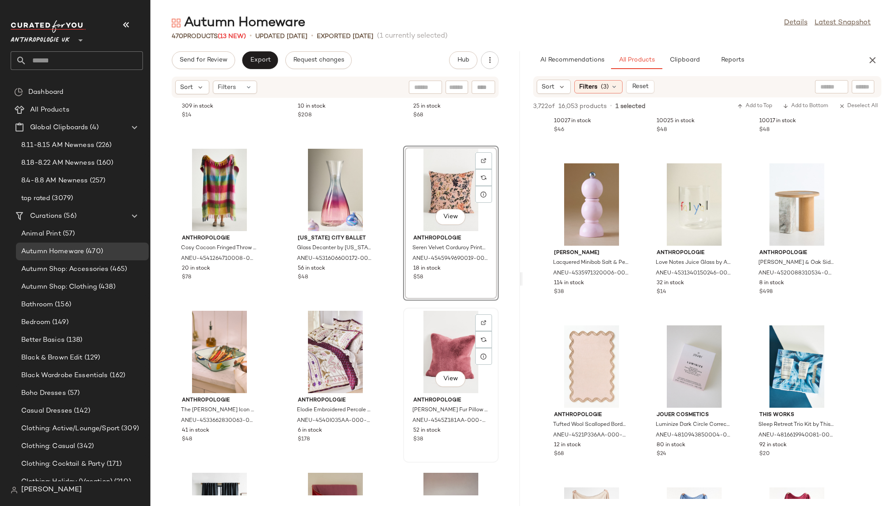
click at [432, 345] on div "View" at bounding box center [450, 352] width 89 height 82
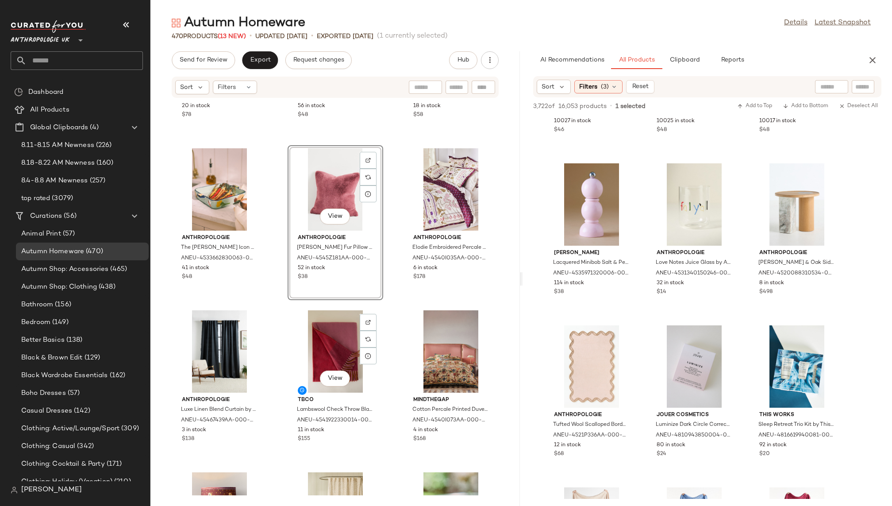
scroll to position [1768, 0]
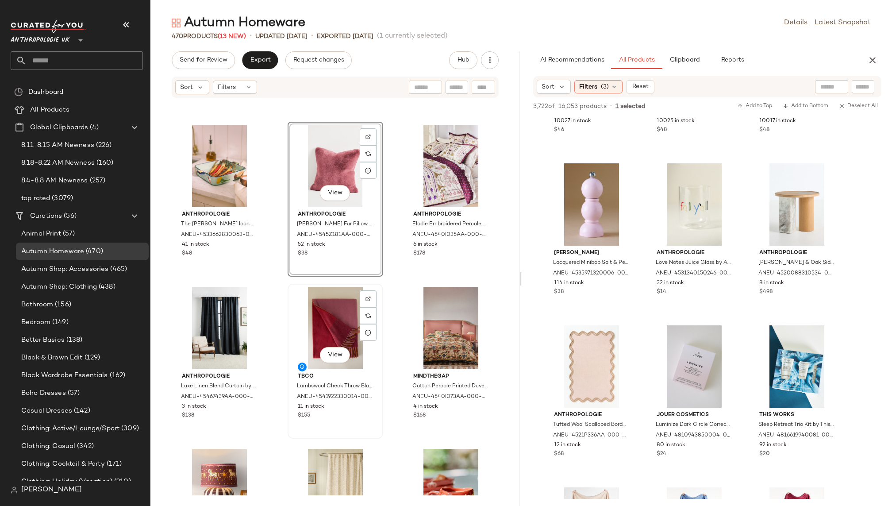
click at [328, 323] on div "View" at bounding box center [335, 328] width 89 height 82
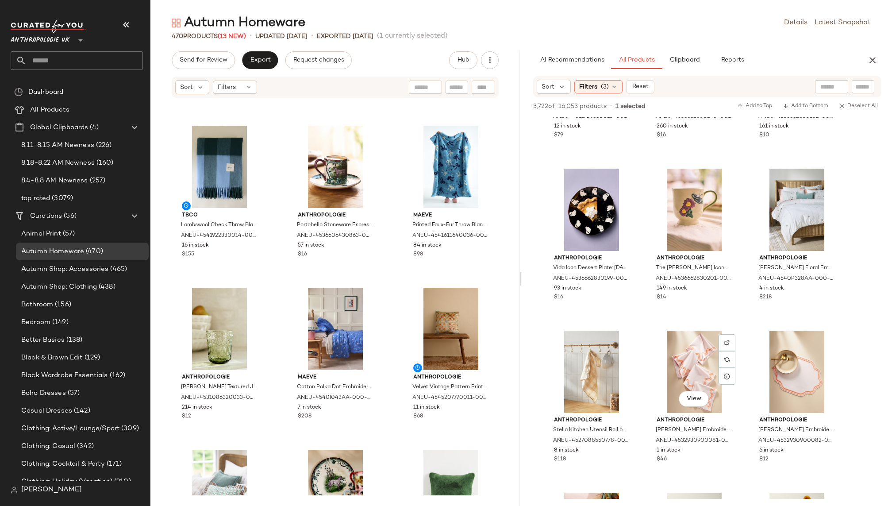
scroll to position [31368, 0]
click at [668, 230] on div "View" at bounding box center [694, 210] width 89 height 82
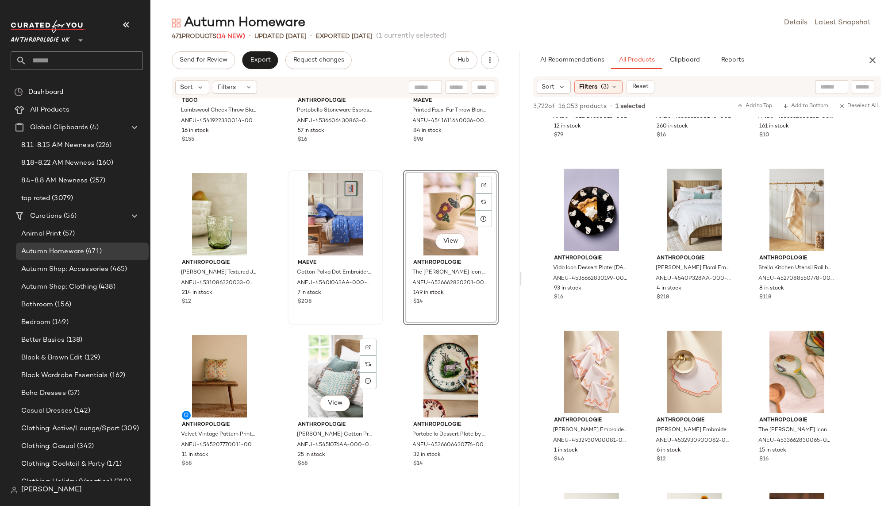
scroll to position [1095, 0]
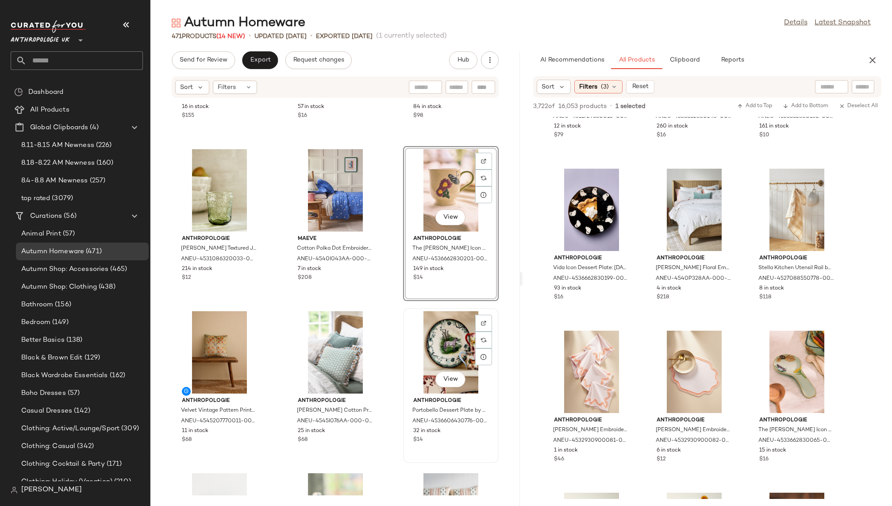
click at [420, 348] on div "View" at bounding box center [450, 352] width 89 height 82
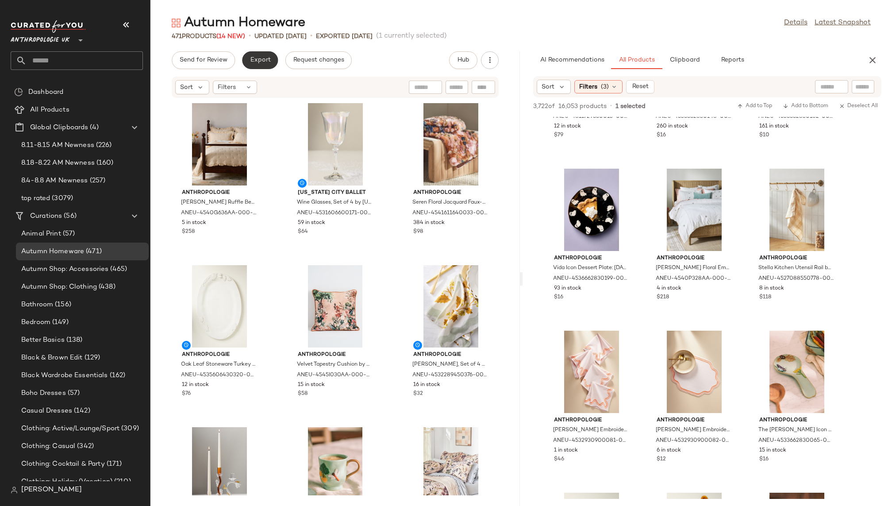
click at [263, 60] on span "Export" at bounding box center [260, 60] width 21 height 7
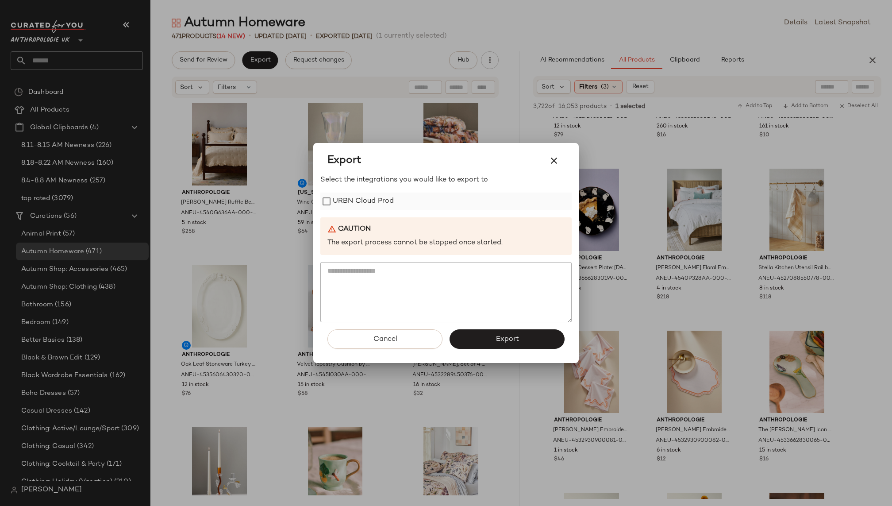
click at [378, 195] on label "URBN Cloud Prod" at bounding box center [363, 202] width 61 height 18
click at [487, 331] on button "Export" at bounding box center [507, 338] width 115 height 19
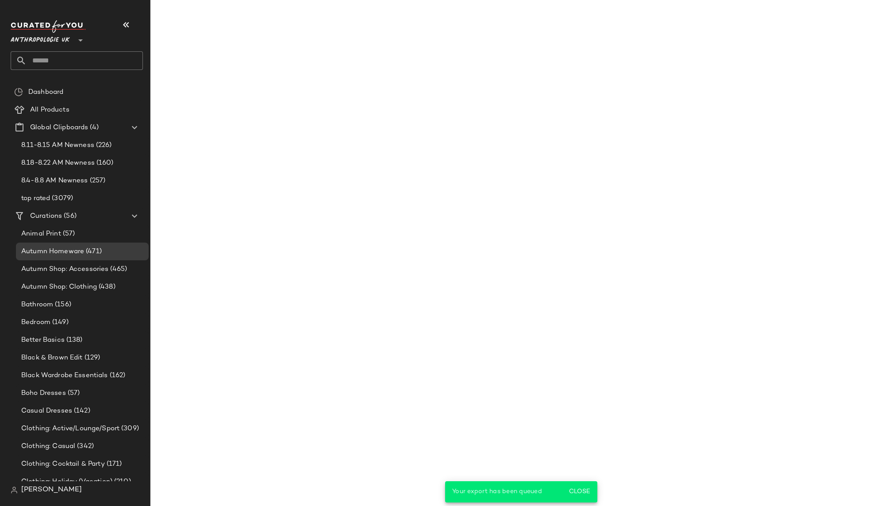
scroll to position [35581, 0]
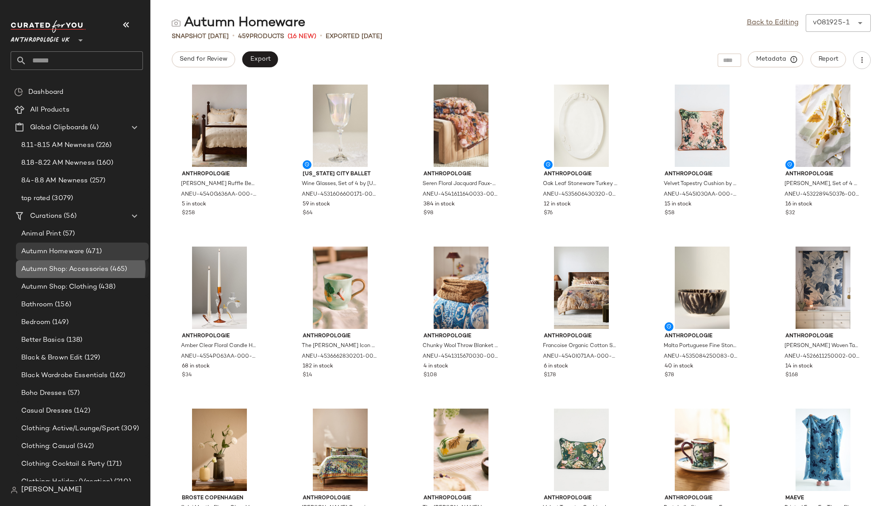
click at [97, 270] on span "Autumn Shop: Accessories" at bounding box center [64, 269] width 87 height 10
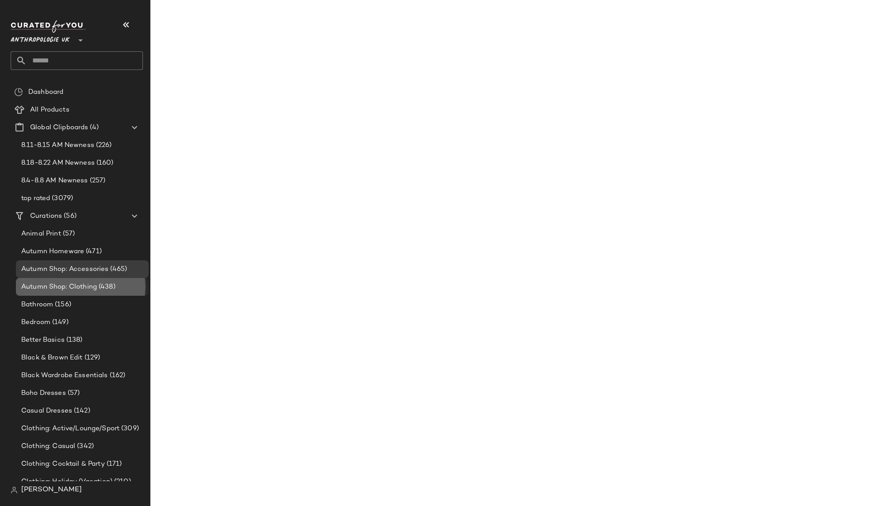
click at [98, 285] on span "(438)" at bounding box center [106, 287] width 19 height 10
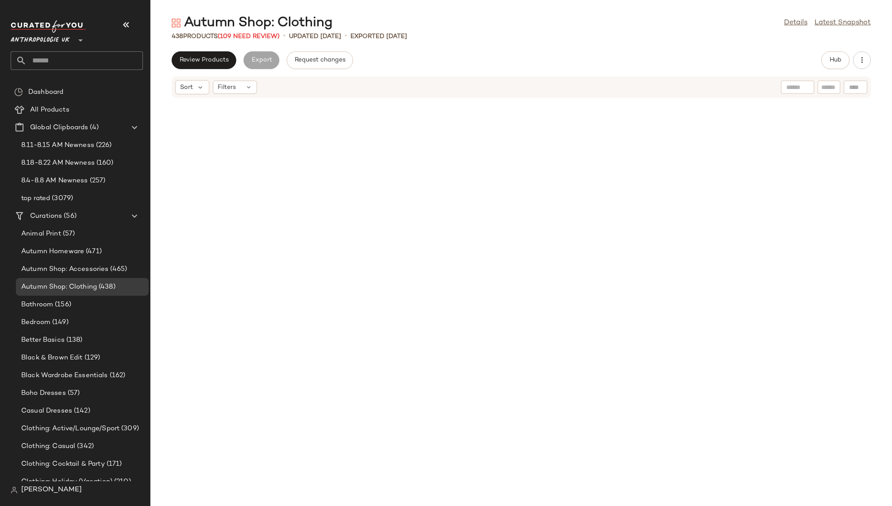
scroll to position [11432, 0]
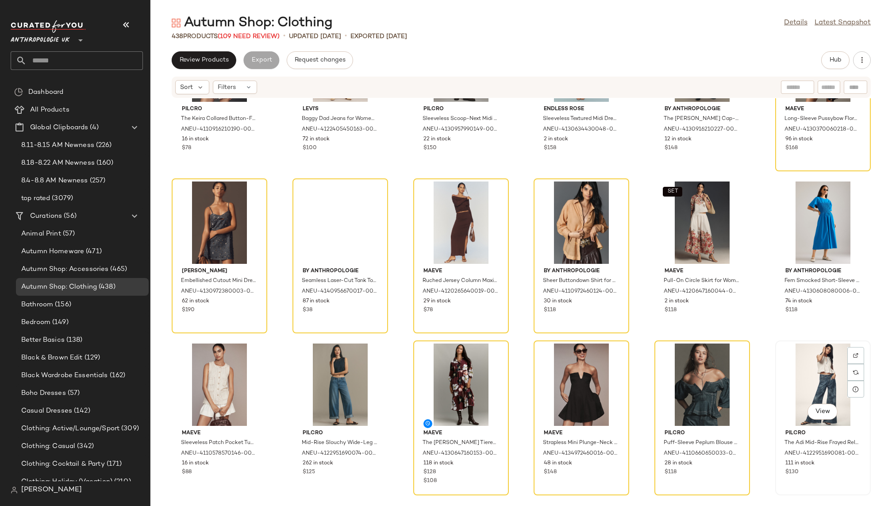
click at [803, 378] on div "View" at bounding box center [823, 385] width 89 height 82
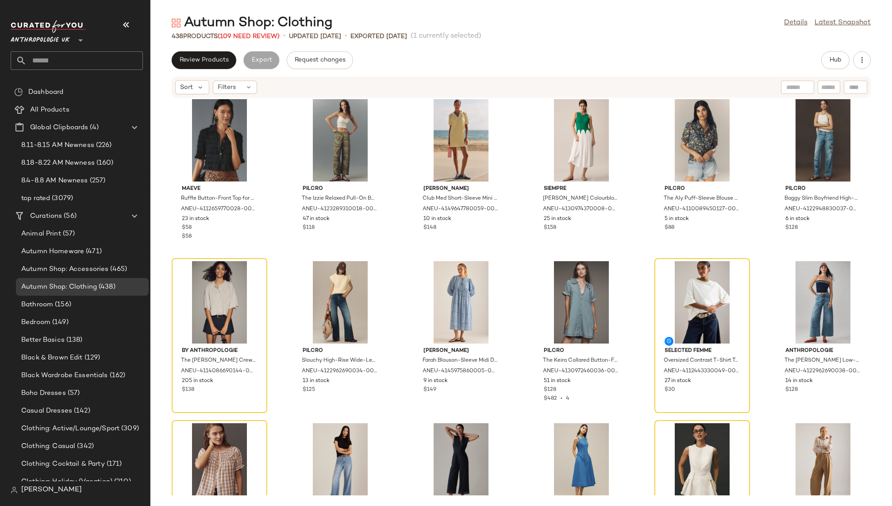
scroll to position [7784, 0]
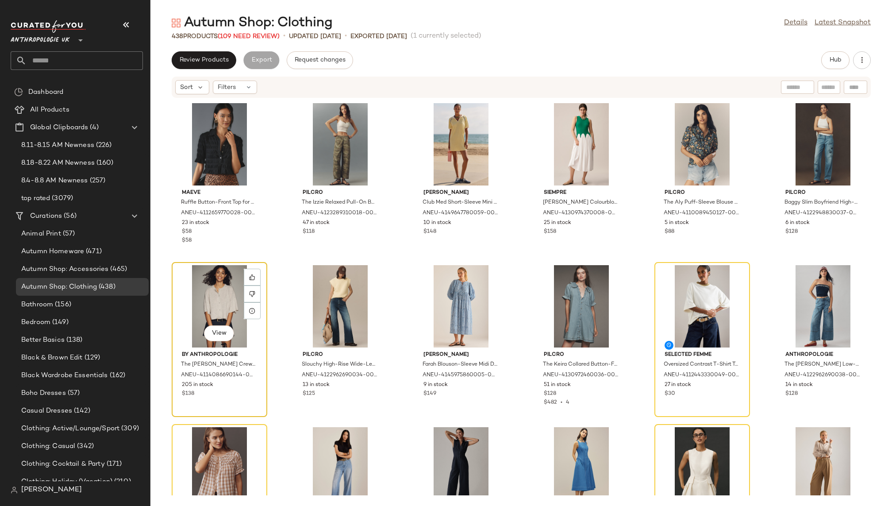
click at [227, 309] on div "View" at bounding box center [219, 306] width 89 height 82
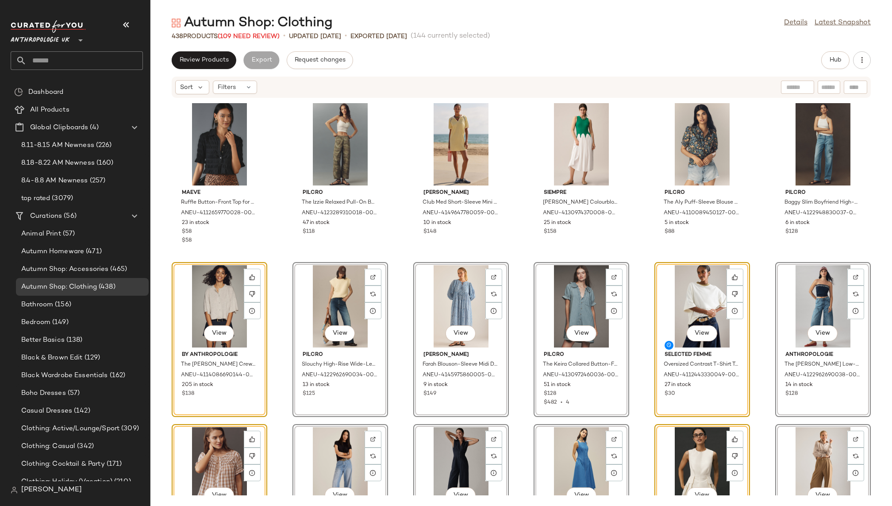
scroll to position [7544, 0]
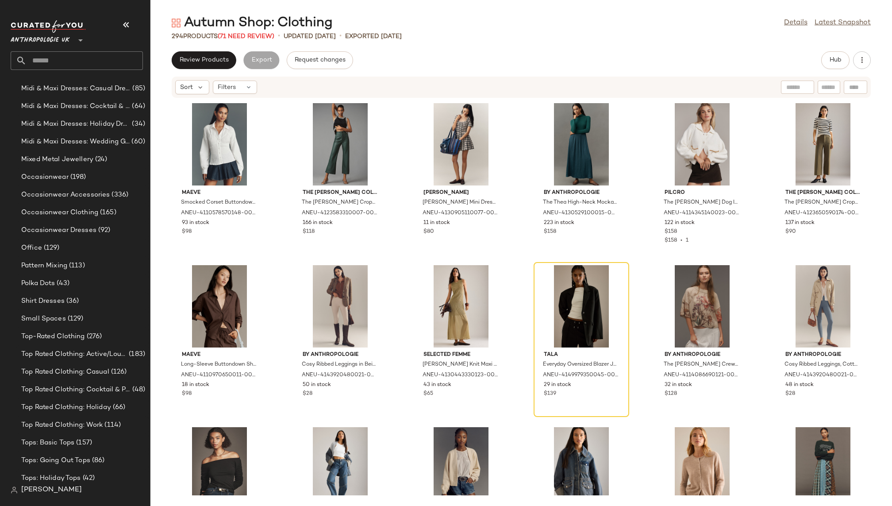
scroll to position [627, 0]
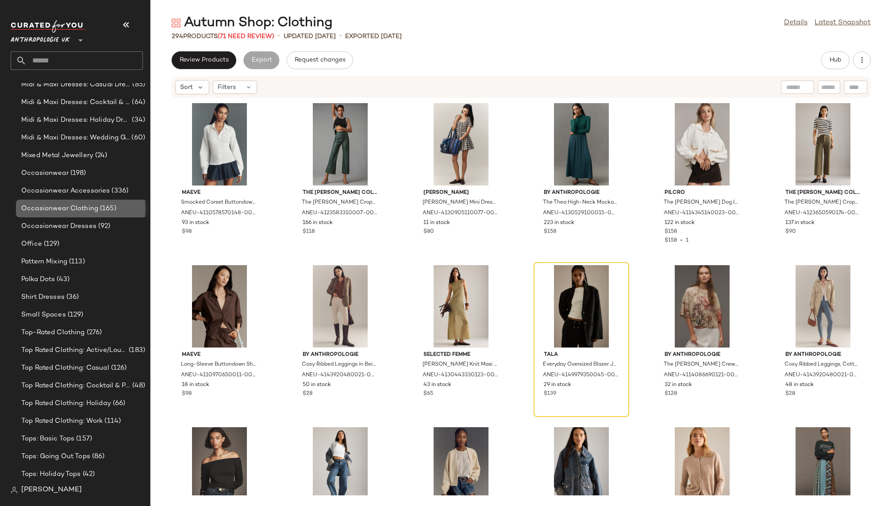
click at [84, 208] on span "Occasionwear Clothing" at bounding box center [59, 209] width 77 height 10
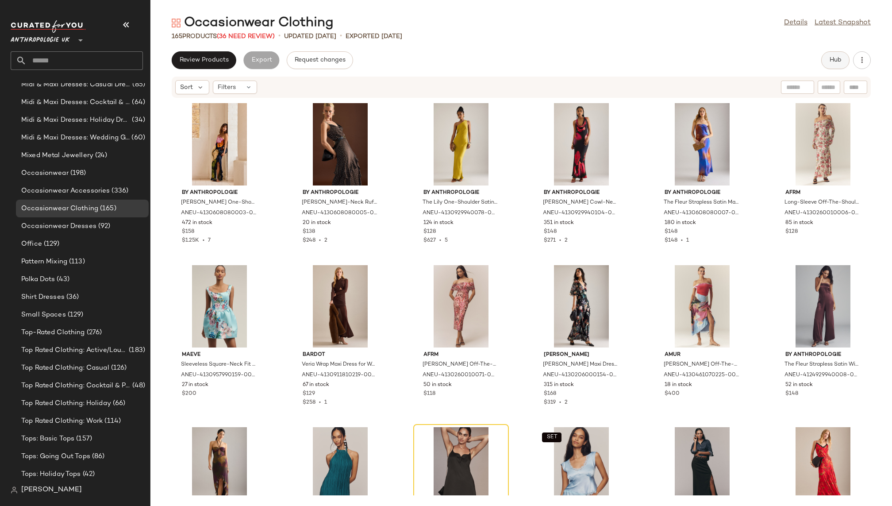
click at [830, 58] on span "Hub" at bounding box center [836, 60] width 12 height 7
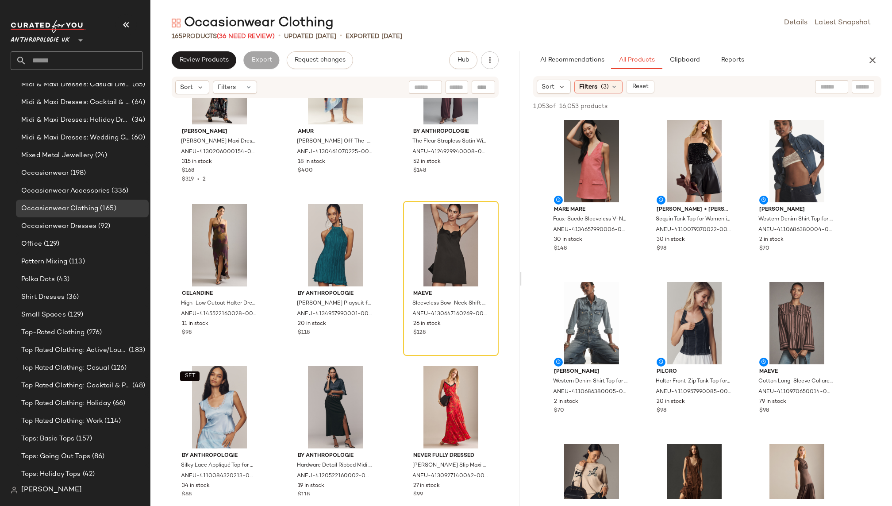
scroll to position [550, 0]
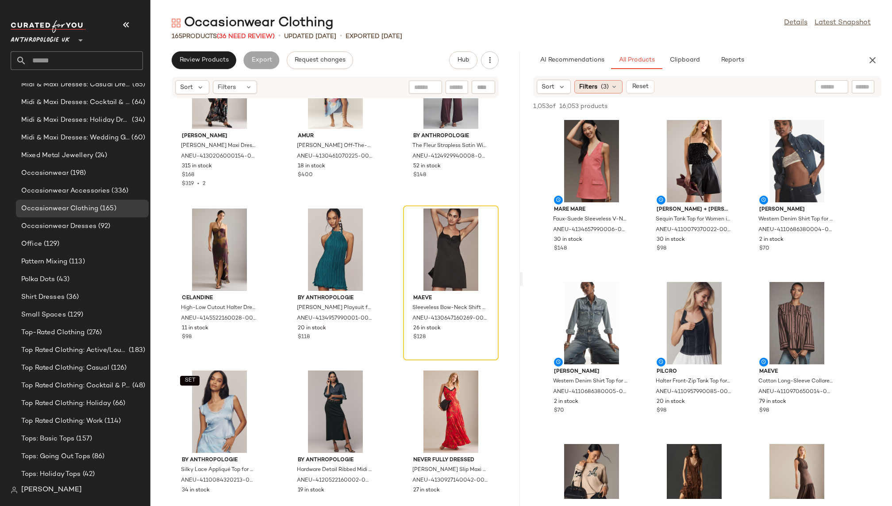
click at [598, 89] on div "Filters (3)" at bounding box center [599, 86] width 48 height 13
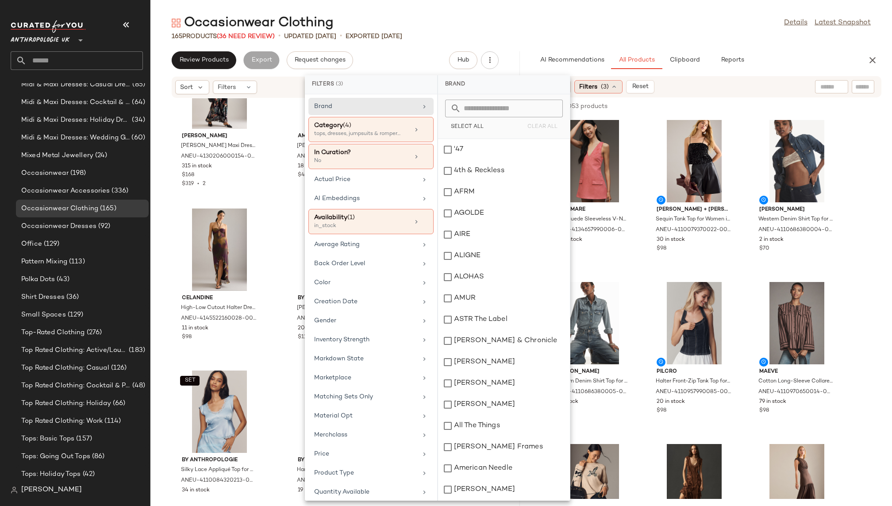
click at [598, 89] on div "Filters (3)" at bounding box center [599, 86] width 48 height 13
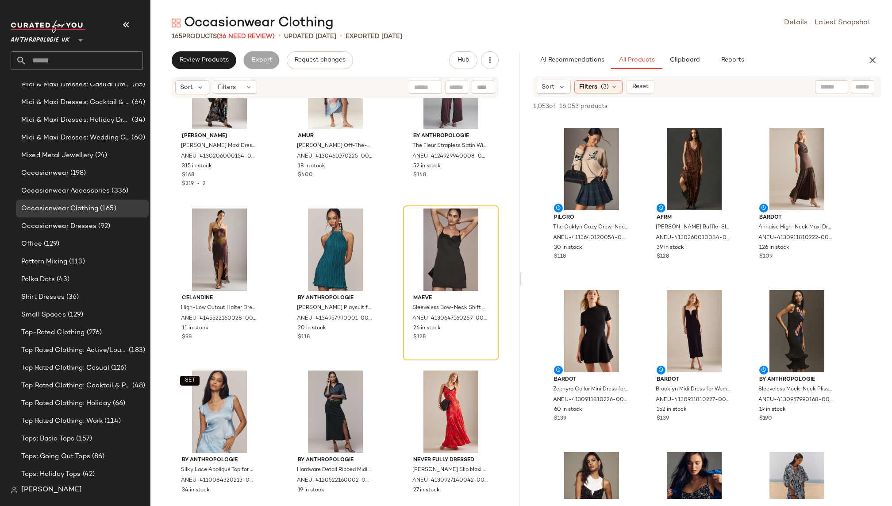
scroll to position [324, 0]
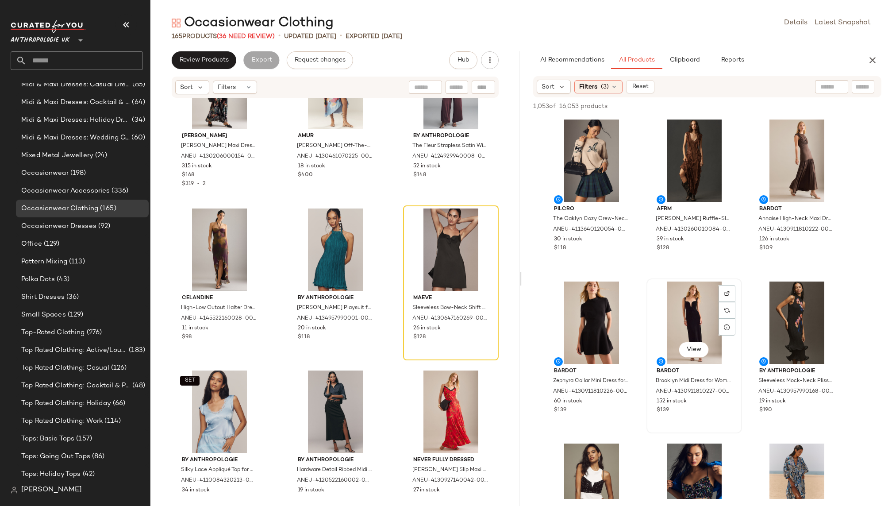
click at [670, 324] on div "View" at bounding box center [694, 323] width 89 height 82
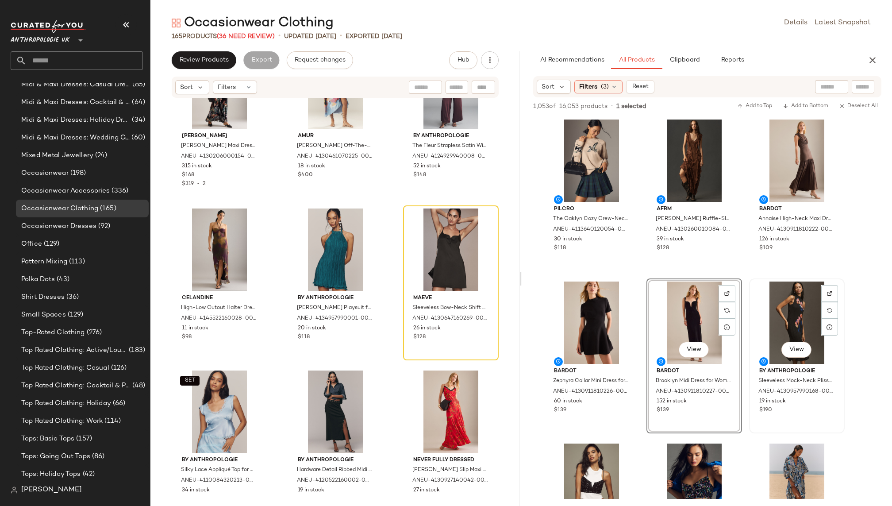
click at [768, 343] on div "View" at bounding box center [797, 323] width 89 height 82
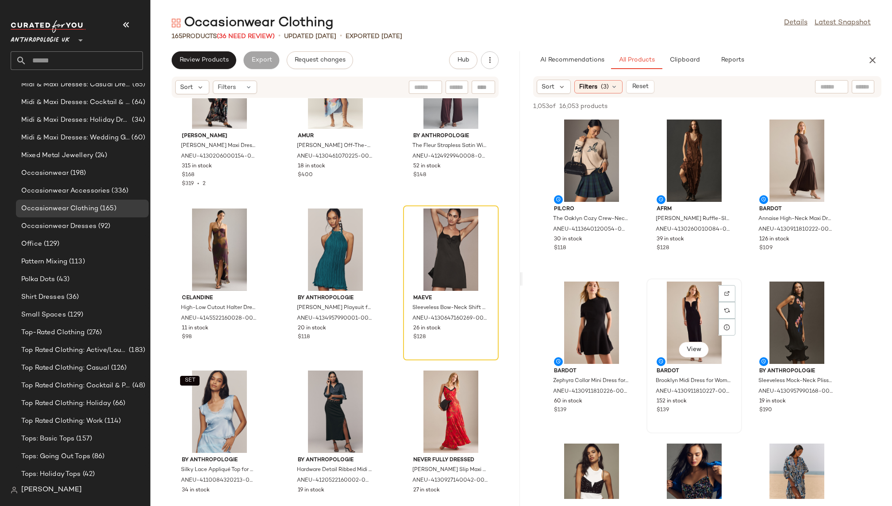
click at [675, 329] on div "View" at bounding box center [694, 323] width 89 height 82
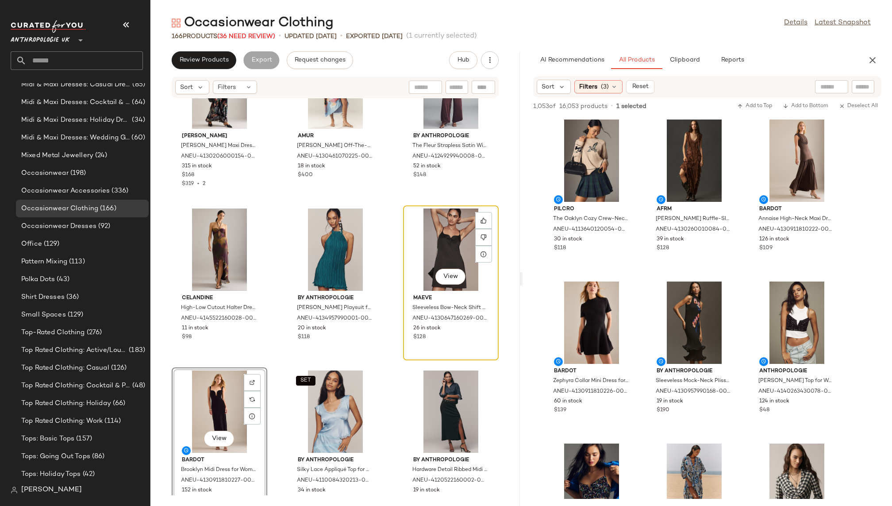
scroll to position [627, 0]
click at [422, 246] on div "View" at bounding box center [450, 250] width 89 height 82
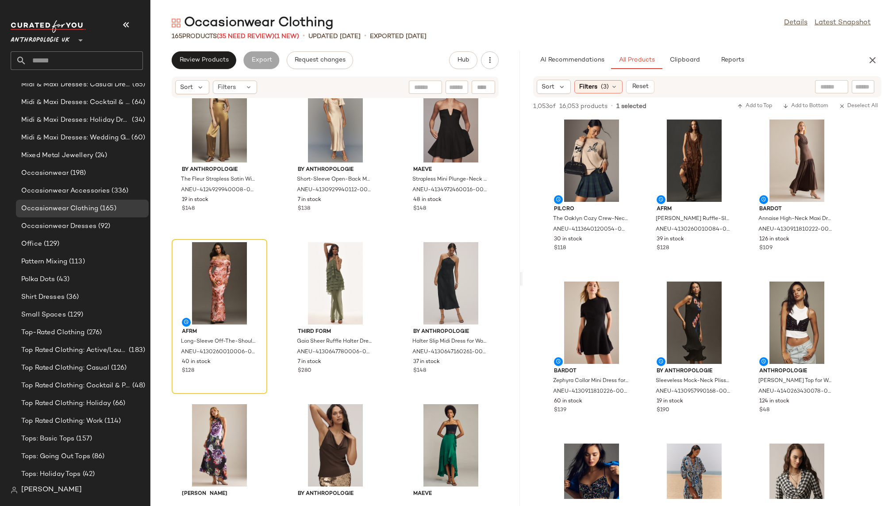
scroll to position [2132, 0]
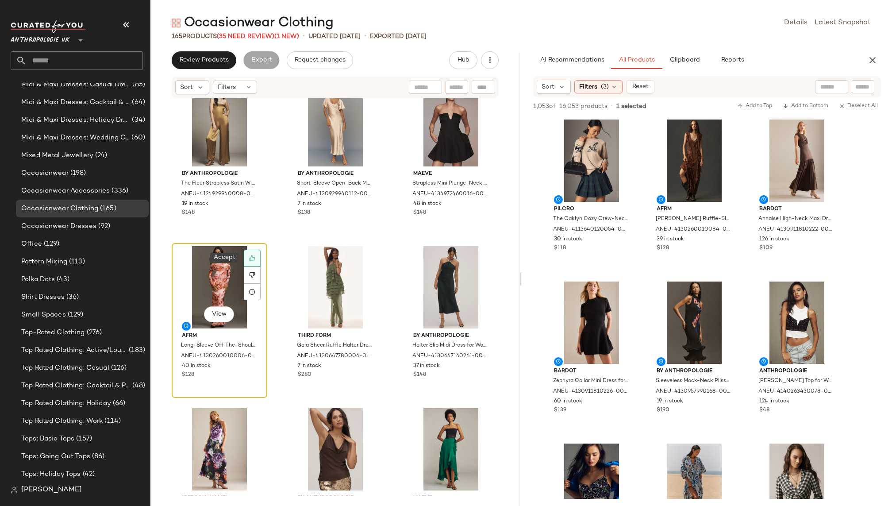
click at [251, 255] on div at bounding box center [252, 258] width 17 height 17
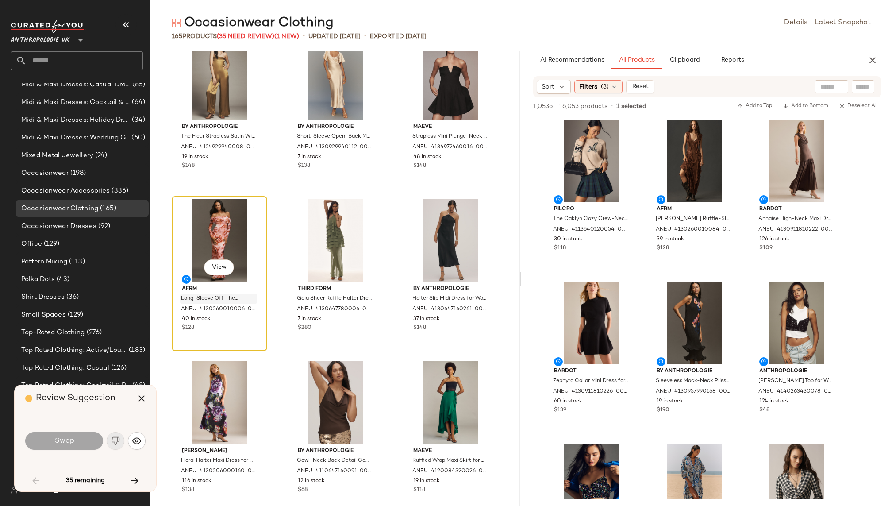
scroll to position [2106, 0]
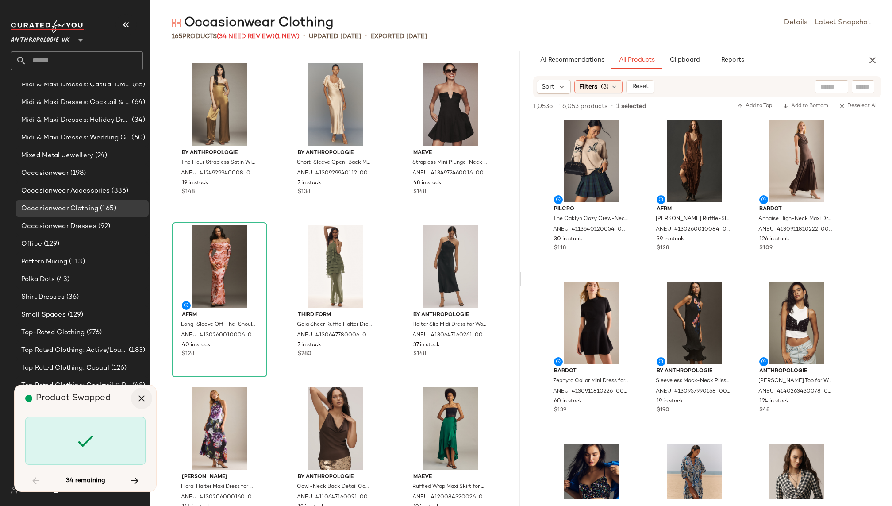
click at [144, 397] on icon "button" at bounding box center [141, 398] width 11 height 11
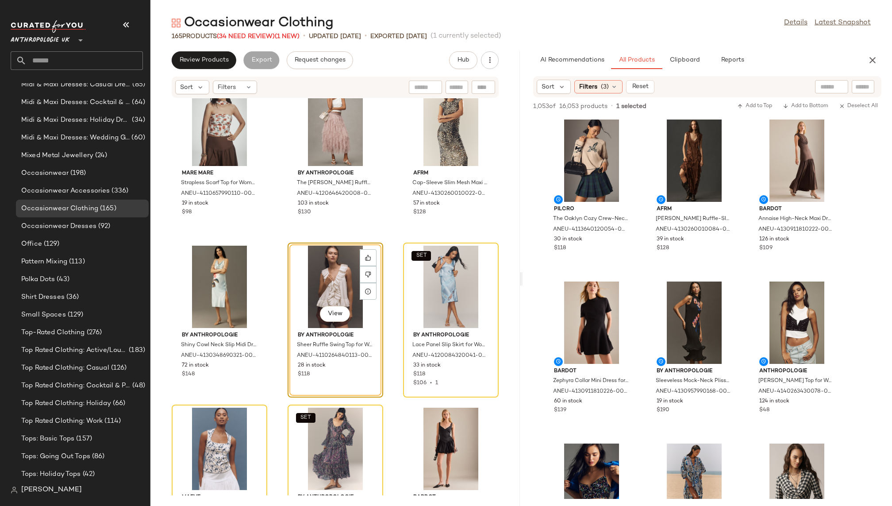
scroll to position [3590, 0]
